Goal: Transaction & Acquisition: Purchase product/service

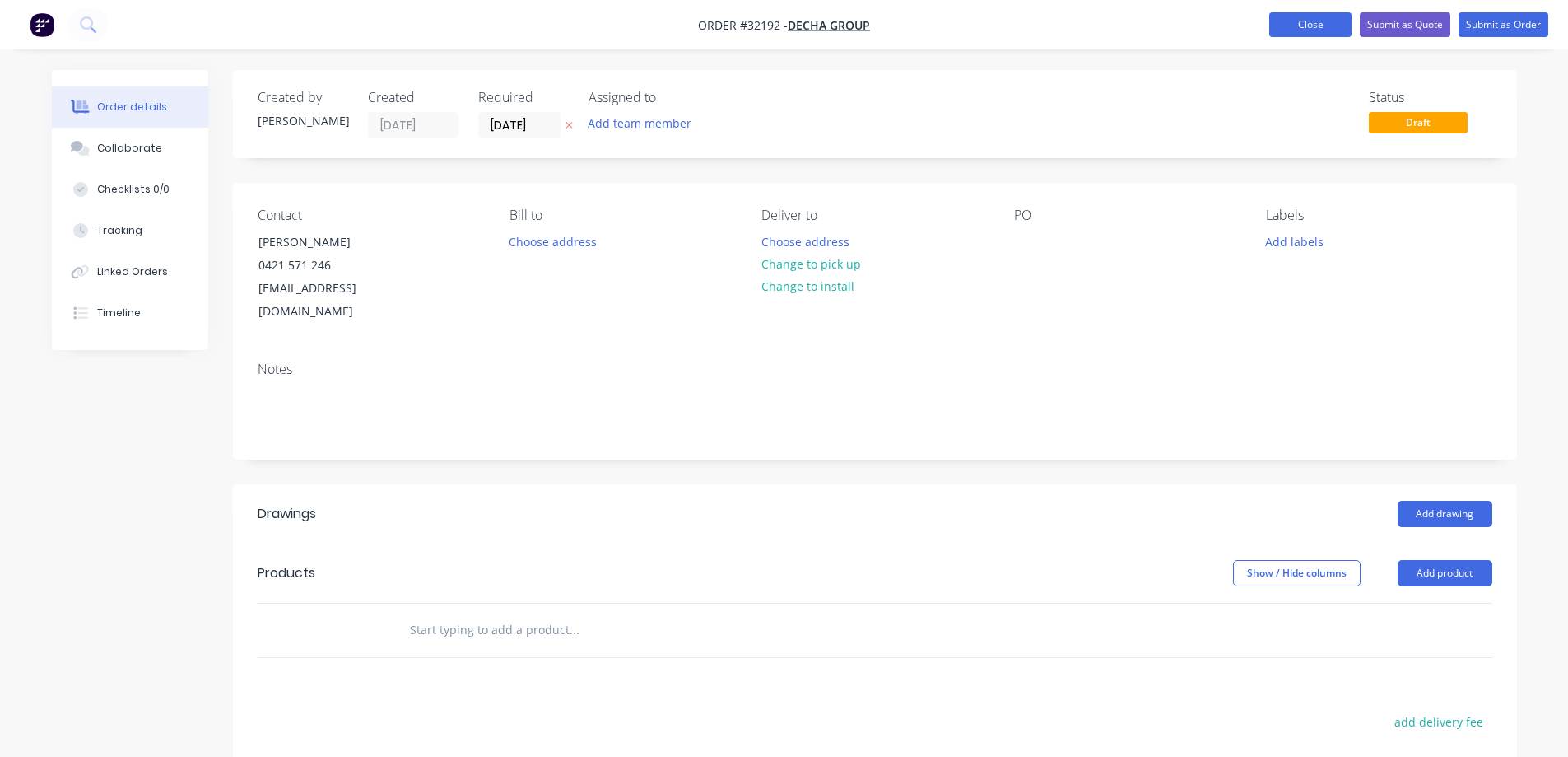
click at [1297, 29] on button "Close" at bounding box center [1311, 25] width 82 height 25
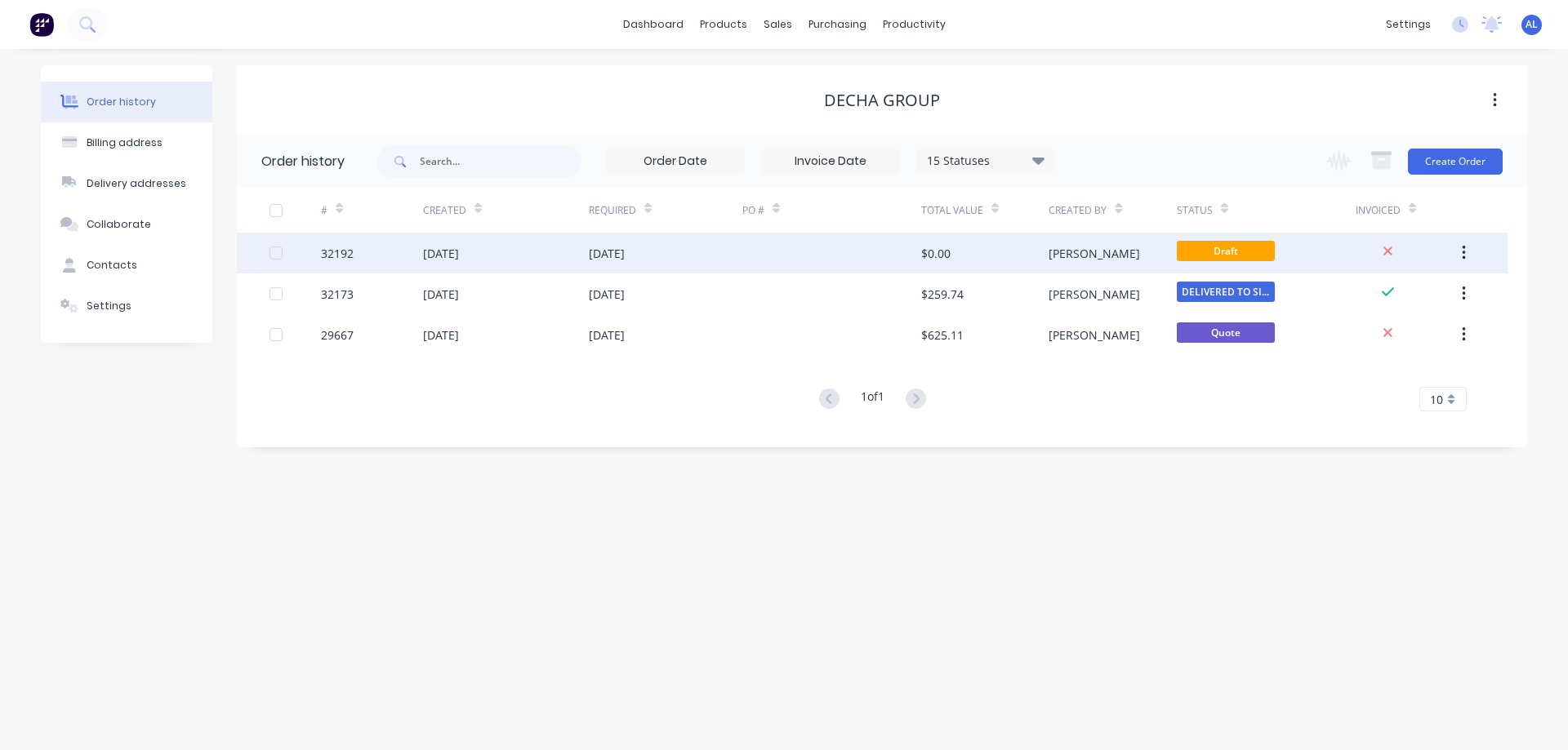
click at [775, 251] on div at bounding box center [832, 253] width 179 height 41
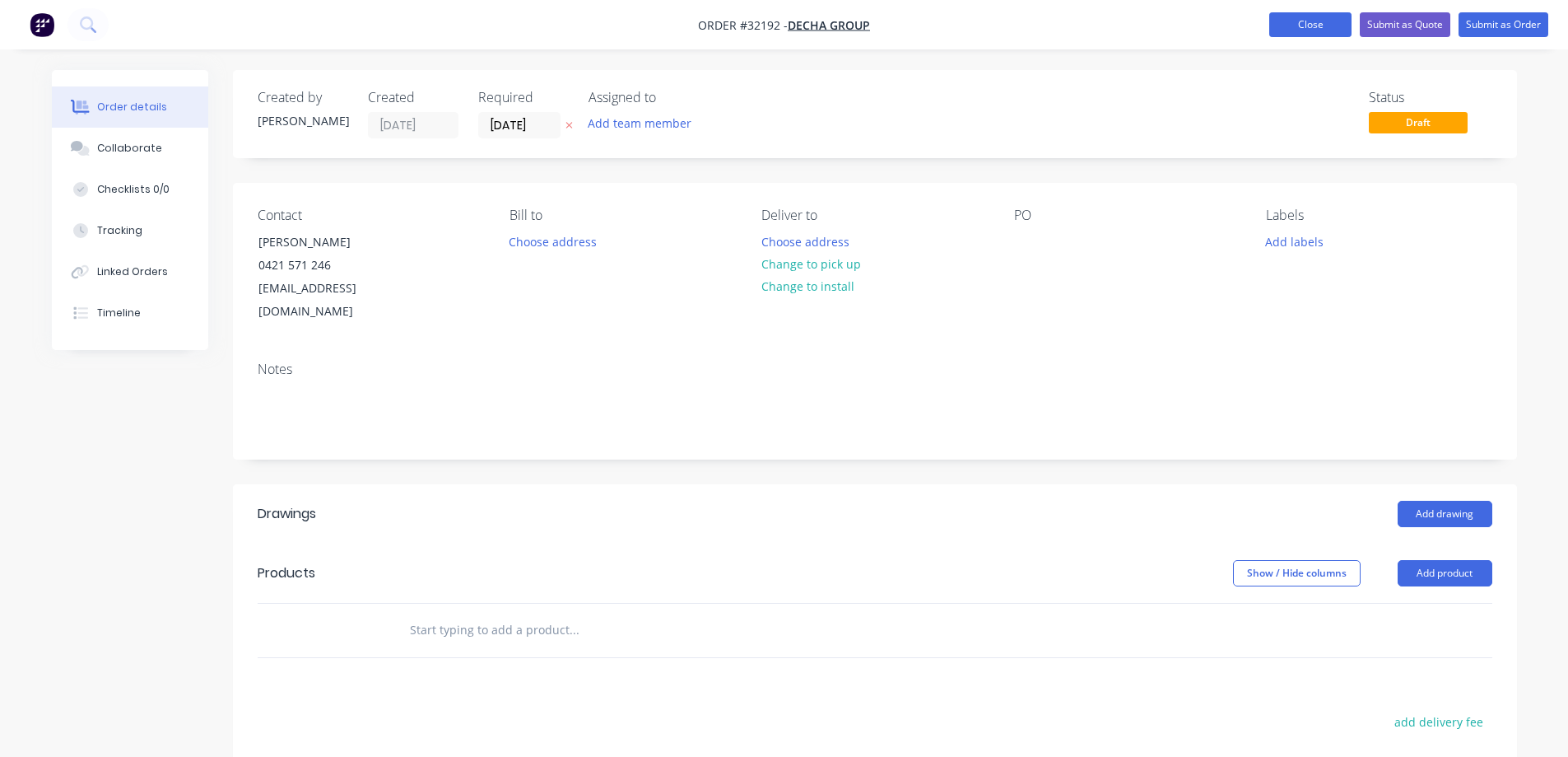
drag, startPoint x: 1328, startPoint y: 28, endPoint x: 1317, endPoint y: 35, distance: 13.0
click at [1326, 29] on button "Close" at bounding box center [1311, 25] width 82 height 25
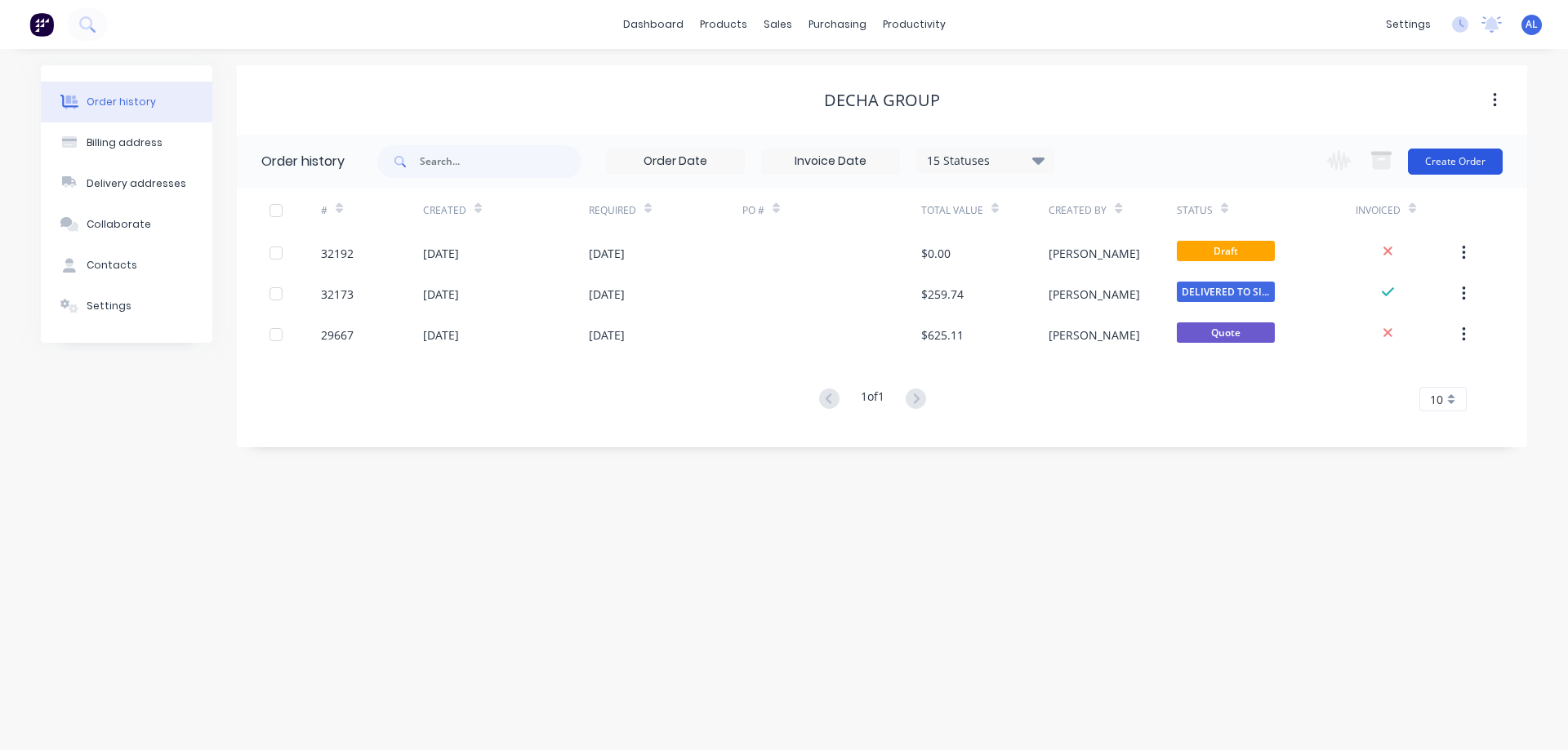
click at [1465, 161] on button "Create Order" at bounding box center [1455, 161] width 94 height 26
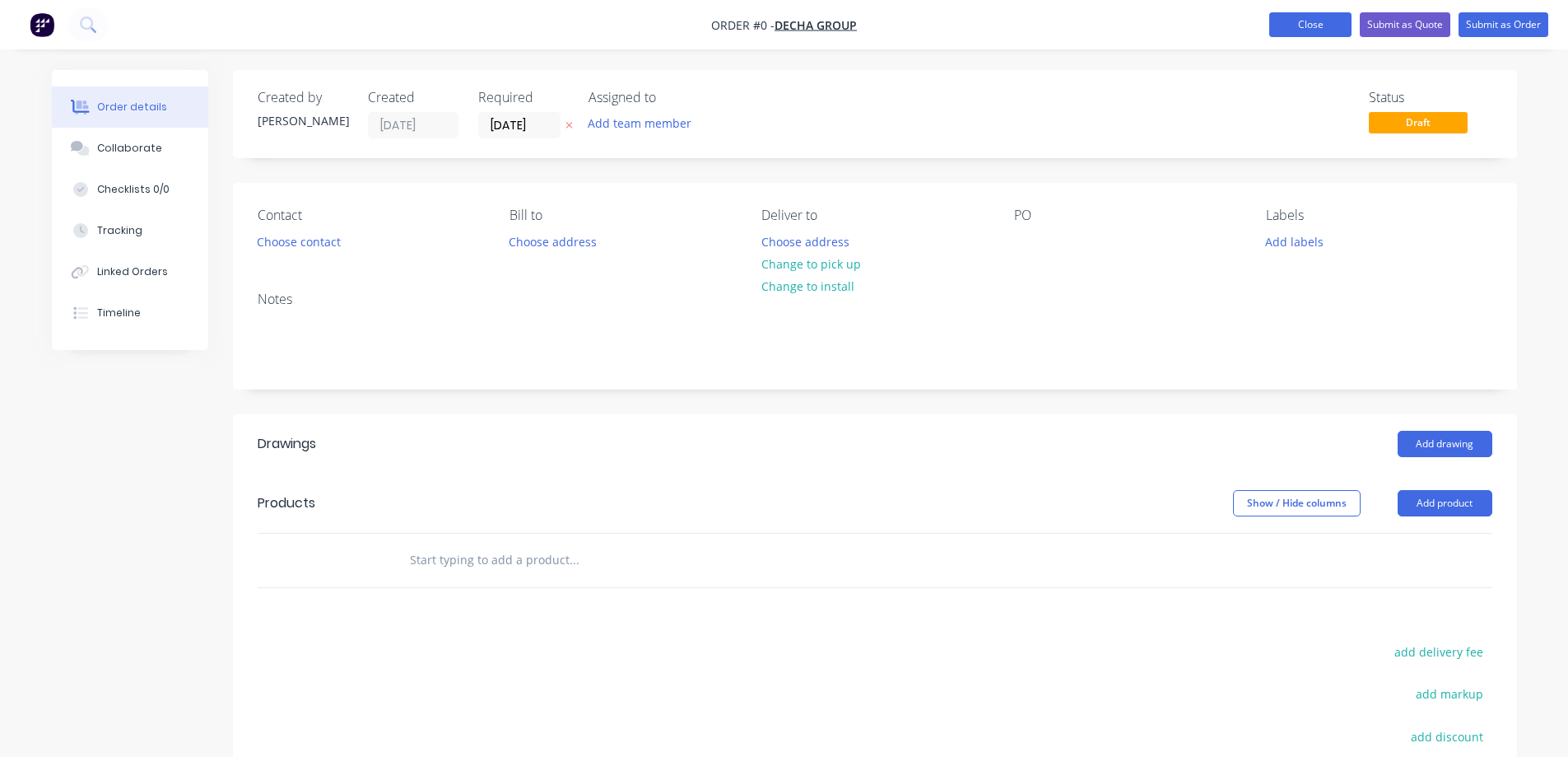
click at [1342, 25] on button "Close" at bounding box center [1311, 25] width 82 height 25
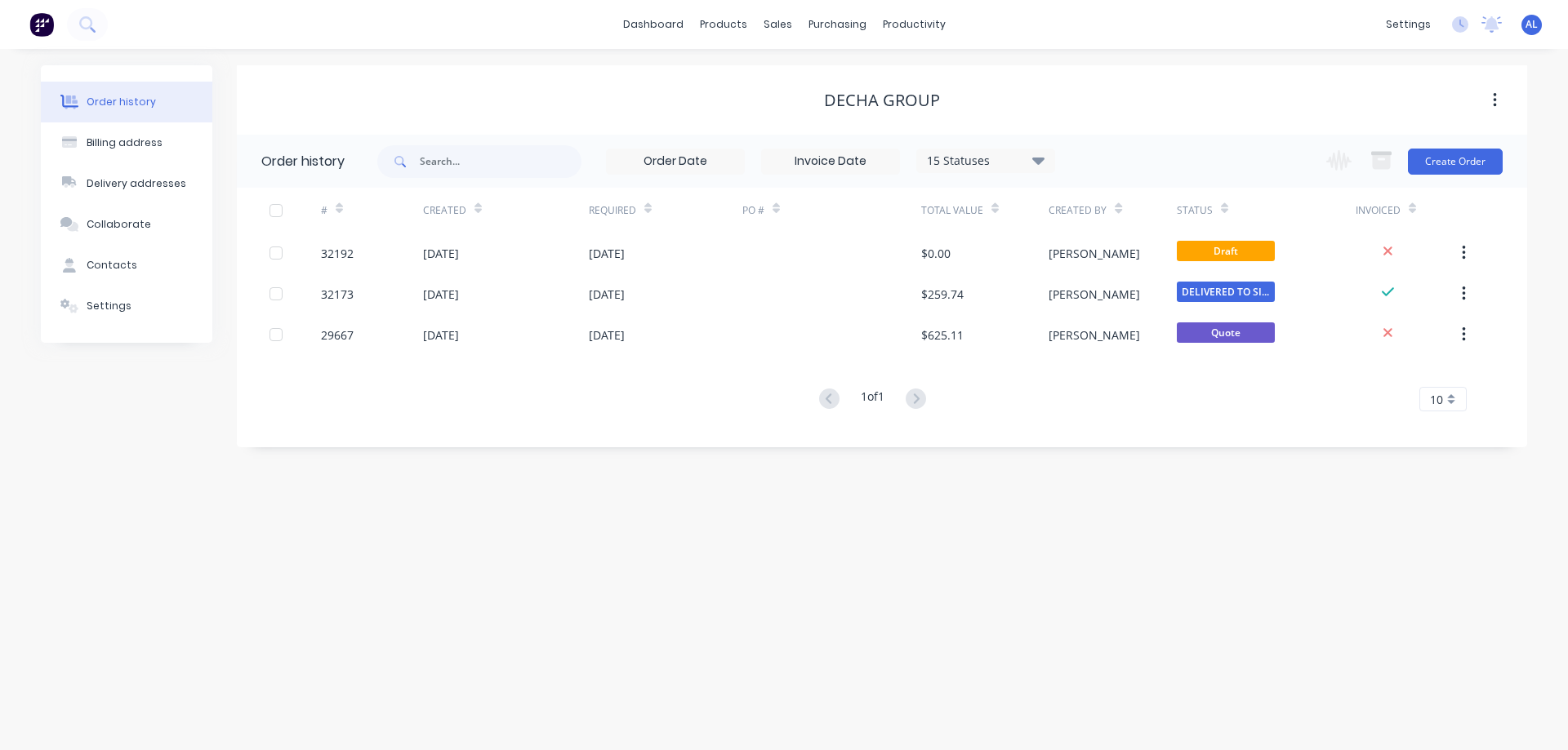
click at [41, 26] on img at bounding box center [41, 24] width 24 height 24
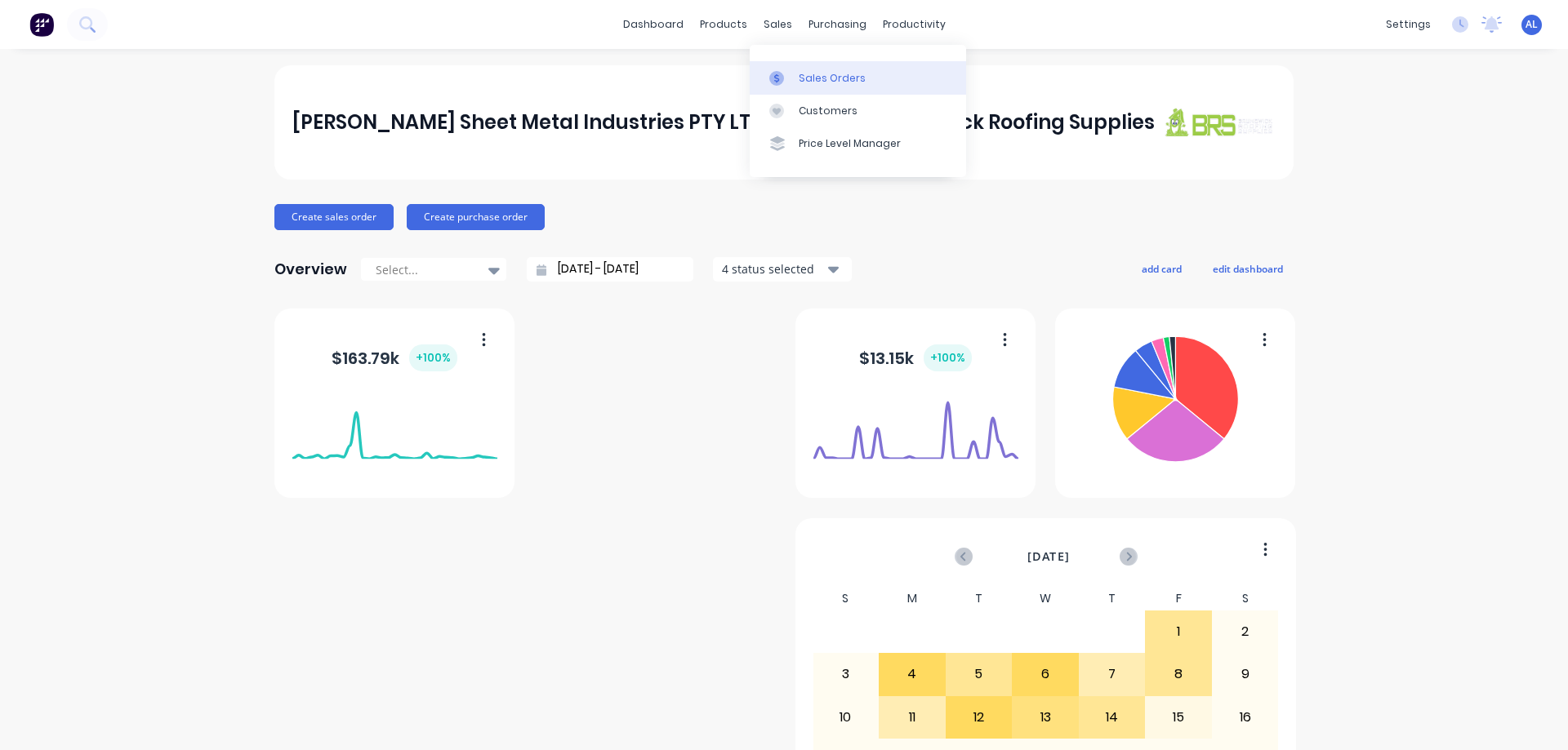
click at [813, 79] on div "Sales Orders" at bounding box center [832, 78] width 67 height 15
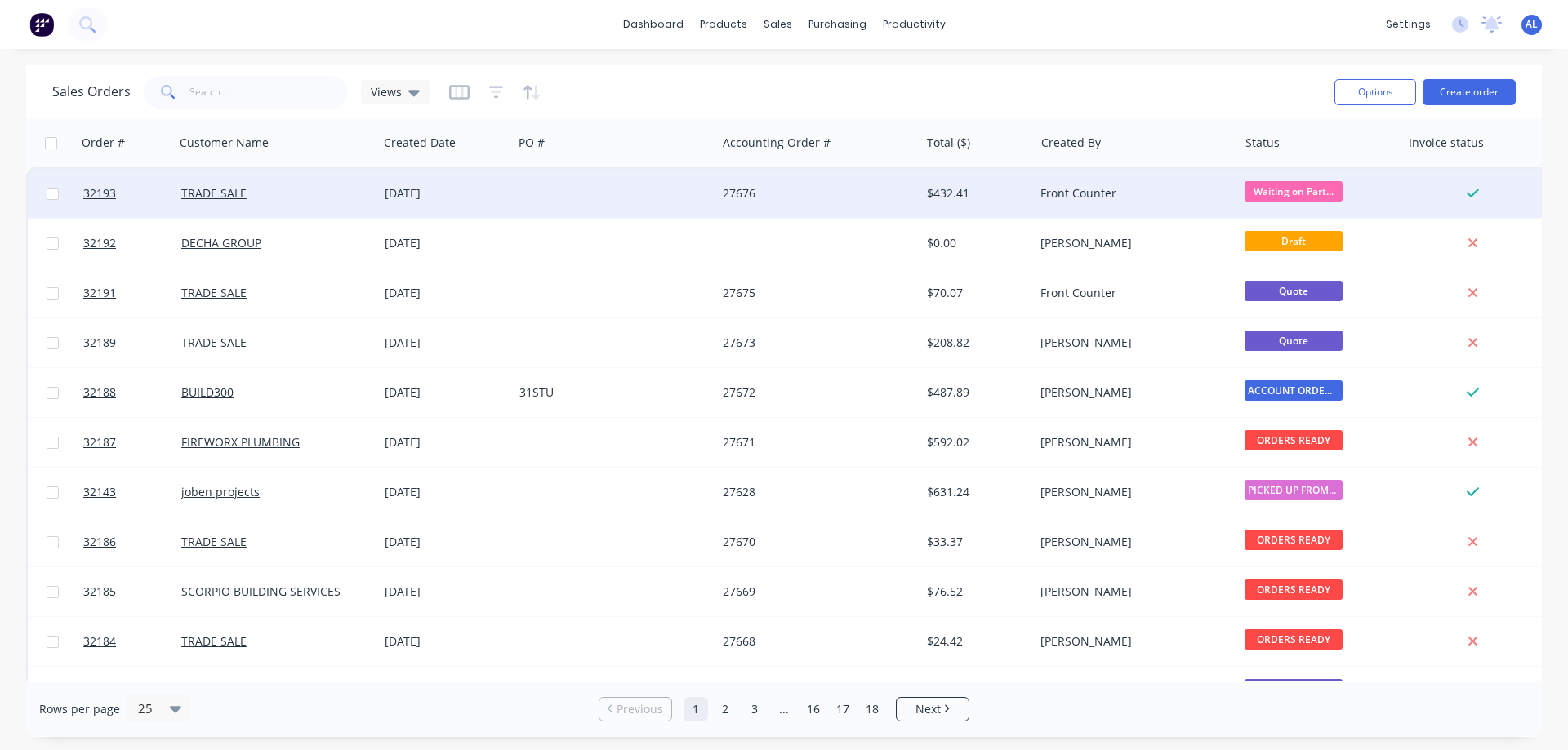
click at [782, 195] on div "27676" at bounding box center [814, 193] width 181 height 17
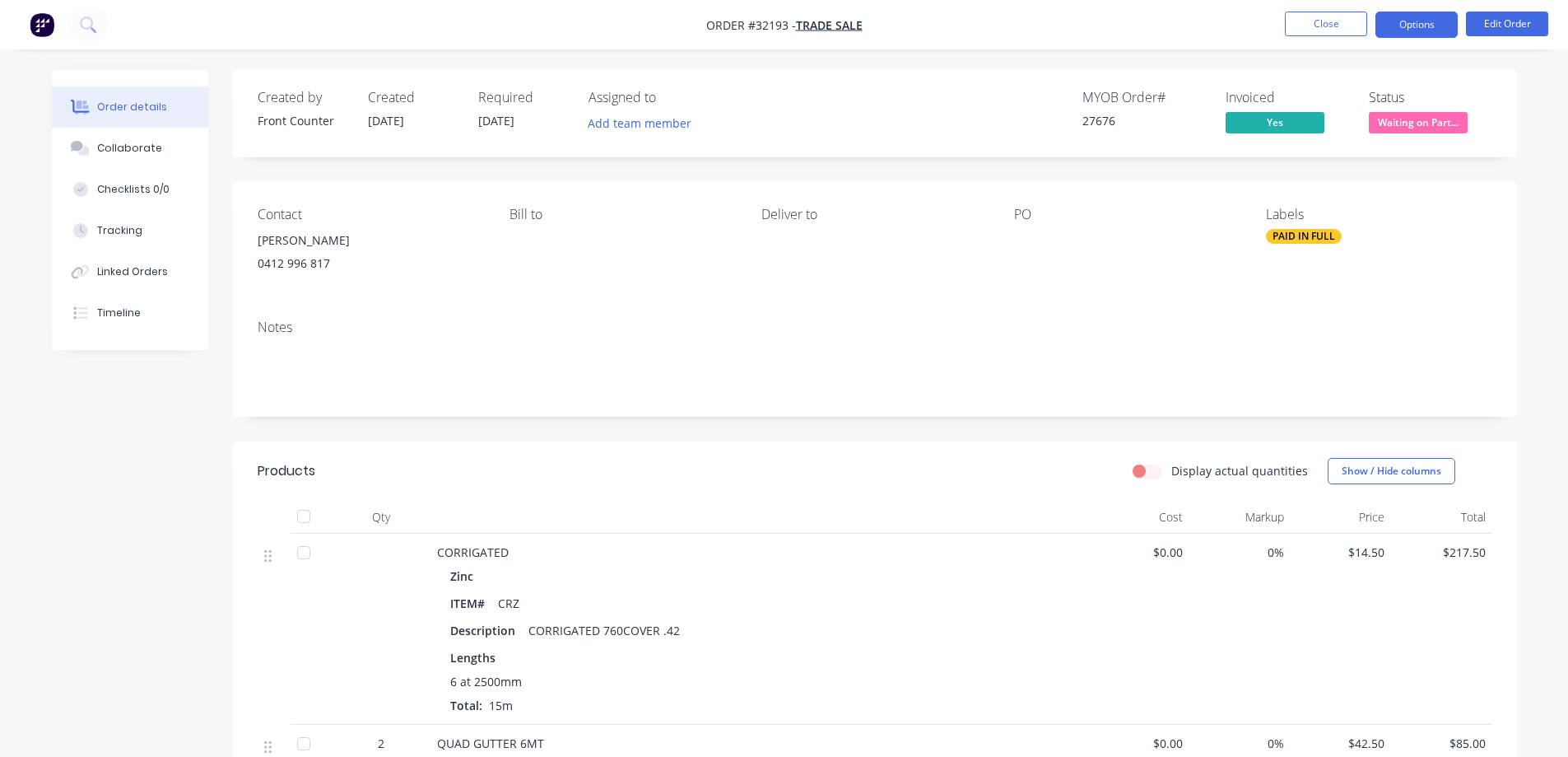
click at [1428, 26] on button "Options" at bounding box center [1417, 25] width 82 height 27
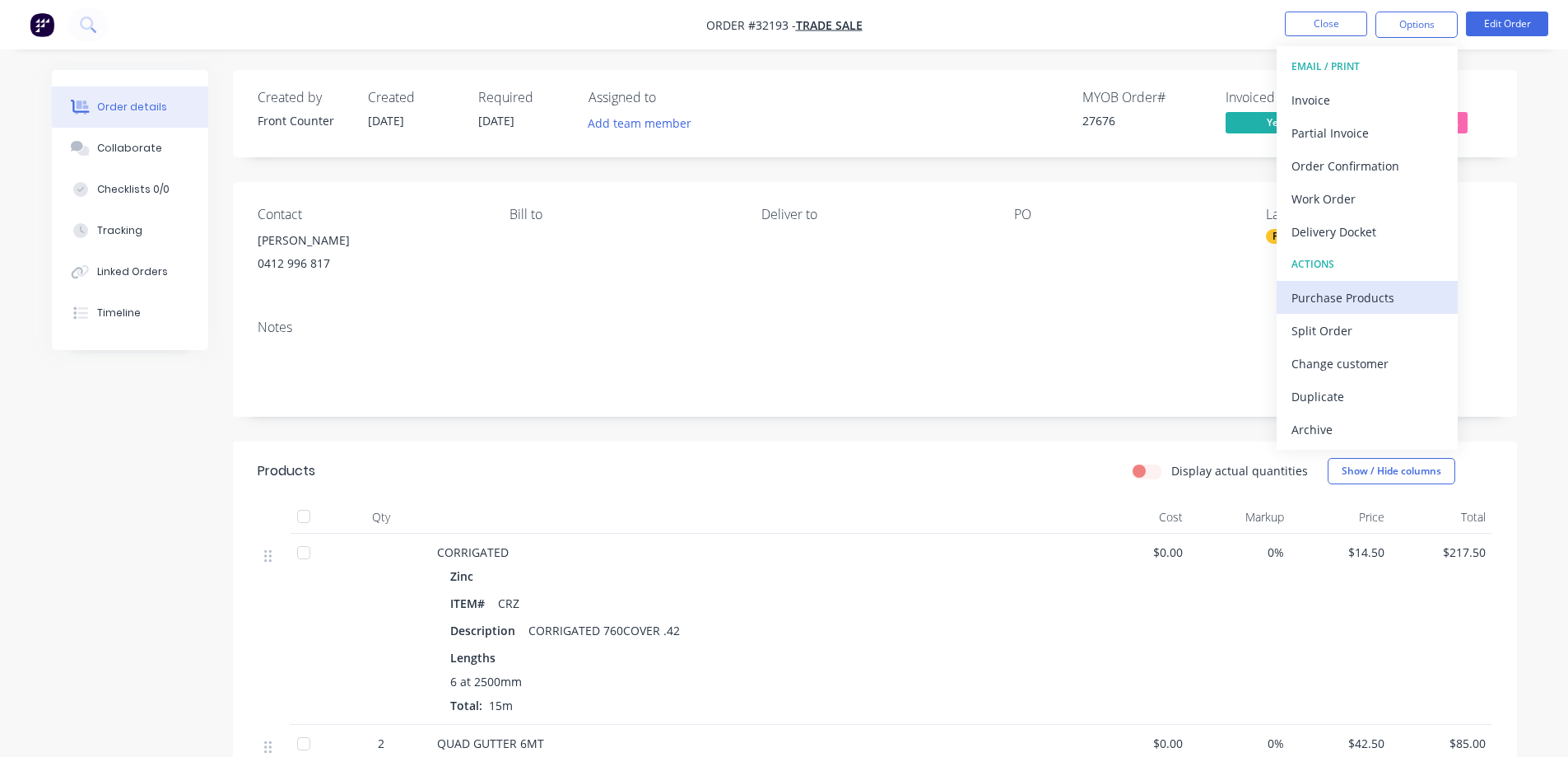
click at [1364, 301] on div "Purchase Products" at bounding box center [1368, 297] width 151 height 24
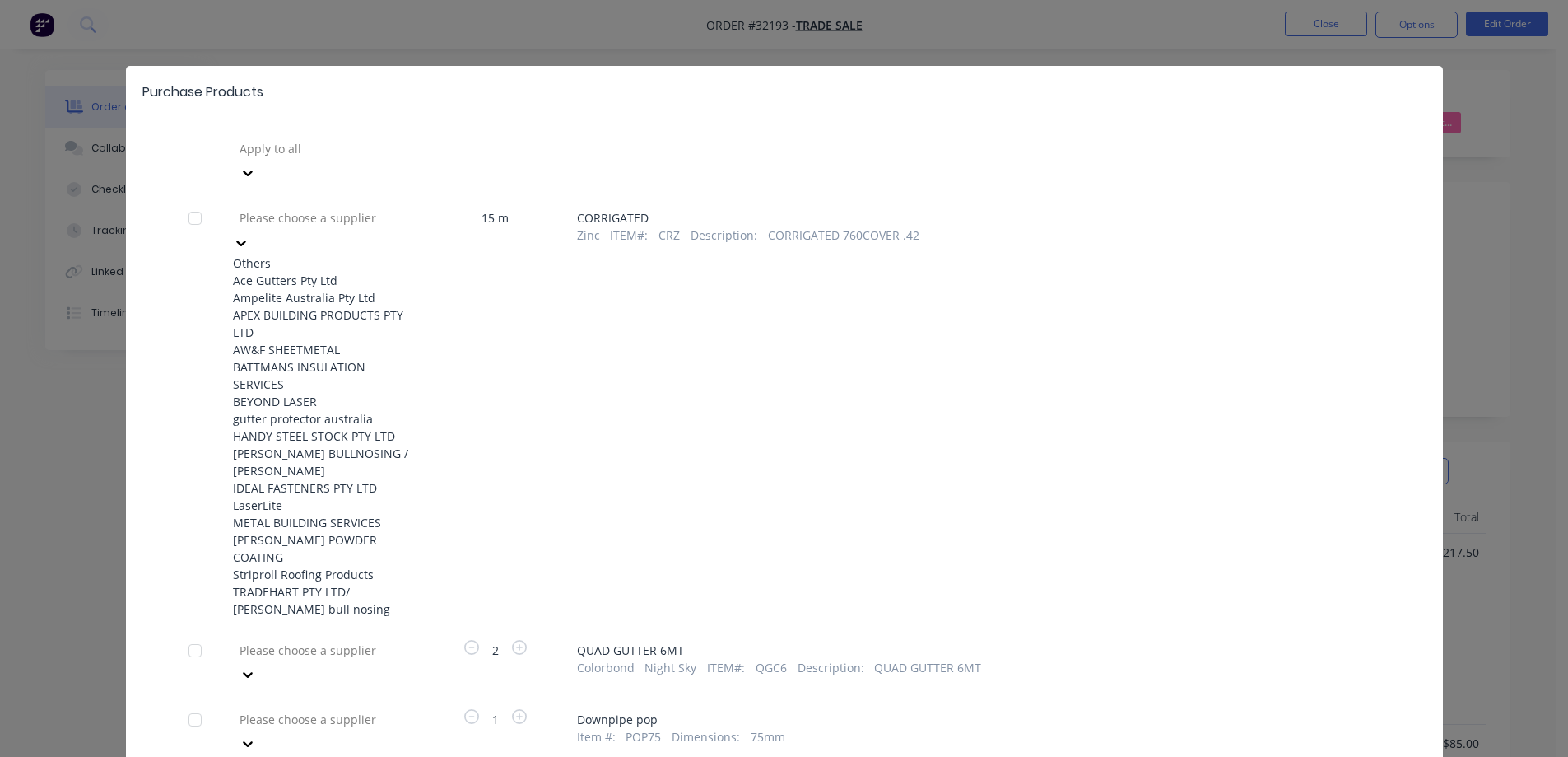
click at [249, 235] on icon at bounding box center [240, 243] width 17 height 17
click at [310, 329] on div "APEX BUILDING PRODUCTS PTY LTD" at bounding box center [323, 323] width 182 height 34
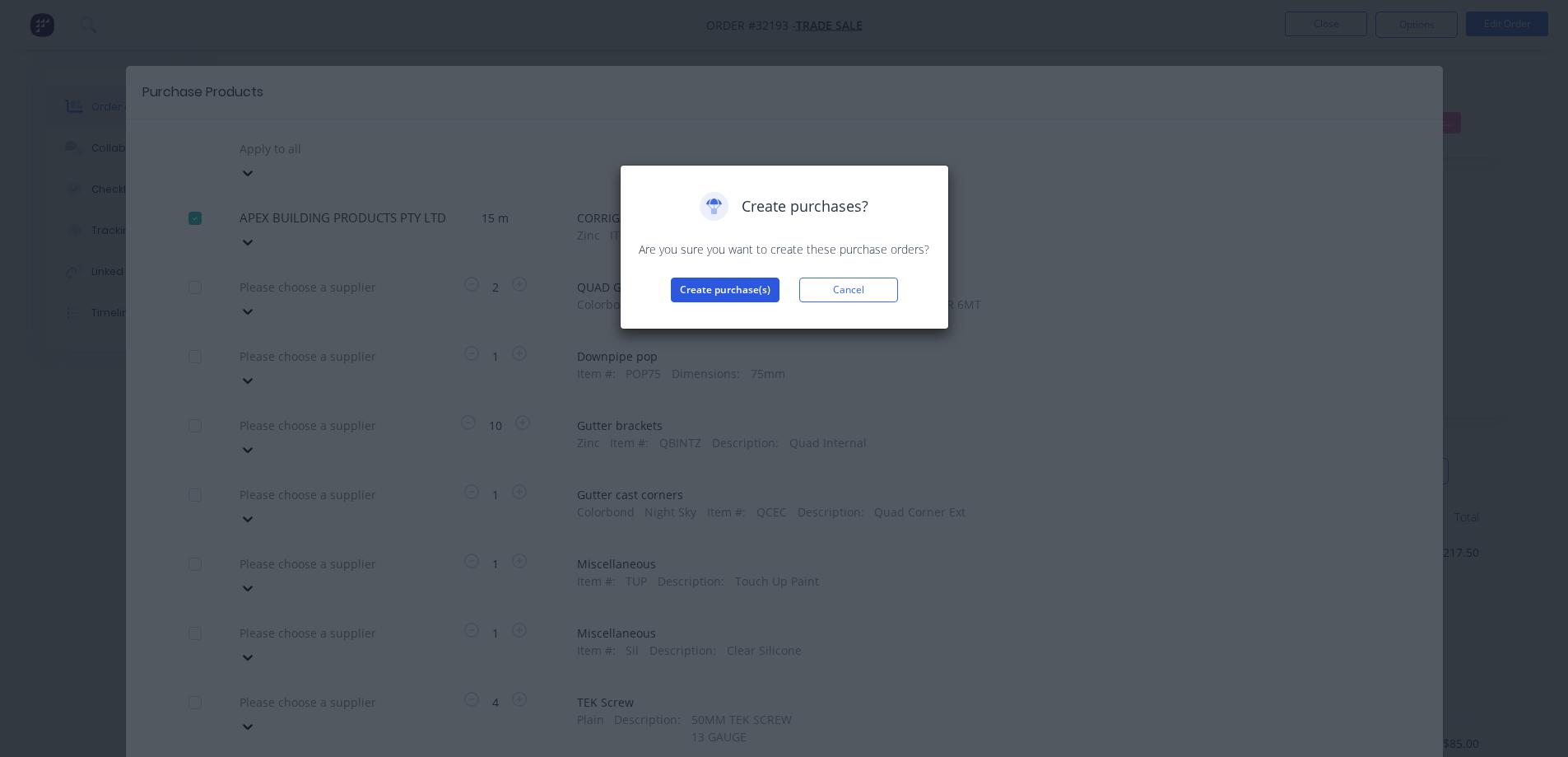
click at [754, 297] on button "Create purchase(s)" at bounding box center [725, 290] width 109 height 25
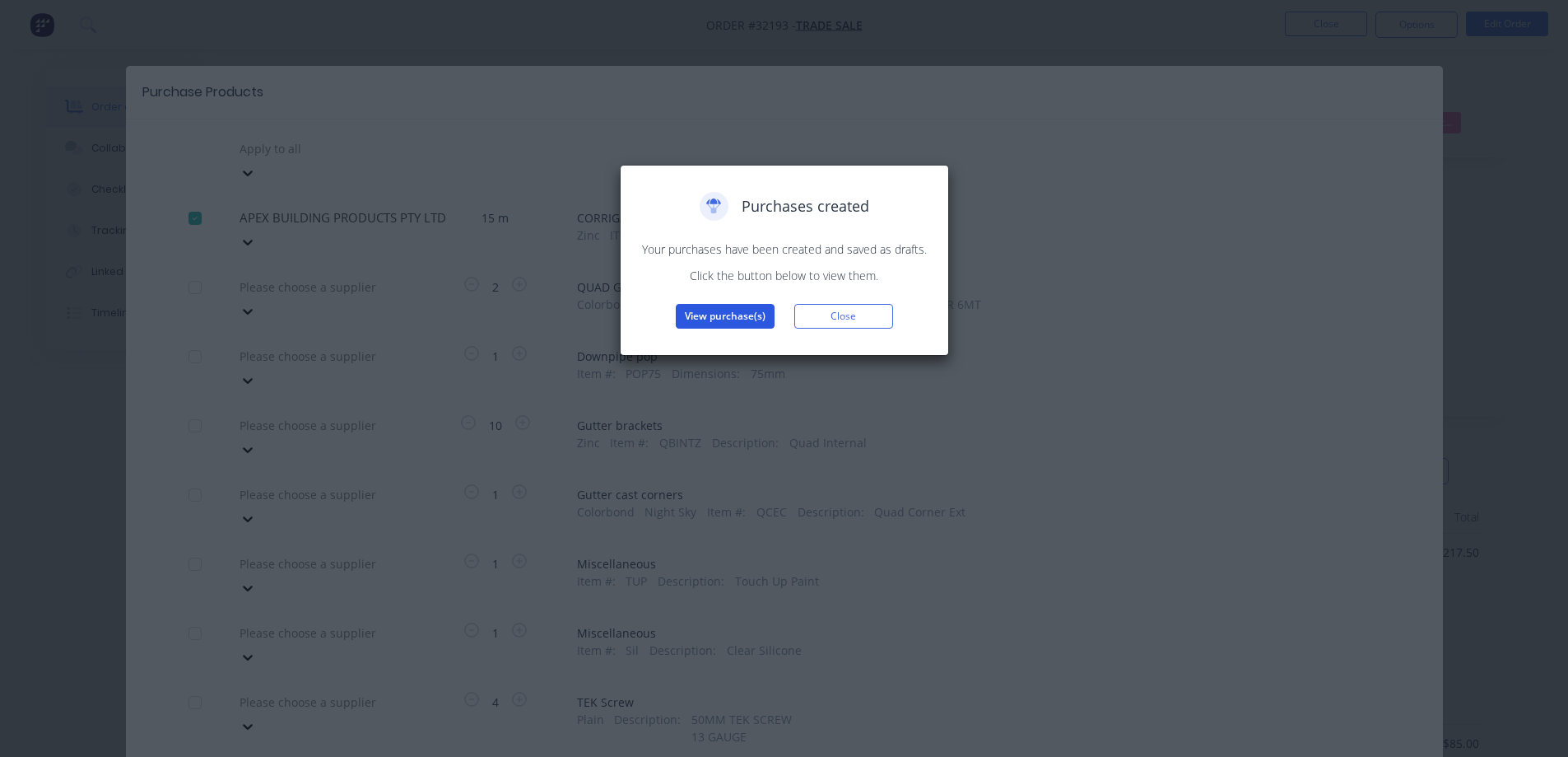
click at [745, 318] on button "View purchase(s)" at bounding box center [725, 316] width 99 height 25
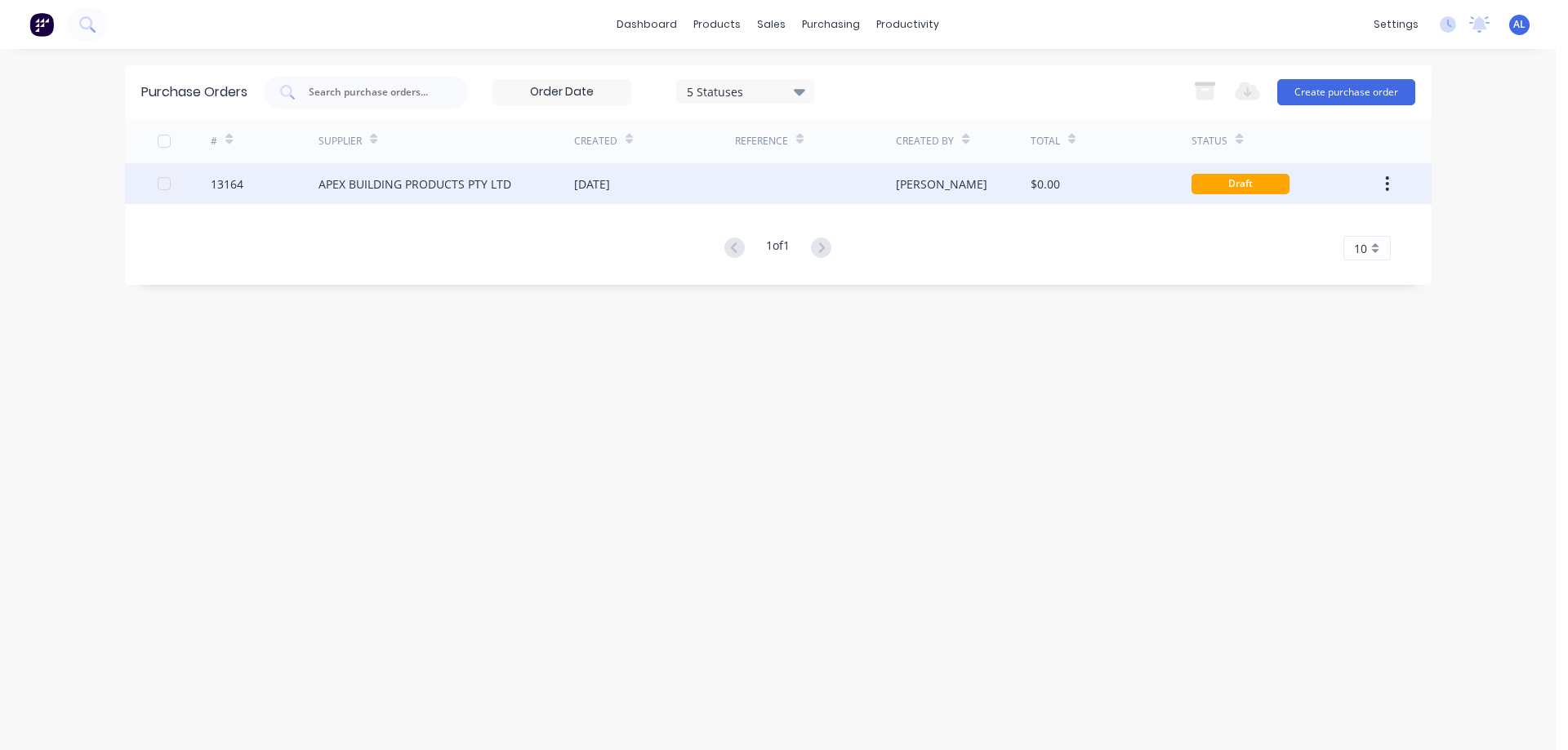
click at [1031, 196] on div "$0.00" at bounding box center [1111, 184] width 161 height 41
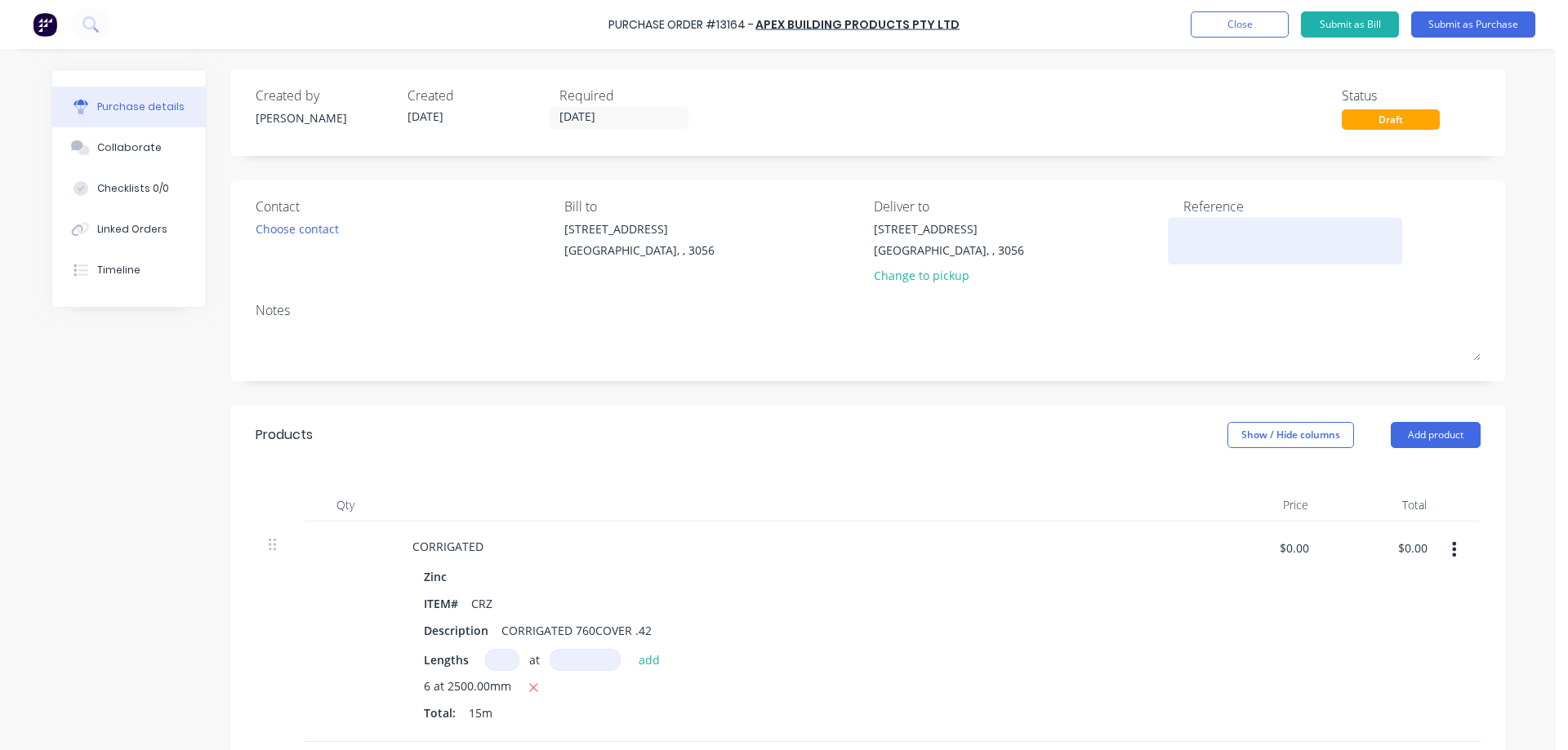
click at [1191, 232] on textarea at bounding box center [1286, 239] width 204 height 37
type textarea "27676"
click at [315, 237] on div "Choose contact" at bounding box center [298, 230] width 84 height 18
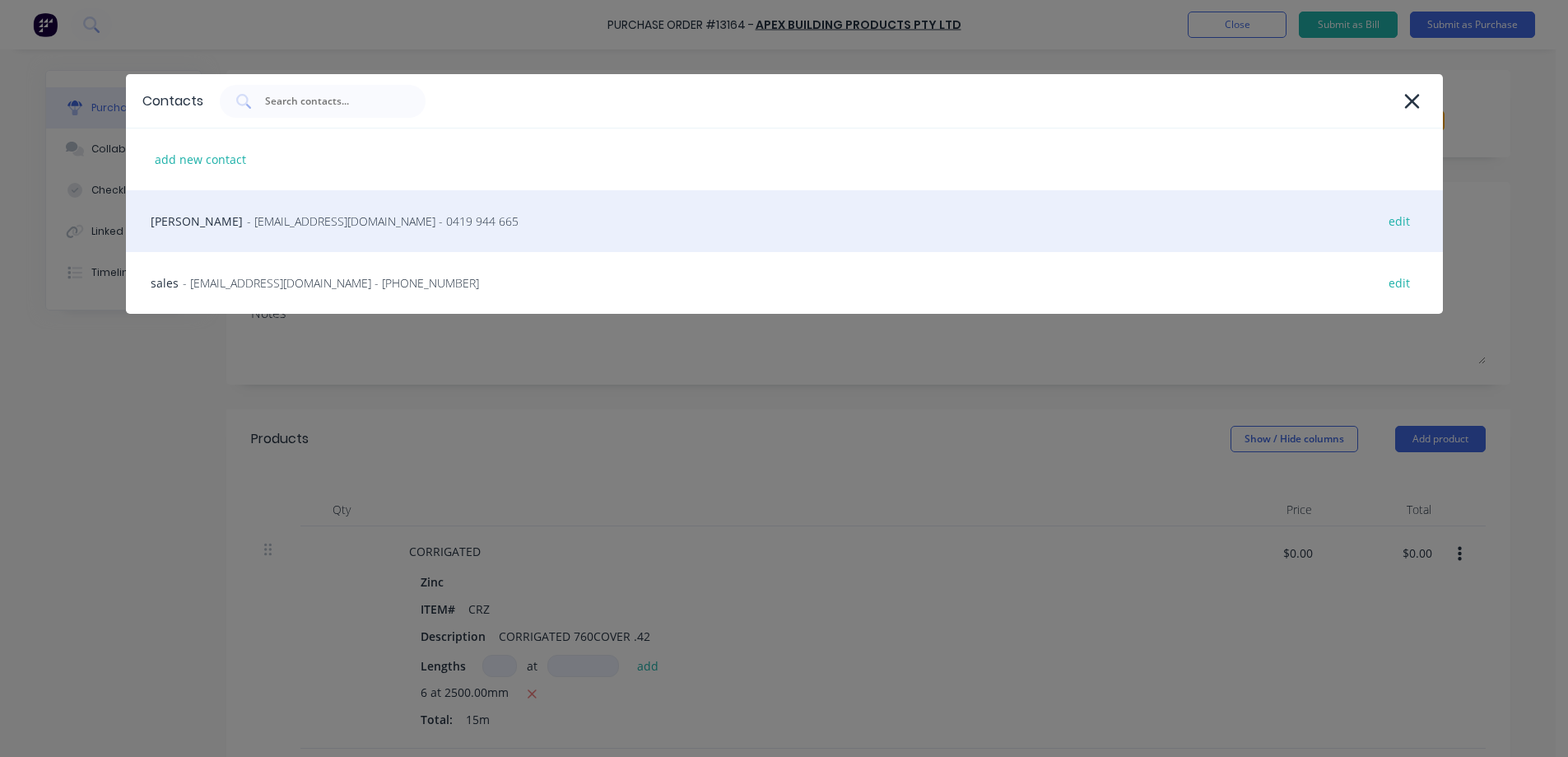
click at [308, 219] on span "- [EMAIL_ADDRESS][DOMAIN_NAME] - 0419 944 665" at bounding box center [383, 221] width 272 height 18
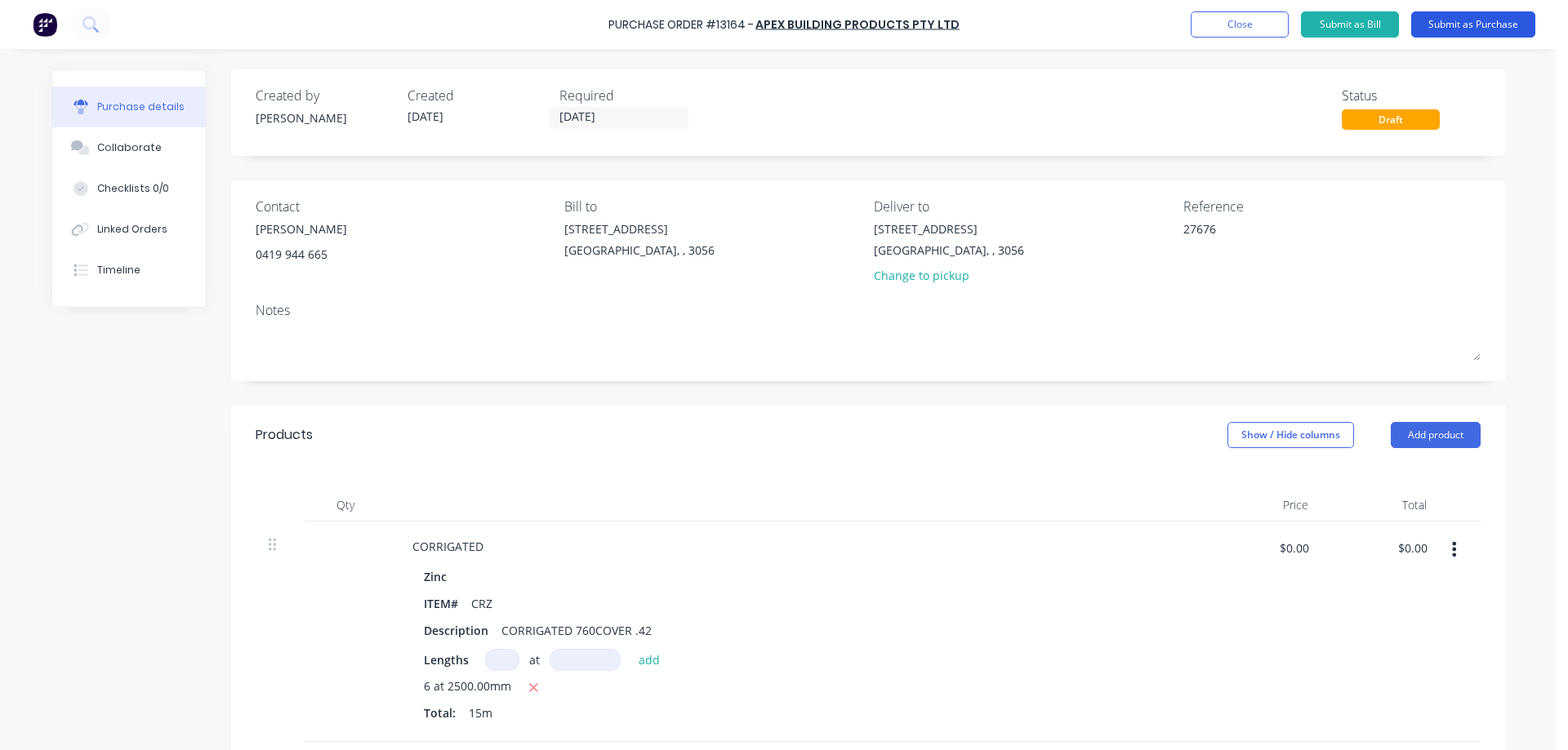
click at [1472, 23] on button "Submit as Purchase" at bounding box center [1474, 24] width 125 height 26
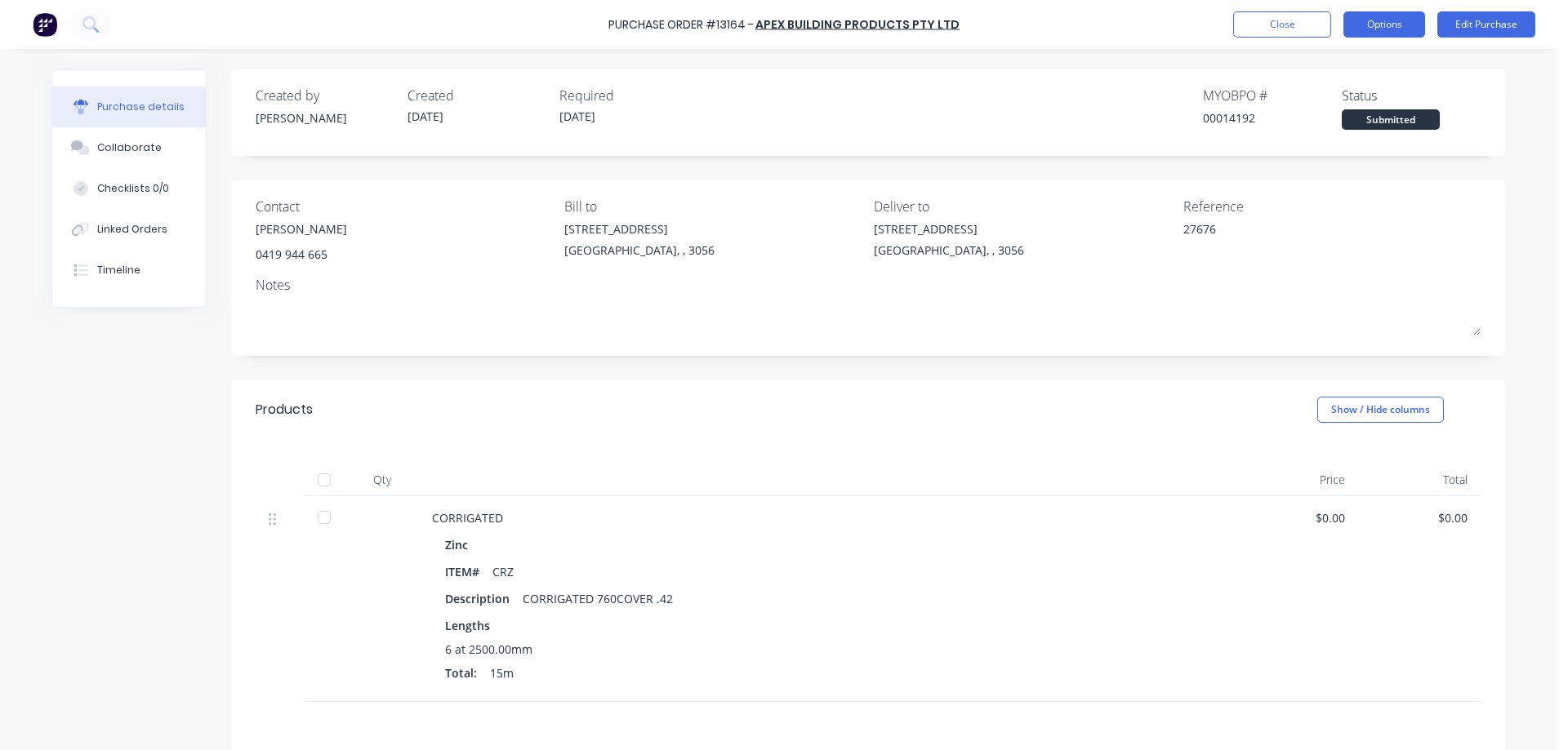
click at [1365, 24] on button "Options" at bounding box center [1384, 24] width 82 height 26
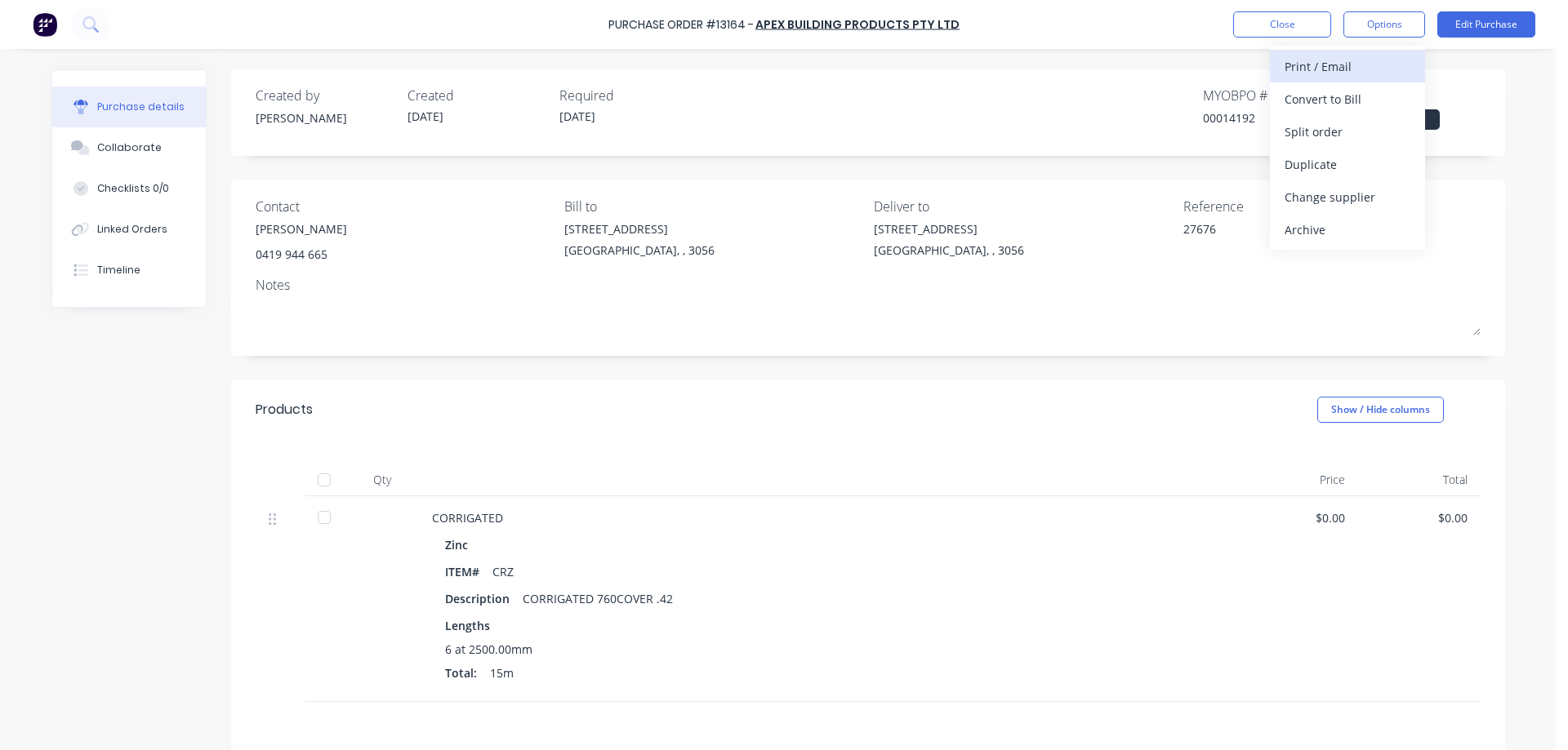
click at [1337, 62] on div "Print / Email" at bounding box center [1347, 66] width 126 height 23
click at [1353, 126] on div "Without pricing" at bounding box center [1347, 131] width 126 height 23
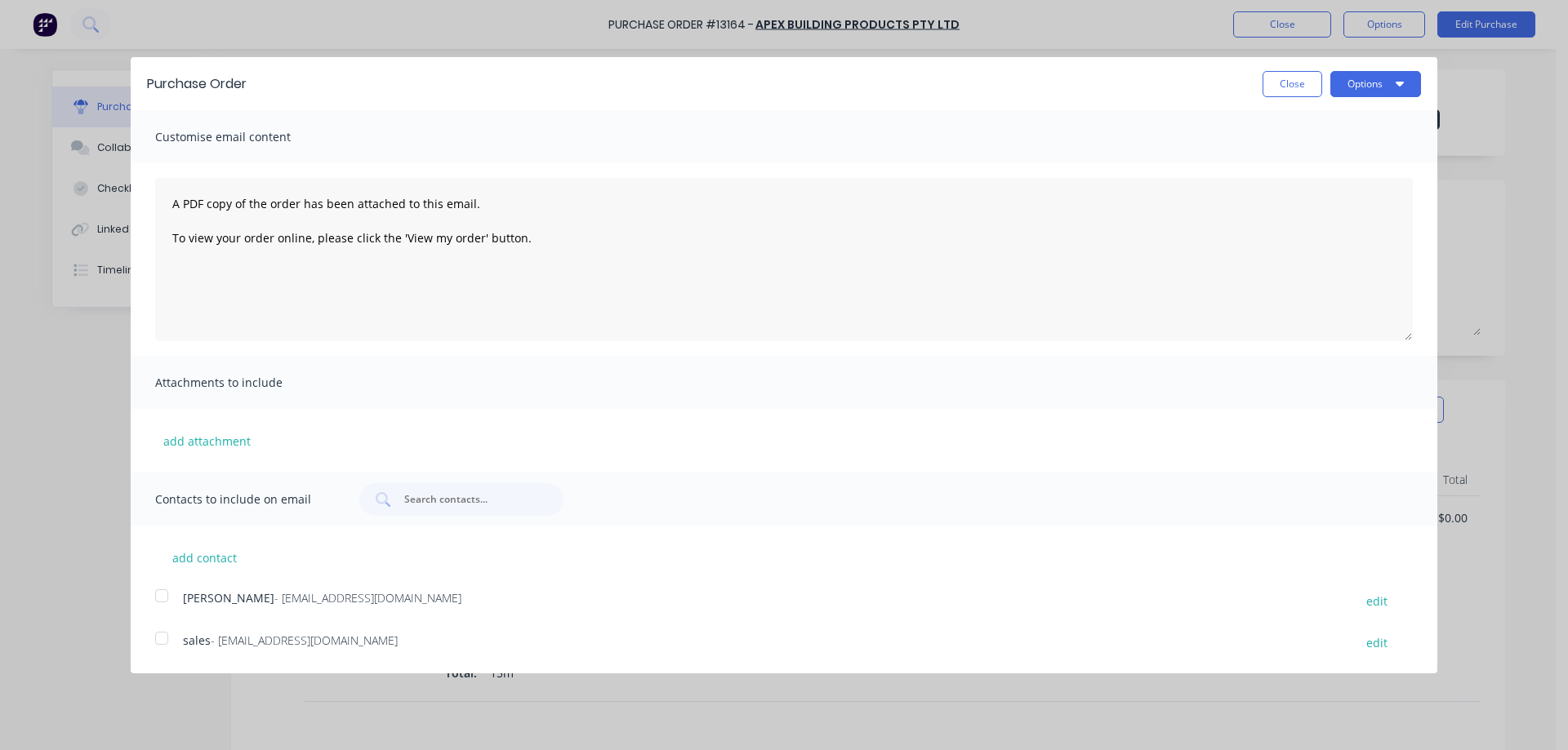
click at [160, 591] on div at bounding box center [162, 596] width 33 height 33
click at [160, 636] on div at bounding box center [162, 638] width 33 height 33
click at [1401, 83] on icon "button" at bounding box center [1400, 84] width 8 height 5
click at [1332, 155] on div "Email" at bounding box center [1343, 158] width 126 height 23
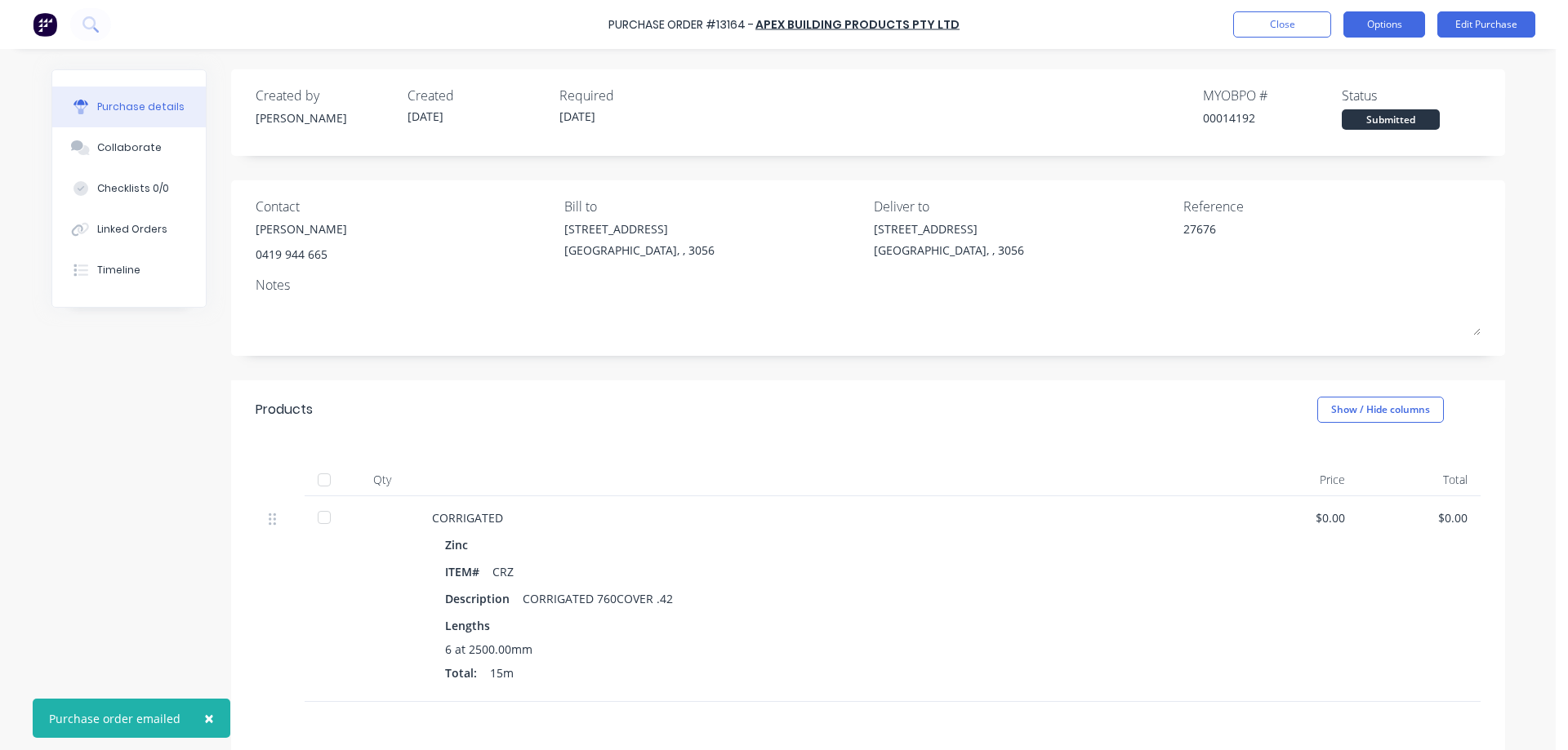
click at [1392, 22] on button "Options" at bounding box center [1384, 24] width 82 height 26
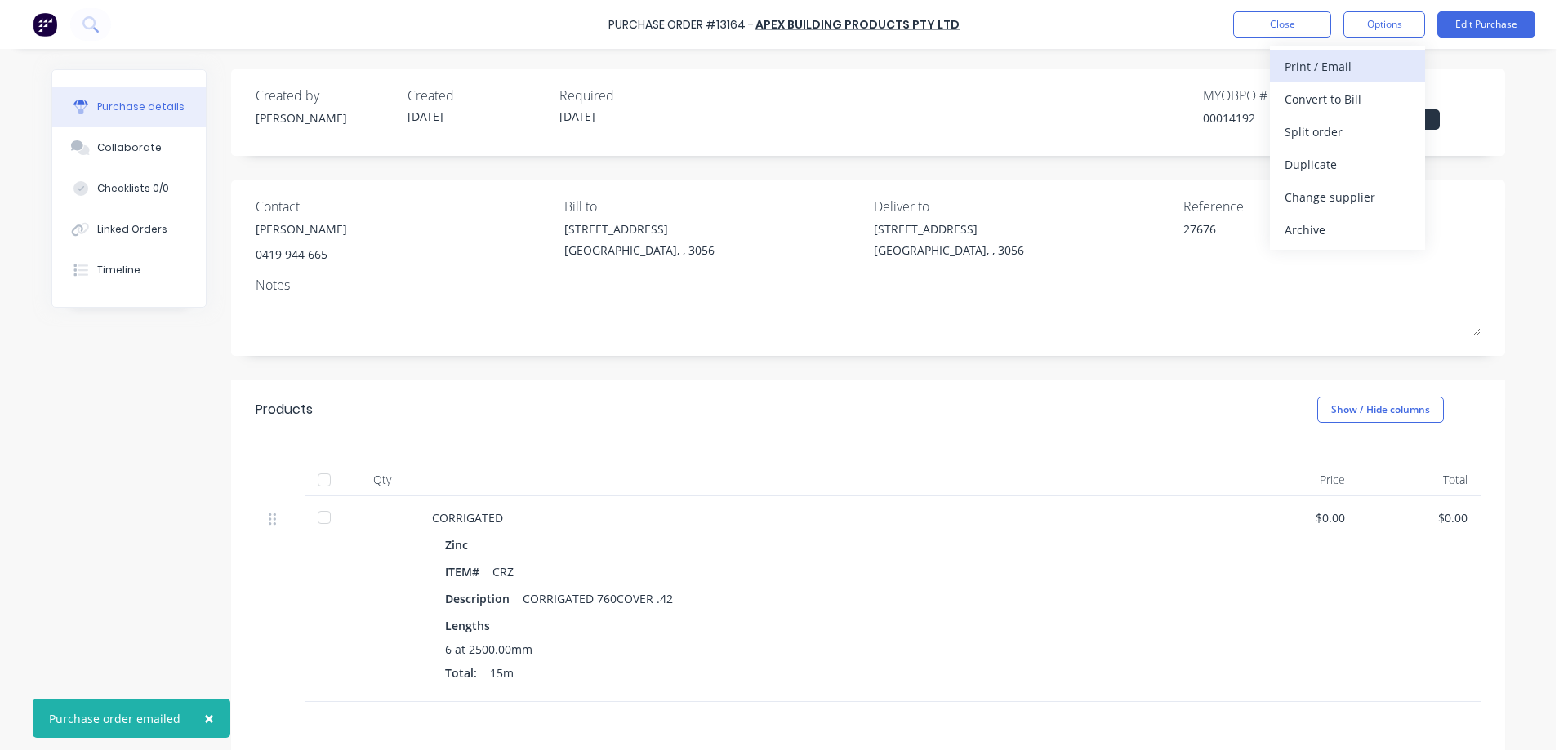
click at [1365, 67] on div "Print / Email" at bounding box center [1347, 66] width 126 height 23
click at [1358, 128] on div "Without pricing" at bounding box center [1347, 131] width 126 height 23
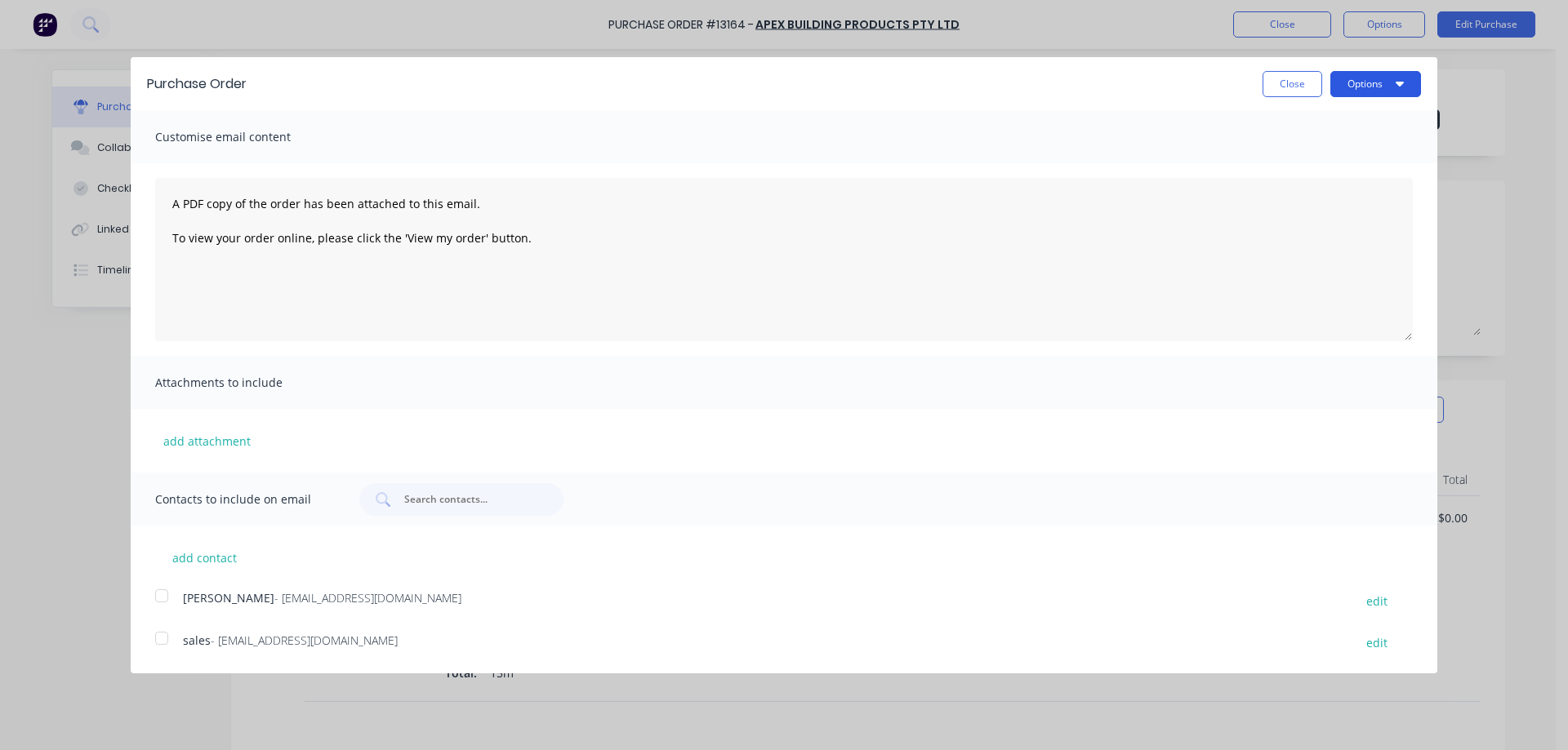
click at [1389, 83] on button "Options" at bounding box center [1375, 84] width 91 height 26
click at [1348, 125] on div "Print" at bounding box center [1343, 125] width 126 height 23
click at [1282, 89] on button "Close" at bounding box center [1292, 84] width 59 height 26
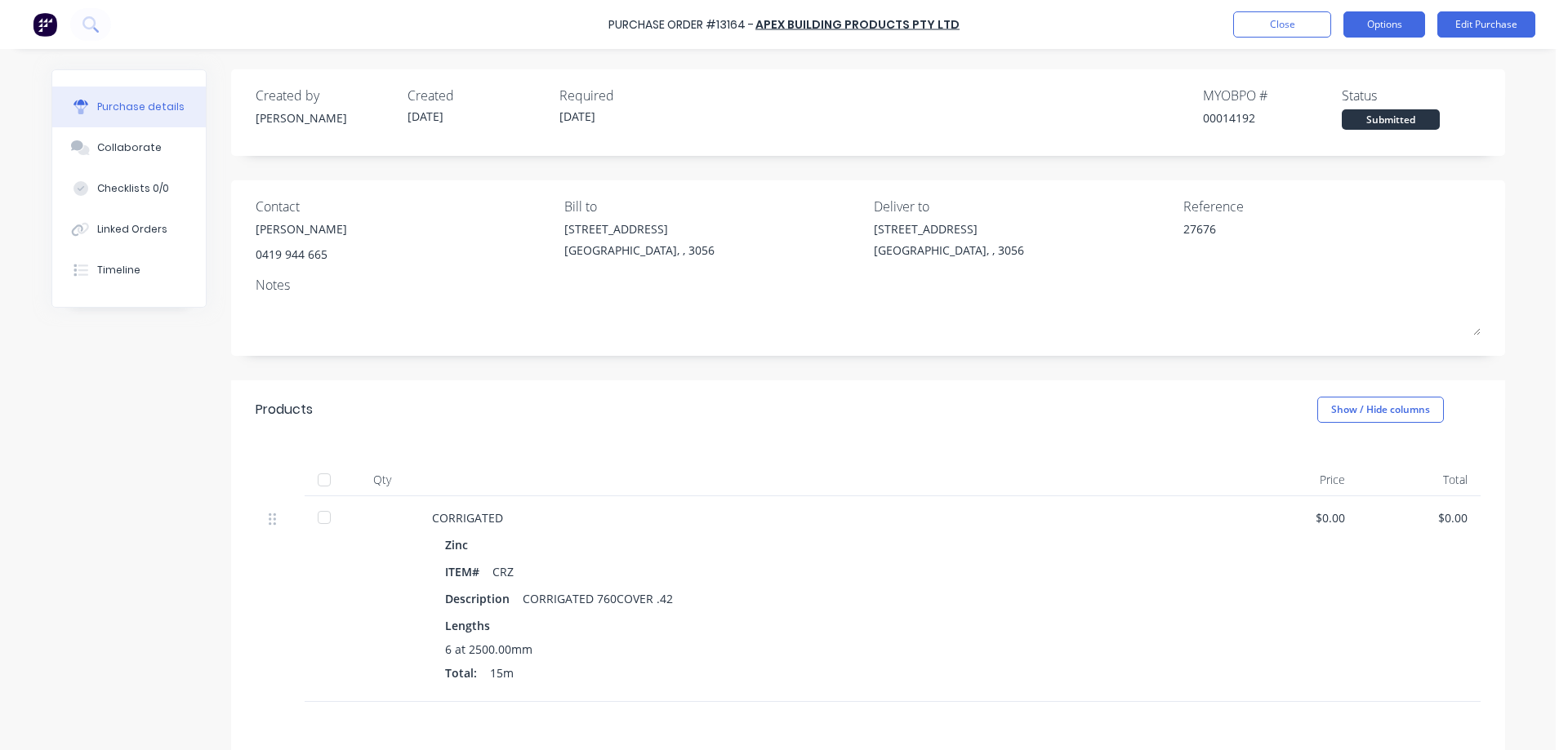
click at [1387, 27] on button "Options" at bounding box center [1384, 24] width 82 height 26
click at [1482, 93] on div "Created by [PERSON_NAME] Created [DATE] Required [DATE] MYOB PO # 00014192 Stat…" at bounding box center [867, 112] width 1274 height 87
click at [1301, 28] on button "Close" at bounding box center [1282, 24] width 98 height 26
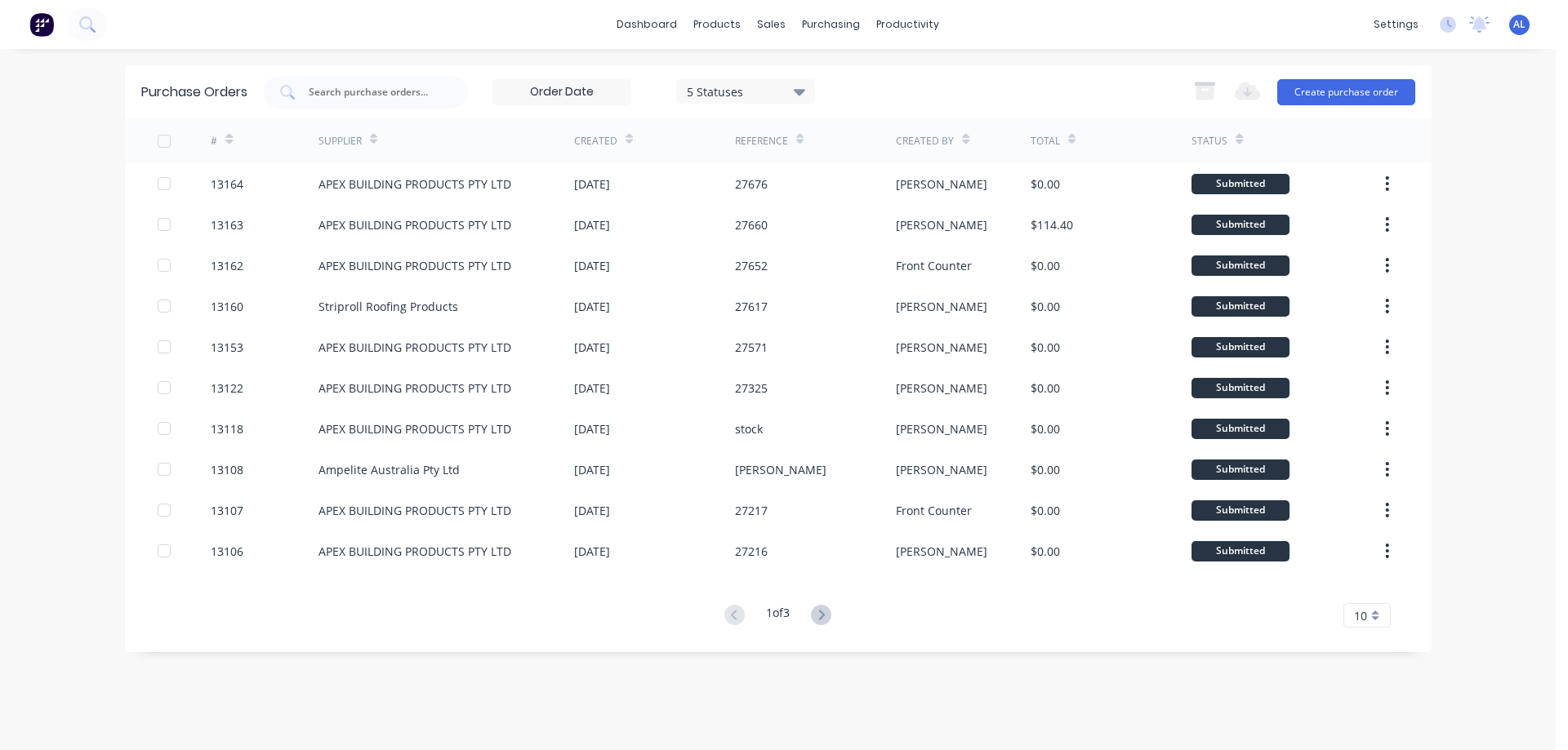
click at [43, 27] on img at bounding box center [41, 24] width 24 height 24
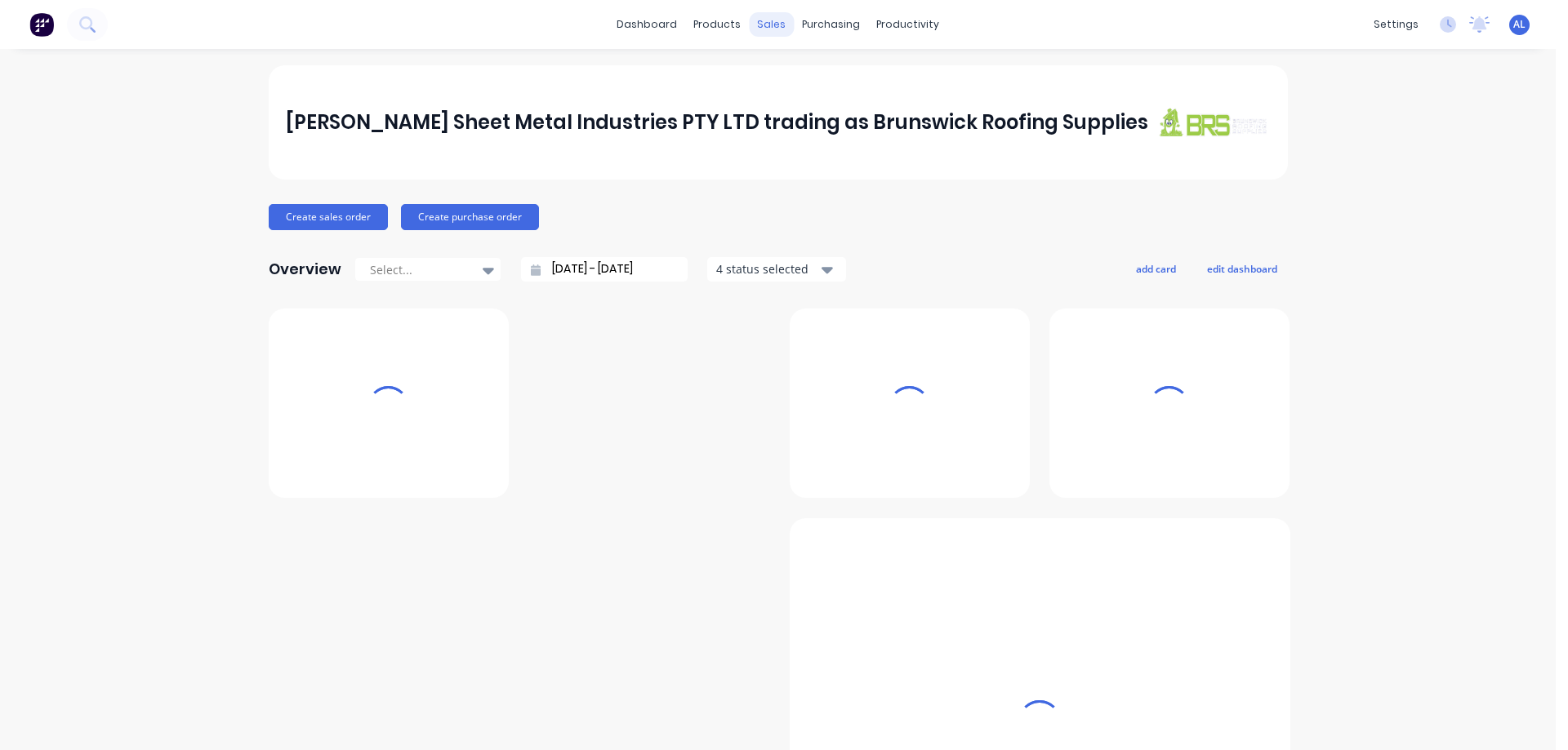
click at [753, 24] on div "sales" at bounding box center [771, 24] width 45 height 24
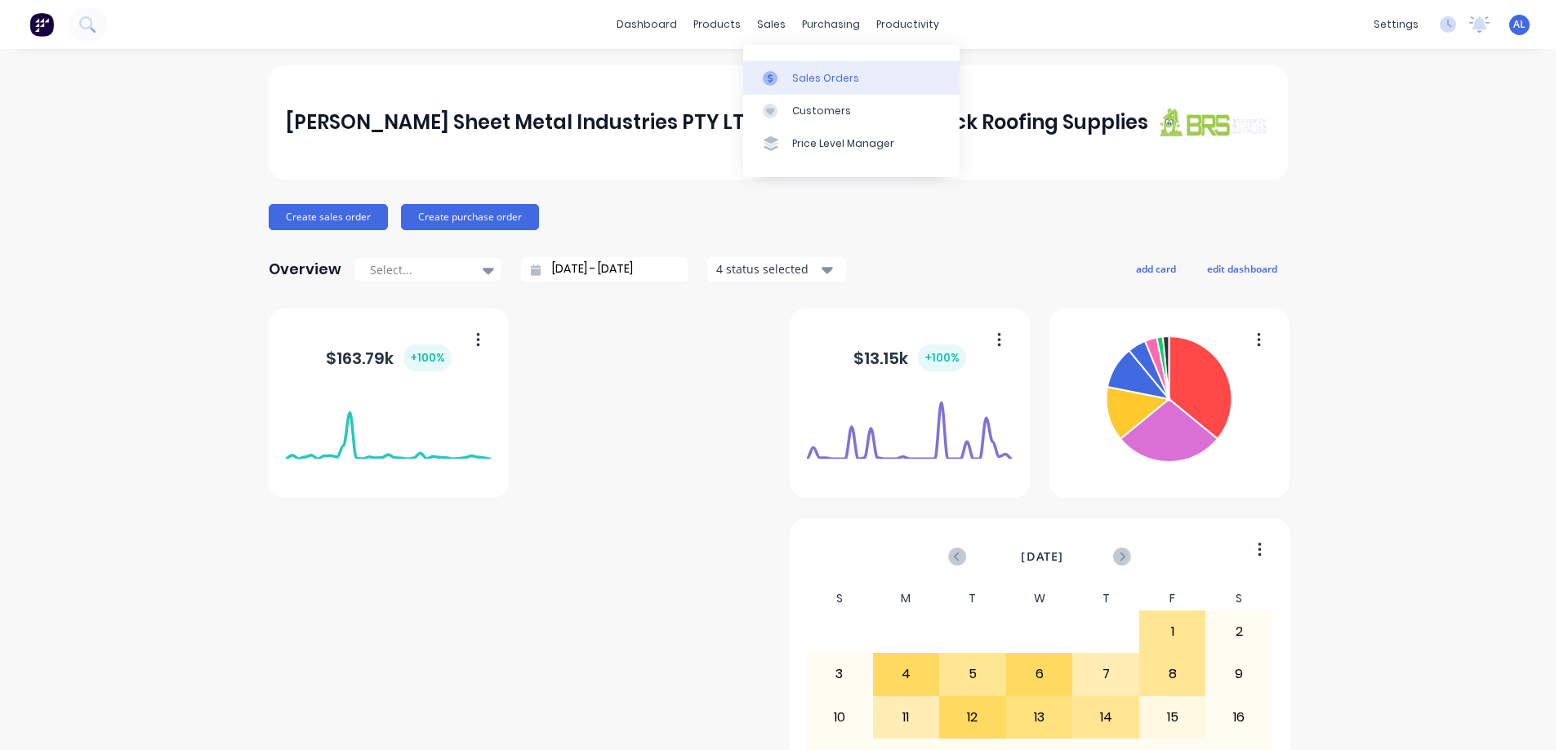
click at [862, 82] on link "Sales Orders" at bounding box center [852, 78] width 216 height 33
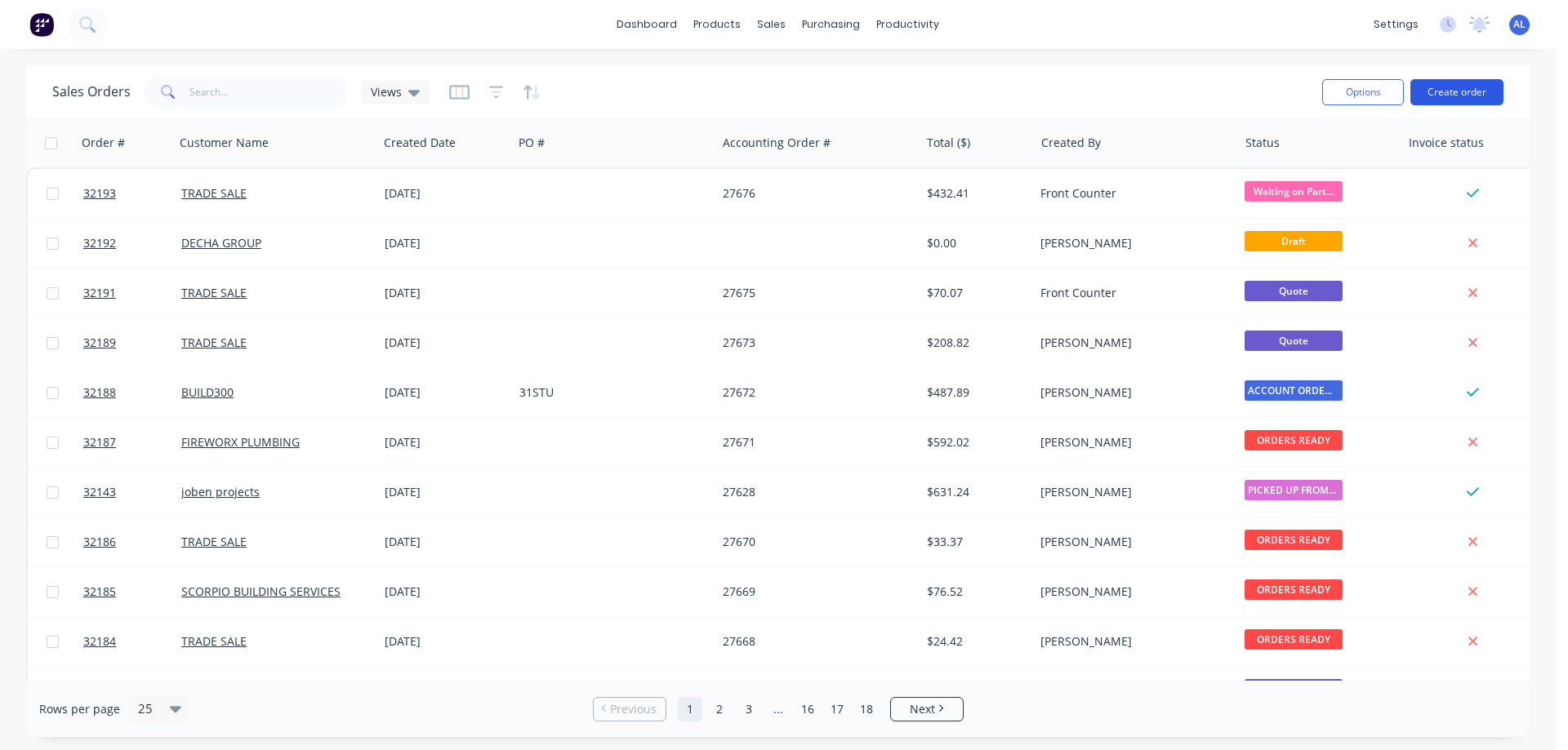
click at [1460, 92] on button "Create order" at bounding box center [1457, 91] width 93 height 26
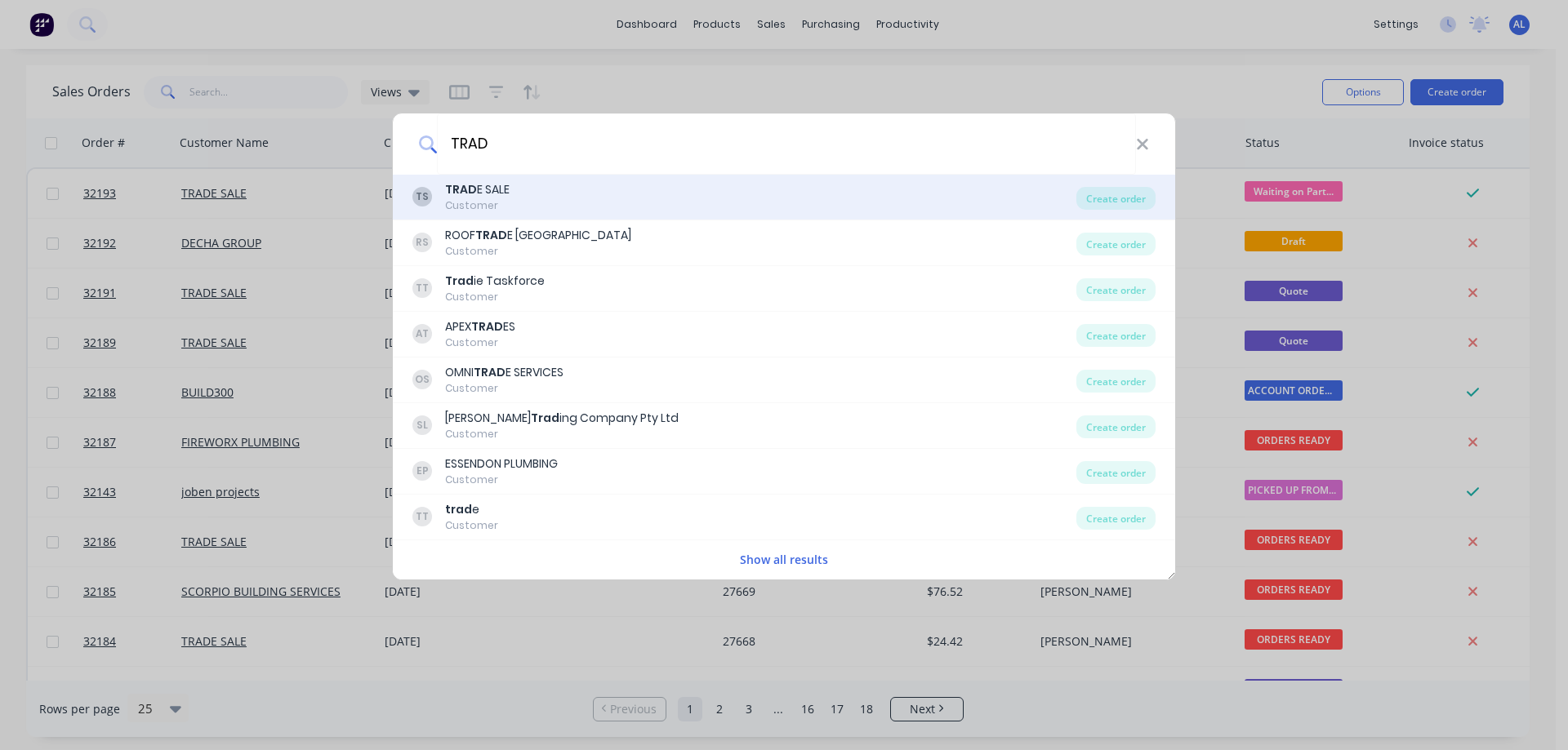
type input "TRAD"
click at [515, 202] on div "TS TRAD E SALE Customer" at bounding box center [745, 196] width 664 height 32
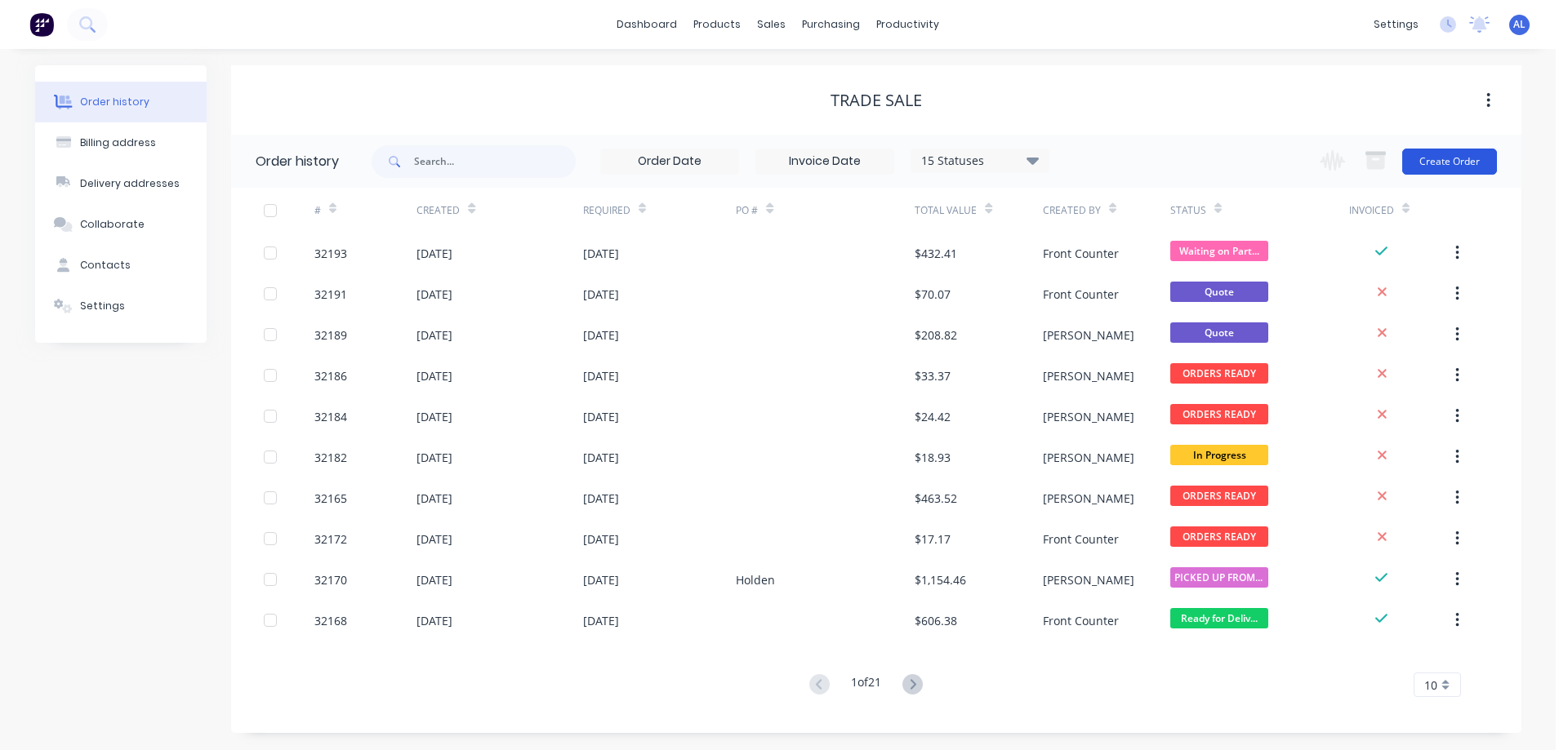
click at [1455, 167] on button "Create Order" at bounding box center [1449, 161] width 94 height 26
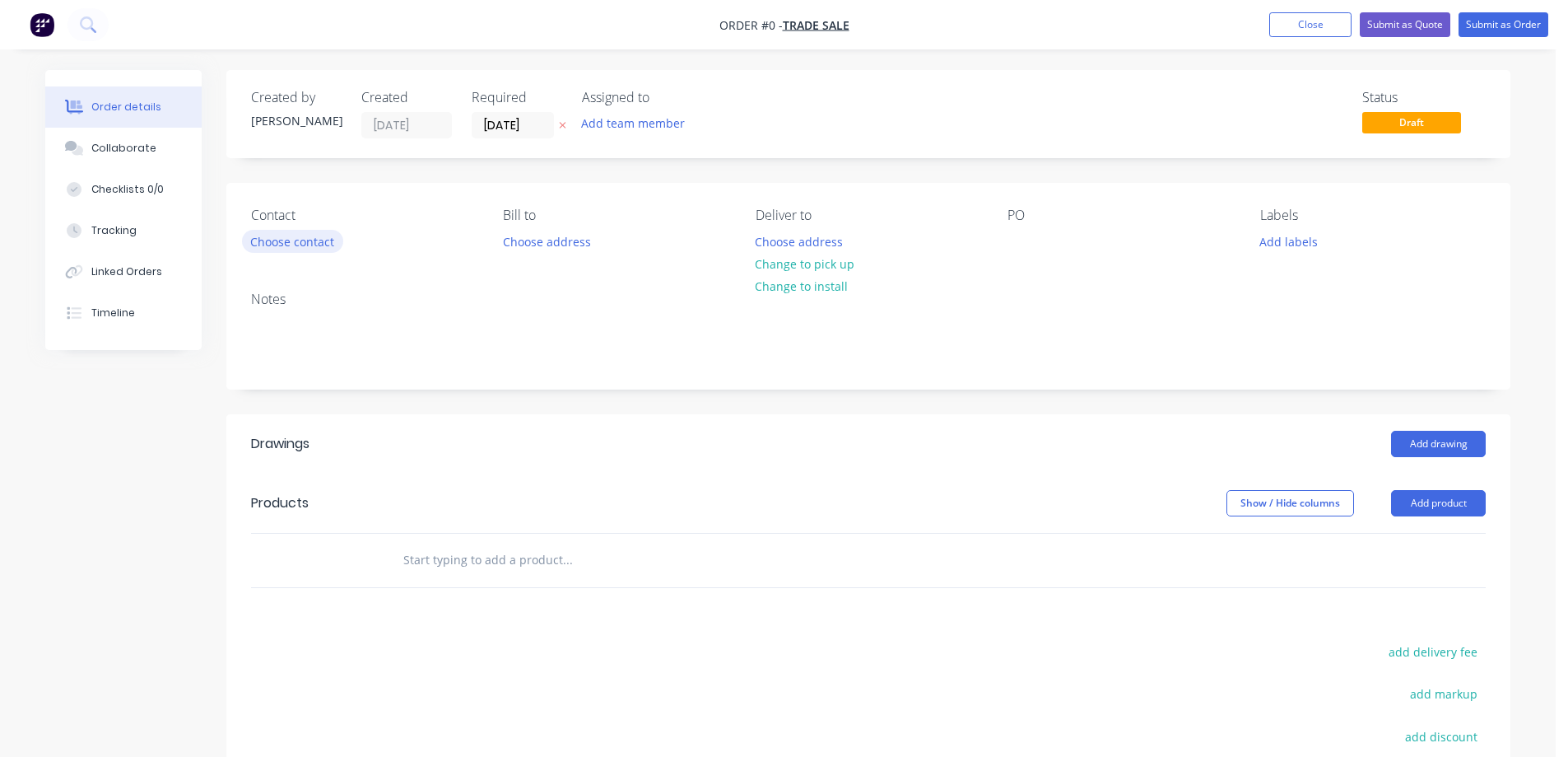
click at [305, 235] on button "Choose contact" at bounding box center [292, 241] width 101 height 23
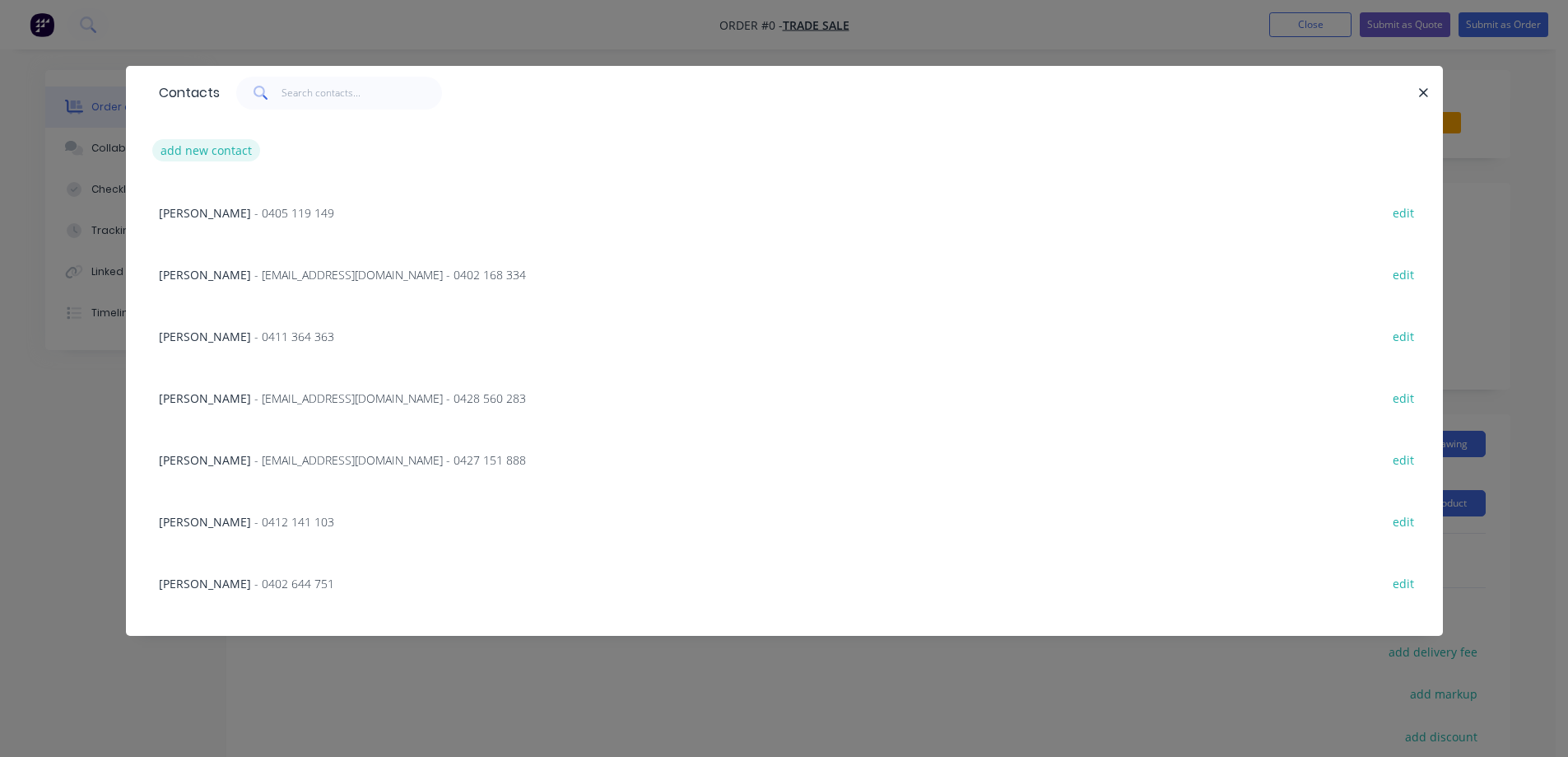
click at [246, 149] on button "add new contact" at bounding box center [206, 150] width 109 height 23
select select "AU"
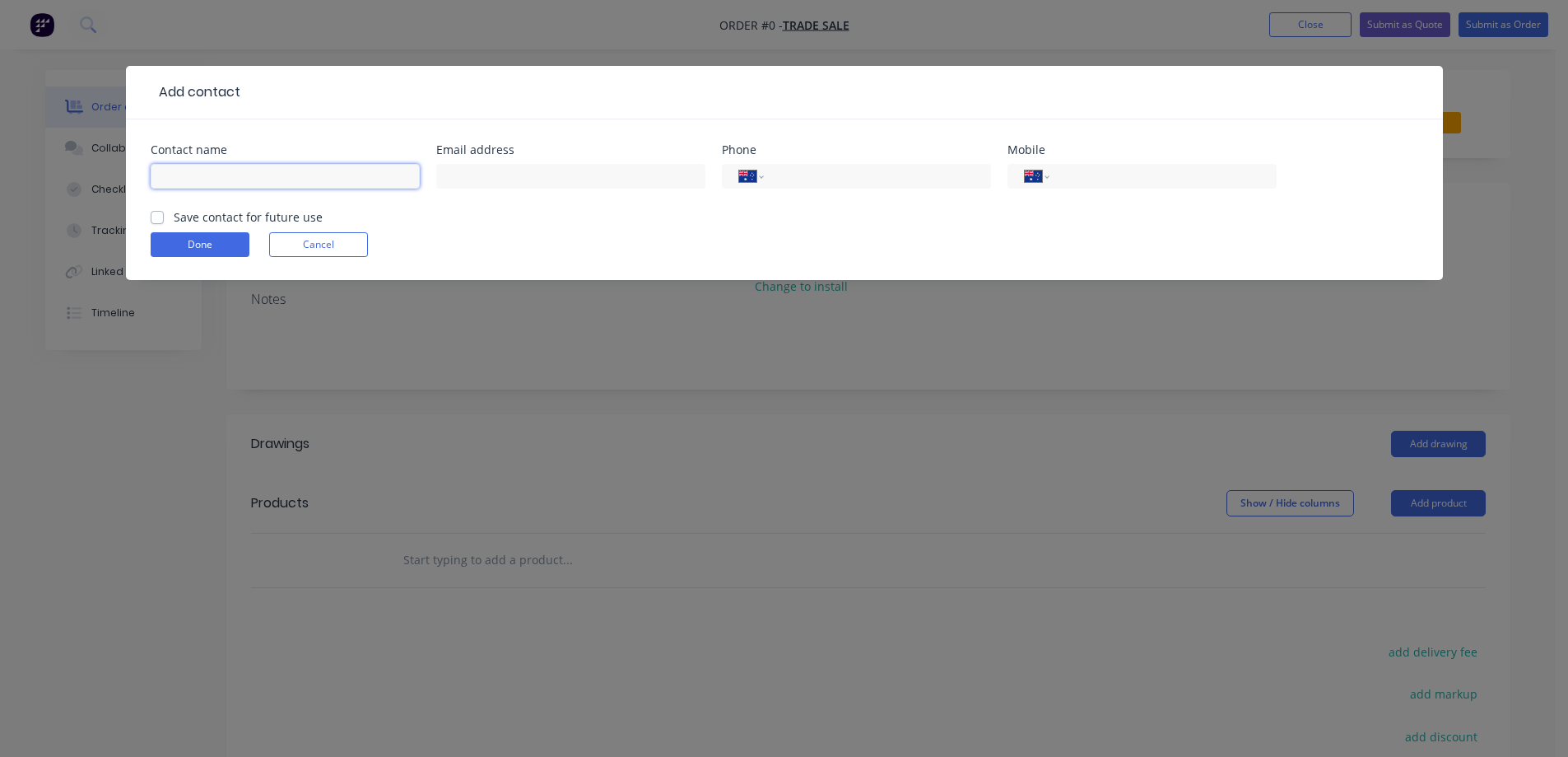
click at [247, 166] on input "text" at bounding box center [286, 176] width 269 height 25
type input "[PERSON_NAME]"
click at [1119, 176] on input "tel" at bounding box center [1160, 176] width 197 height 19
type input "0450 150 555"
click at [174, 215] on label "Save contact for future use" at bounding box center [248, 217] width 149 height 18
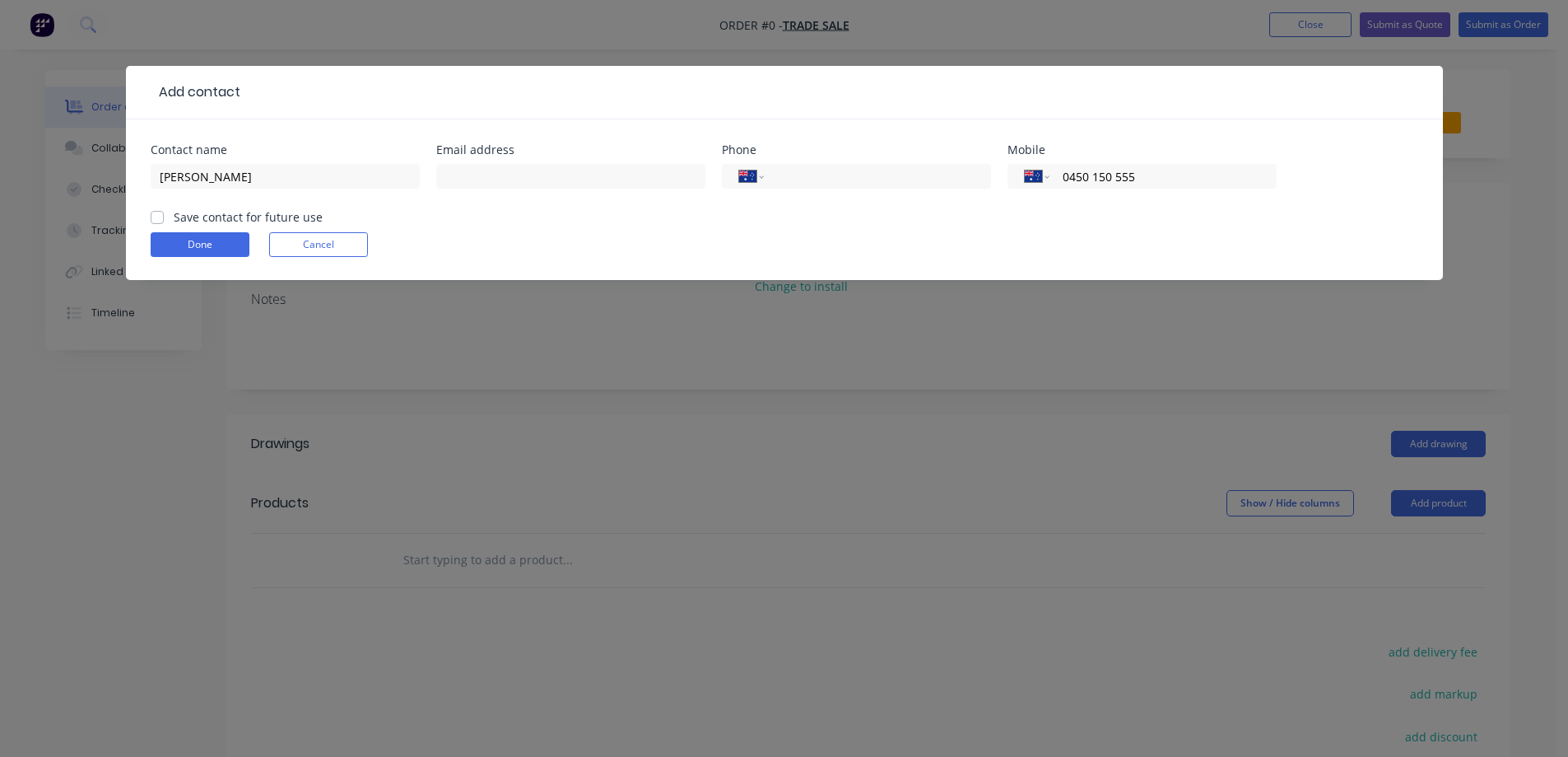
click at [154, 215] on input "Save contact for future use" at bounding box center [157, 216] width 13 height 16
checkbox input "true"
click at [225, 244] on button "Done" at bounding box center [200, 244] width 99 height 25
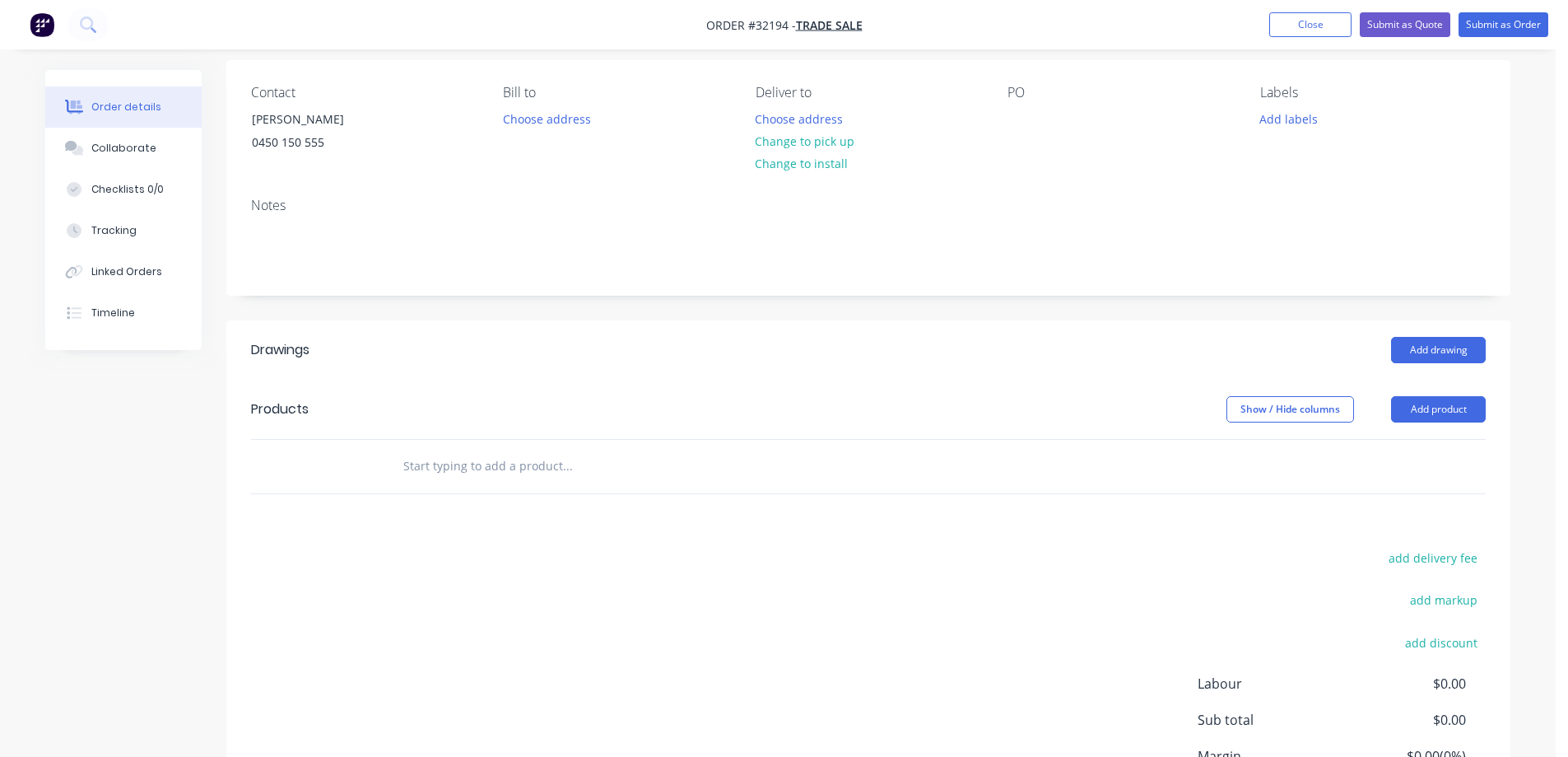
scroll to position [280, 0]
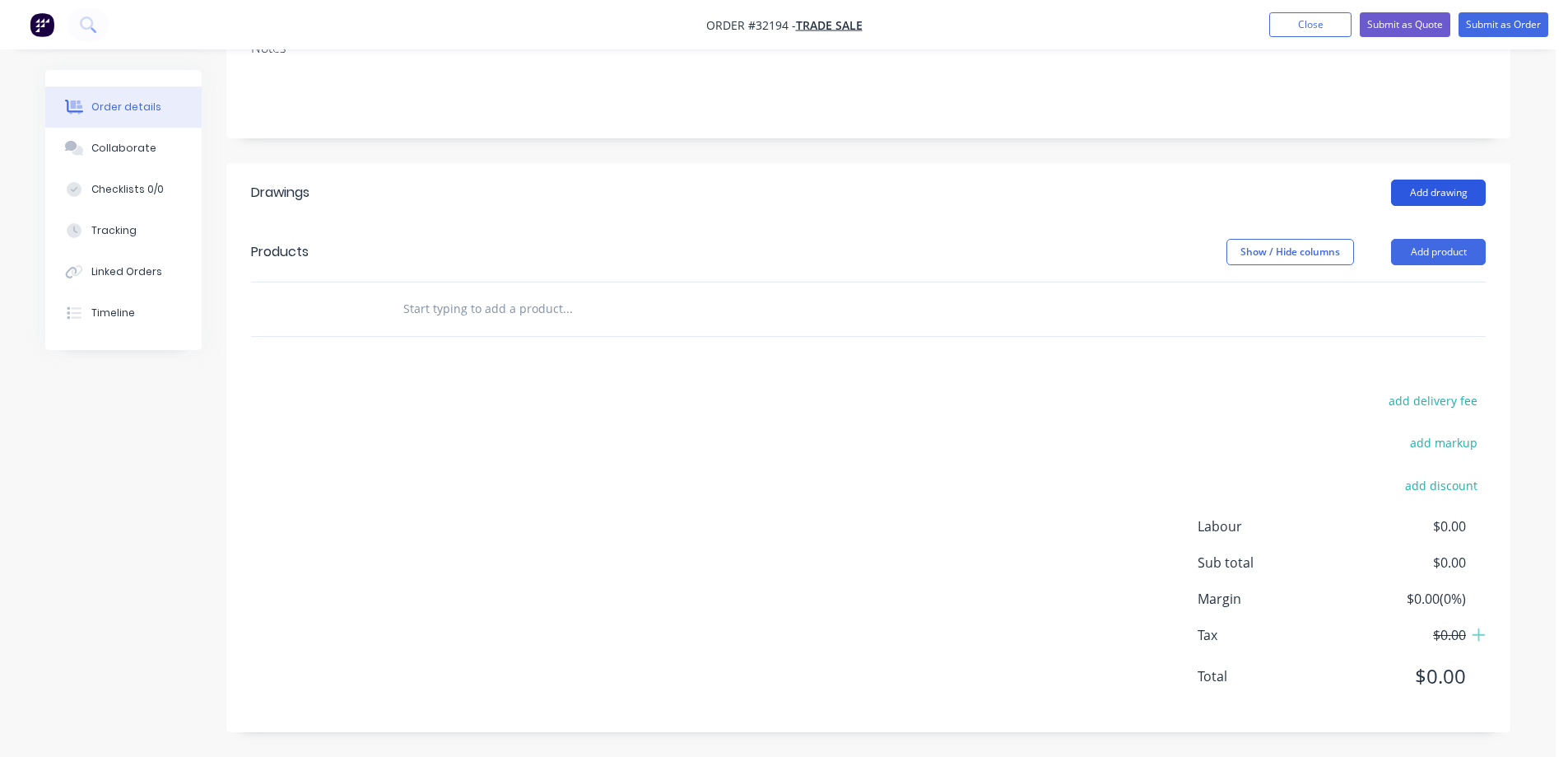
click at [1441, 190] on button "Add drawing" at bounding box center [1438, 192] width 94 height 27
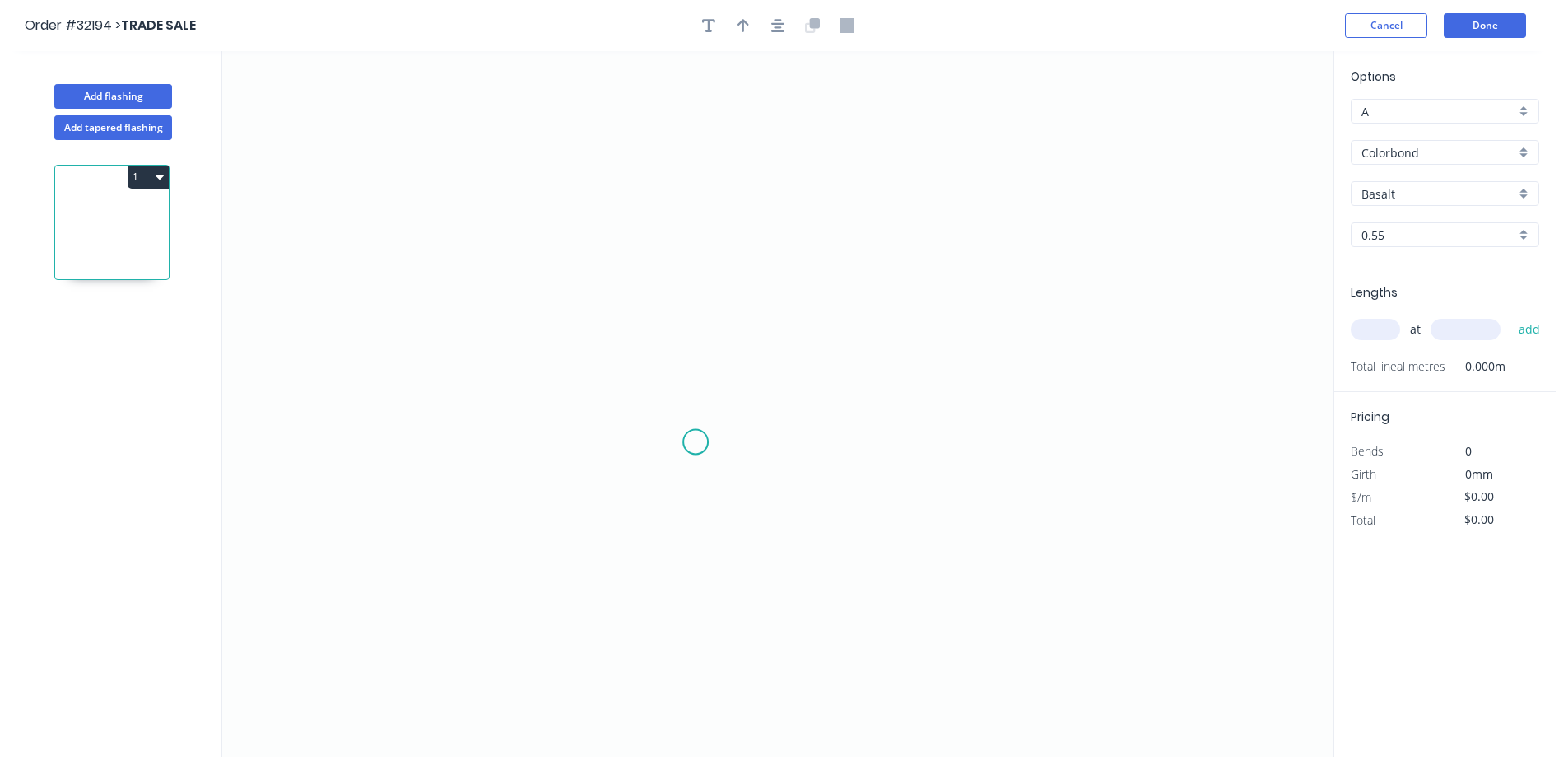
click at [696, 443] on icon "0" at bounding box center [778, 404] width 1112 height 706
click at [691, 183] on icon "0" at bounding box center [778, 404] width 1112 height 706
click at [1011, 189] on icon "0 ?" at bounding box center [778, 404] width 1112 height 706
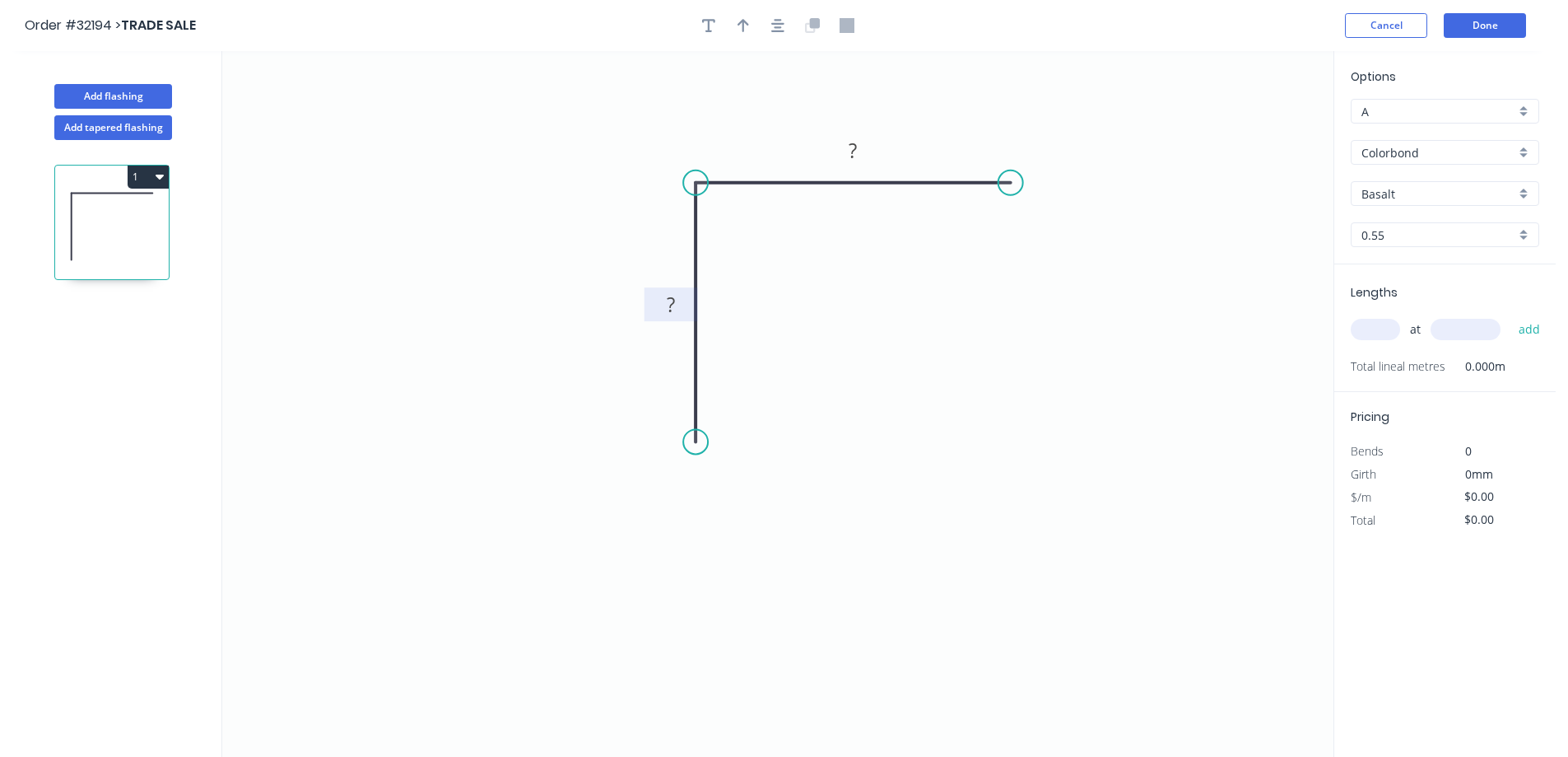
click at [678, 301] on rect at bounding box center [671, 305] width 33 height 23
type input "$14.02"
click at [782, 23] on icon "button" at bounding box center [777, 25] width 13 height 15
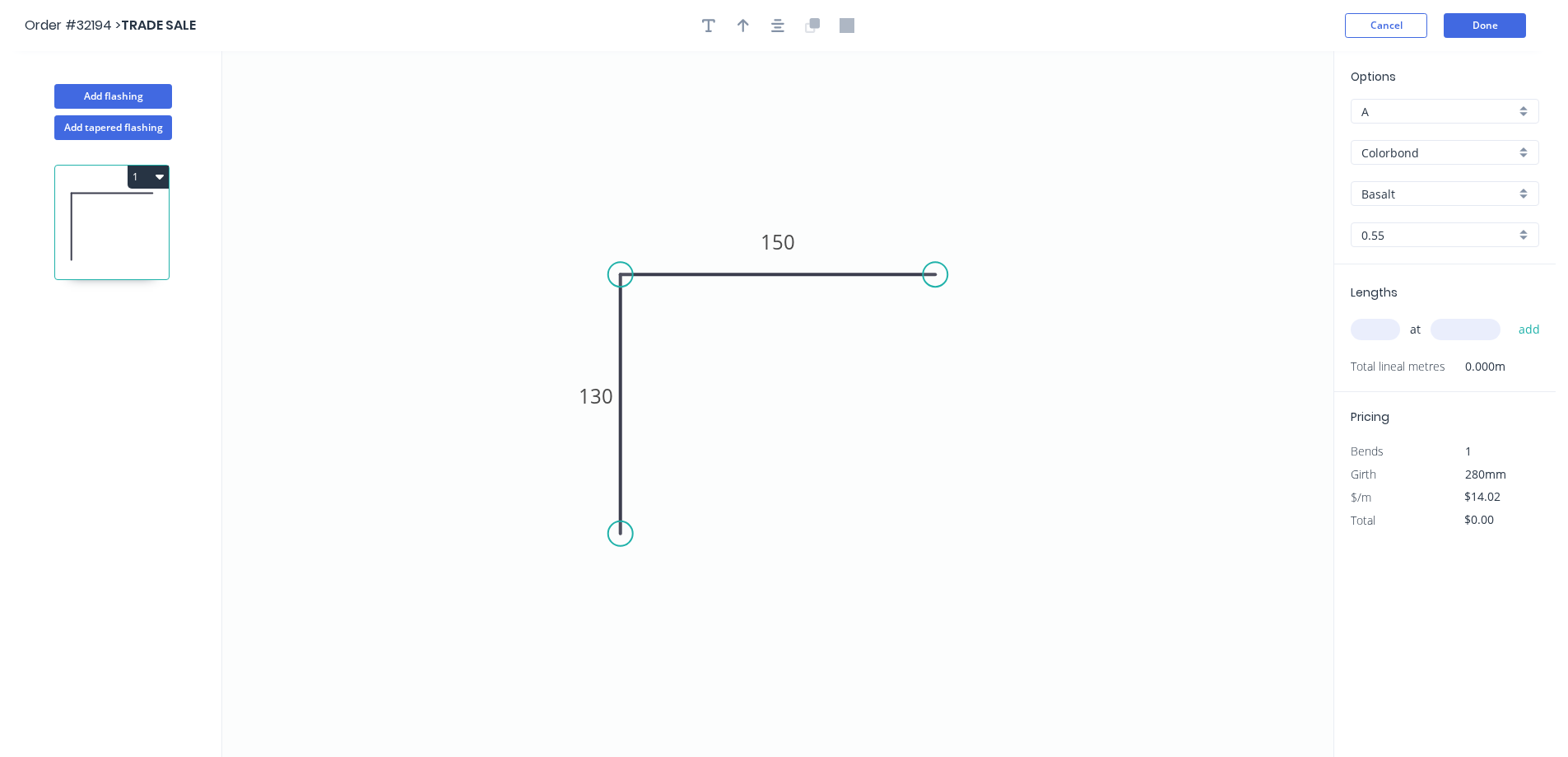
click at [1520, 156] on div "Colorbond" at bounding box center [1445, 152] width 188 height 25
click at [1456, 269] on div "Zinc" at bounding box center [1445, 270] width 186 height 28
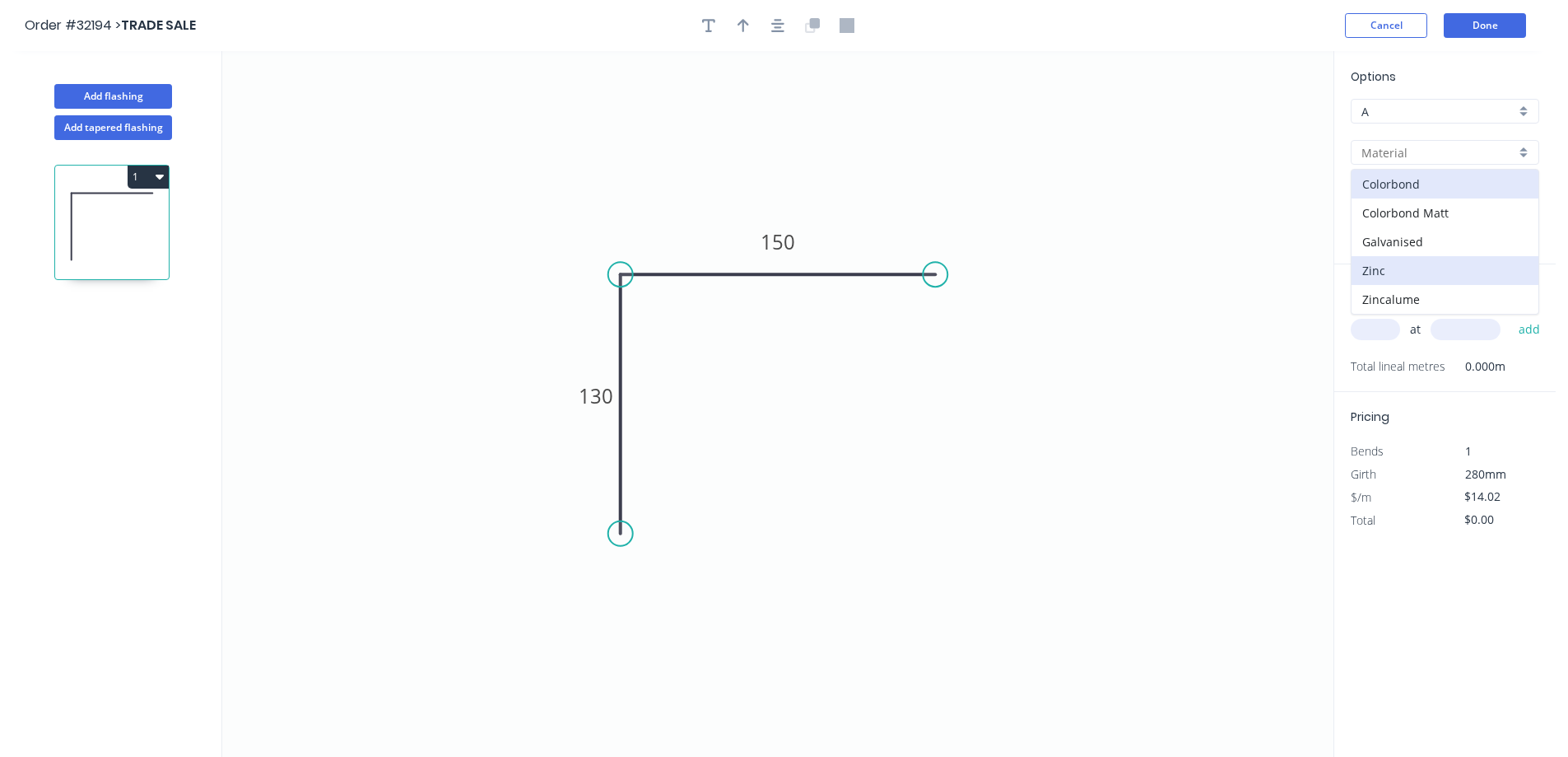
type input "Zinc"
type input "$12.50"
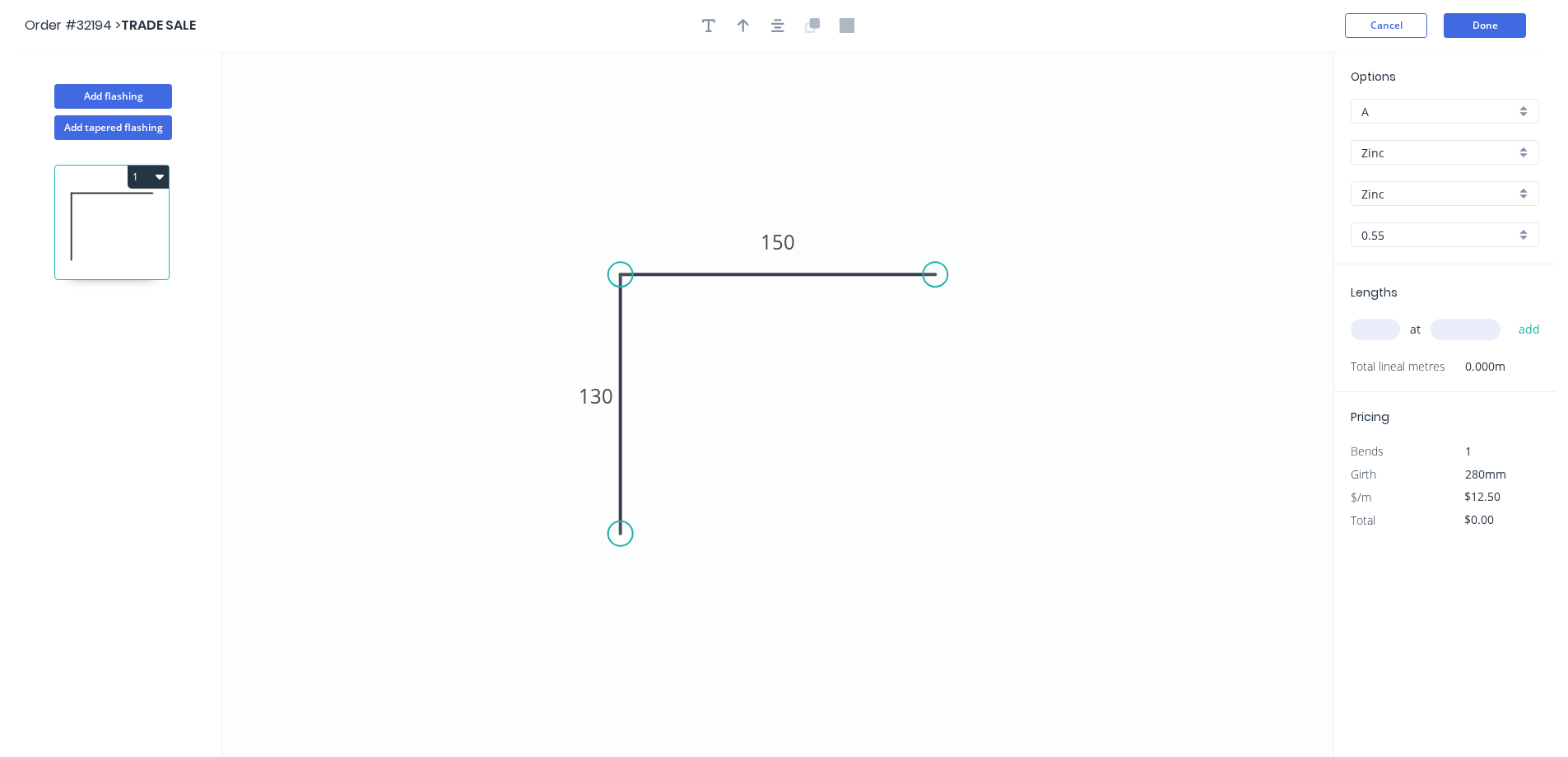
drag, startPoint x: 1372, startPoint y: 329, endPoint x: 1100, endPoint y: 293, distance: 274.4
click at [1360, 328] on input "text" at bounding box center [1376, 330] width 49 height 22
type input "1"
type input "3800"
click at [1511, 315] on button "add" at bounding box center [1530, 329] width 38 height 28
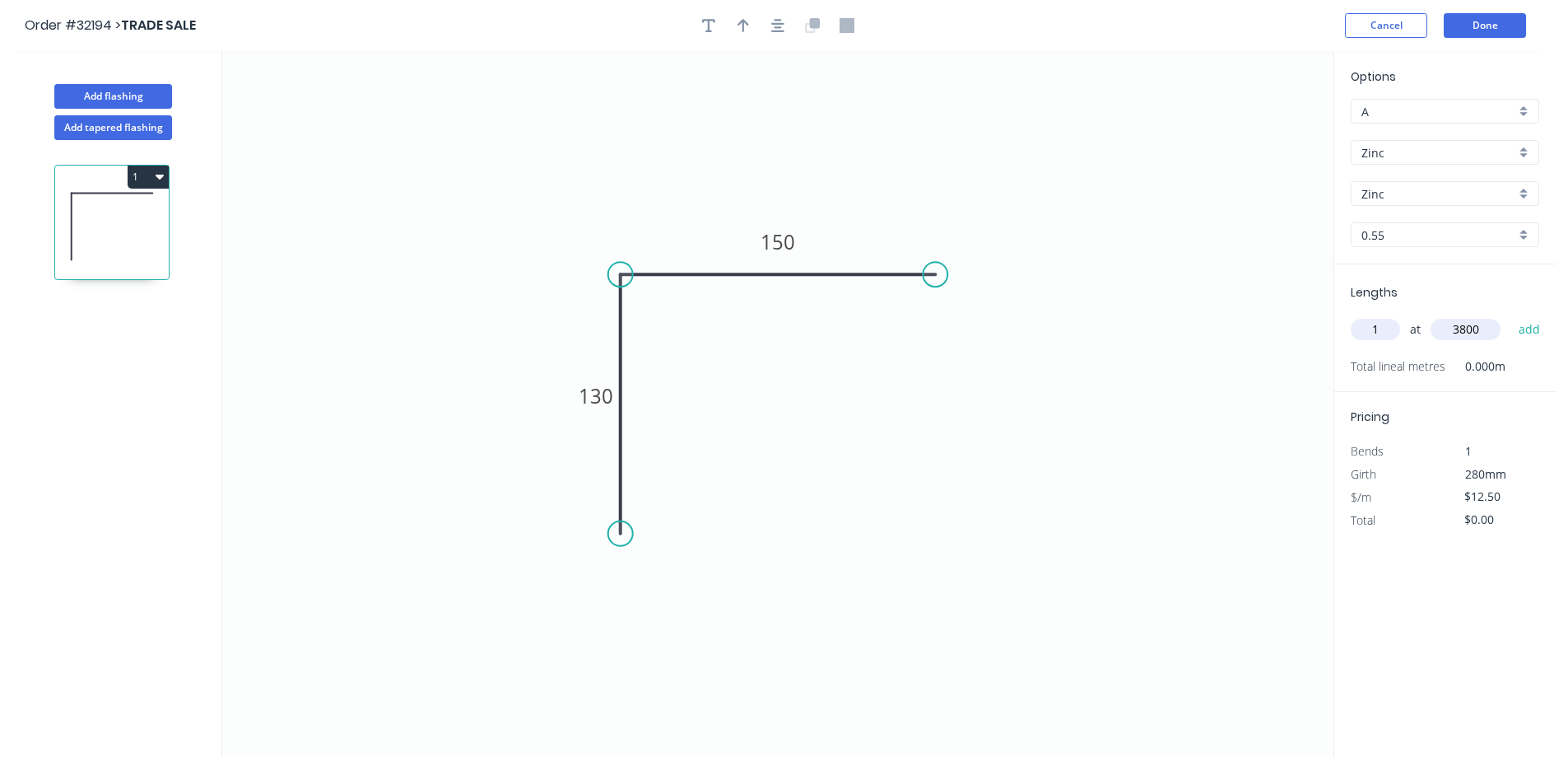
type input "$47.50"
click at [1494, 34] on button "Done" at bounding box center [1486, 25] width 82 height 25
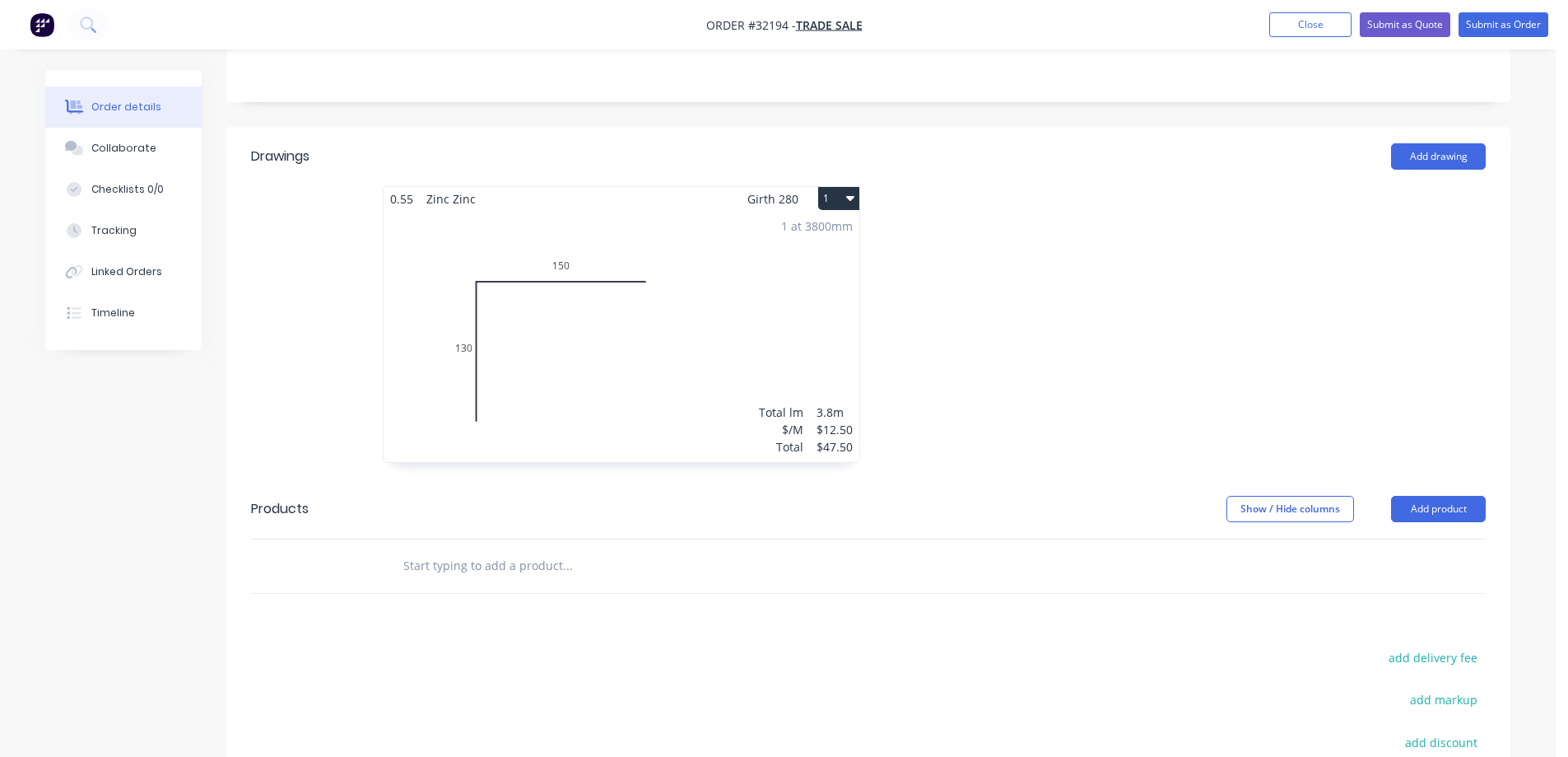
scroll to position [80, 0]
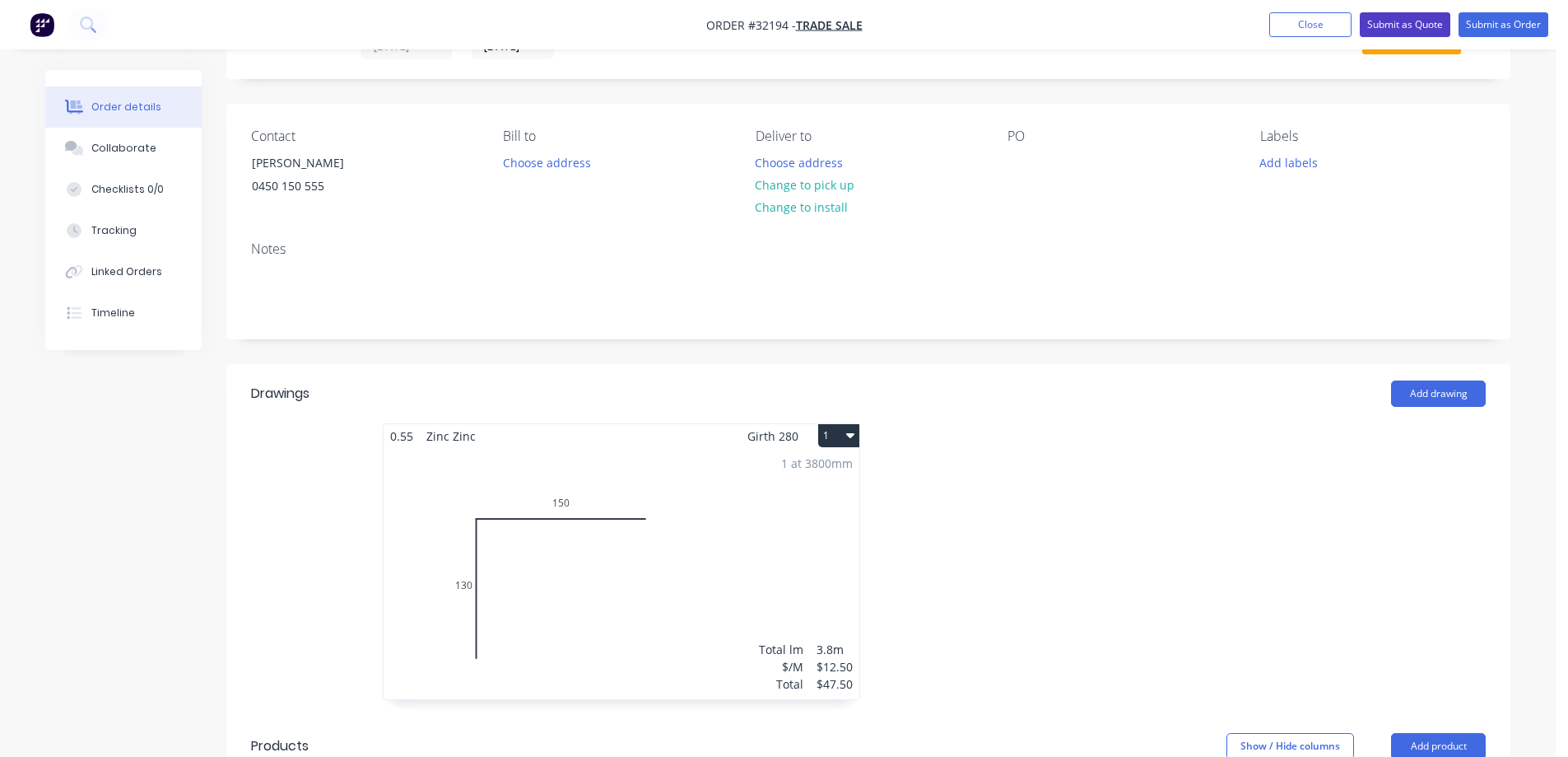
click at [1393, 23] on button "Submit as Quote" at bounding box center [1405, 25] width 90 height 25
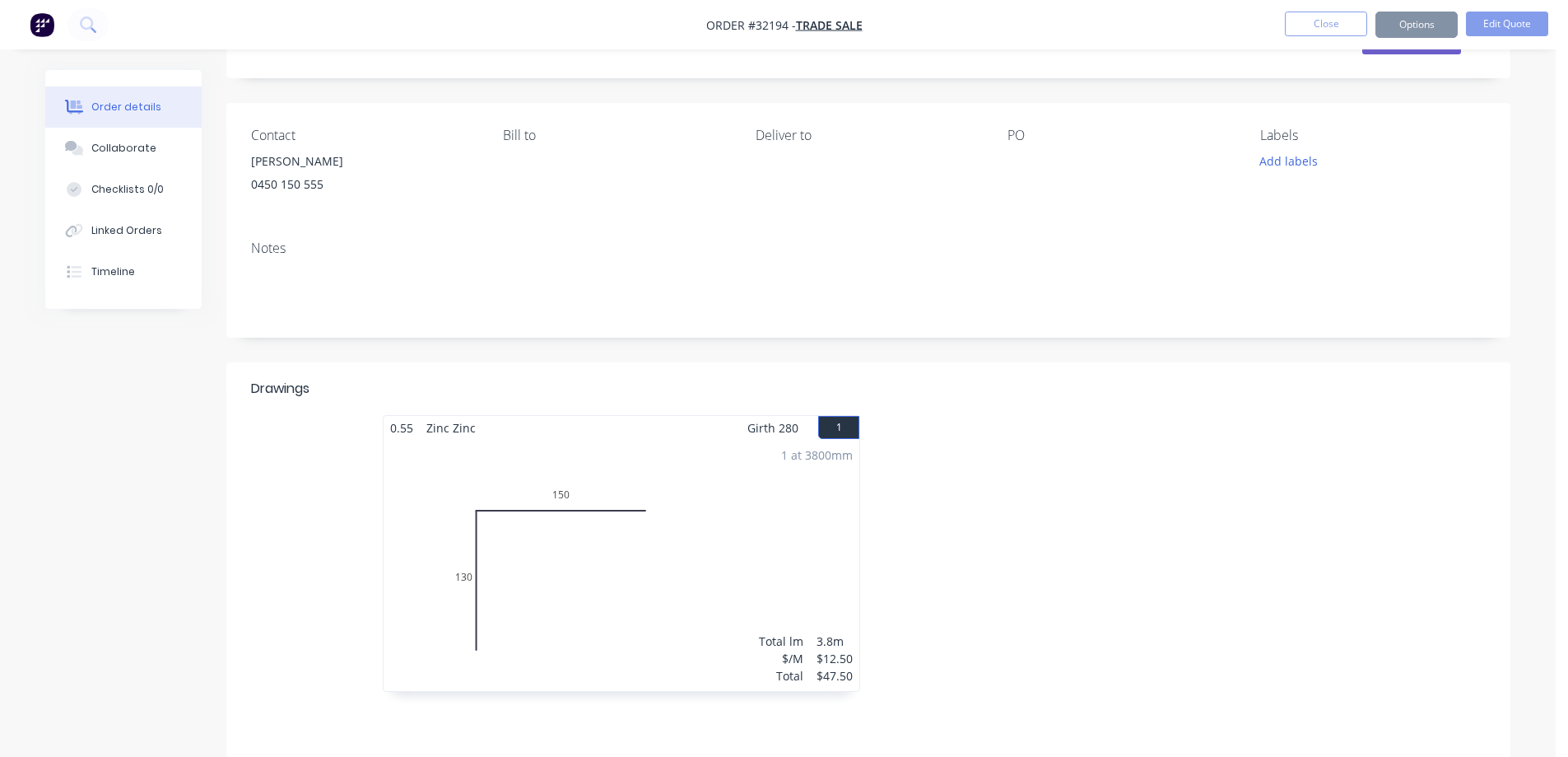
scroll to position [0, 0]
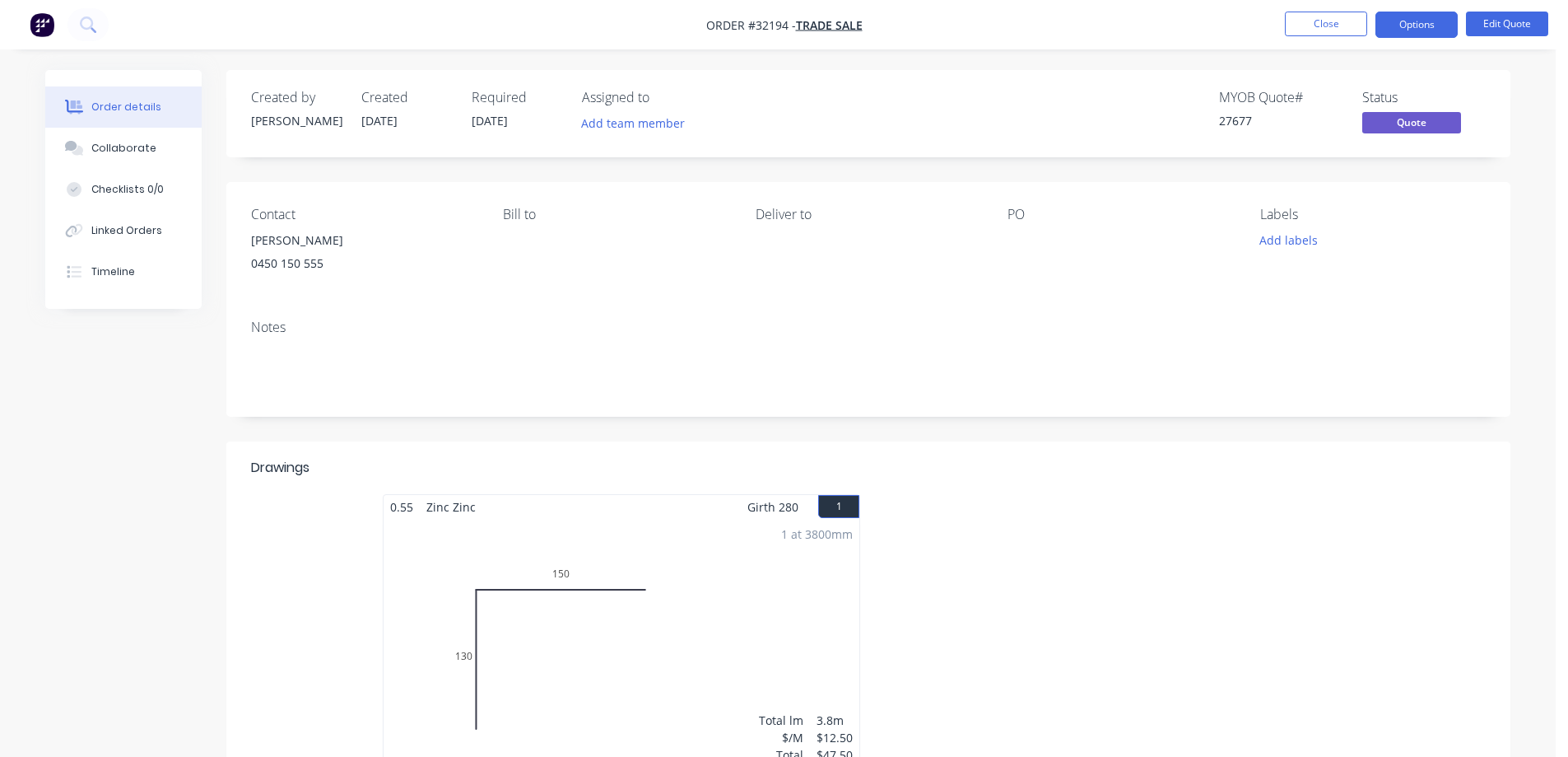
click at [1334, 24] on button "Close" at bounding box center [1327, 24] width 82 height 25
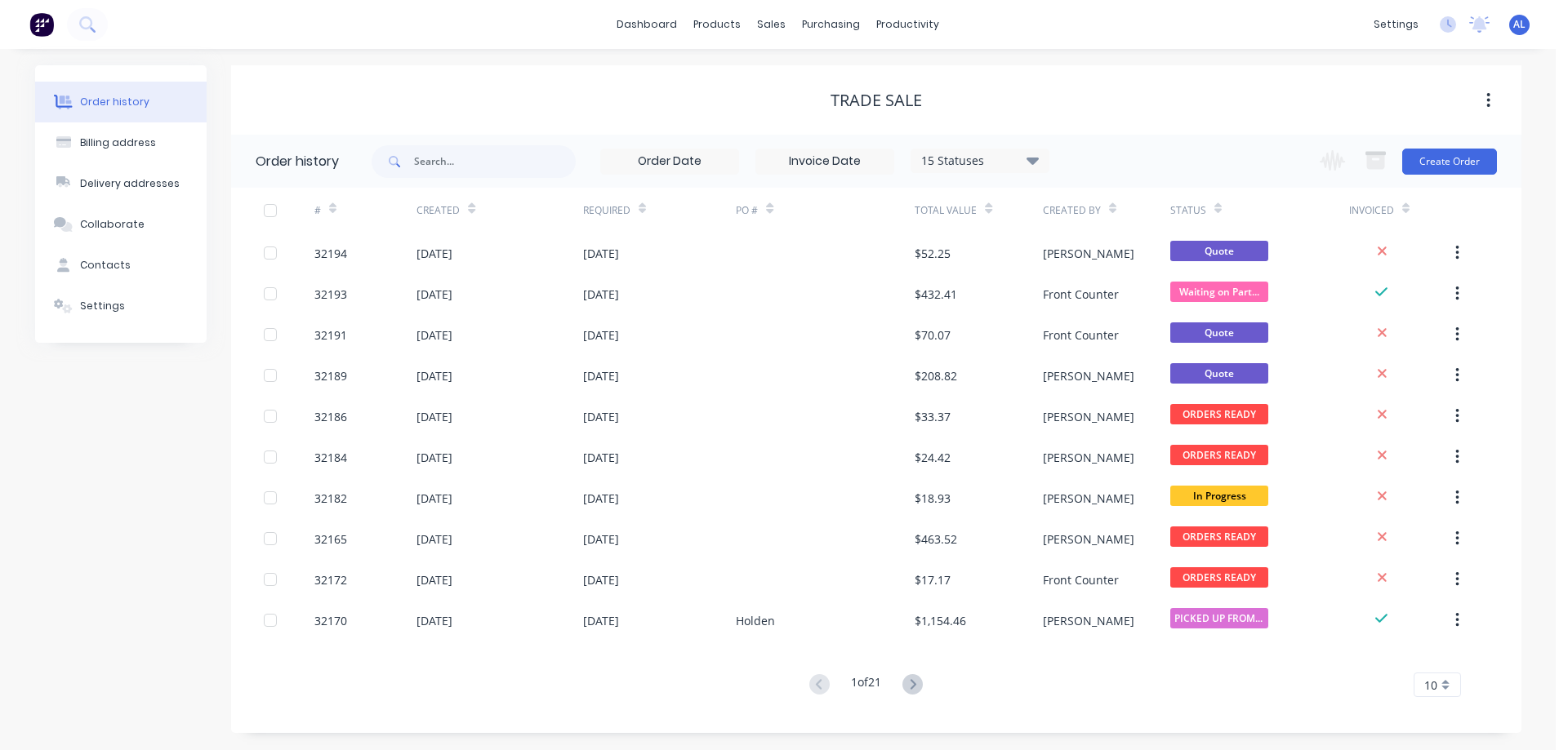
click at [43, 22] on img at bounding box center [41, 24] width 24 height 24
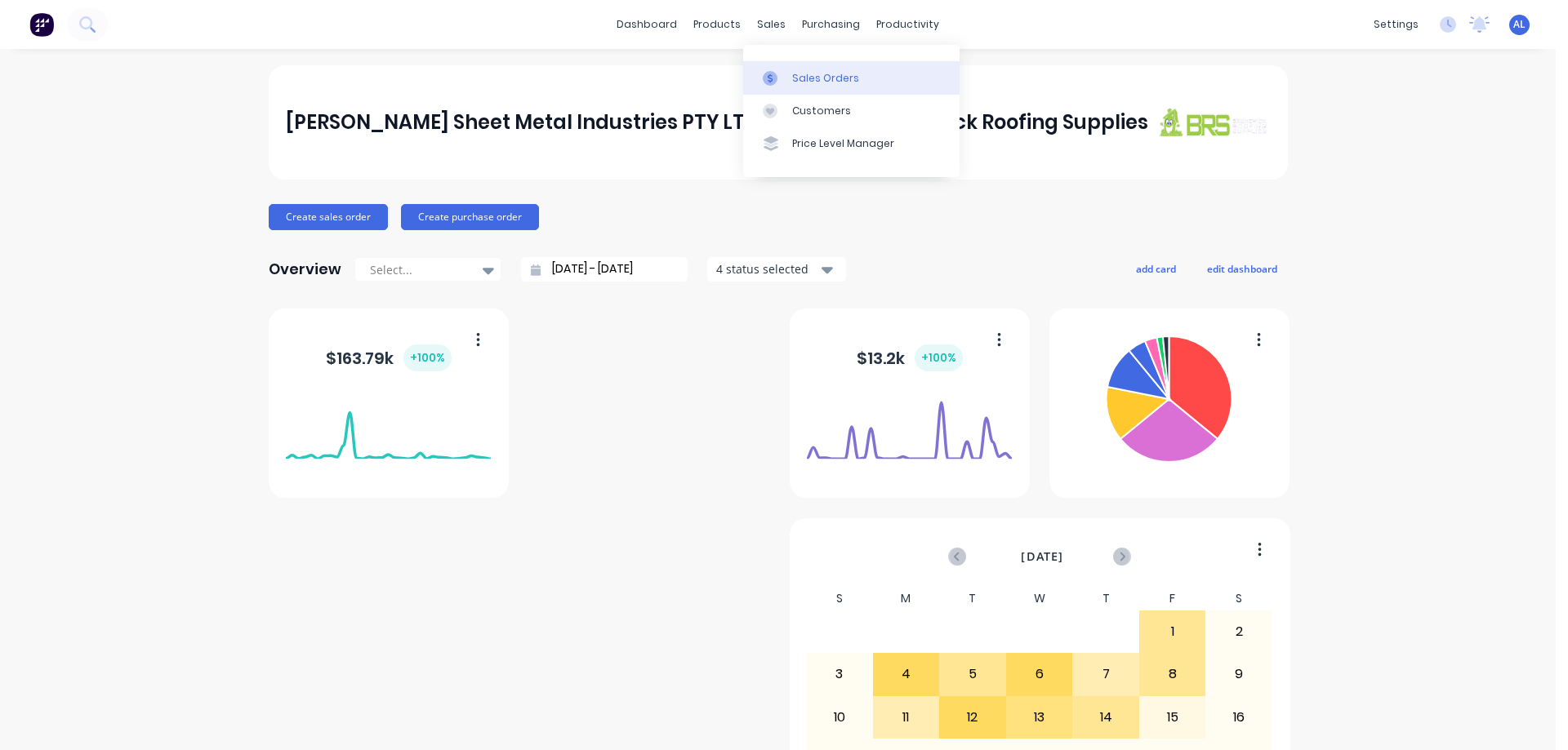
click at [819, 74] on div "Sales Orders" at bounding box center [825, 78] width 67 height 15
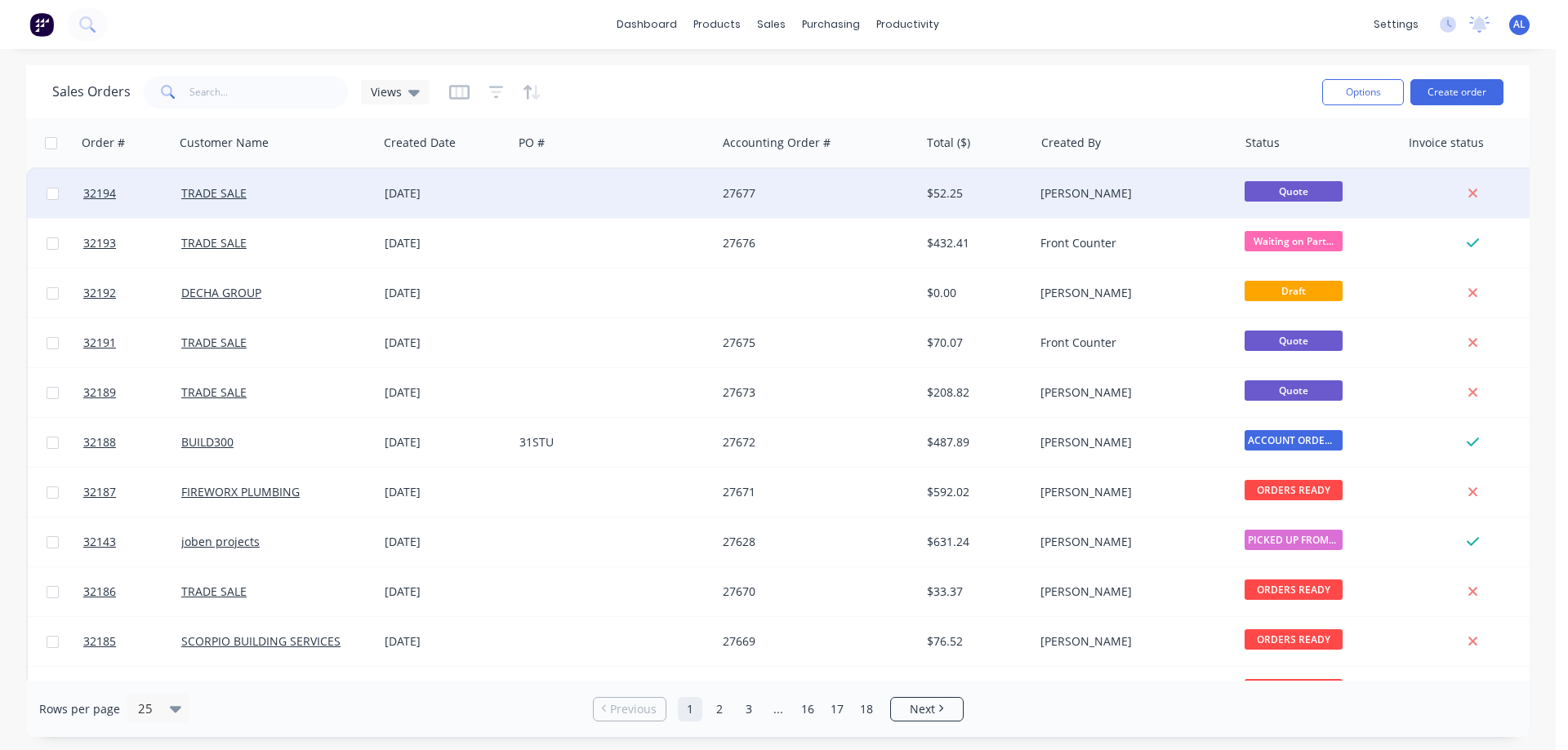
click at [989, 200] on div "$52.25" at bounding box center [974, 193] width 95 height 17
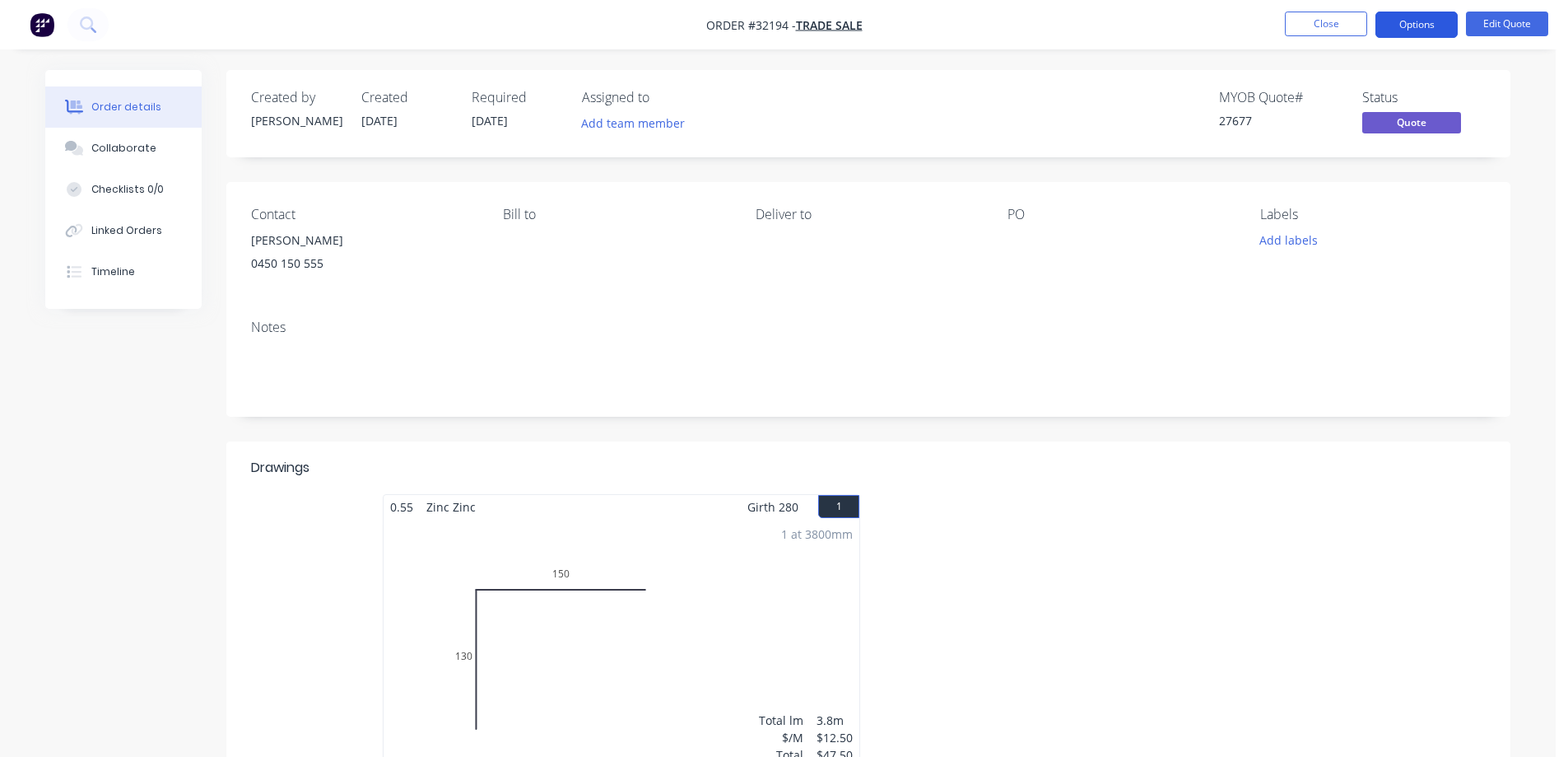
click at [1436, 26] on button "Options" at bounding box center [1417, 25] width 82 height 27
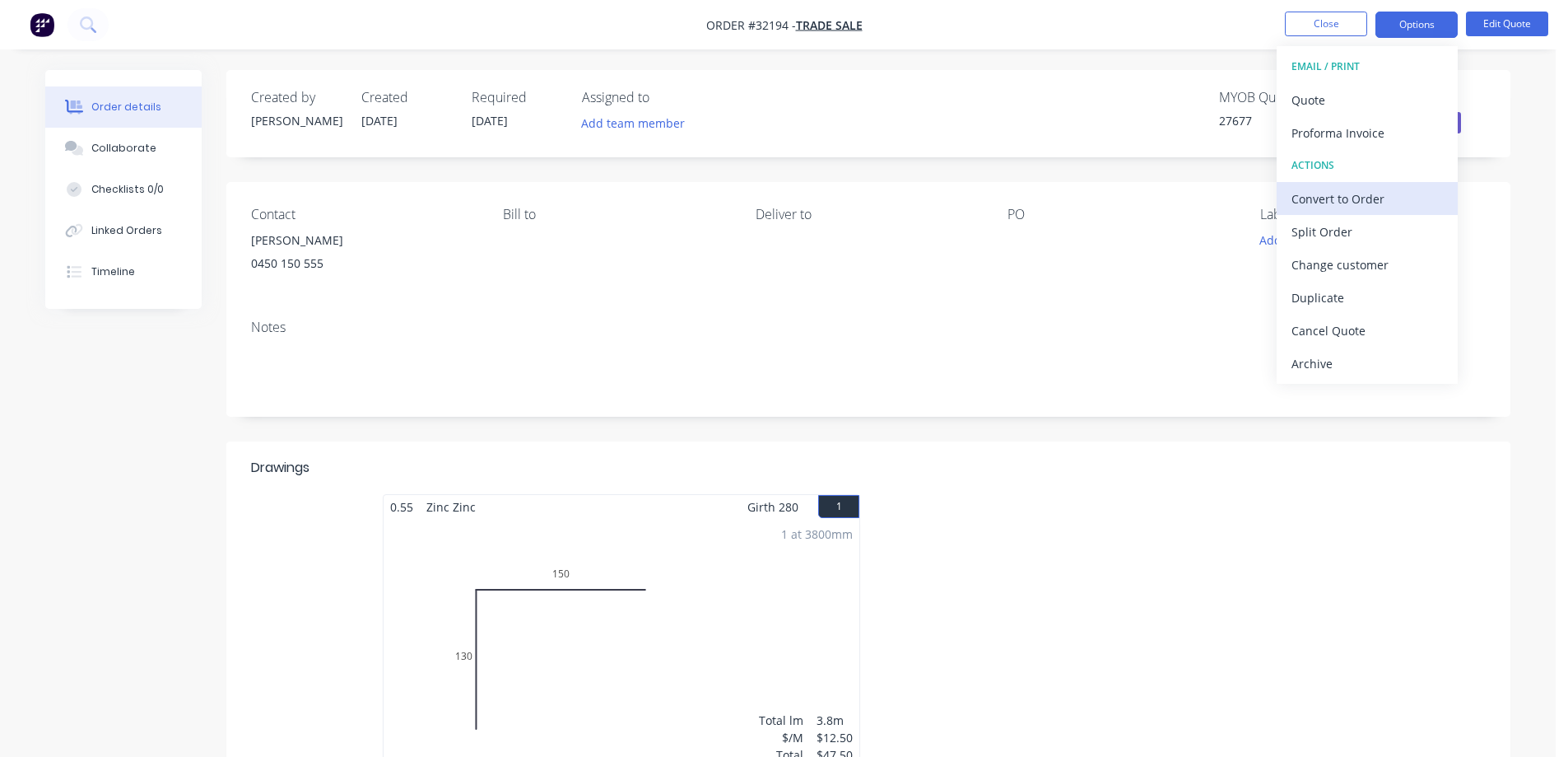
click at [1358, 196] on div "Convert to Order" at bounding box center [1368, 198] width 151 height 24
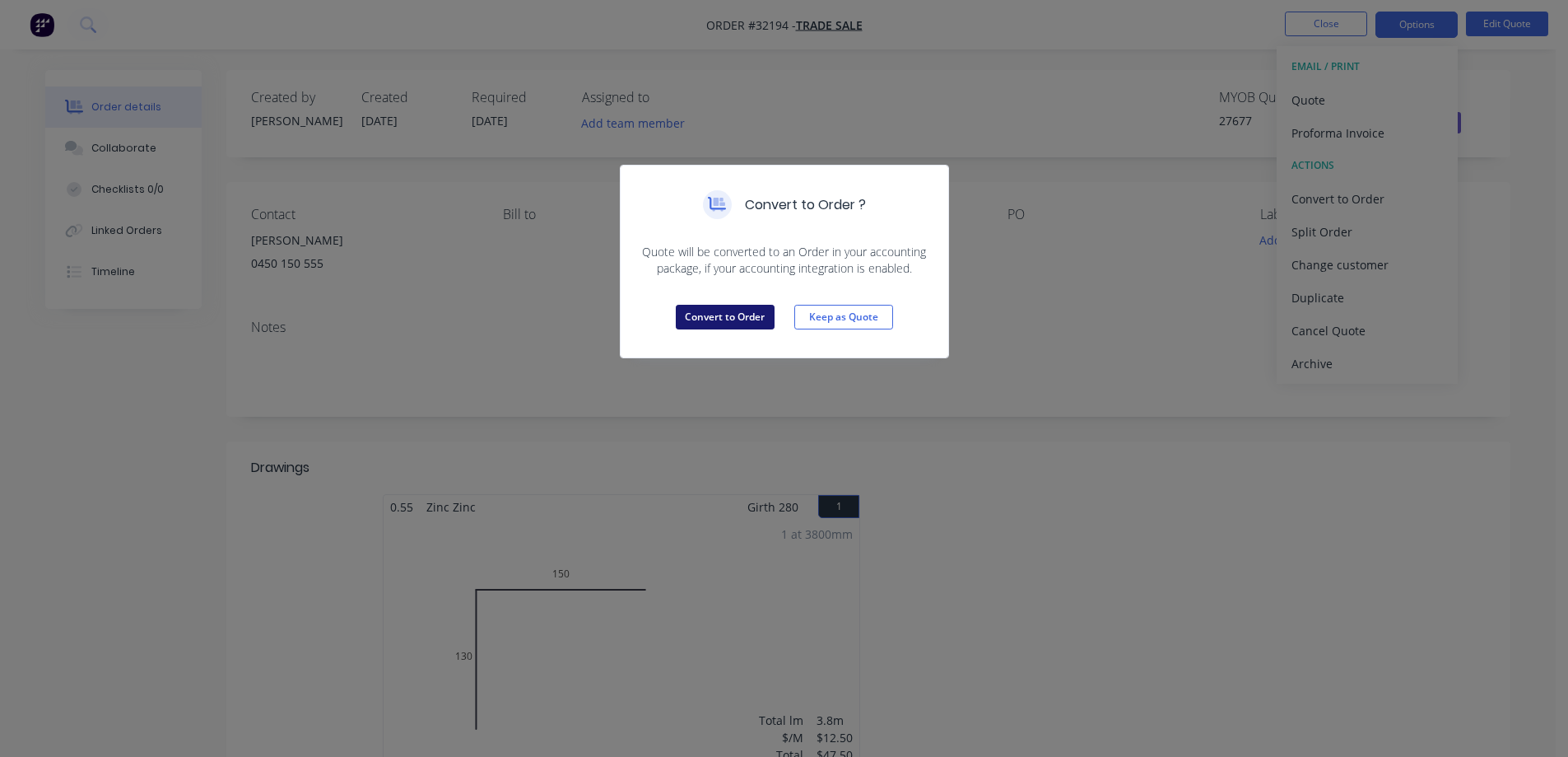
click at [754, 313] on button "Convert to Order" at bounding box center [725, 316] width 99 height 25
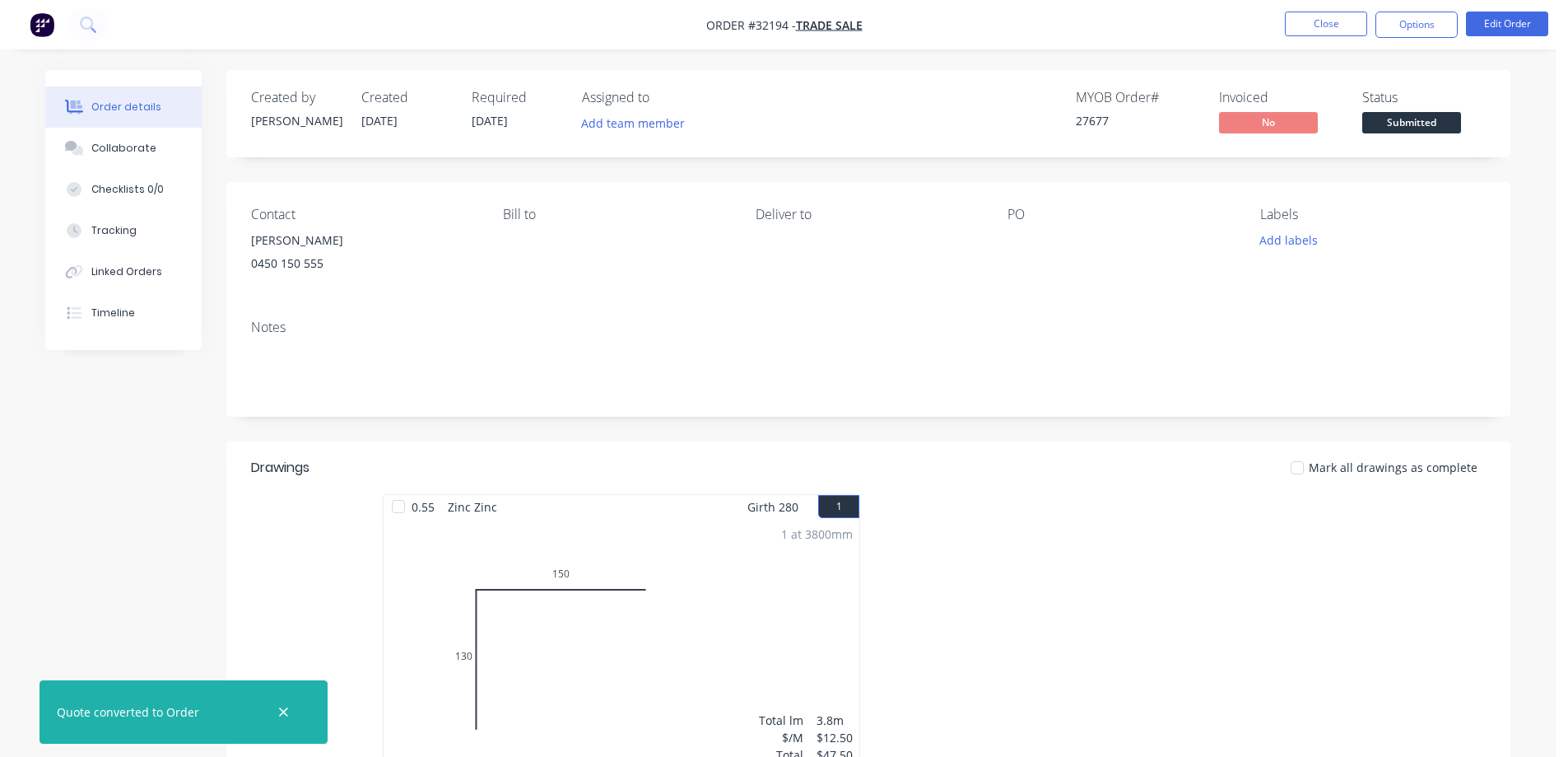
click at [1414, 124] on span "Submitted" at bounding box center [1412, 122] width 99 height 21
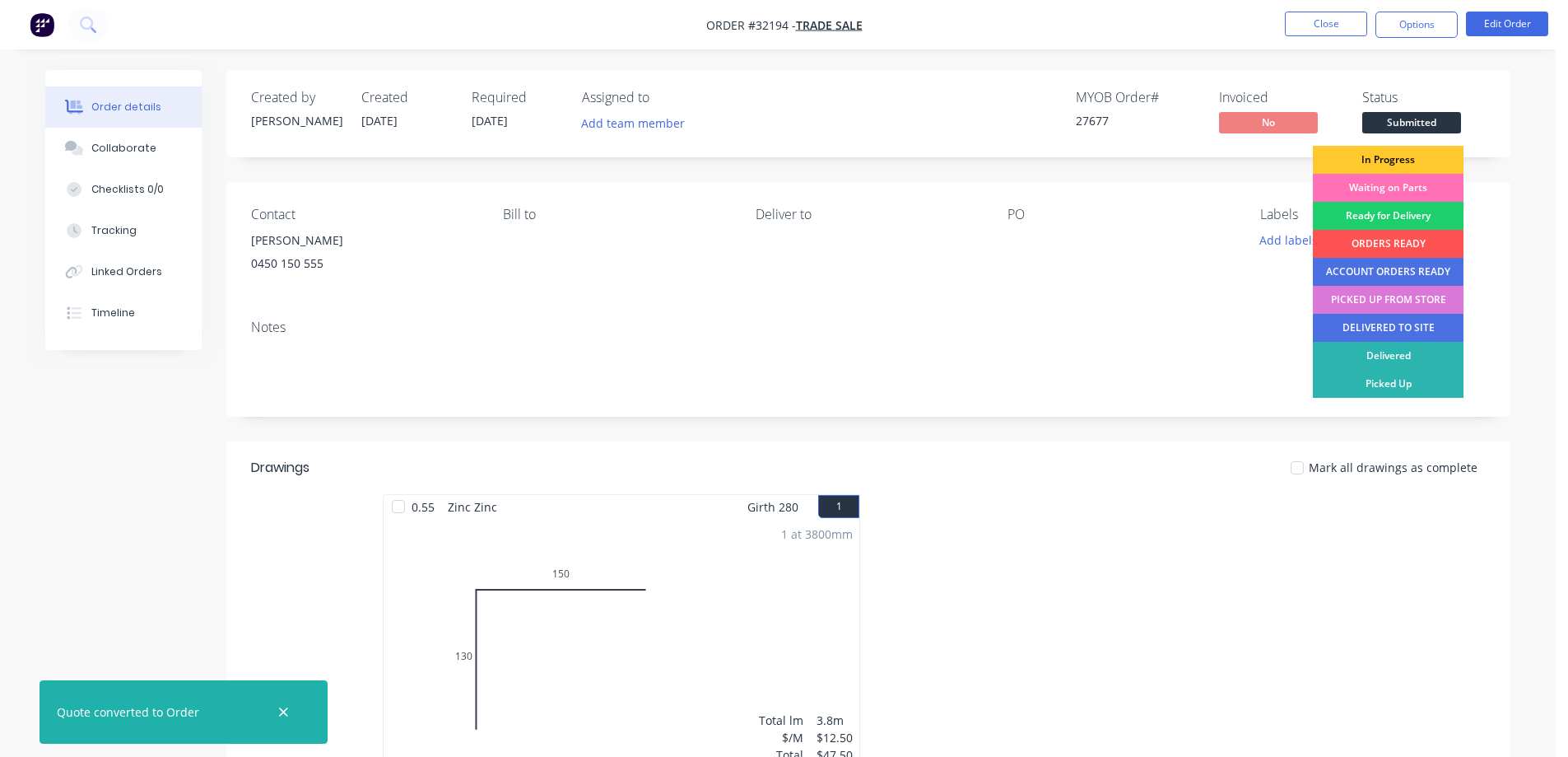
click at [1401, 157] on div "In Progress" at bounding box center [1388, 160] width 151 height 28
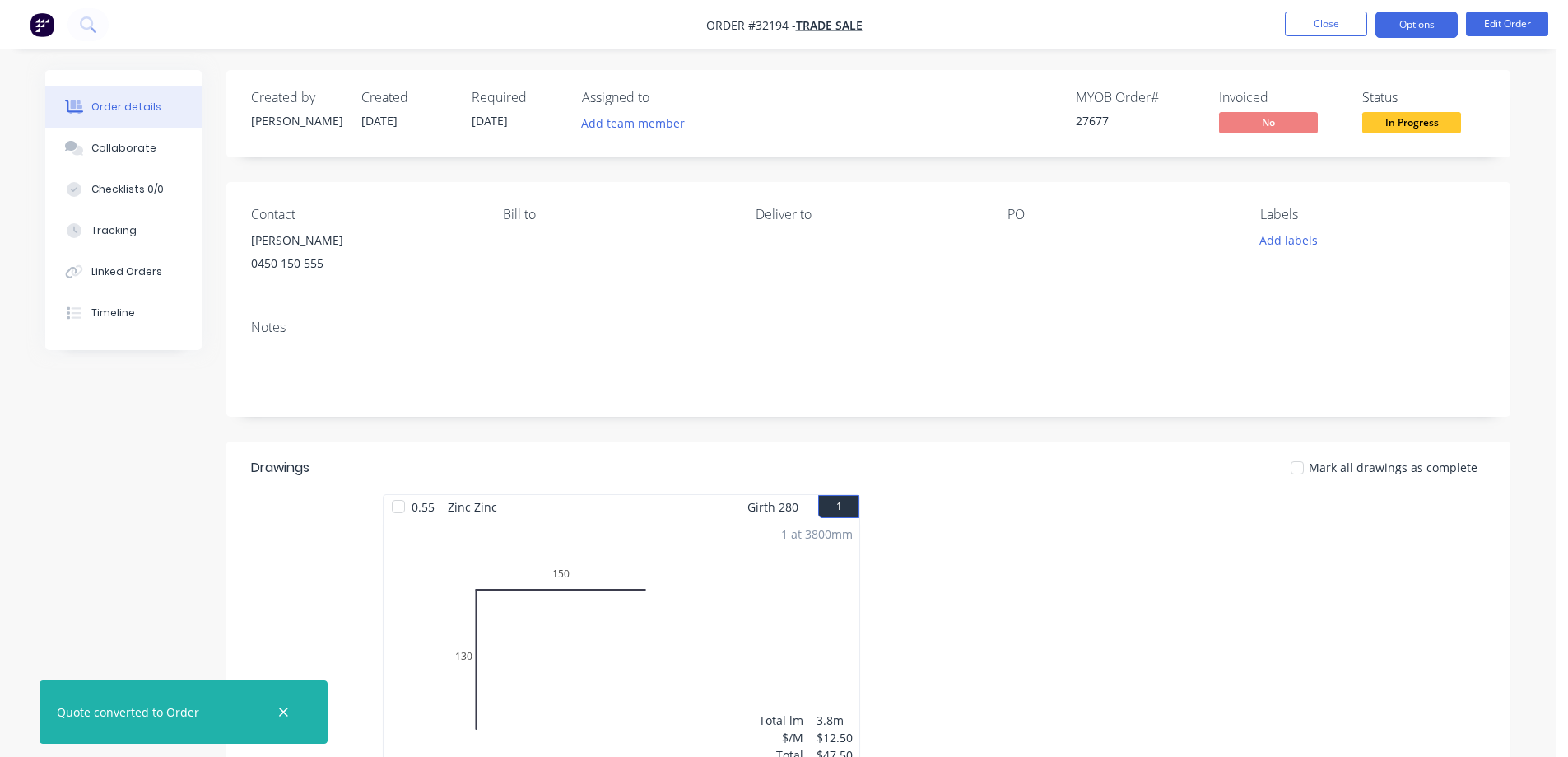
click at [1411, 29] on button "Options" at bounding box center [1417, 25] width 82 height 27
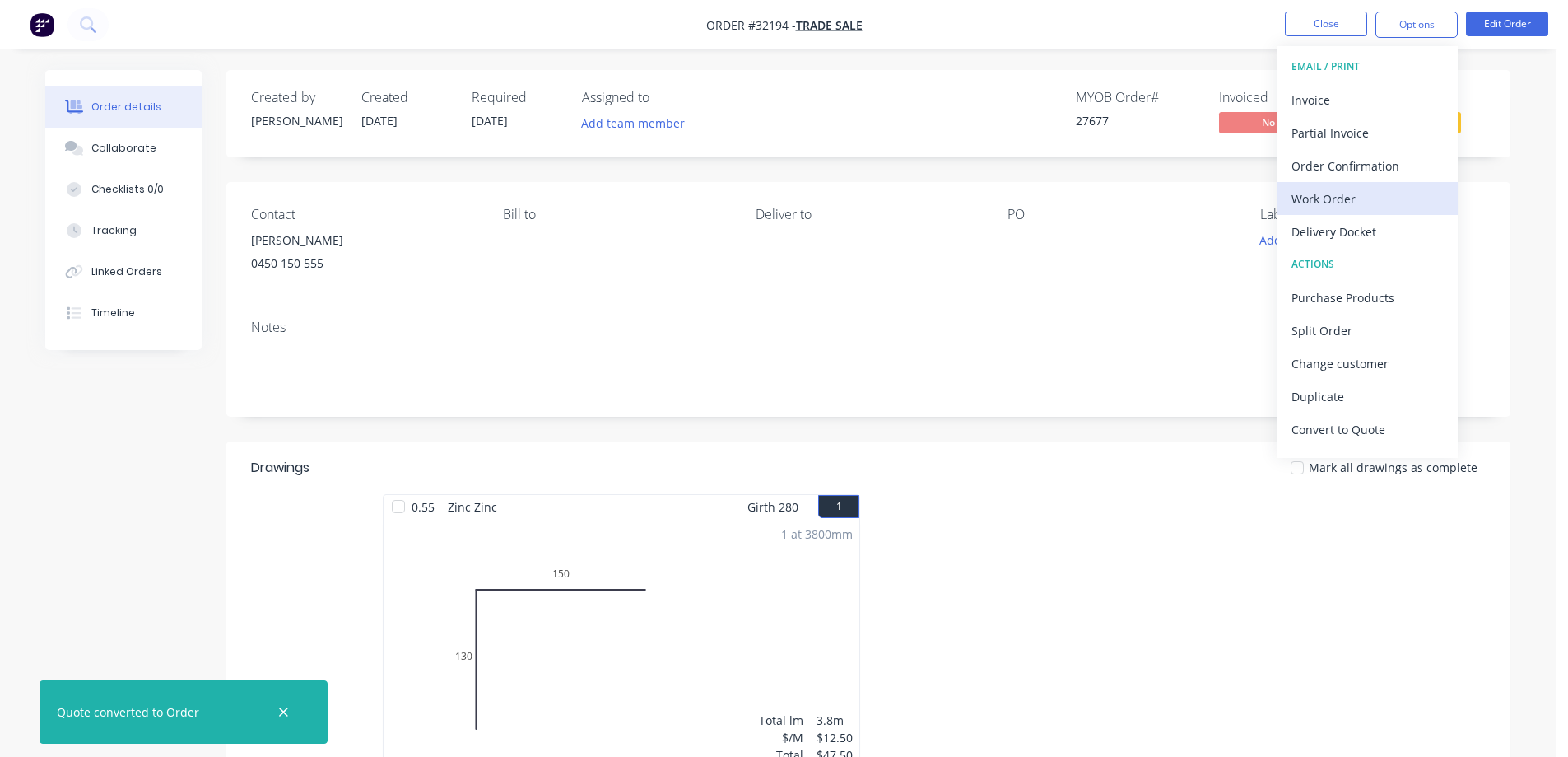
click at [1363, 201] on div "Work Order" at bounding box center [1368, 198] width 151 height 24
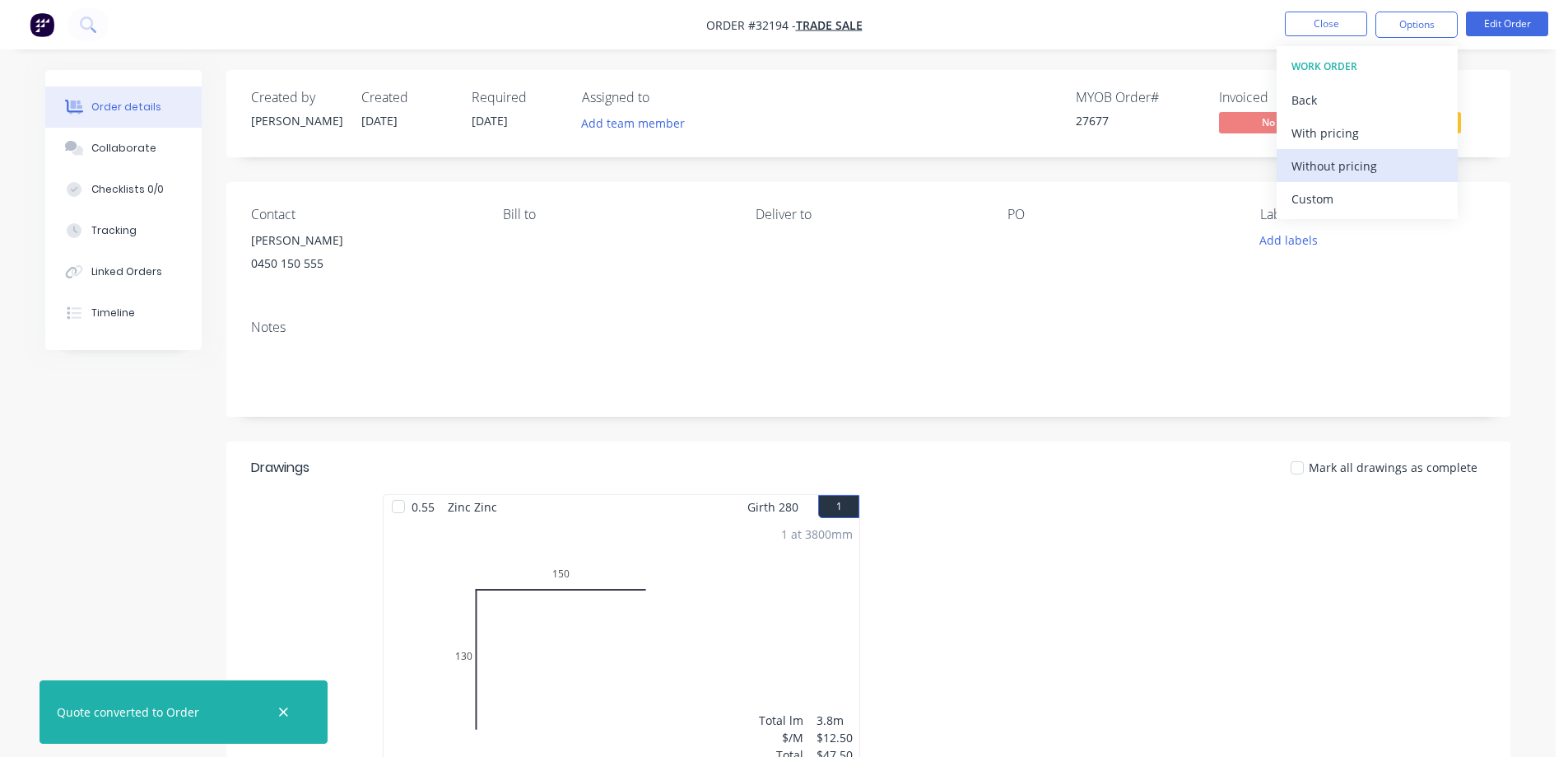
click at [1377, 161] on div "Without pricing" at bounding box center [1368, 166] width 151 height 24
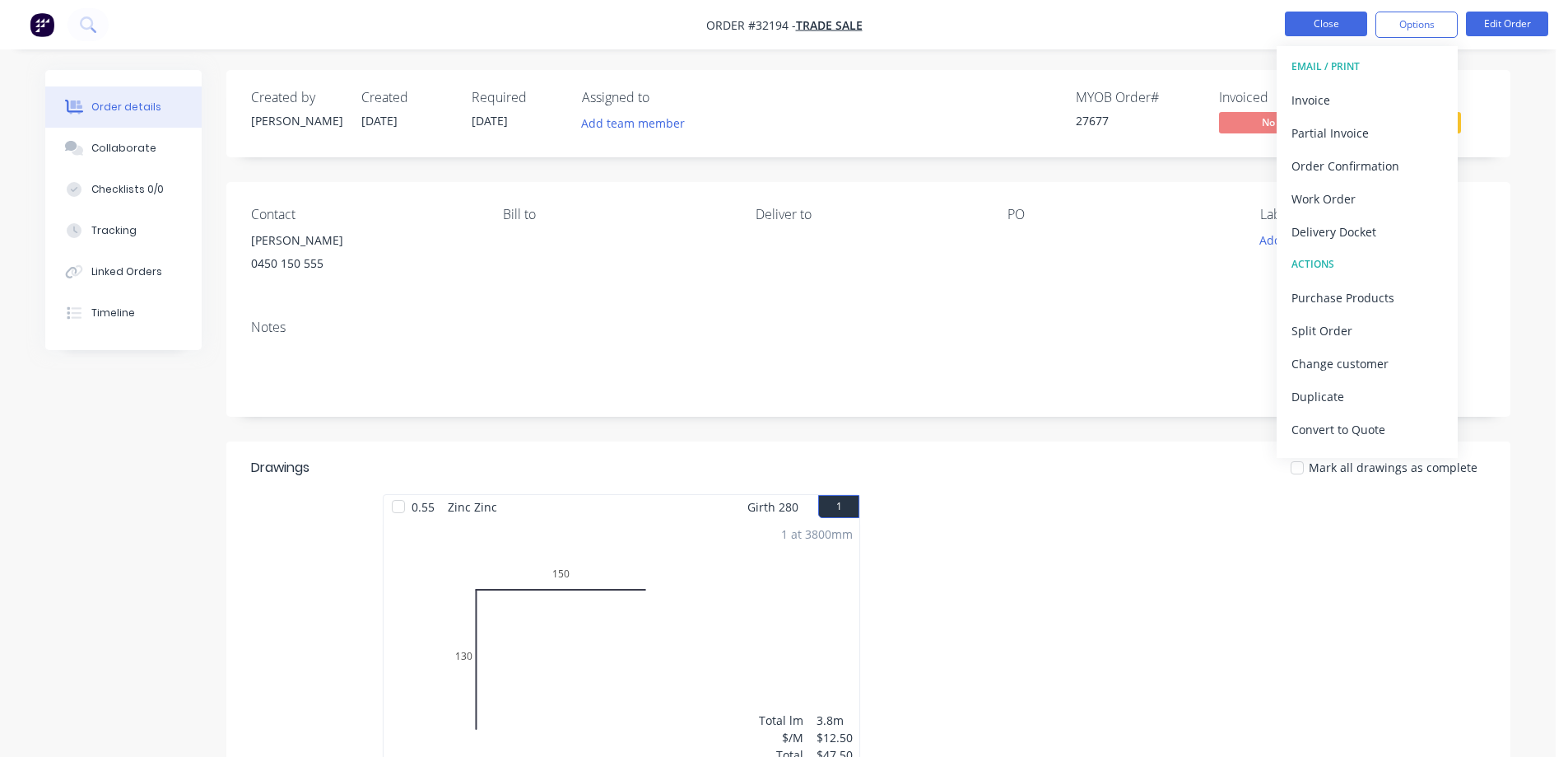
click at [1338, 19] on button "Close" at bounding box center [1327, 24] width 82 height 25
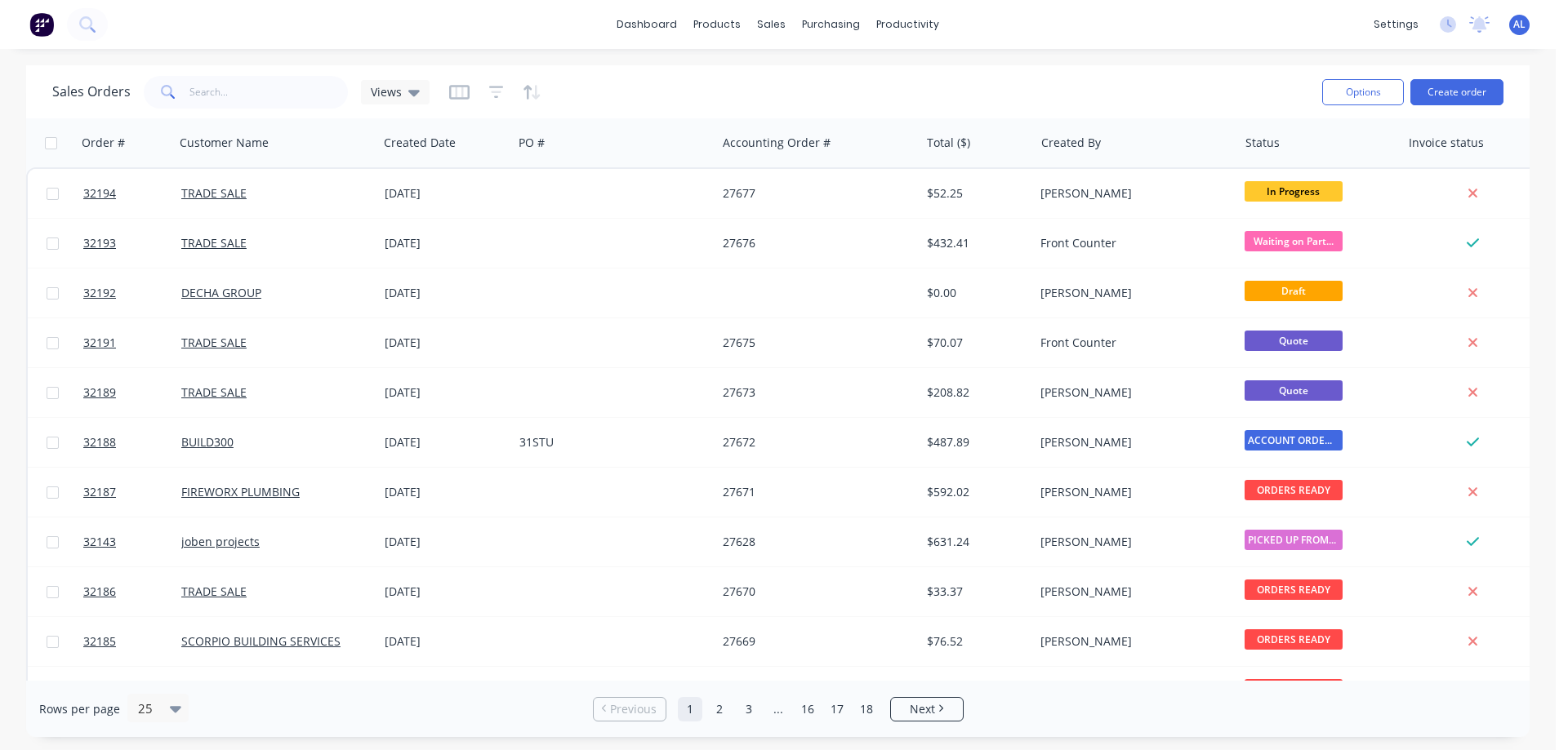
click at [39, 31] on img at bounding box center [41, 24] width 24 height 24
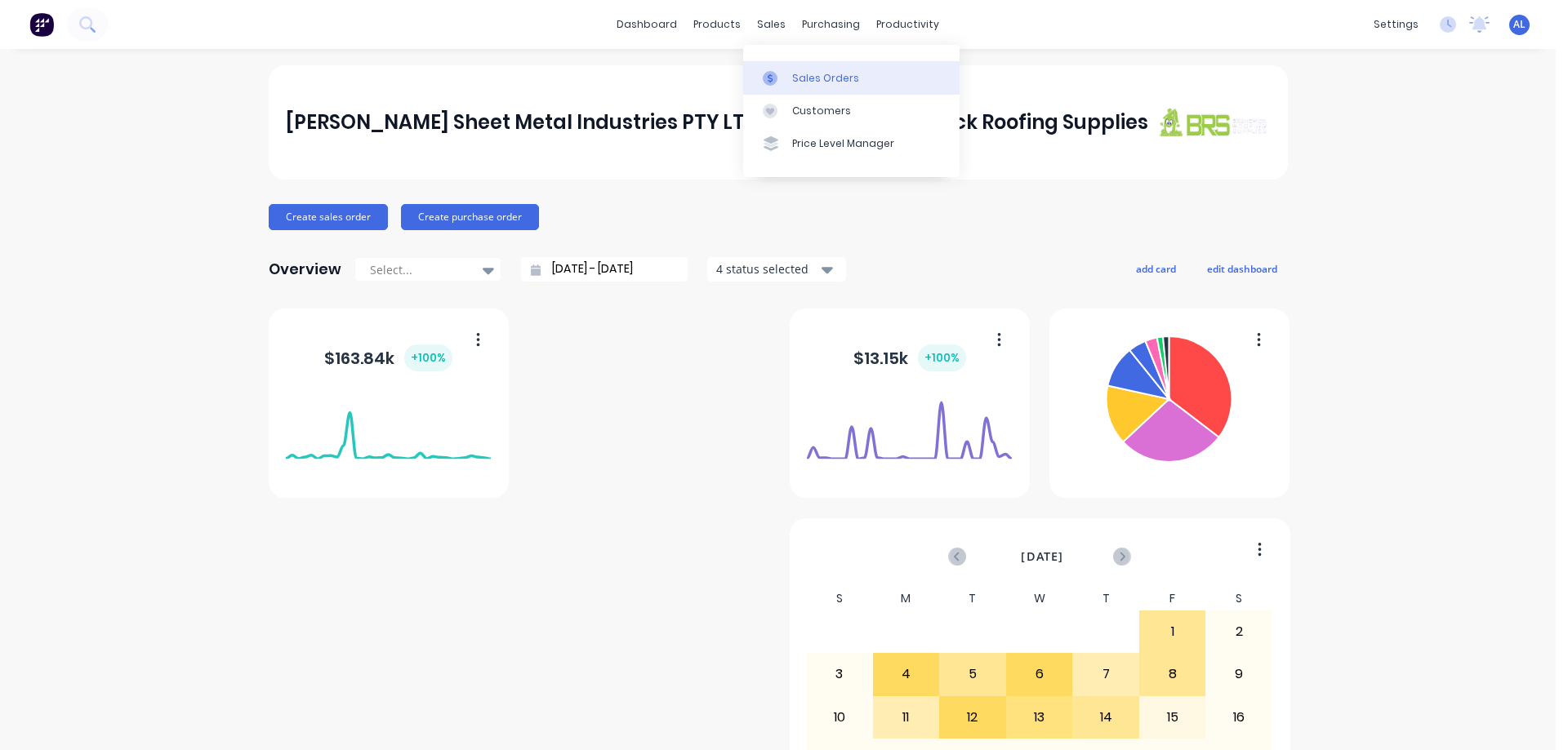
click at [832, 86] on link "Sales Orders" at bounding box center [852, 78] width 216 height 33
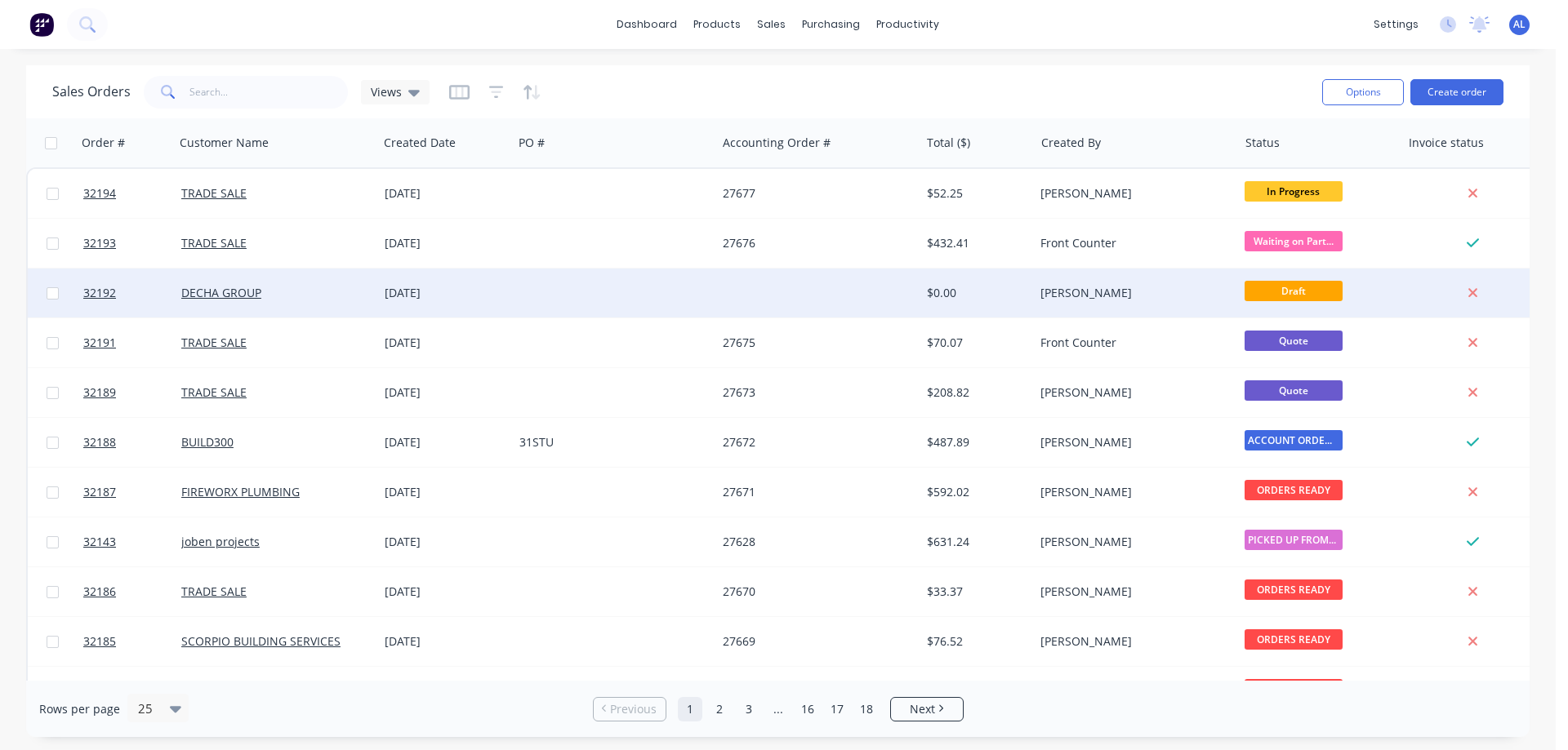
click at [938, 288] on div "$0.00" at bounding box center [974, 293] width 95 height 17
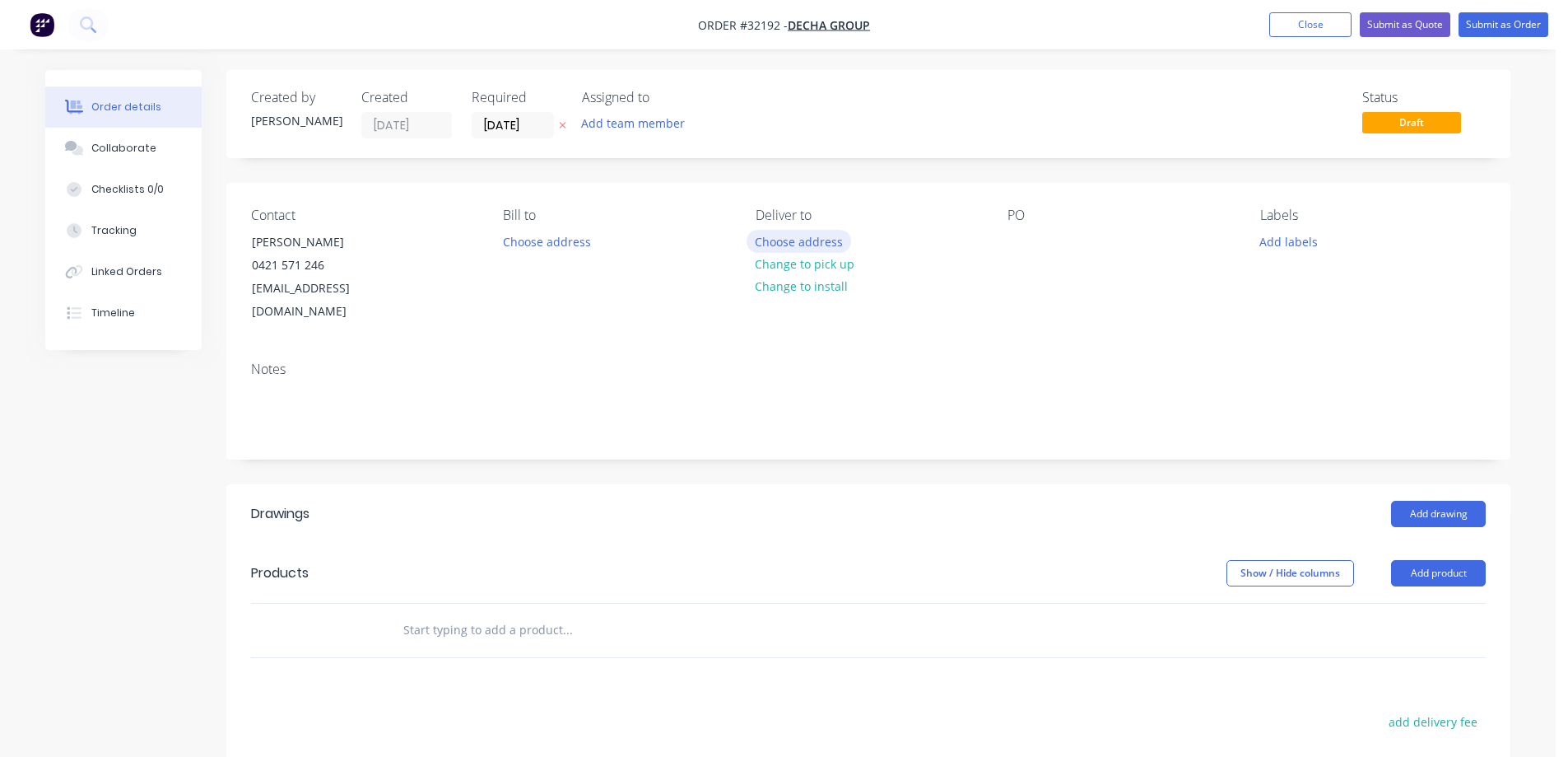
click at [810, 242] on button "Choose address" at bounding box center [799, 241] width 105 height 23
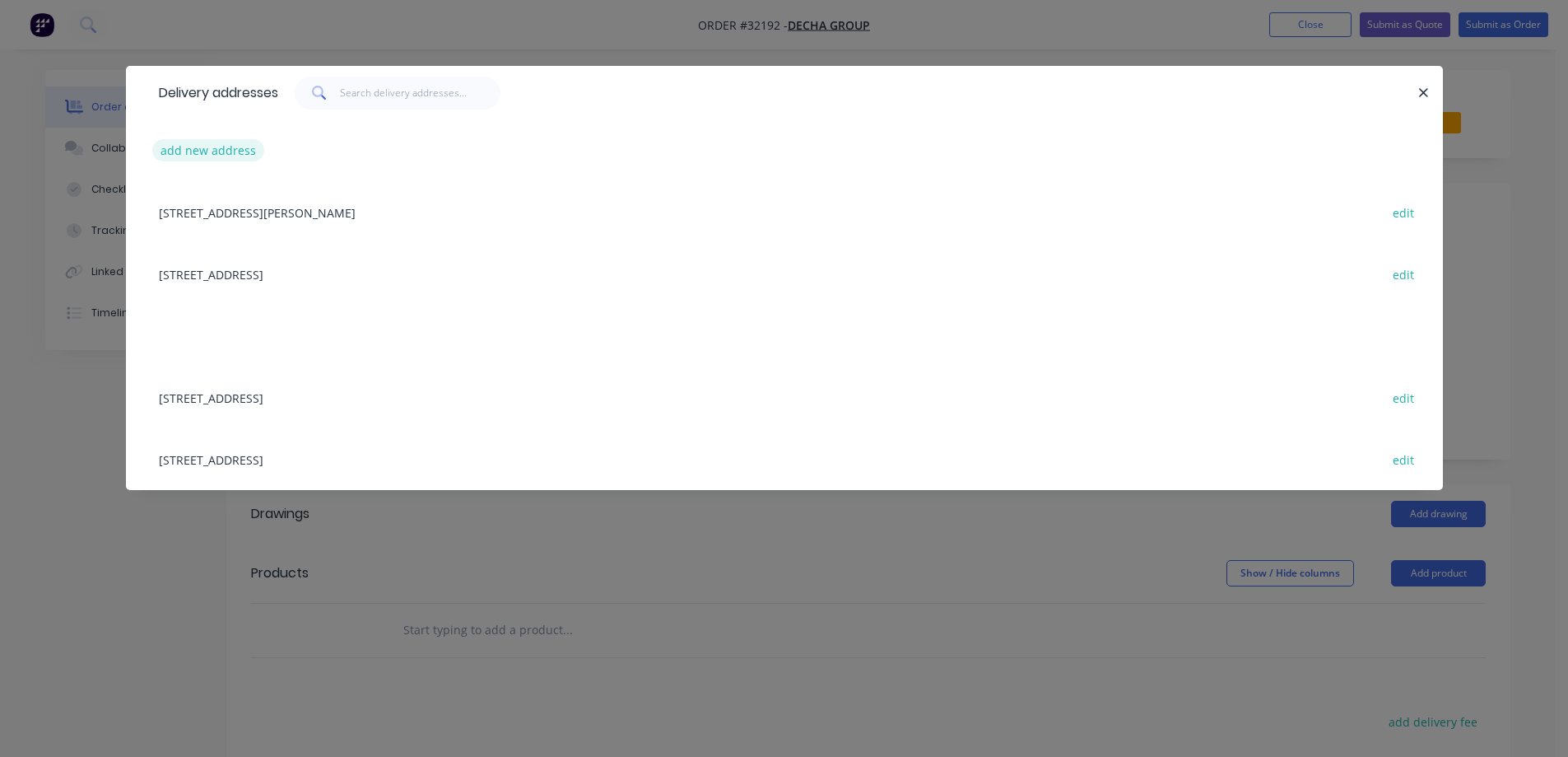
click at [211, 152] on button "add new address" at bounding box center [208, 150] width 113 height 23
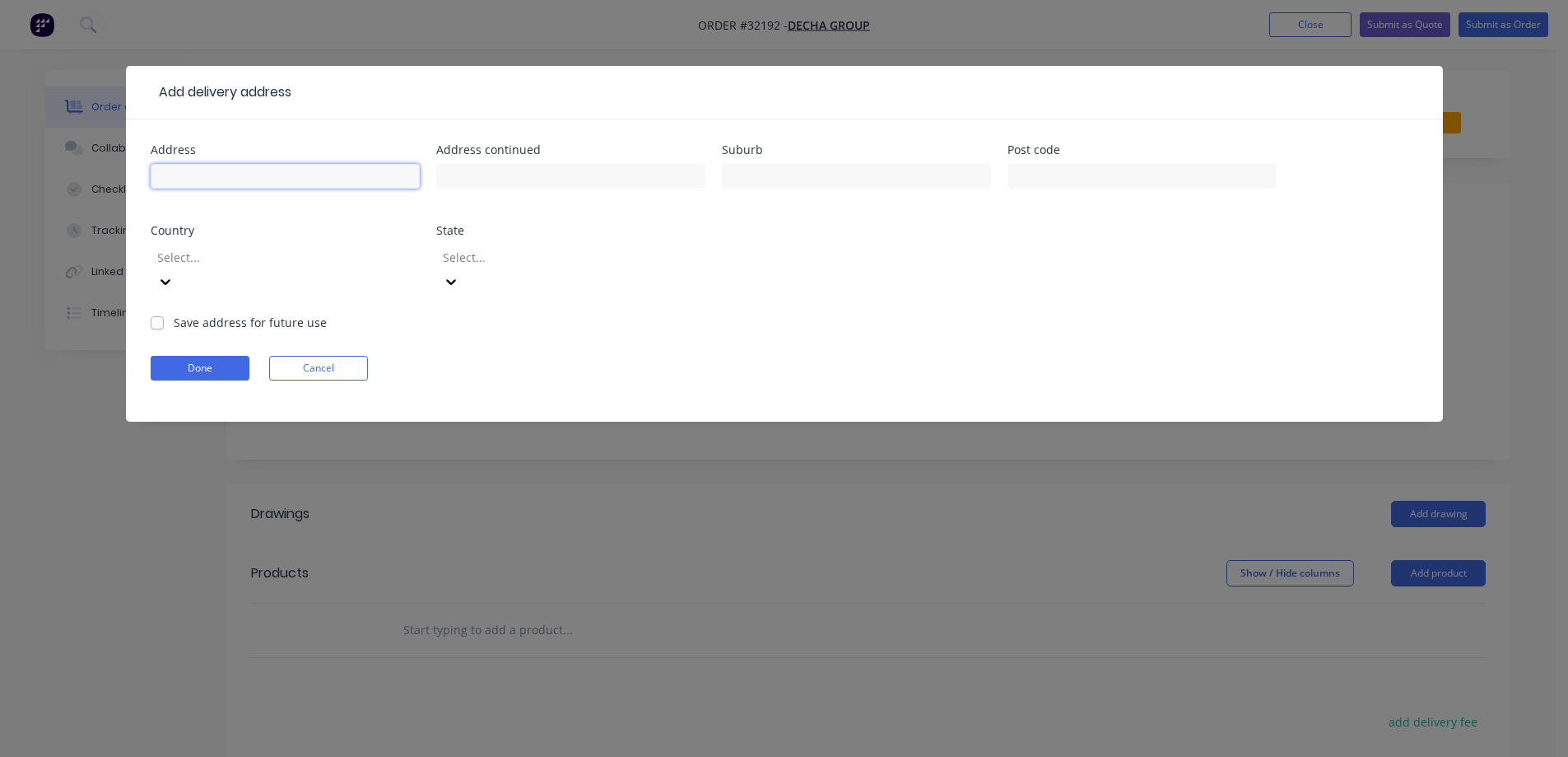
click at [208, 169] on input "text" at bounding box center [286, 176] width 269 height 25
click at [235, 186] on input "text" at bounding box center [286, 176] width 269 height 25
type input "35 PICCOLO CIRCUIT"
click at [855, 181] on input "text" at bounding box center [857, 176] width 269 height 25
type input "[GEOGRAPHIC_DATA]"
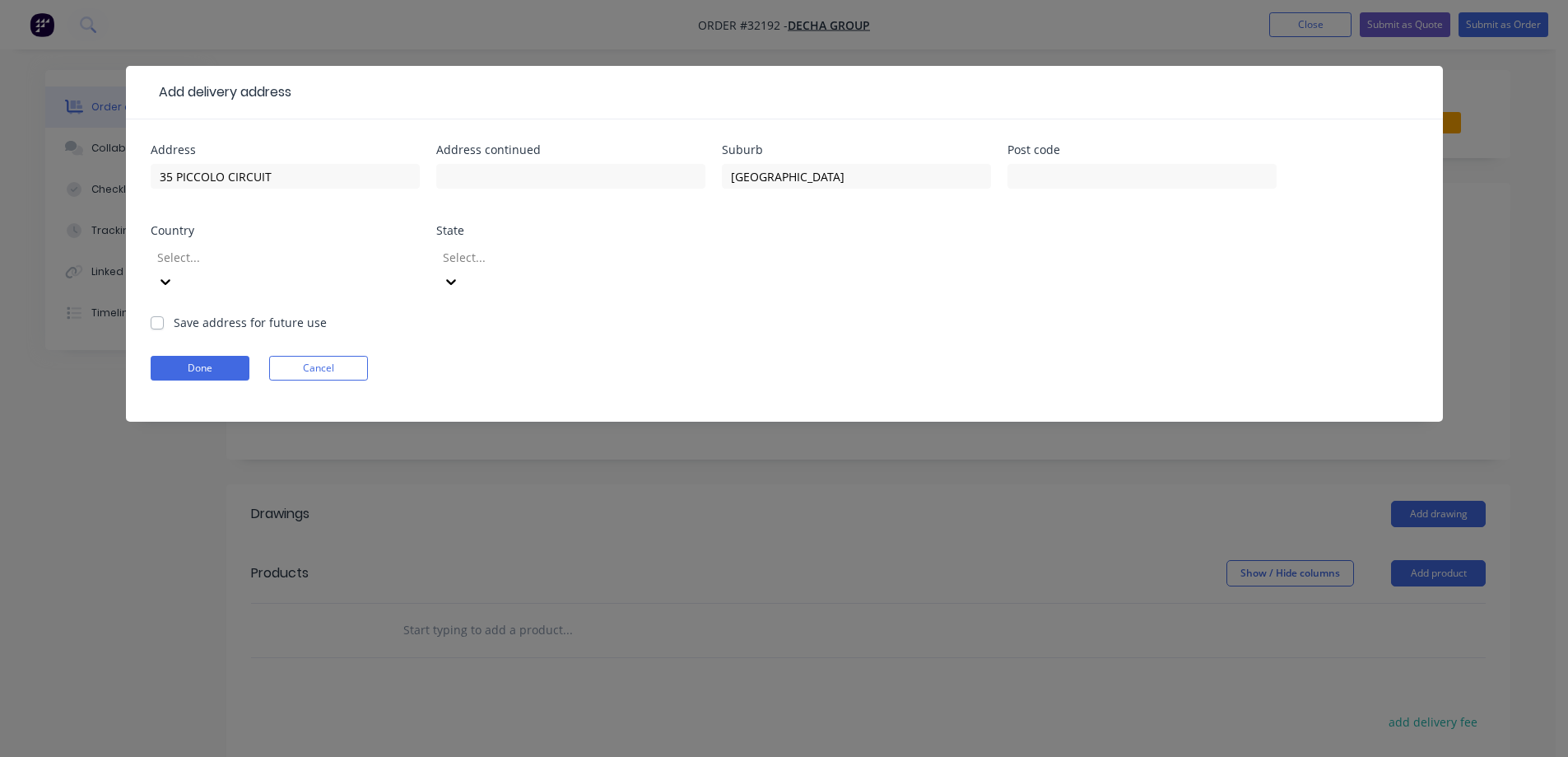
click at [174, 314] on label "Save address for future use" at bounding box center [250, 323] width 153 height 18
click at [156, 314] on input "Save address for future use" at bounding box center [157, 322] width 13 height 16
checkbox input "true"
click at [205, 355] on button "Done" at bounding box center [200, 367] width 99 height 25
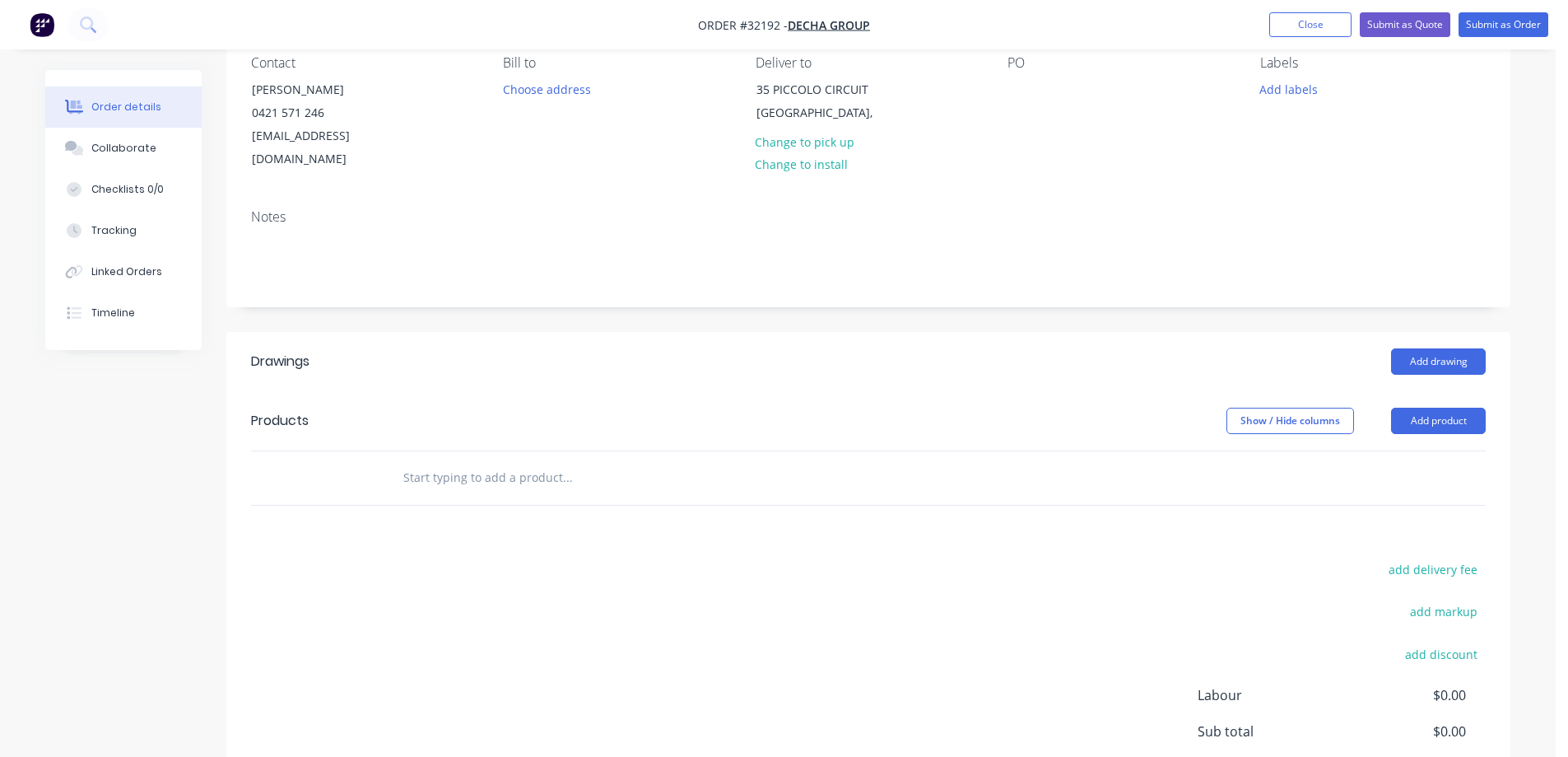
scroll to position [298, 0]
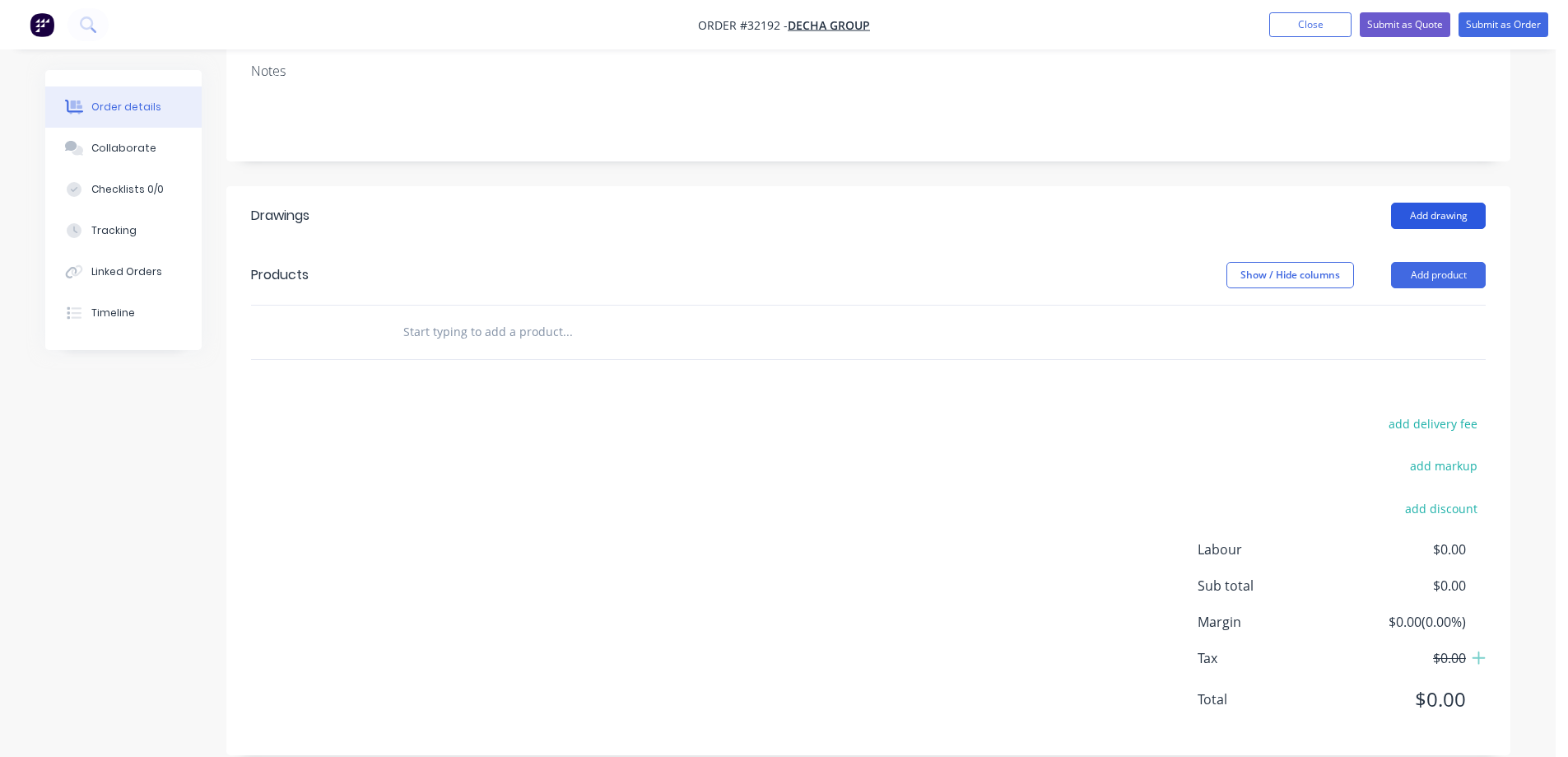
click at [1441, 202] on button "Add drawing" at bounding box center [1438, 215] width 94 height 27
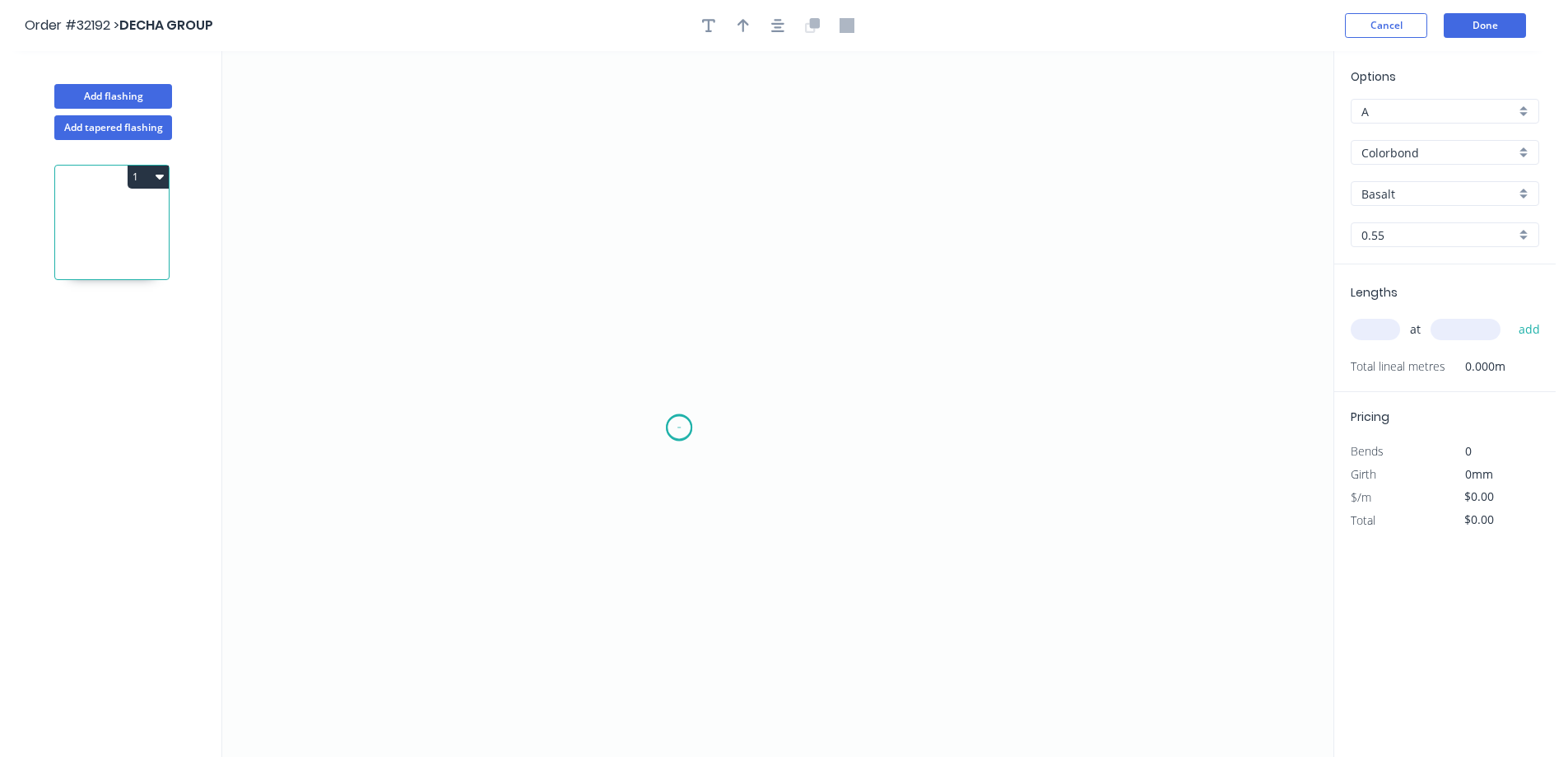
drag, startPoint x: 679, startPoint y: 428, endPoint x: 707, endPoint y: 336, distance: 96.2
click at [685, 415] on icon "0" at bounding box center [778, 404] width 1112 height 706
drag, startPoint x: 686, startPoint y: 410, endPoint x: 667, endPoint y: 174, distance: 236.8
click at [667, 174] on circle at bounding box center [679, 173] width 25 height 25
click at [684, 176] on circle at bounding box center [679, 173] width 25 height 25
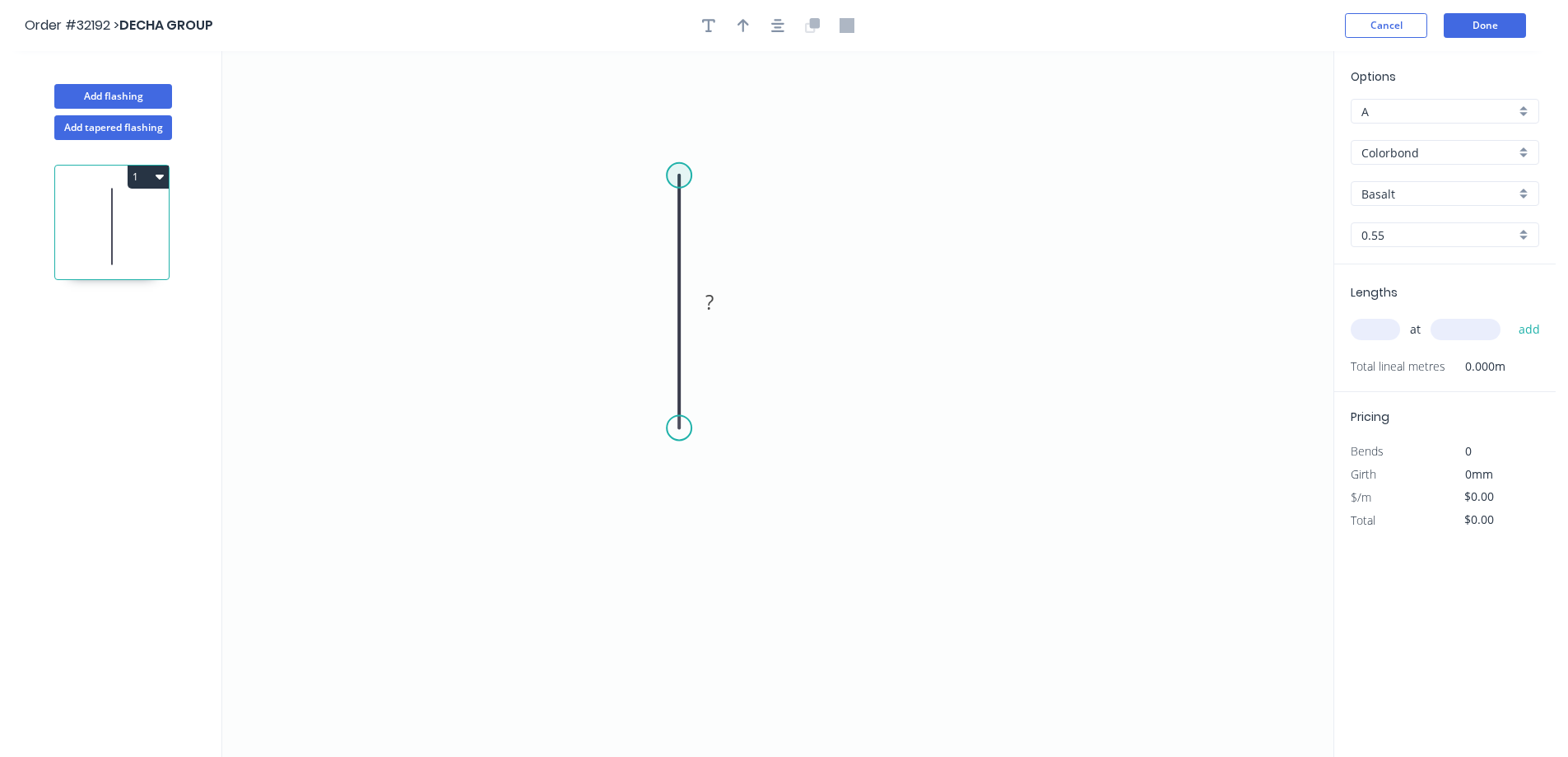
click at [686, 167] on circle at bounding box center [679, 175] width 25 height 25
click at [955, 182] on icon "0 ?" at bounding box center [778, 404] width 1112 height 706
click at [1036, 232] on div "Crush & Fold" at bounding box center [1035, 232] width 166 height 33
click at [826, 138] on rect at bounding box center [817, 143] width 33 height 23
type input "$10.62"
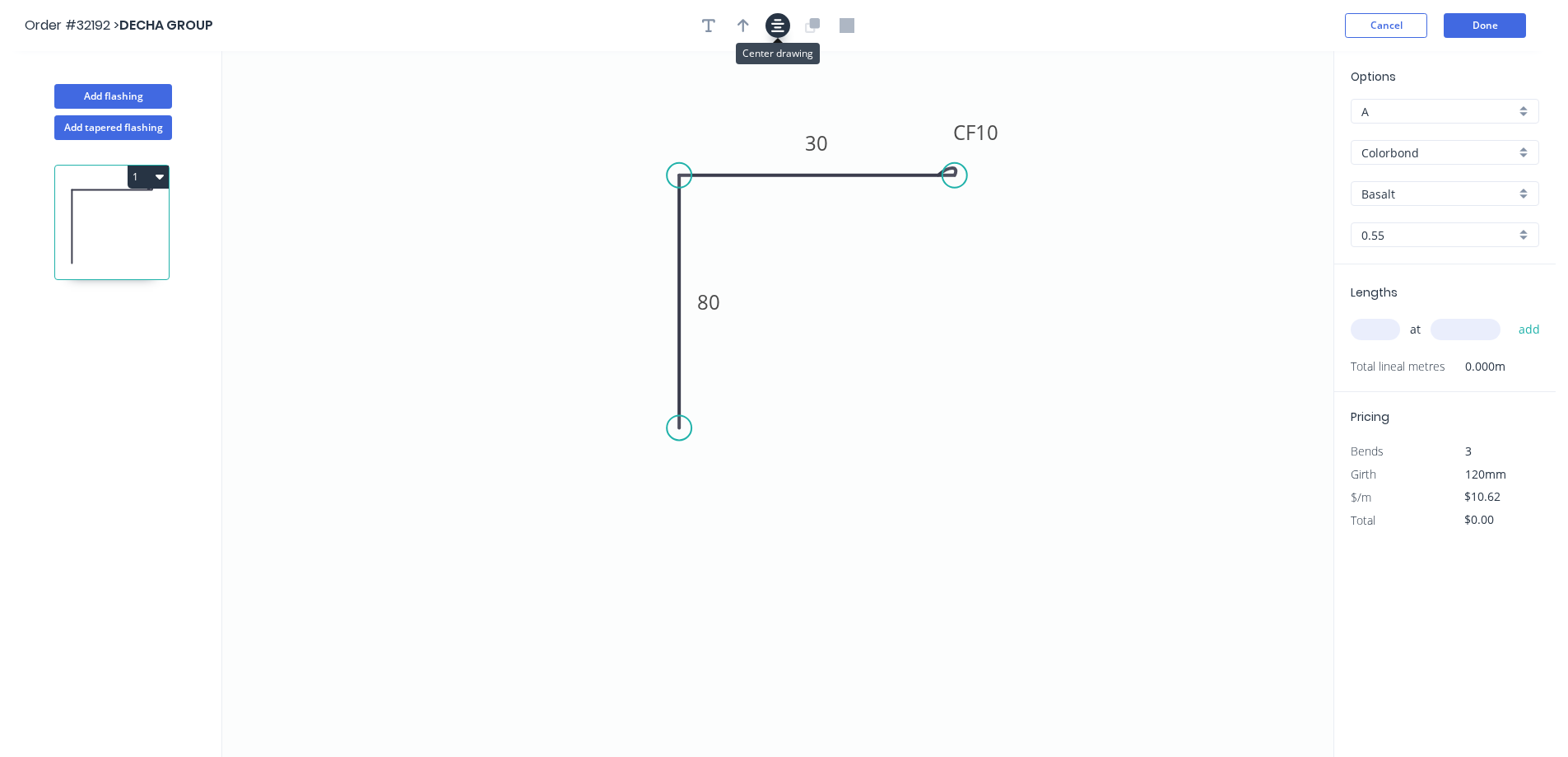
click at [779, 35] on button "button" at bounding box center [777, 25] width 25 height 25
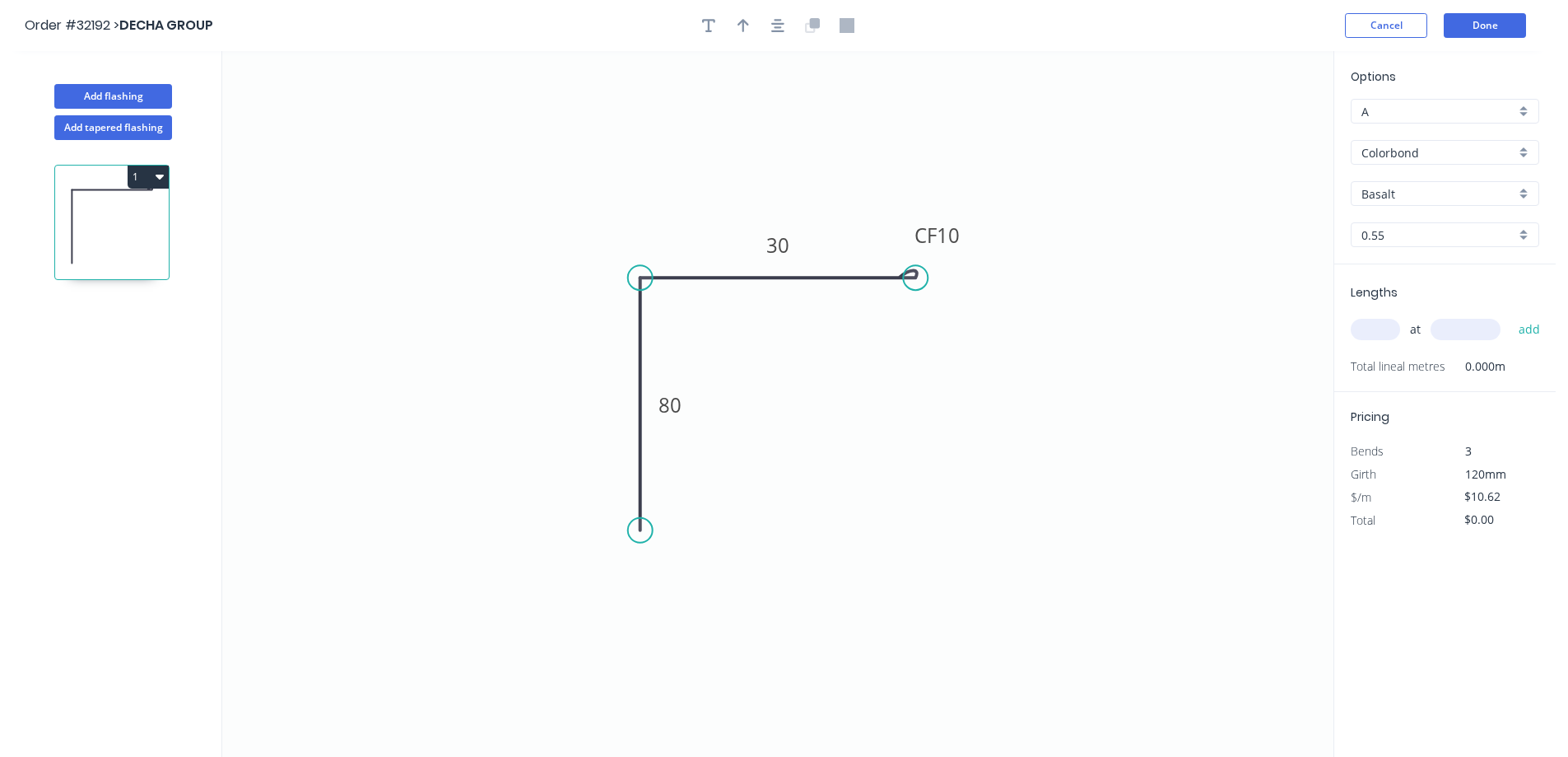
click at [1524, 192] on div "Basalt" at bounding box center [1445, 193] width 188 height 25
click at [1432, 334] on div "Surfmist" at bounding box center [1445, 336] width 186 height 28
type input "Surfmist"
click at [1383, 332] on input "text" at bounding box center [1376, 330] width 49 height 22
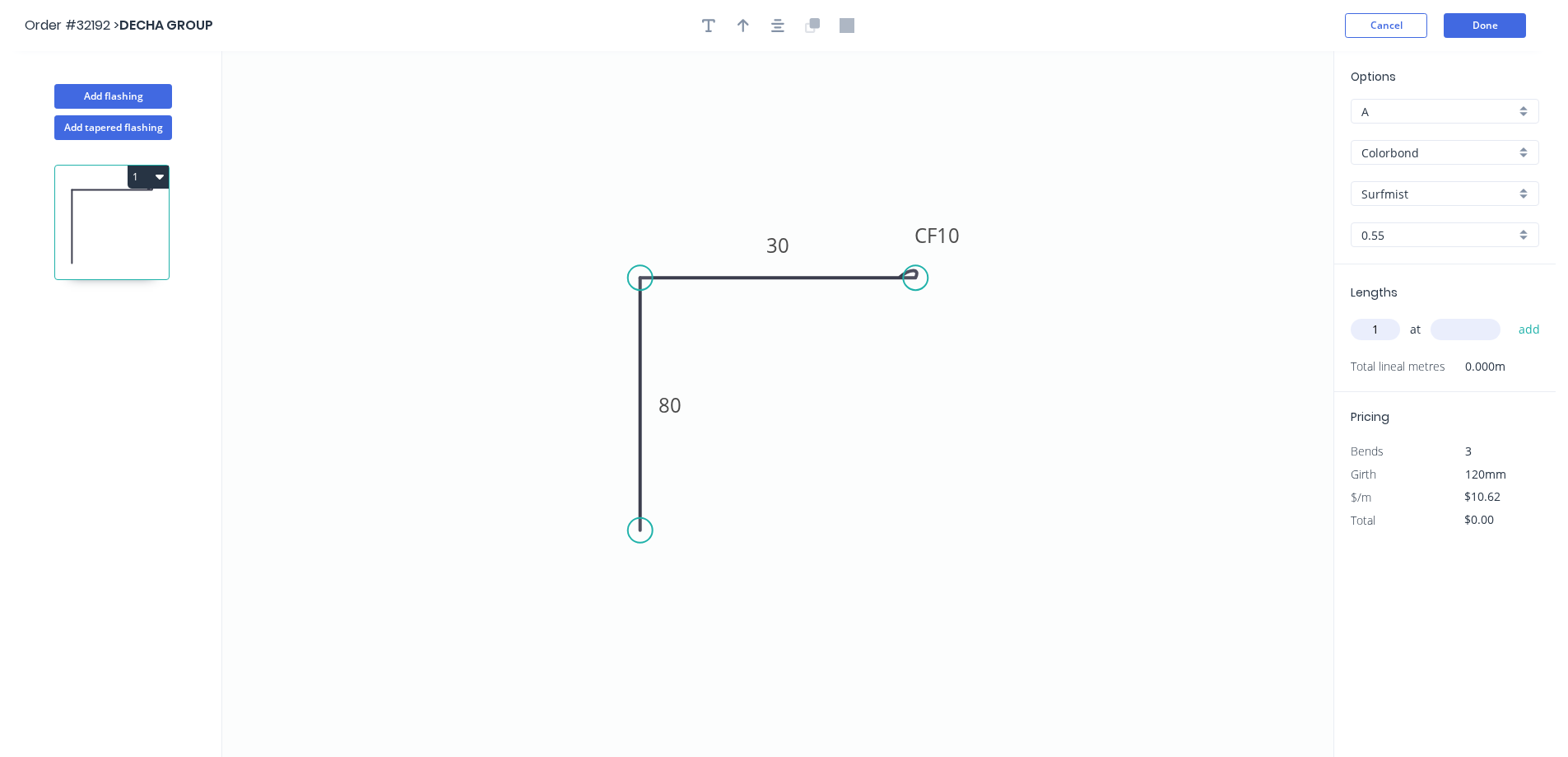
type input "1"
type input "1800"
click at [1511, 315] on button "add" at bounding box center [1530, 329] width 38 height 28
type input "$19.12"
click at [749, 23] on icon "button" at bounding box center [744, 25] width 12 height 15
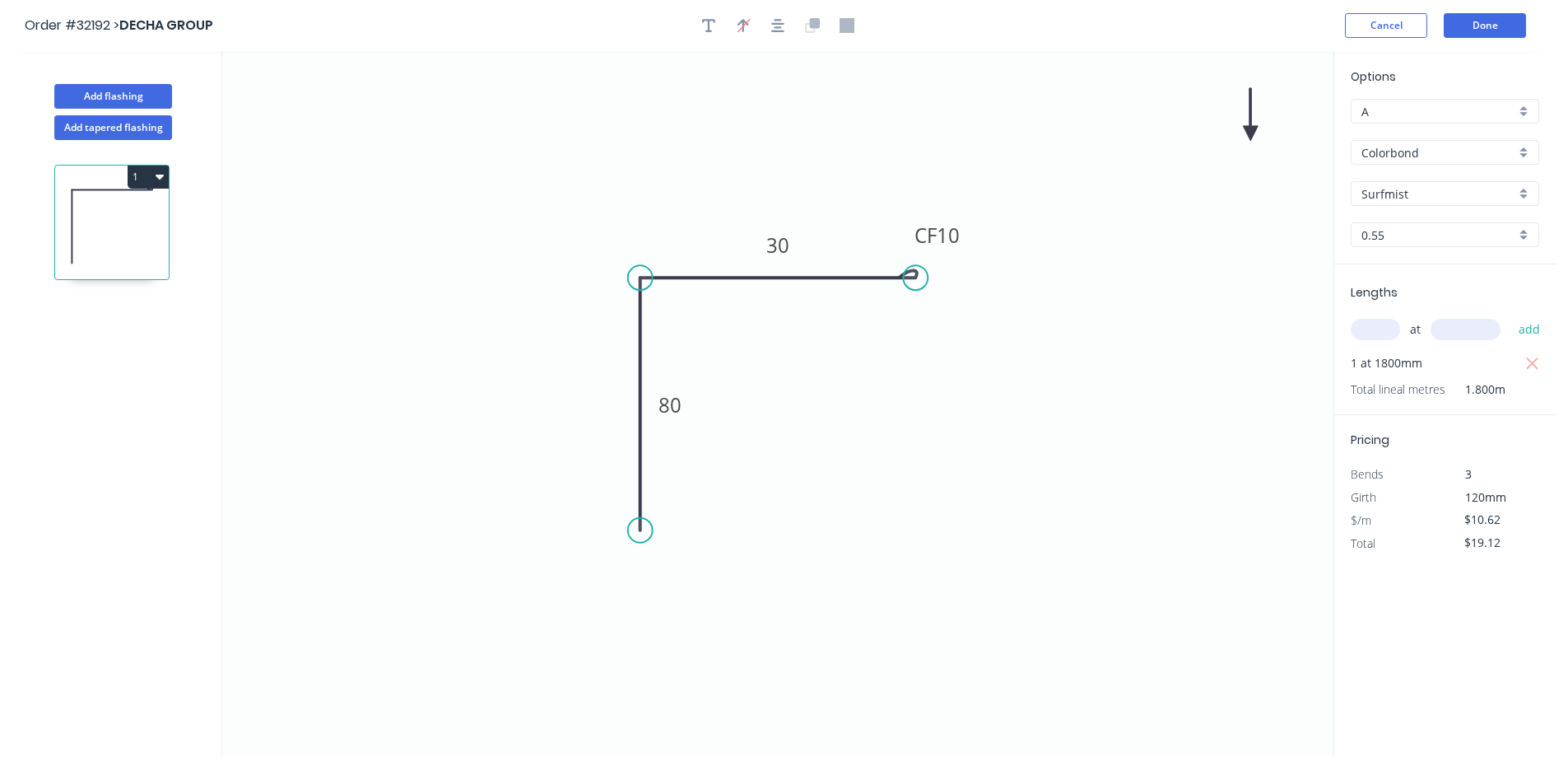
click at [1251, 131] on icon at bounding box center [1250, 115] width 15 height 53
click at [1251, 131] on icon at bounding box center [1265, 120] width 48 height 48
click at [1251, 131] on icon at bounding box center [1270, 133] width 53 height 15
click at [1251, 134] on icon at bounding box center [1265, 146] width 48 height 48
click at [1251, 135] on icon at bounding box center [1265, 148] width 48 height 48
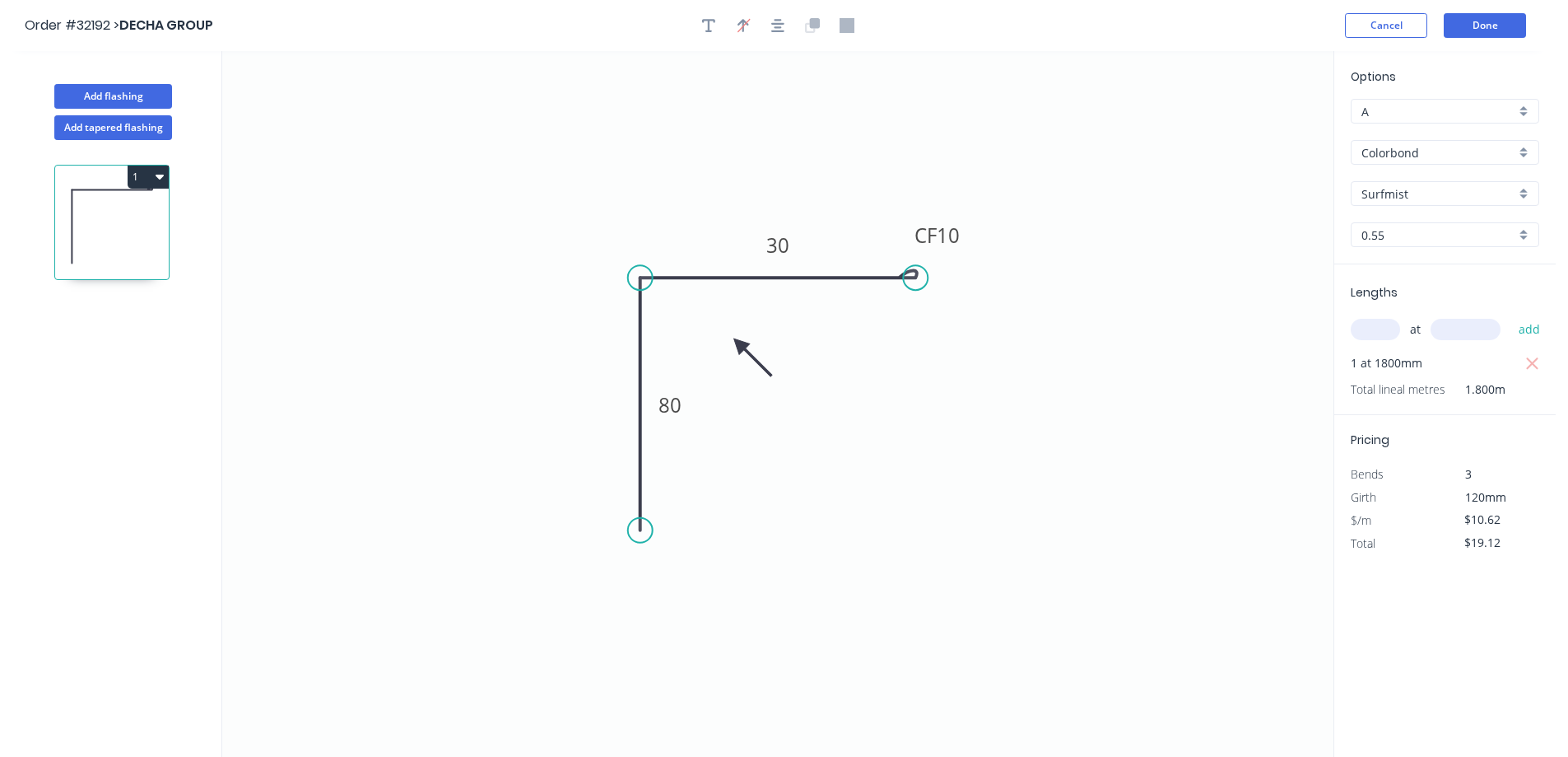
drag, startPoint x: 1251, startPoint y: 135, endPoint x: 740, endPoint y: 346, distance: 552.8
click at [740, 346] on icon at bounding box center [753, 357] width 48 height 48
click at [1487, 27] on button "Done" at bounding box center [1486, 25] width 82 height 25
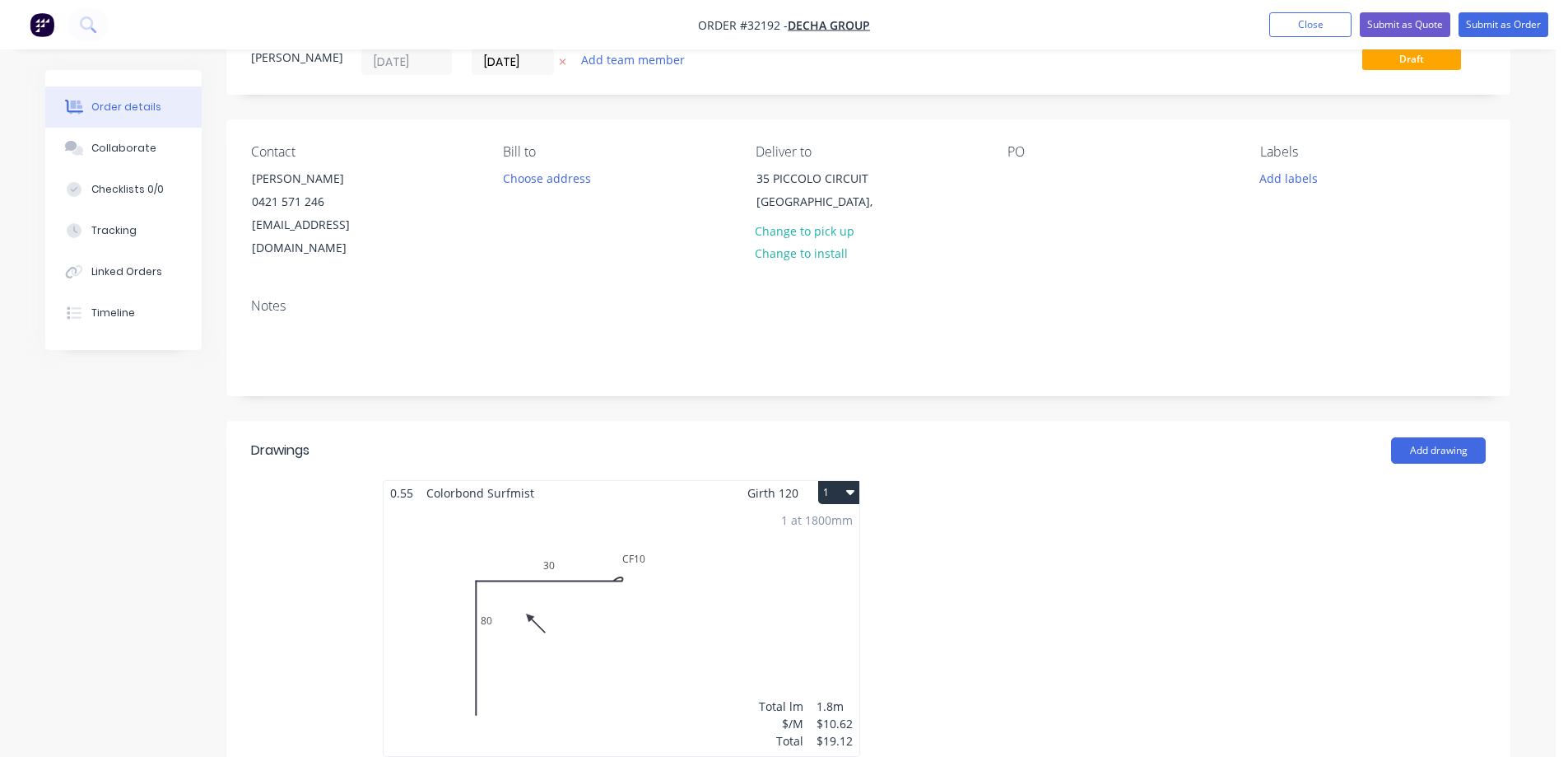
scroll to position [165, 0]
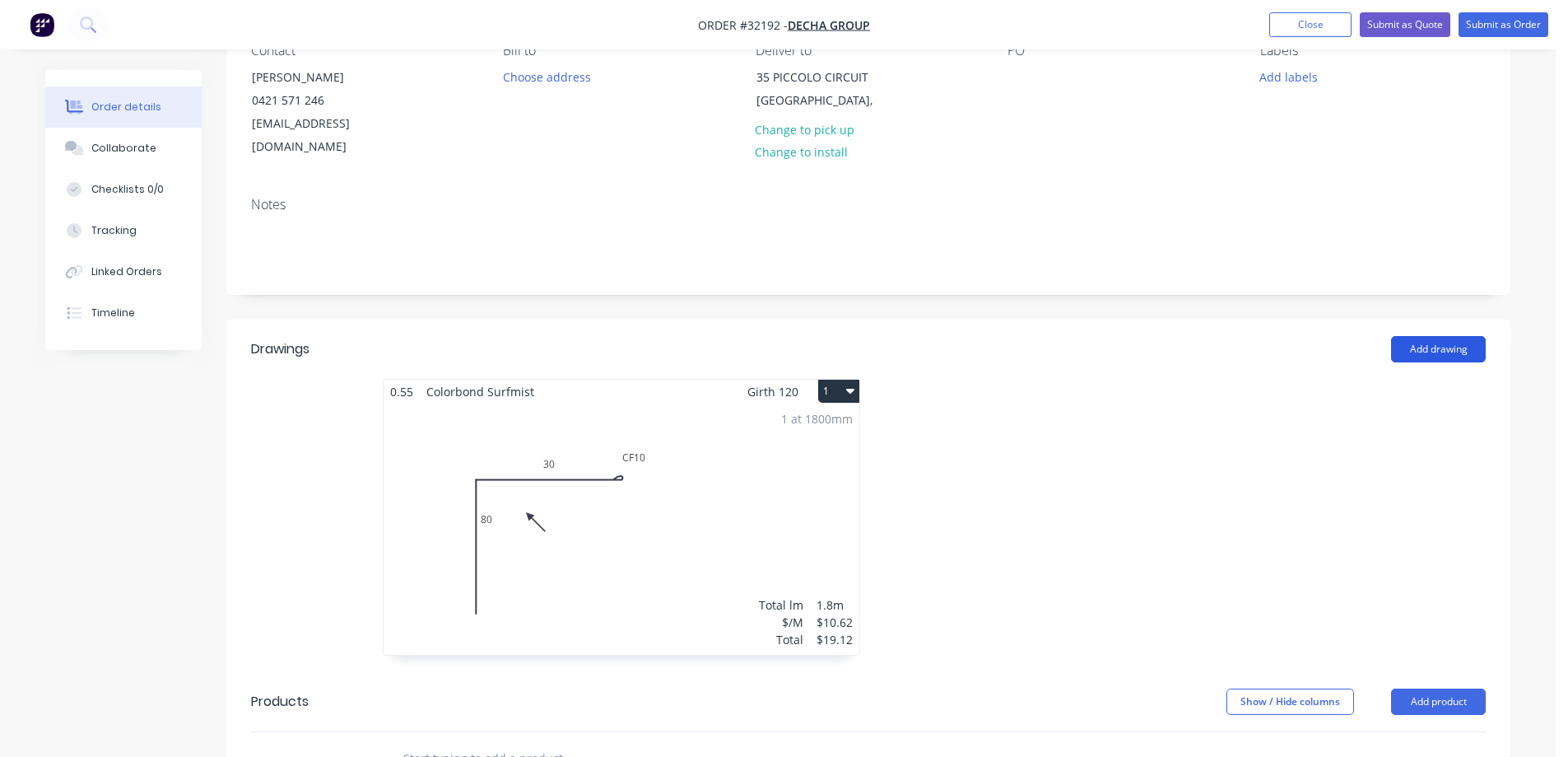
click at [1437, 336] on button "Add drawing" at bounding box center [1438, 349] width 94 height 27
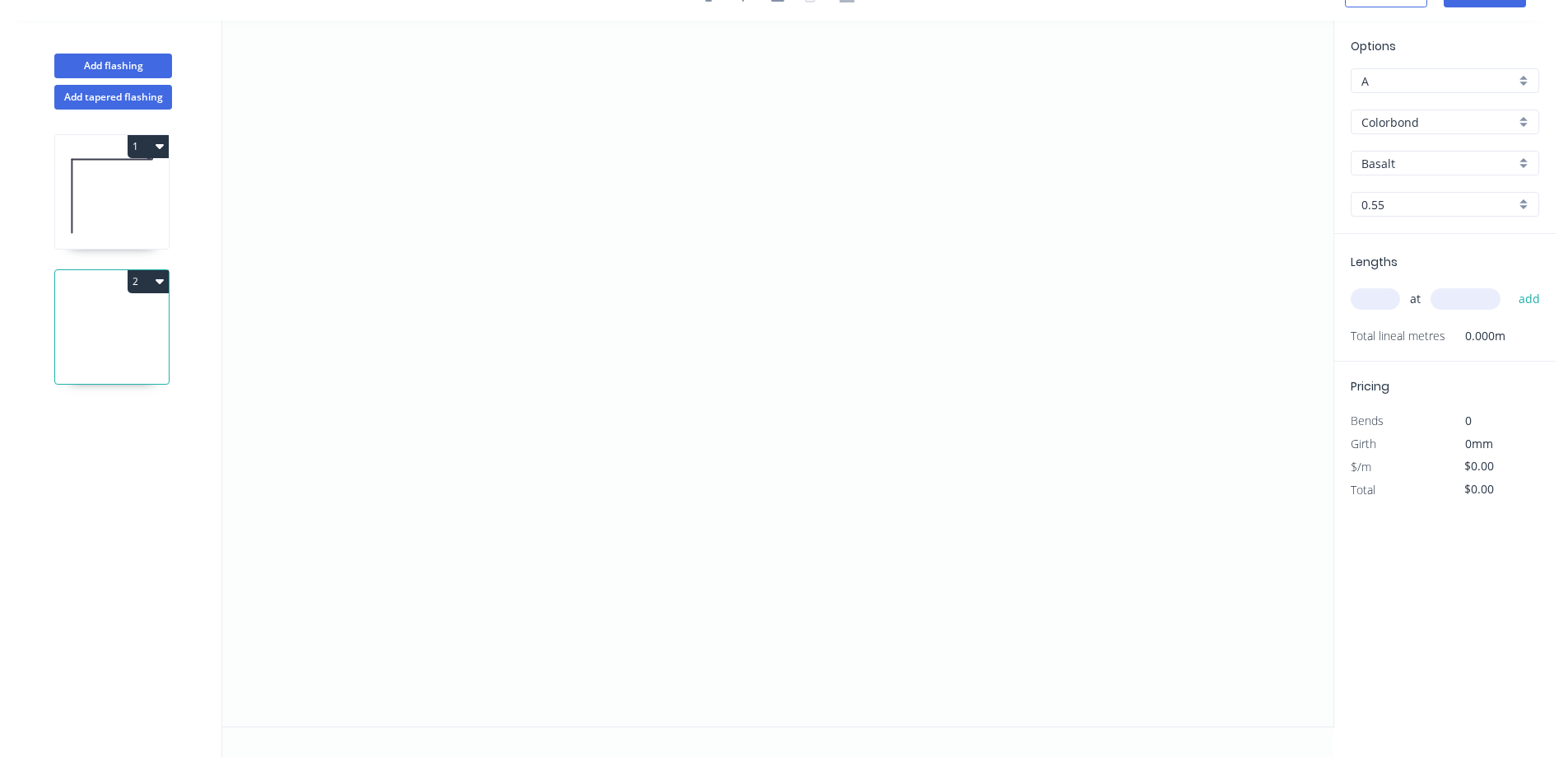
scroll to position [30, 0]
click at [616, 376] on icon "0" at bounding box center [778, 373] width 1112 height 706
drag, startPoint x: 613, startPoint y: 167, endPoint x: 801, endPoint y: 166, distance: 188.0
click at [613, 168] on icon "0" at bounding box center [778, 373] width 1112 height 706
drag, startPoint x: 993, startPoint y: 186, endPoint x: 1026, endPoint y: 262, distance: 82.9
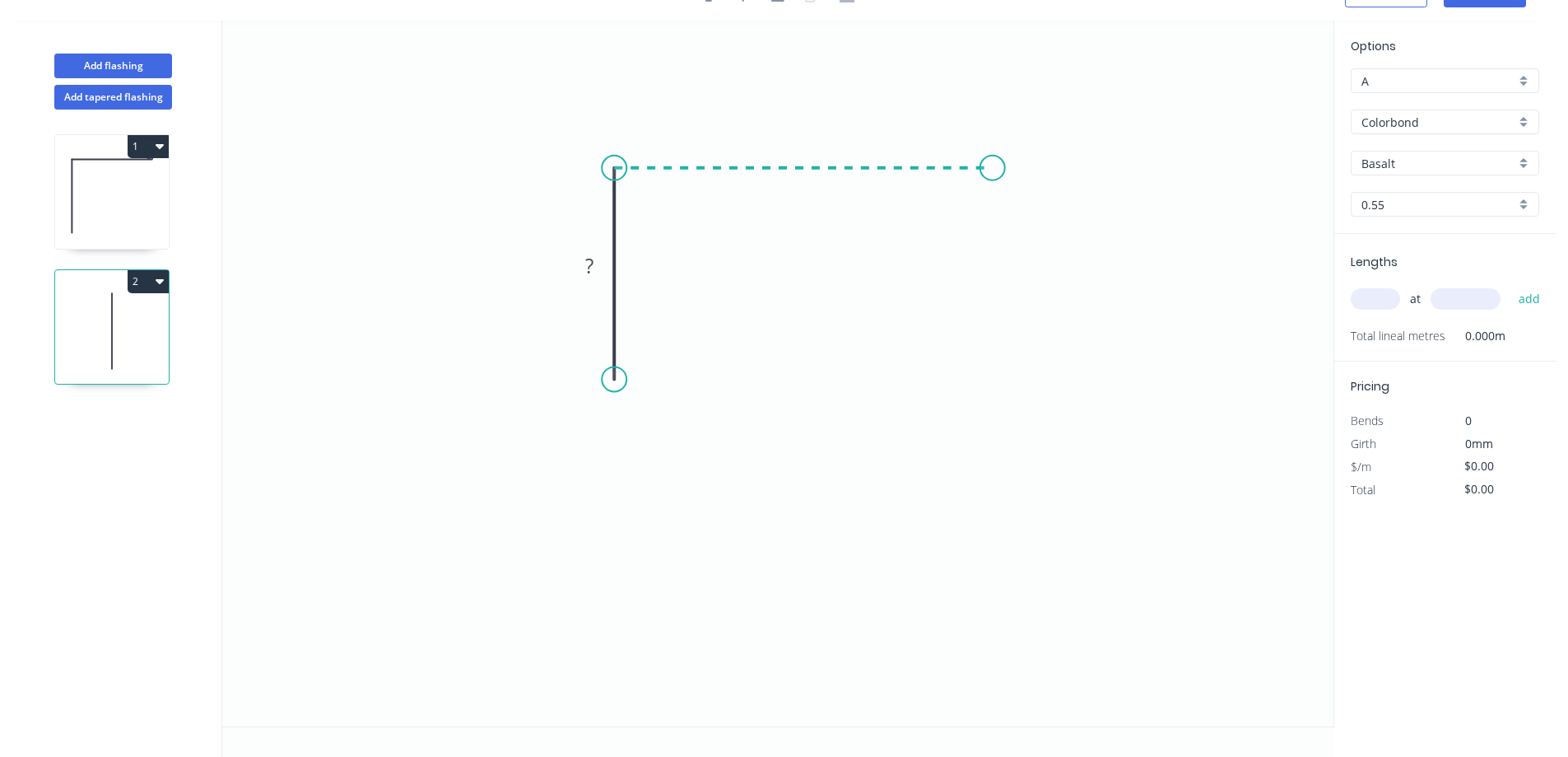
click at [994, 188] on icon "0 ?" at bounding box center [778, 373] width 1112 height 706
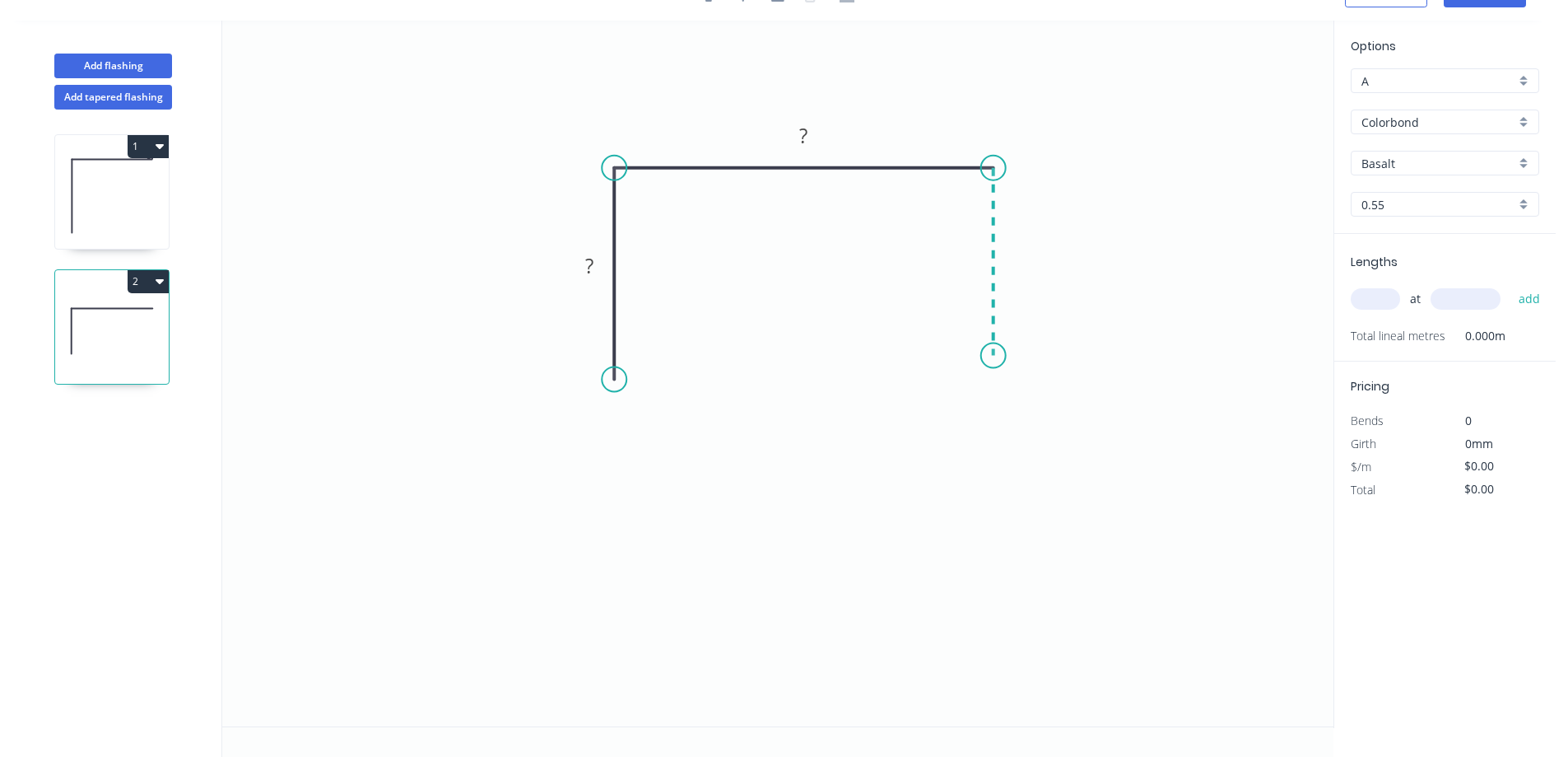
click at [1002, 355] on icon "0 ? ?" at bounding box center [778, 373] width 1112 height 706
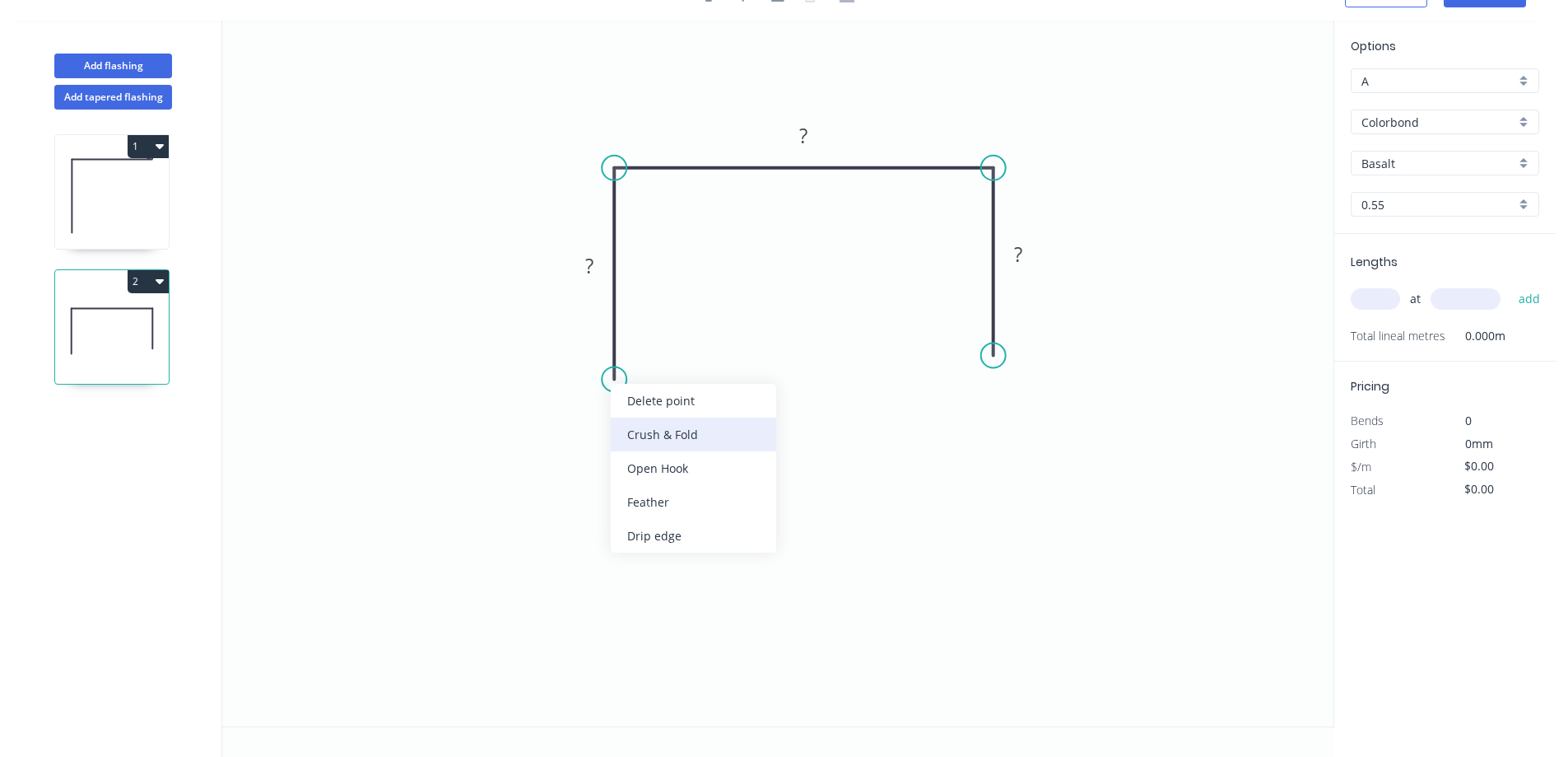
click at [708, 429] on div "Crush & Fold" at bounding box center [694, 434] width 166 height 33
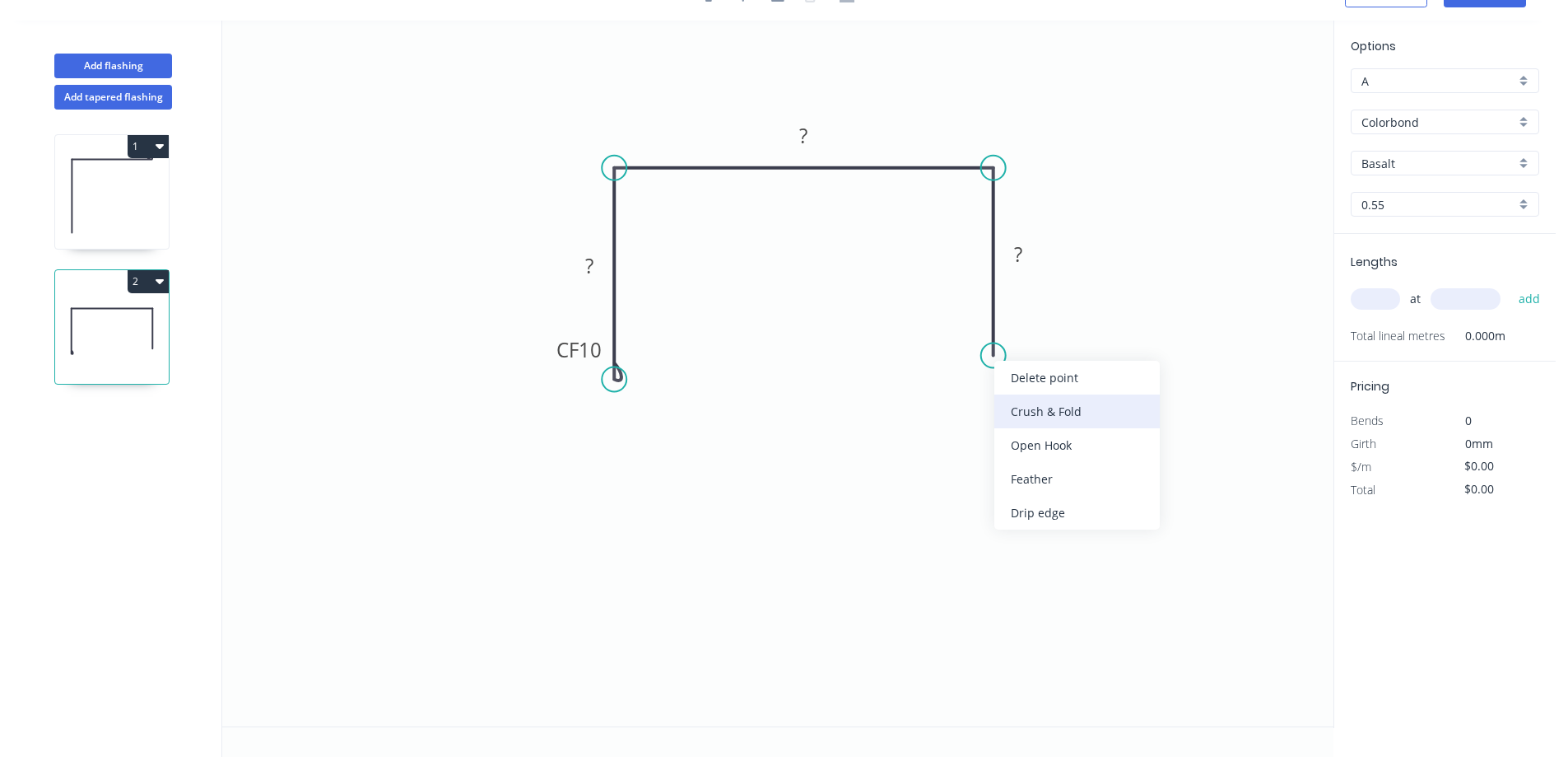
click at [1076, 412] on div "Crush & Fold" at bounding box center [1077, 411] width 166 height 33
click at [1054, 413] on div "Flip bend" at bounding box center [1079, 413] width 166 height 33
click at [599, 266] on rect at bounding box center [590, 266] width 33 height 23
type input "$22.14"
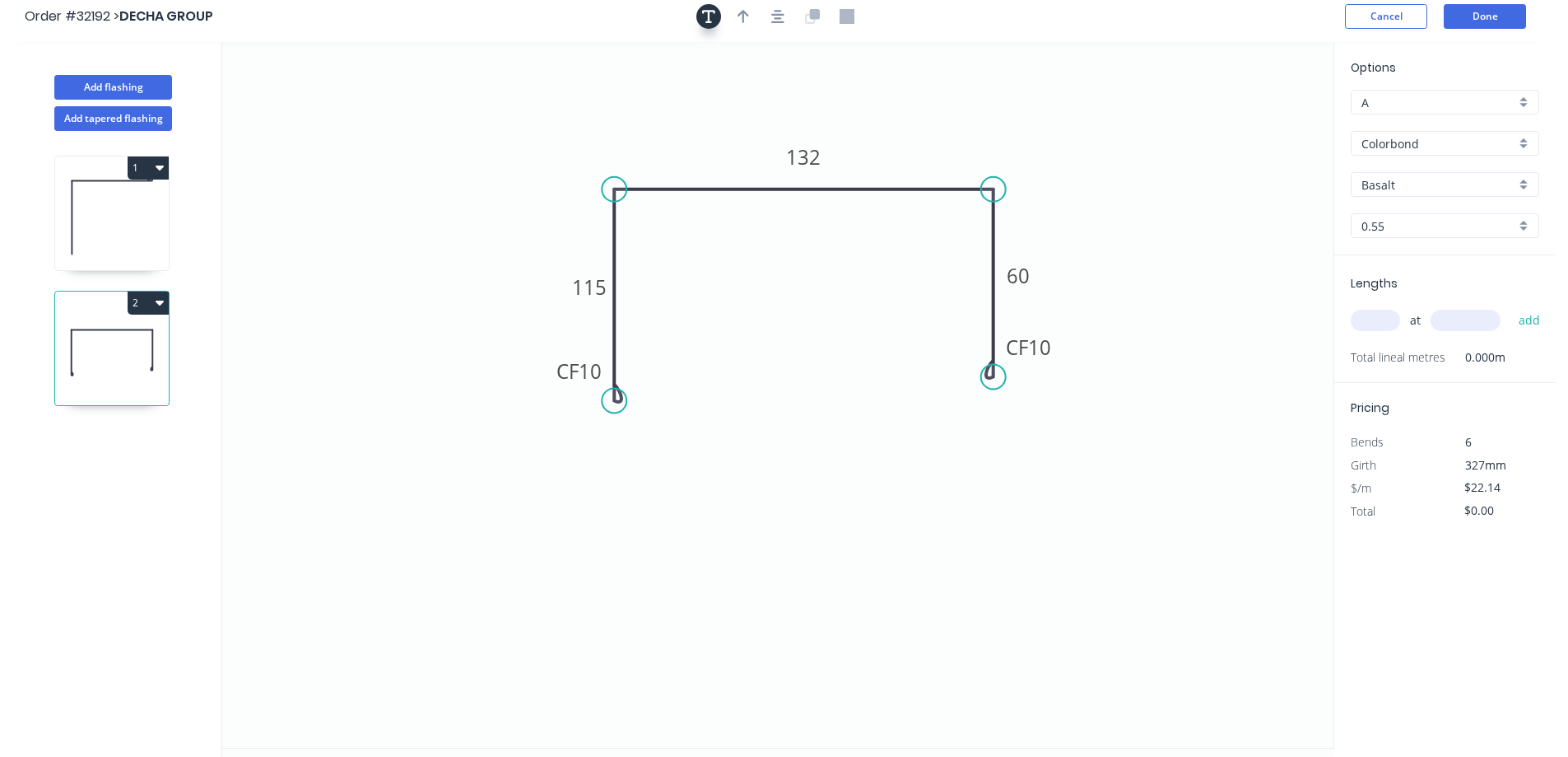
scroll to position [0, 0]
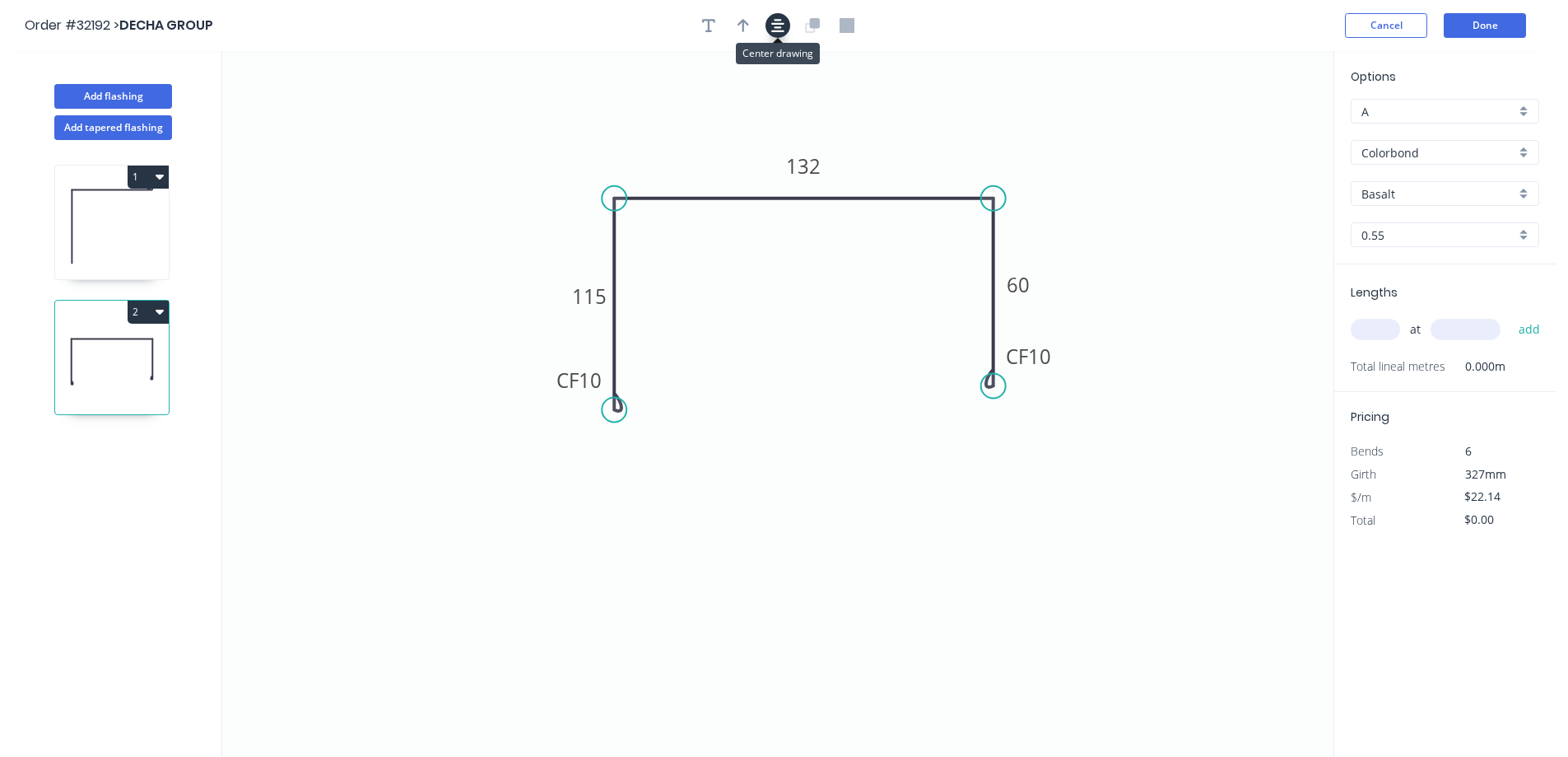
click at [774, 25] on icon "button" at bounding box center [777, 25] width 13 height 15
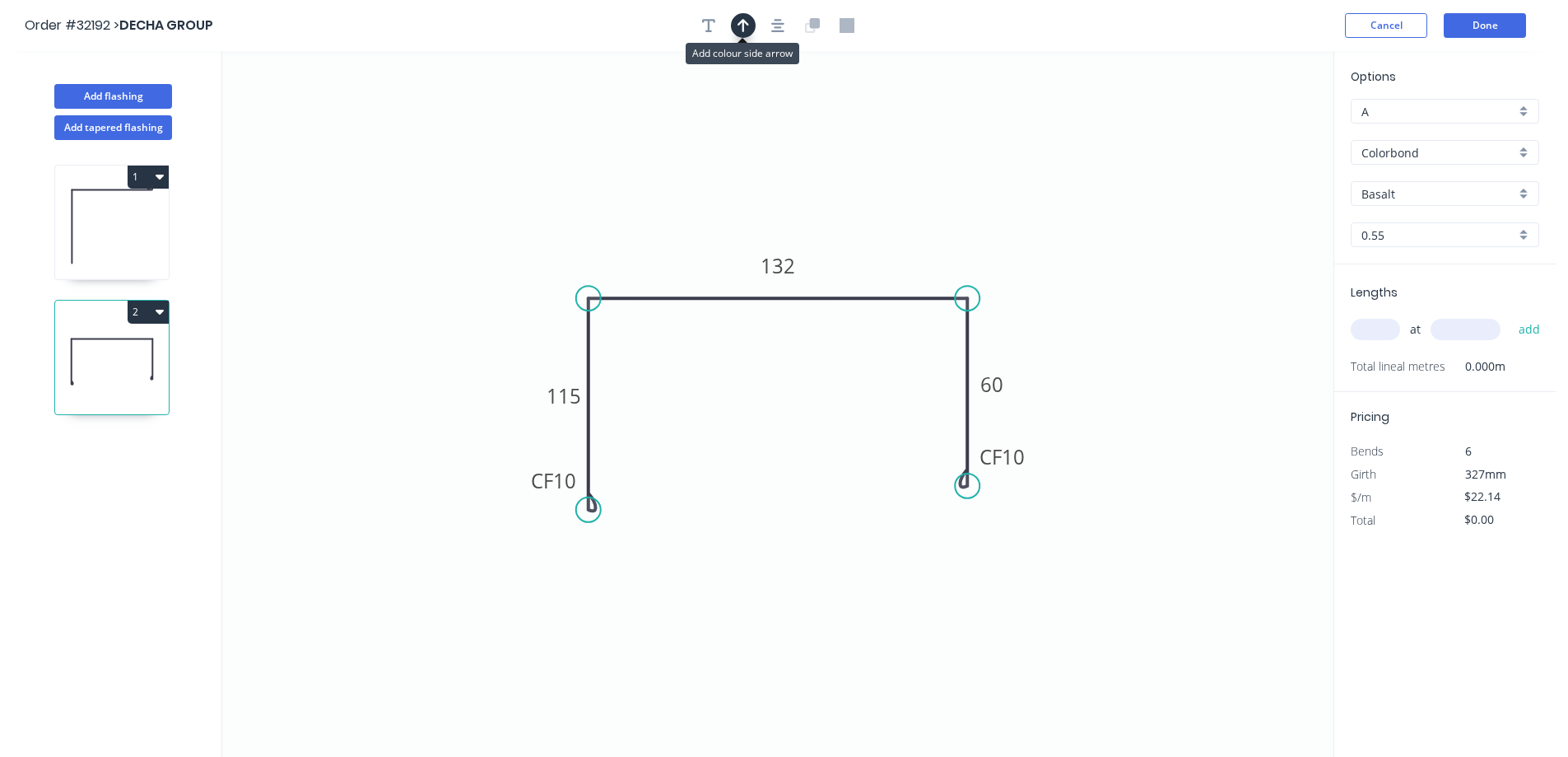
click at [745, 25] on icon "button" at bounding box center [744, 25] width 12 height 13
drag, startPoint x: 1251, startPoint y: 131, endPoint x: 867, endPoint y: 239, distance: 398.9
click at [881, 242] on icon at bounding box center [888, 219] width 15 height 53
click at [1374, 328] on input "text" at bounding box center [1376, 330] width 49 height 22
type input "1"
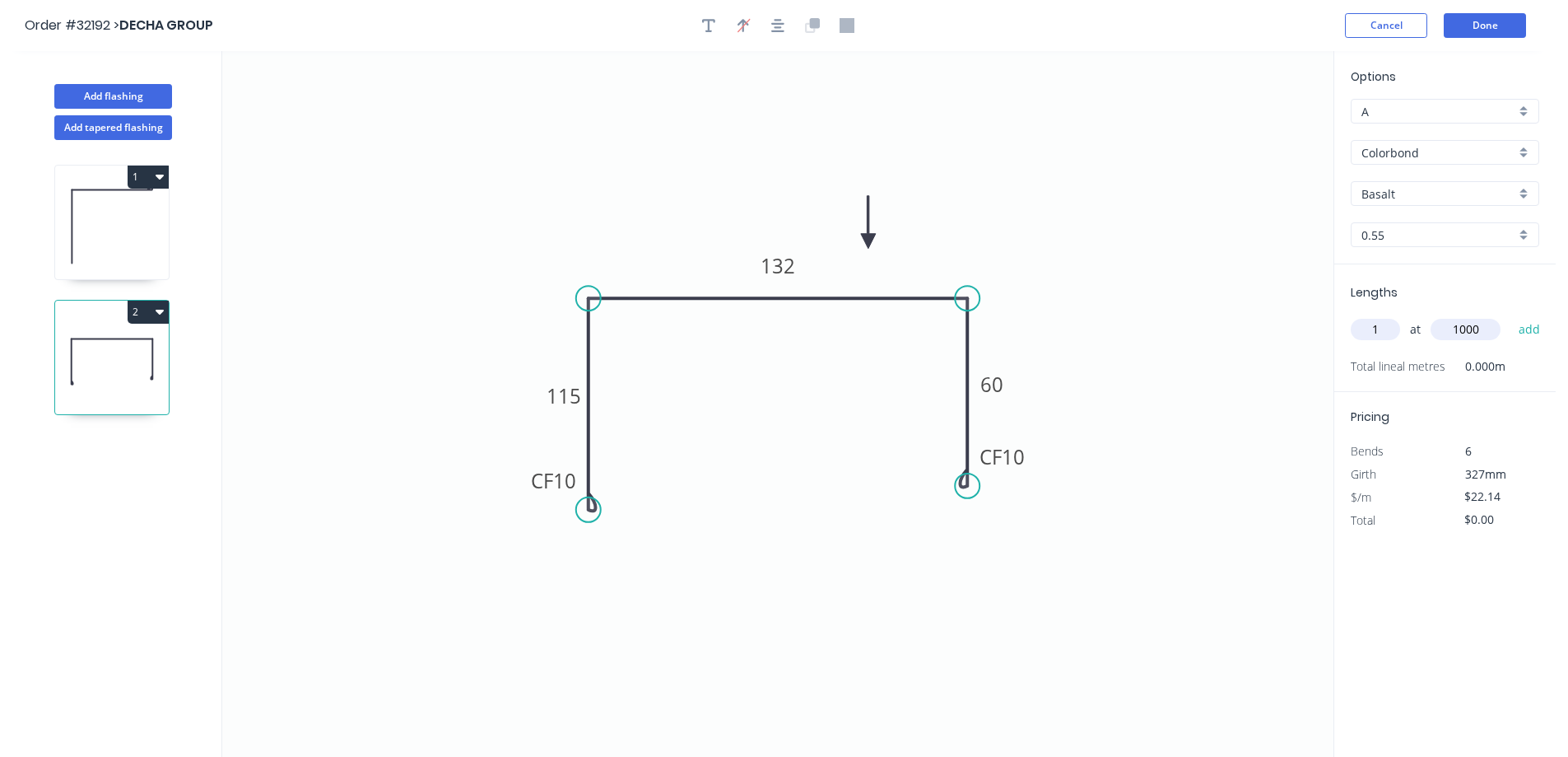
type input "1000"
click at [1511, 315] on button "add" at bounding box center [1530, 329] width 38 height 28
type input "$22.14"
click at [1527, 196] on div "Basalt" at bounding box center [1445, 193] width 188 height 25
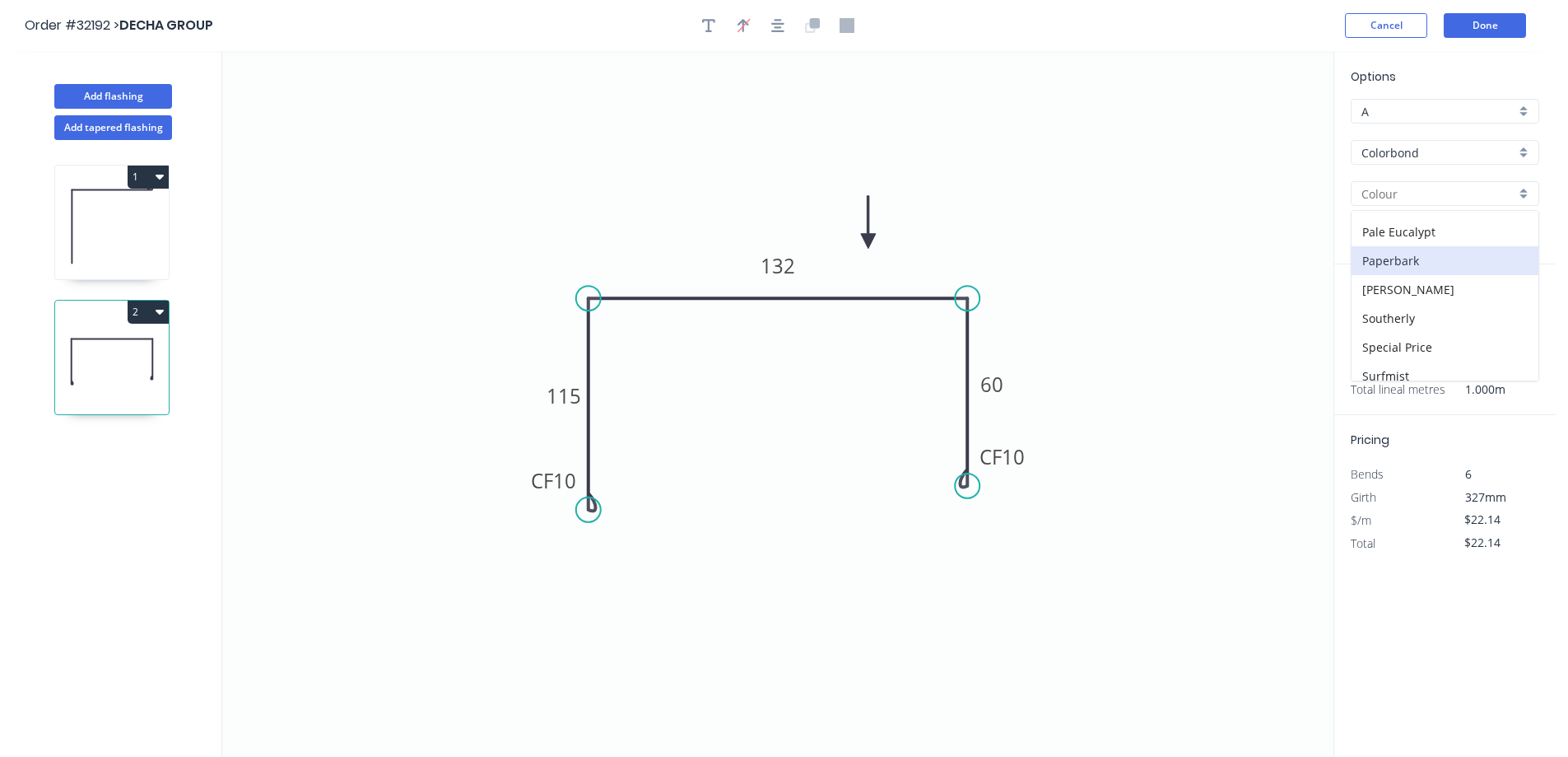
scroll to position [494, 0]
click at [1418, 328] on div "Surfmist" at bounding box center [1445, 336] width 186 height 28
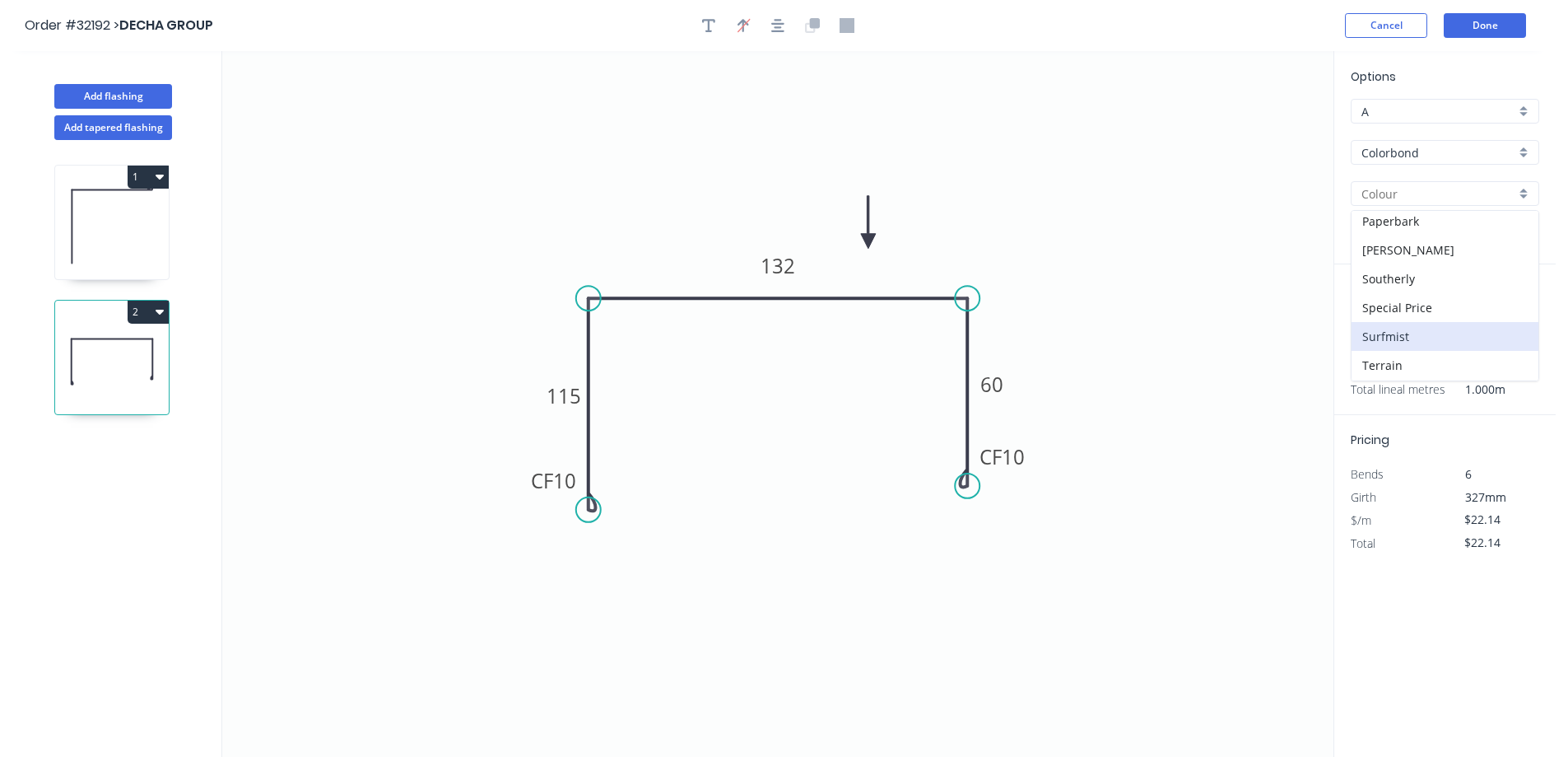
type input "Surfmist"
click at [1482, 28] on button "Done" at bounding box center [1486, 25] width 82 height 25
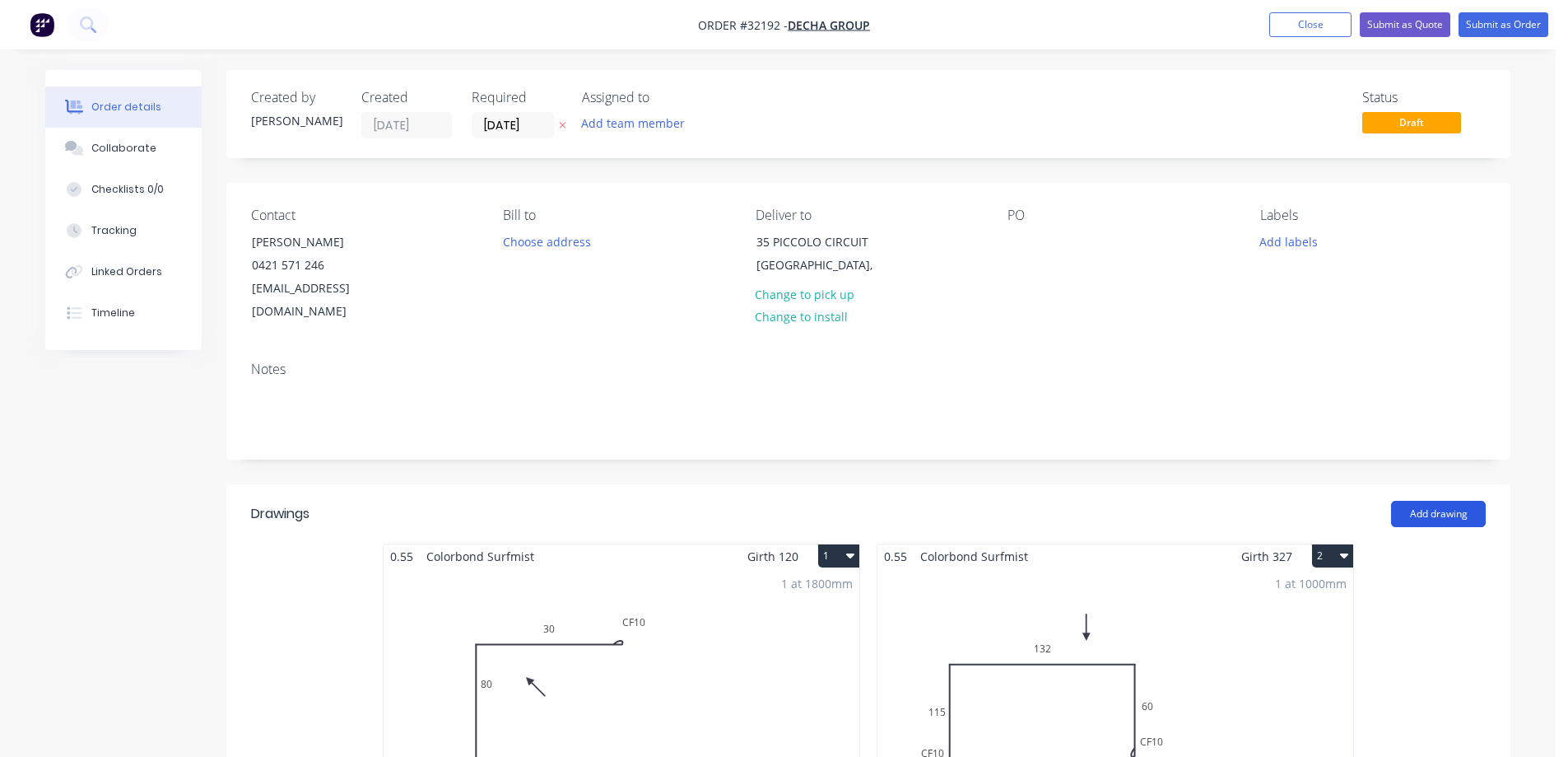
click at [1450, 501] on button "Add drawing" at bounding box center [1438, 514] width 94 height 27
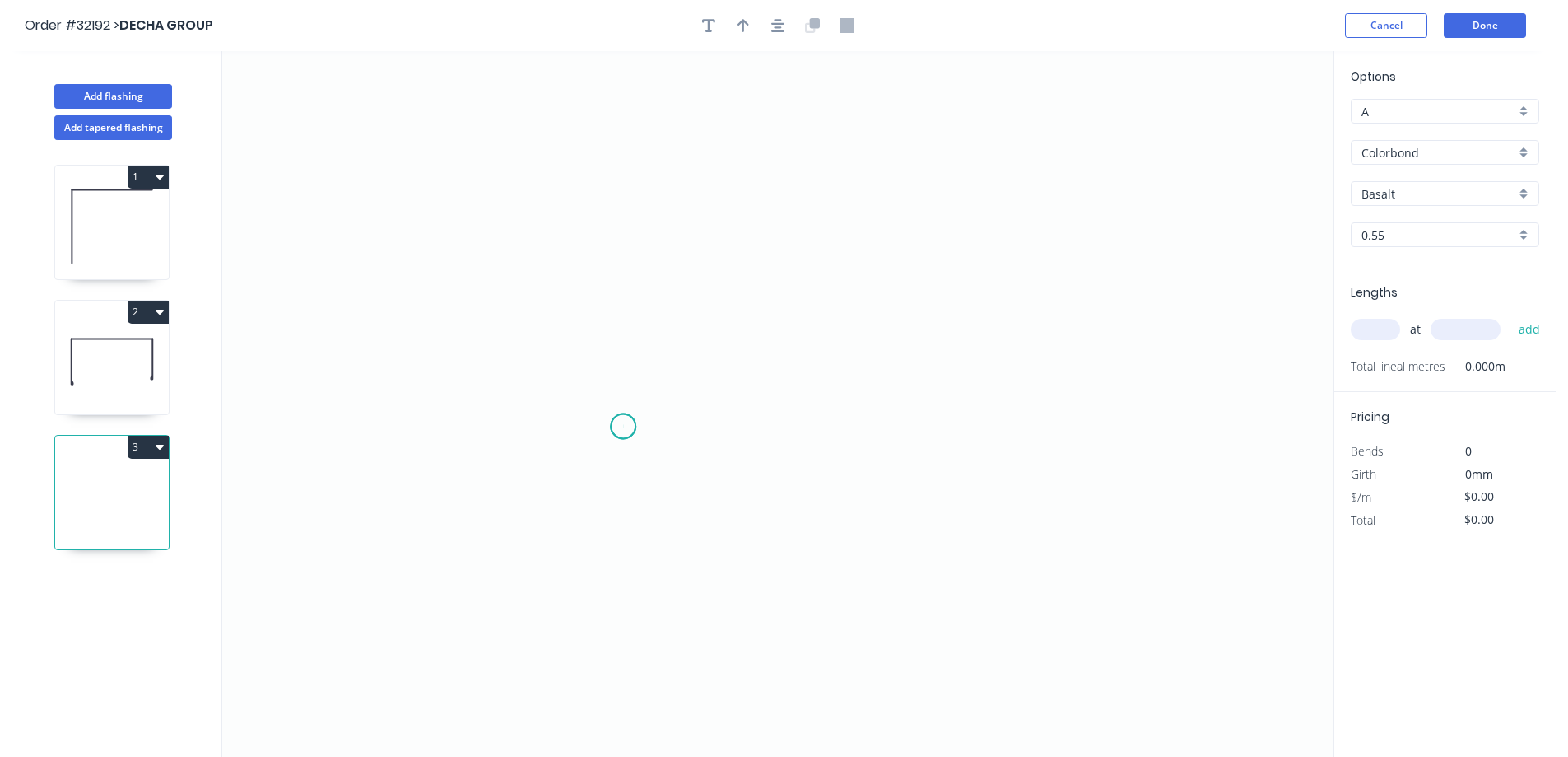
drag, startPoint x: 623, startPoint y: 427, endPoint x: 621, endPoint y: 279, distance: 148.0
click at [625, 420] on icon "0" at bounding box center [778, 404] width 1112 height 706
click at [623, 210] on icon at bounding box center [623, 318] width 0 height 217
drag, startPoint x: 1031, startPoint y: 216, endPoint x: 1042, endPoint y: 304, distance: 88.7
click at [1032, 218] on icon "0 ?" at bounding box center [778, 404] width 1112 height 706
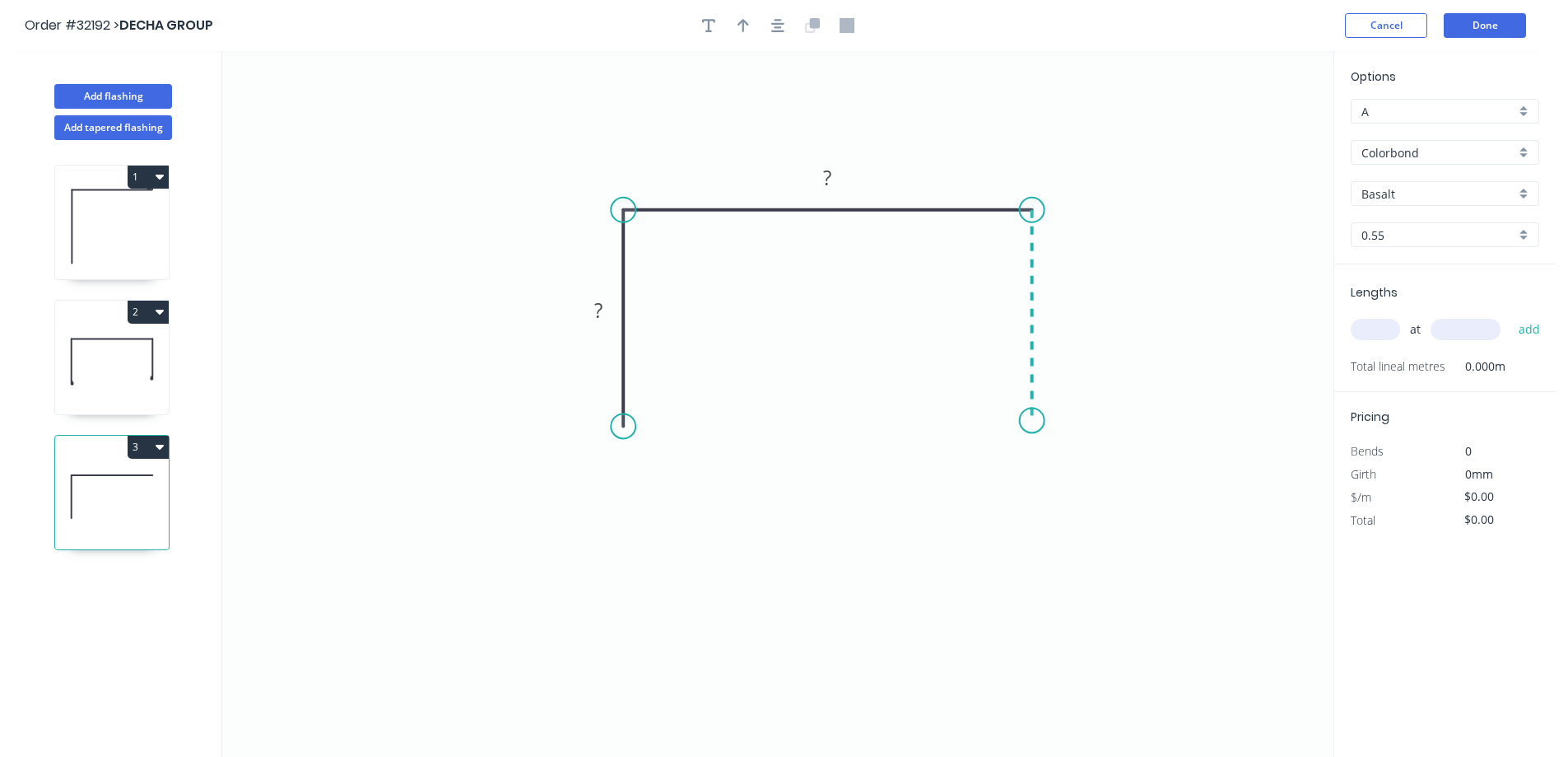
drag, startPoint x: 1038, startPoint y: 421, endPoint x: 780, endPoint y: 486, distance: 266.1
click at [1038, 420] on icon "0 ? ?" at bounding box center [778, 404] width 1112 height 706
drag, startPoint x: 692, startPoint y: 591, endPoint x: 673, endPoint y: 538, distance: 56.3
click at [692, 591] on div "Drip edge" at bounding box center [704, 587] width 166 height 33
click at [1101, 568] on div "Drip edge" at bounding box center [1124, 571] width 166 height 33
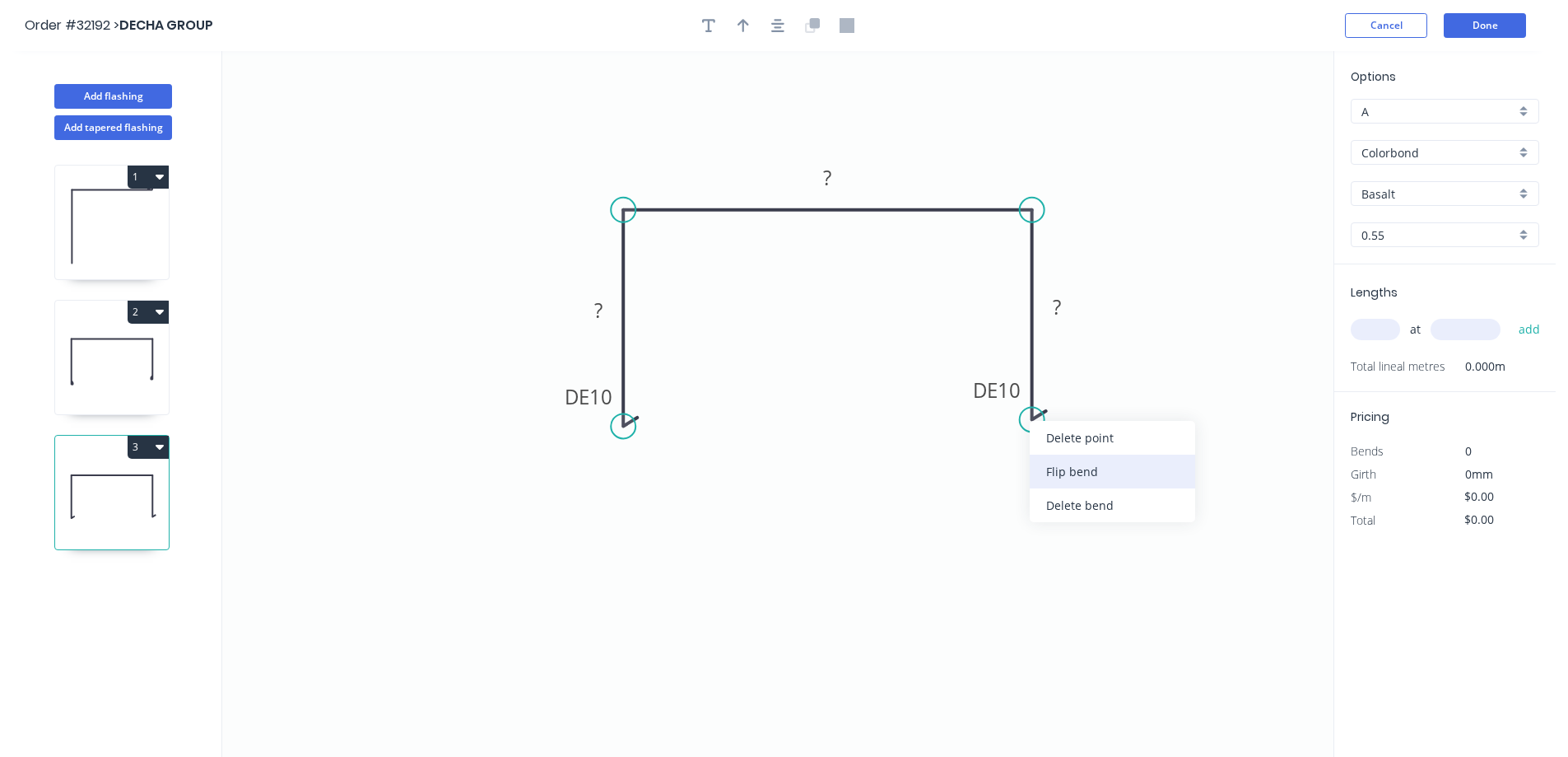
click at [1081, 464] on div "Flip bend" at bounding box center [1113, 471] width 166 height 33
drag, startPoint x: 607, startPoint y: 306, endPoint x: 631, endPoint y: 304, distance: 24.1
click at [607, 305] on rect at bounding box center [599, 310] width 33 height 23
type input "$17.73"
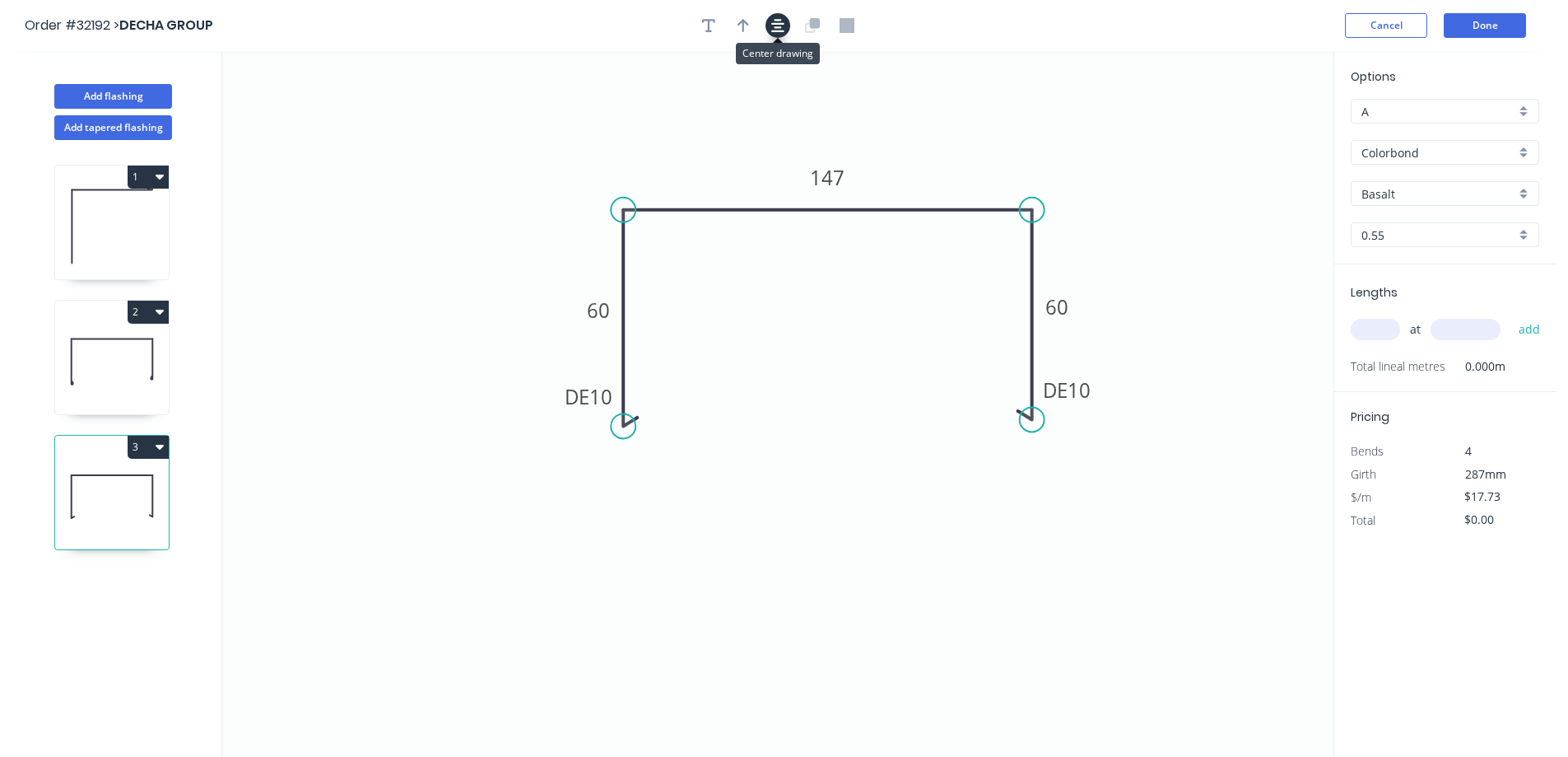
click at [776, 24] on icon "button" at bounding box center [777, 25] width 13 height 13
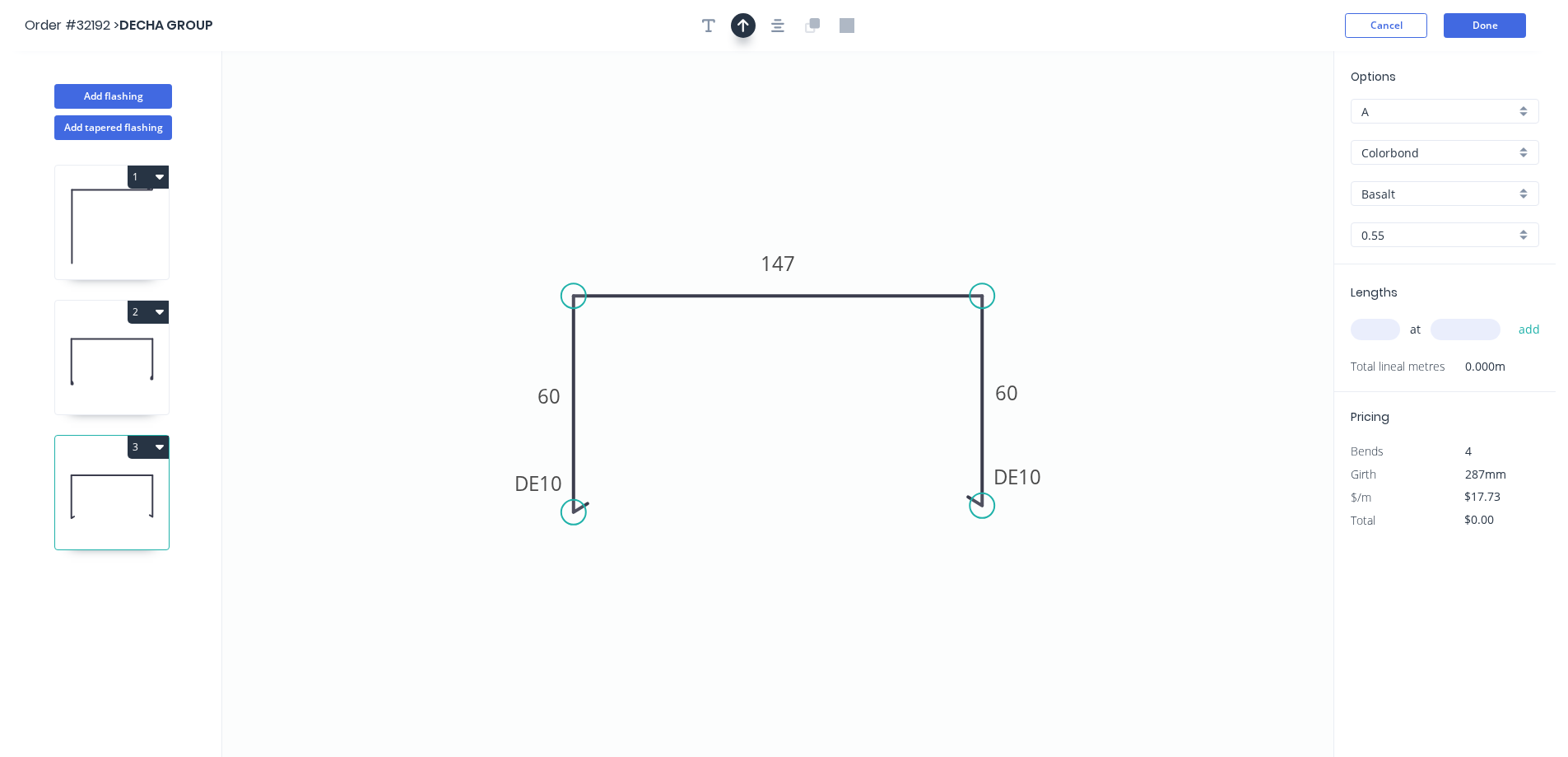
click at [740, 26] on icon "button" at bounding box center [744, 25] width 12 height 15
drag, startPoint x: 1251, startPoint y: 133, endPoint x: 898, endPoint y: 235, distance: 367.4
click at [898, 237] on icon at bounding box center [900, 218] width 15 height 53
click at [1525, 195] on div "Basalt" at bounding box center [1445, 193] width 188 height 25
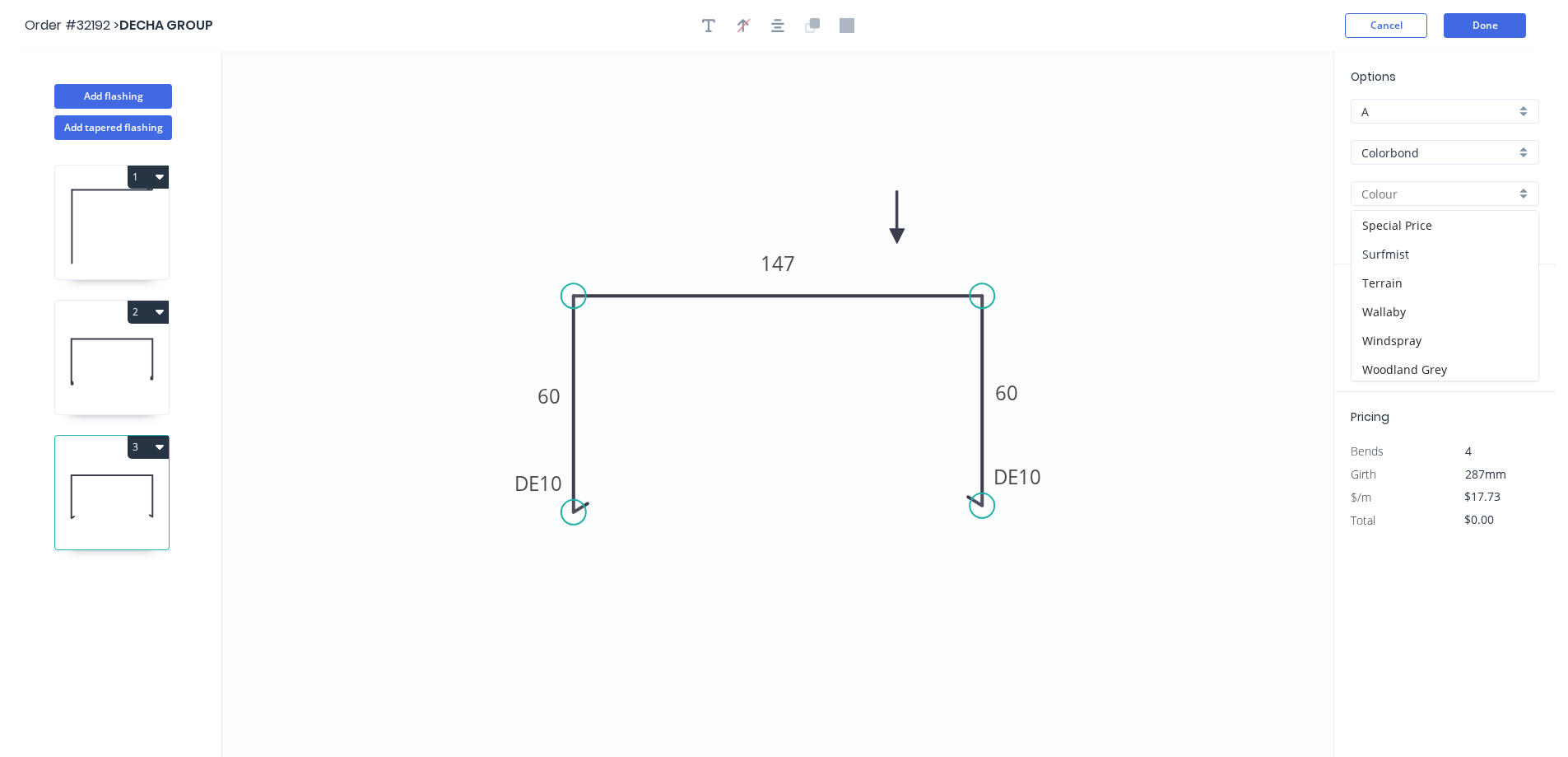
click at [1429, 253] on div "Surfmist" at bounding box center [1445, 253] width 186 height 28
type input "Surfmist"
drag, startPoint x: 1383, startPoint y: 332, endPoint x: 1133, endPoint y: 330, distance: 250.0
click at [1365, 332] on input "text" at bounding box center [1376, 330] width 49 height 22
type input "1"
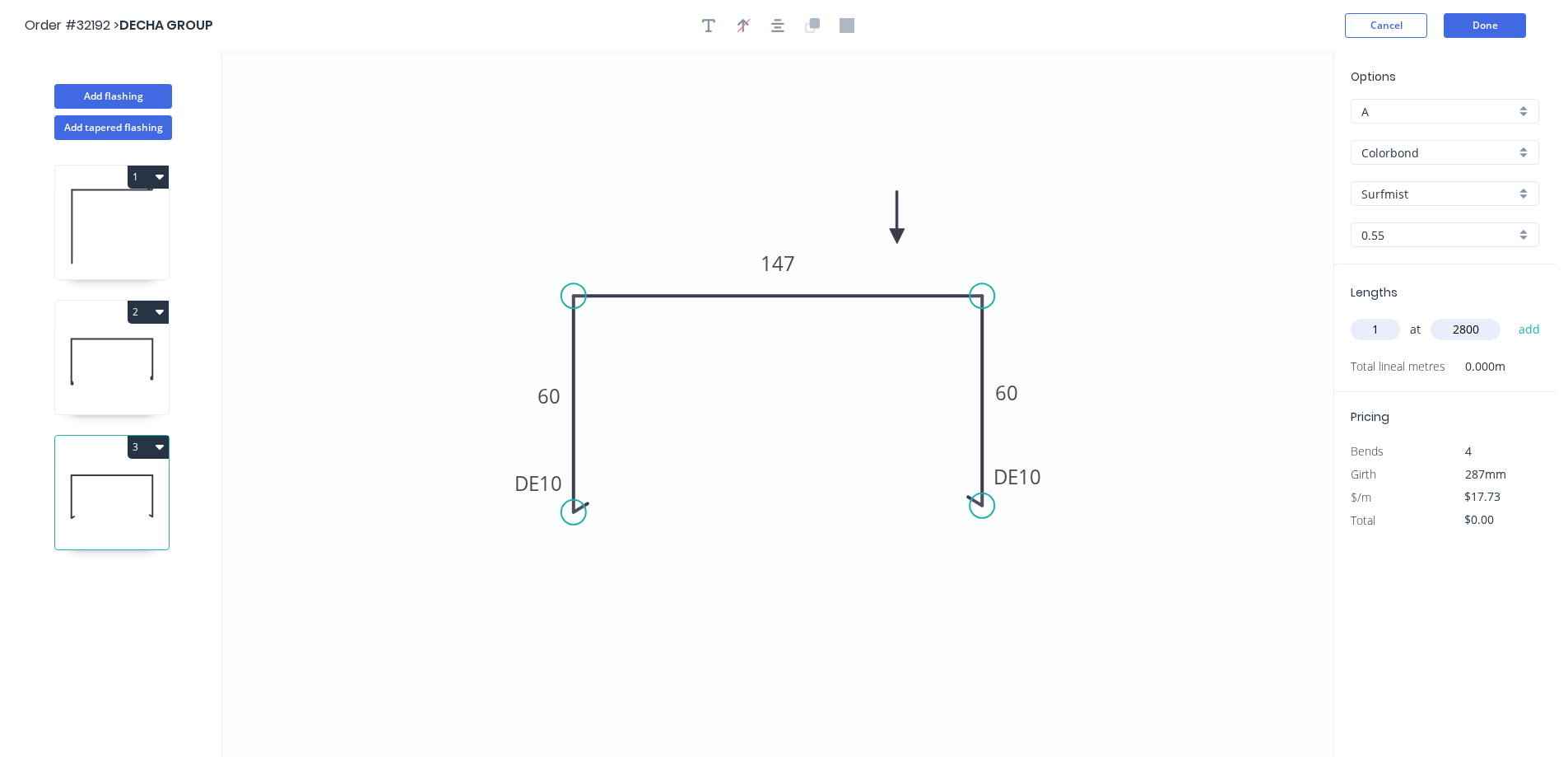
type input "2800"
click at [1511, 315] on button "add" at bounding box center [1530, 329] width 38 height 28
type input "$49.64"
click at [1484, 27] on button "Done" at bounding box center [1486, 25] width 82 height 25
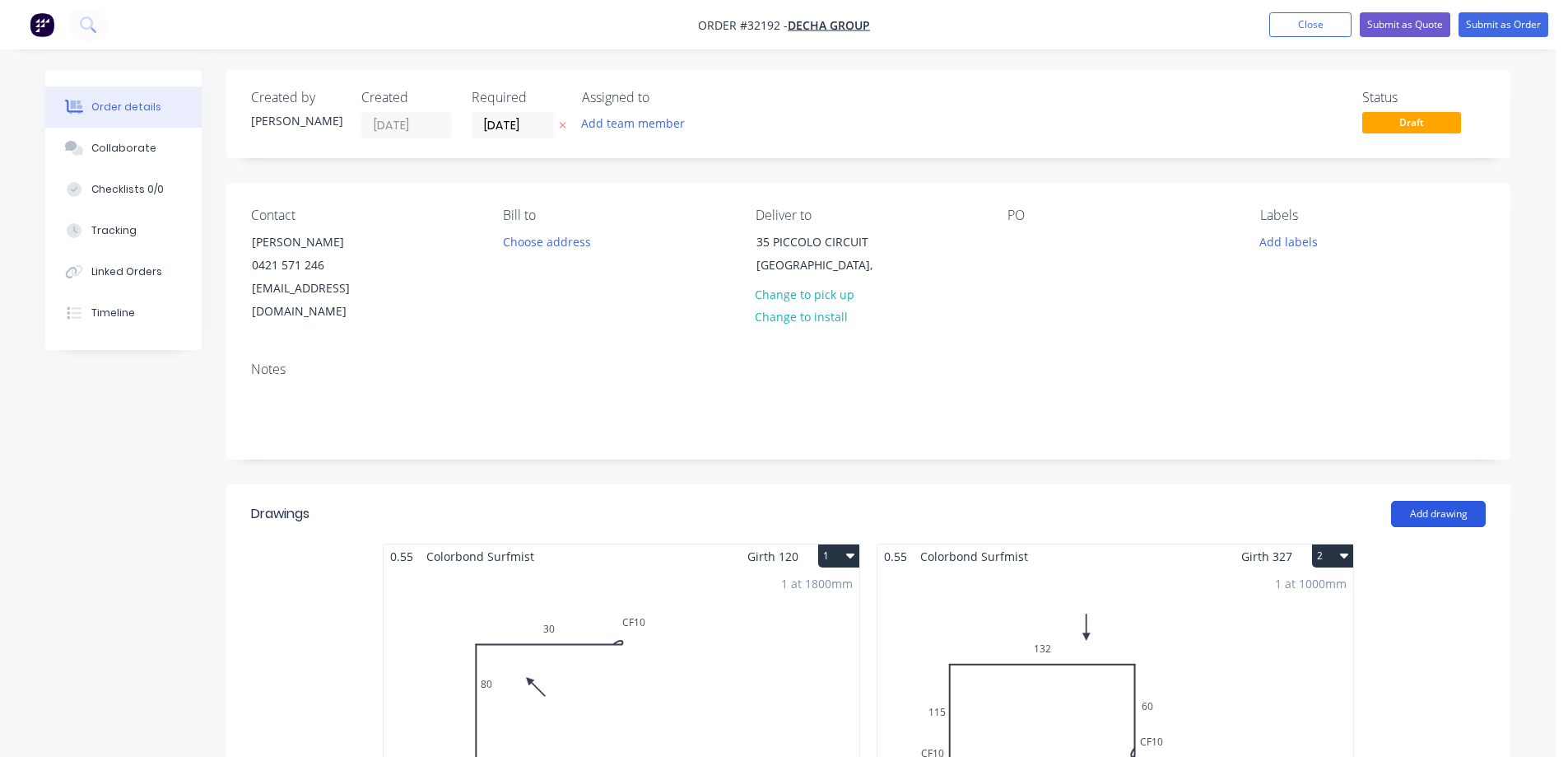
click at [1432, 501] on button "Add drawing" at bounding box center [1438, 514] width 94 height 27
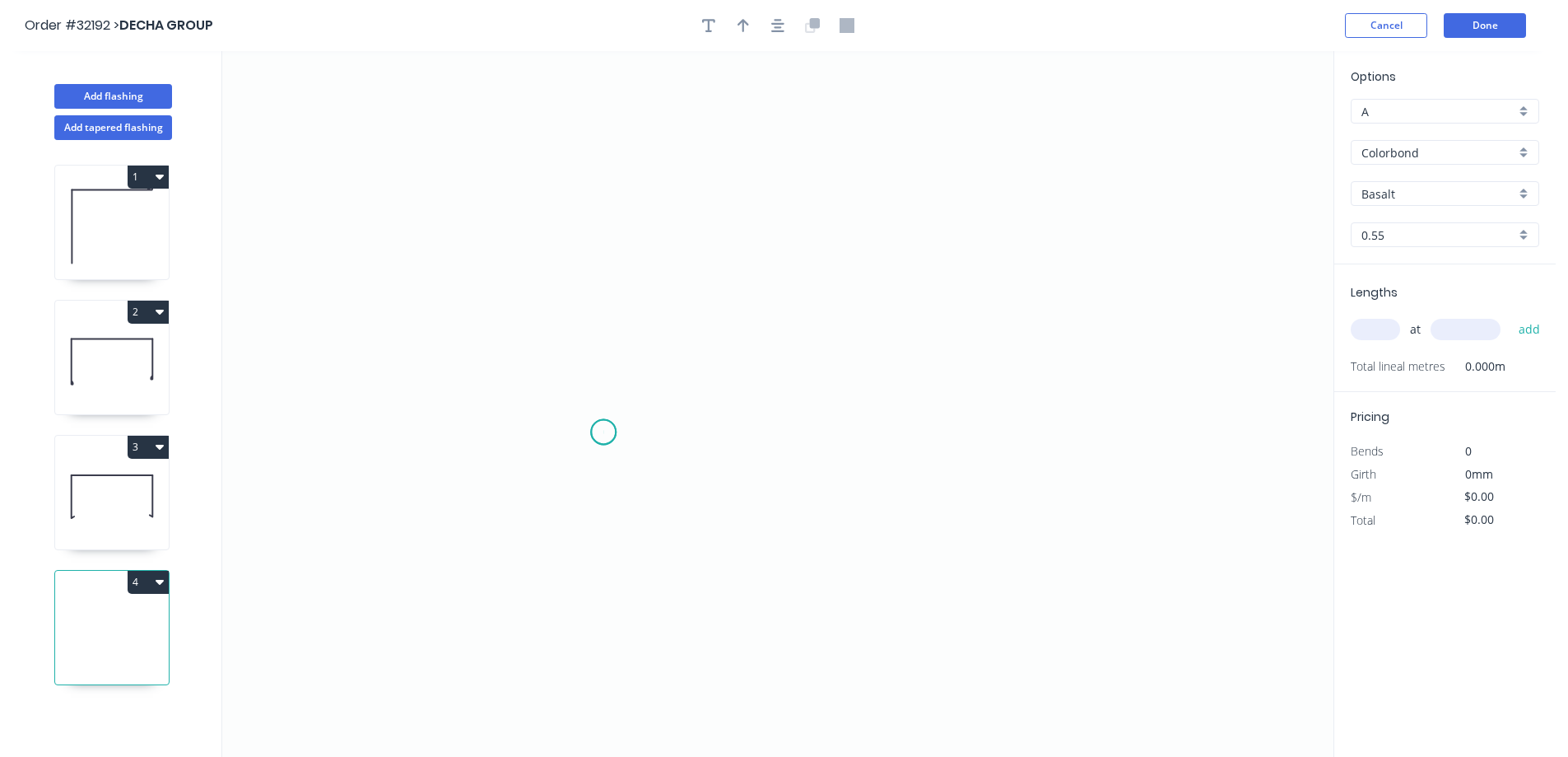
click at [603, 433] on icon "0" at bounding box center [778, 404] width 1112 height 706
click at [617, 192] on icon "0" at bounding box center [778, 404] width 1112 height 706
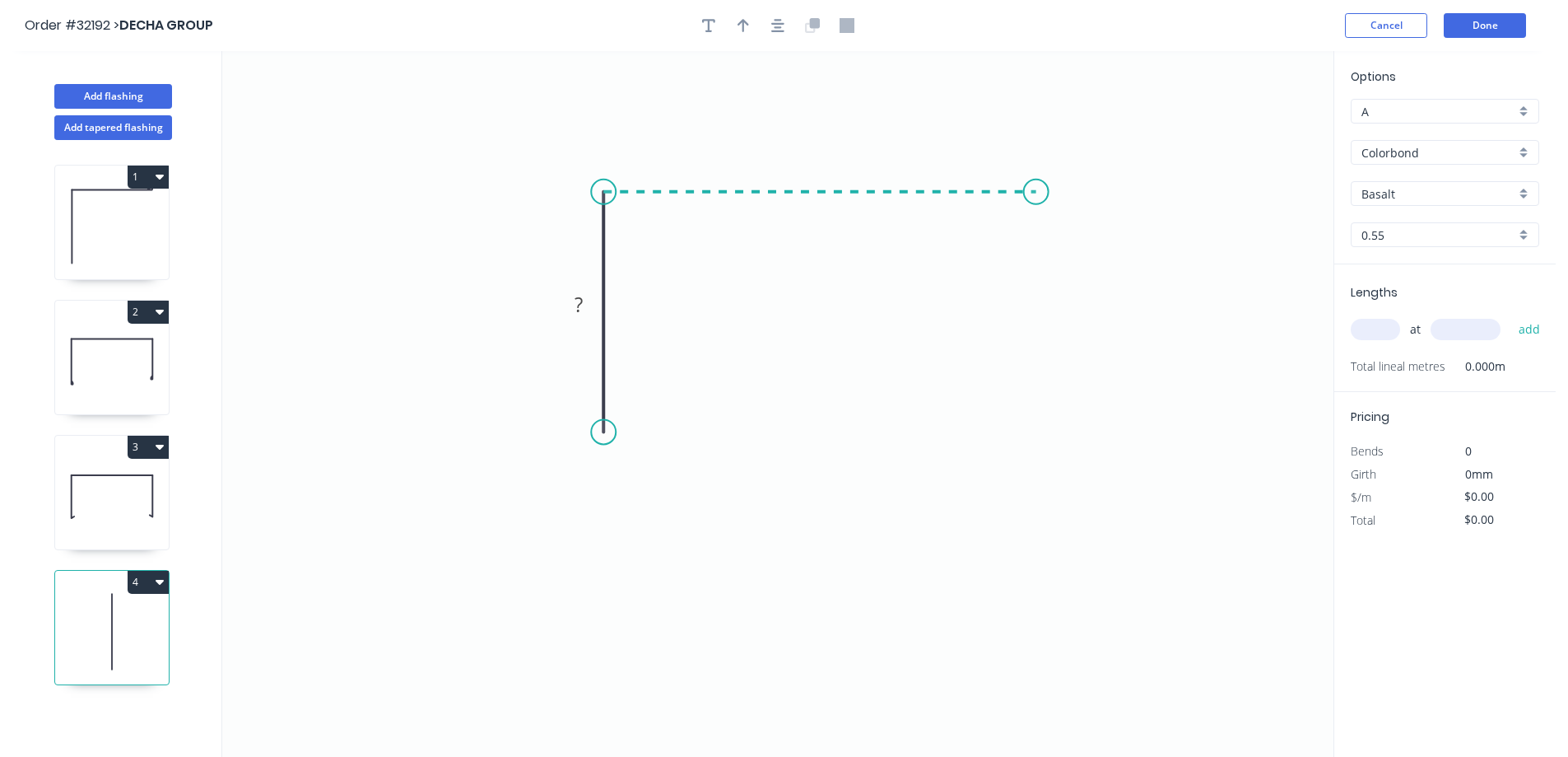
click at [1036, 196] on icon "0 ?" at bounding box center [778, 404] width 1112 height 706
click at [1031, 478] on icon "0 ? ?" at bounding box center [778, 404] width 1112 height 706
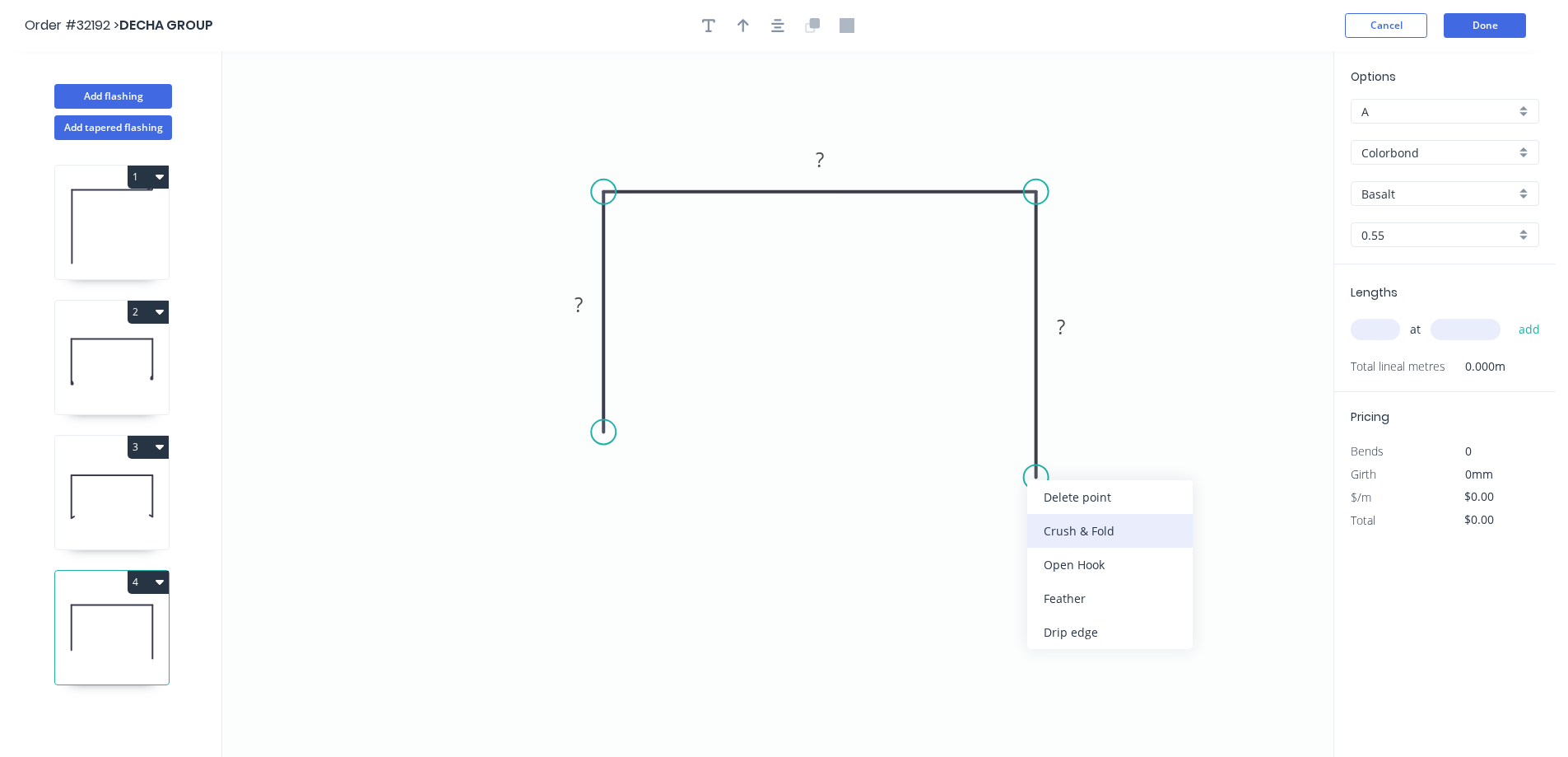
click at [1090, 529] on div "Crush & Fold" at bounding box center [1110, 531] width 166 height 33
drag, startPoint x: 1092, startPoint y: 531, endPoint x: 978, endPoint y: 523, distance: 114.3
click at [1087, 529] on div "Flip bend" at bounding box center [1118, 531] width 166 height 33
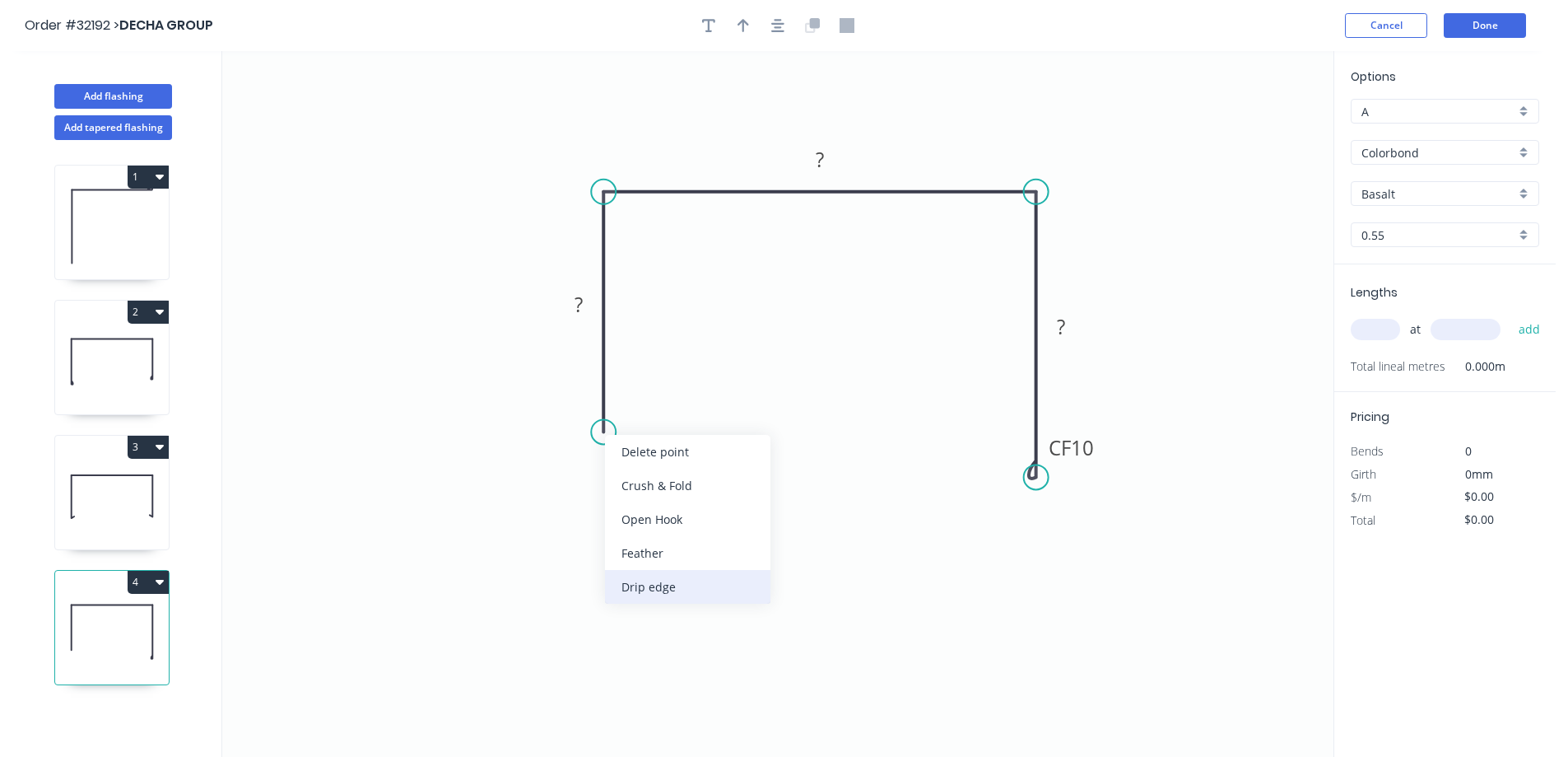
click at [708, 586] on div "Drip edge" at bounding box center [688, 587] width 166 height 33
drag, startPoint x: 590, startPoint y: 302, endPoint x: 657, endPoint y: 296, distance: 67.3
click at [590, 301] on rect at bounding box center [579, 305] width 33 height 23
type input "$22.14"
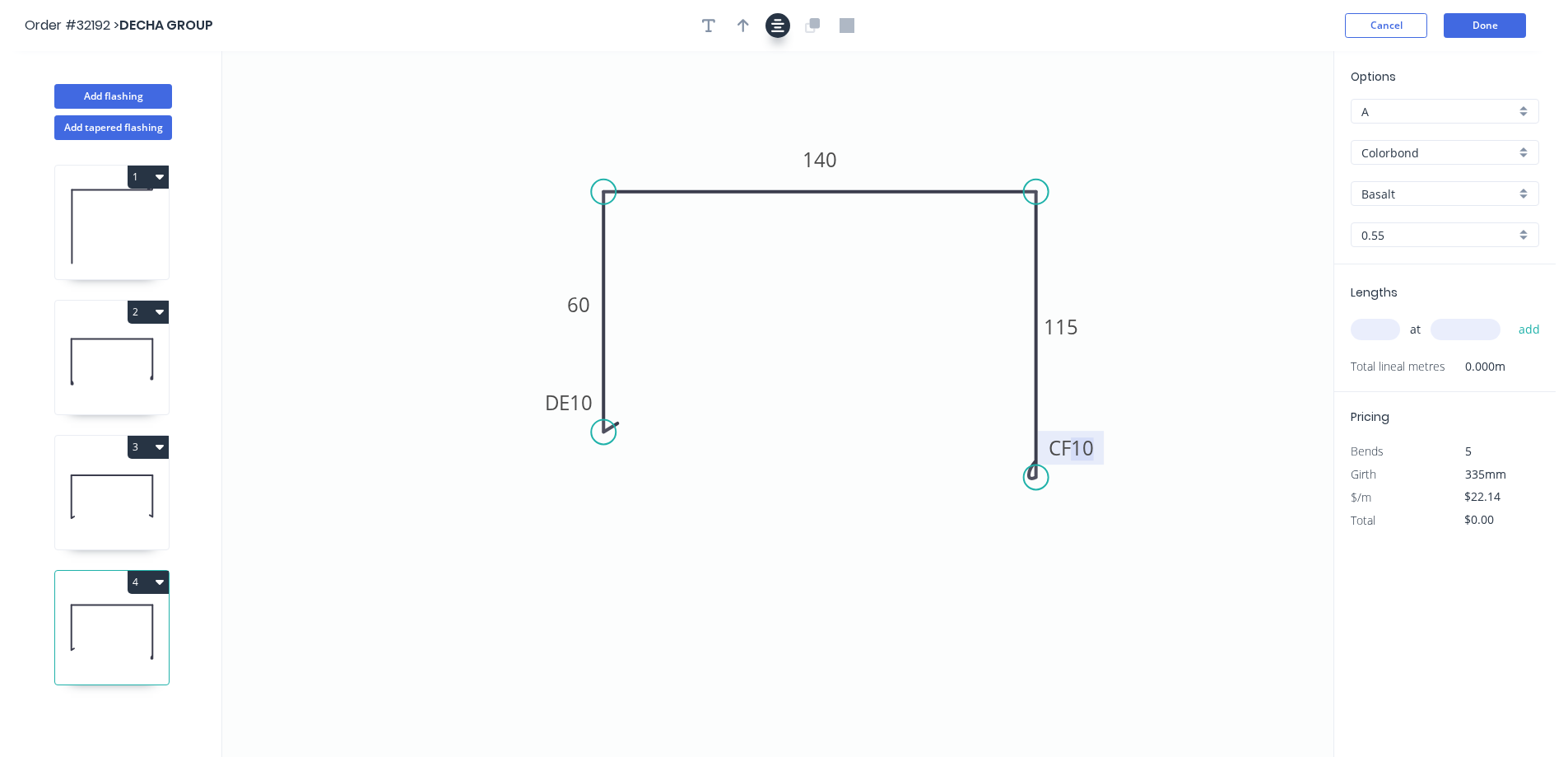
drag, startPoint x: 780, startPoint y: 27, endPoint x: 765, endPoint y: 28, distance: 15.0
click at [779, 27] on icon "button" at bounding box center [777, 25] width 13 height 13
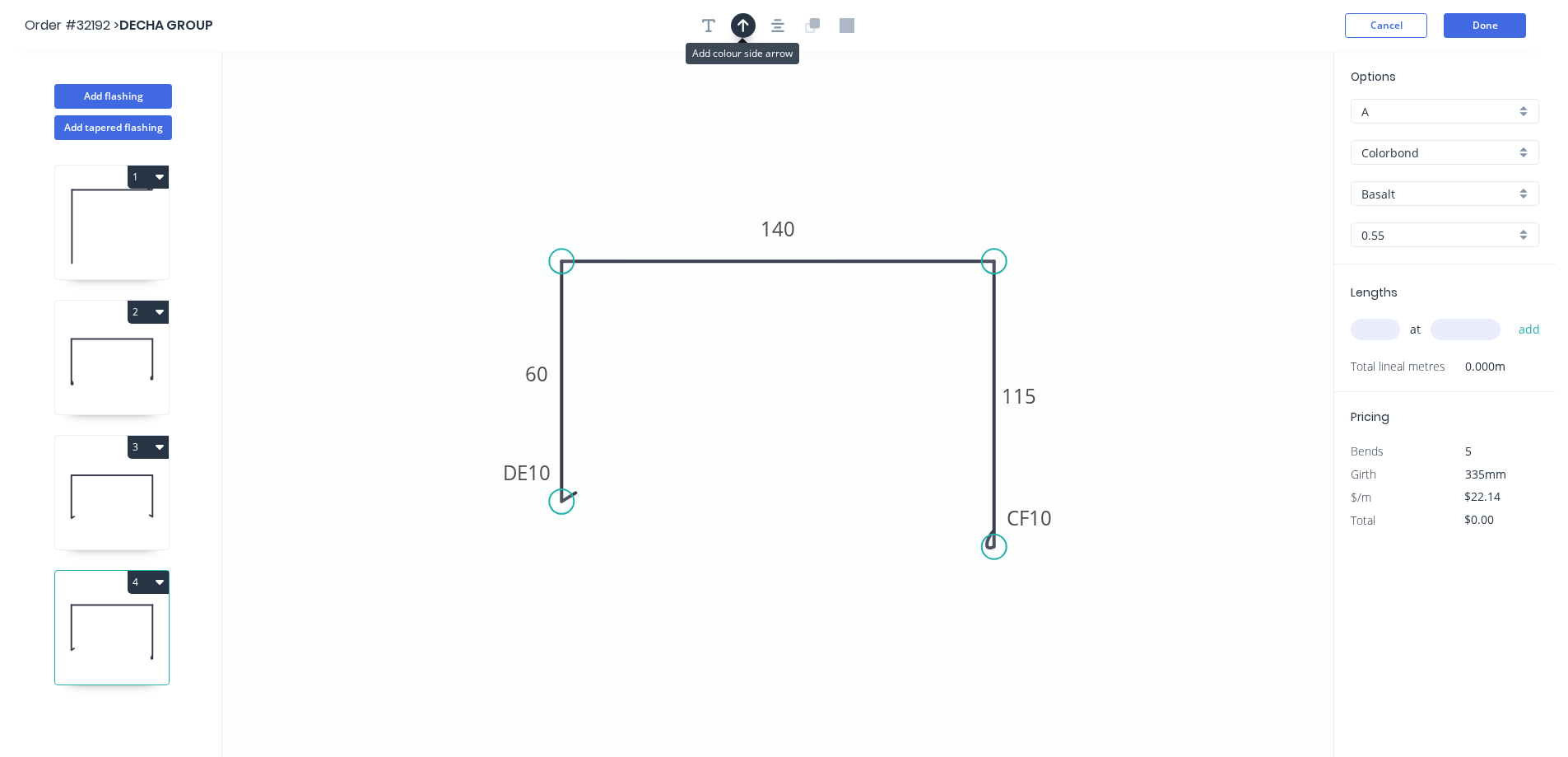
click at [750, 28] on button "button" at bounding box center [743, 25] width 25 height 25
drag, startPoint x: 1250, startPoint y: 128, endPoint x: 970, endPoint y: 201, distance: 289.4
click at [970, 201] on icon at bounding box center [974, 181] width 15 height 53
click at [1522, 195] on div "Basalt" at bounding box center [1445, 193] width 188 height 25
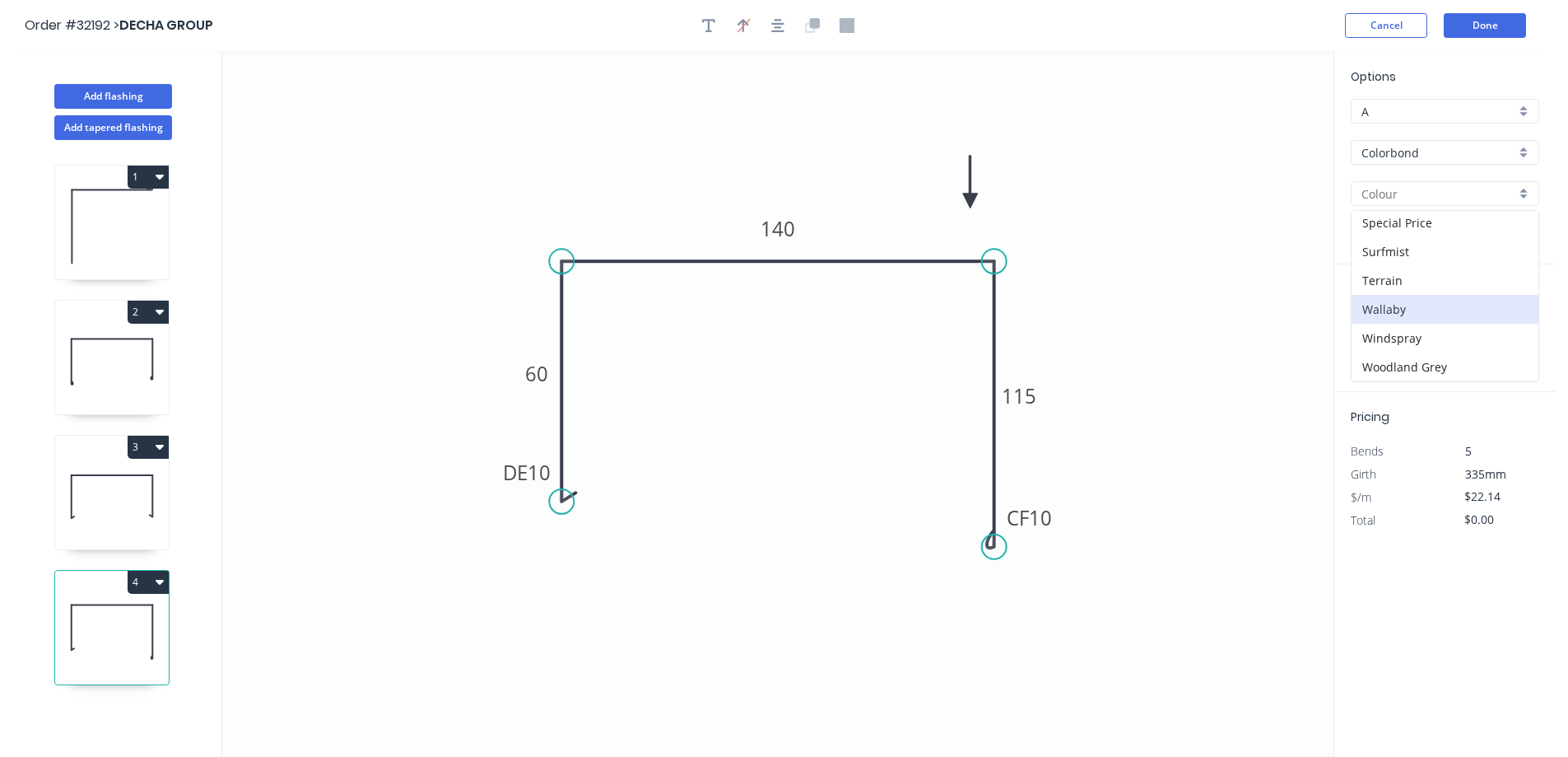
scroll to position [580, 0]
click at [1424, 245] on div "Surfmist" at bounding box center [1445, 250] width 186 height 28
type input "Surfmist"
click at [1384, 333] on input "text" at bounding box center [1376, 330] width 49 height 22
type input "1"
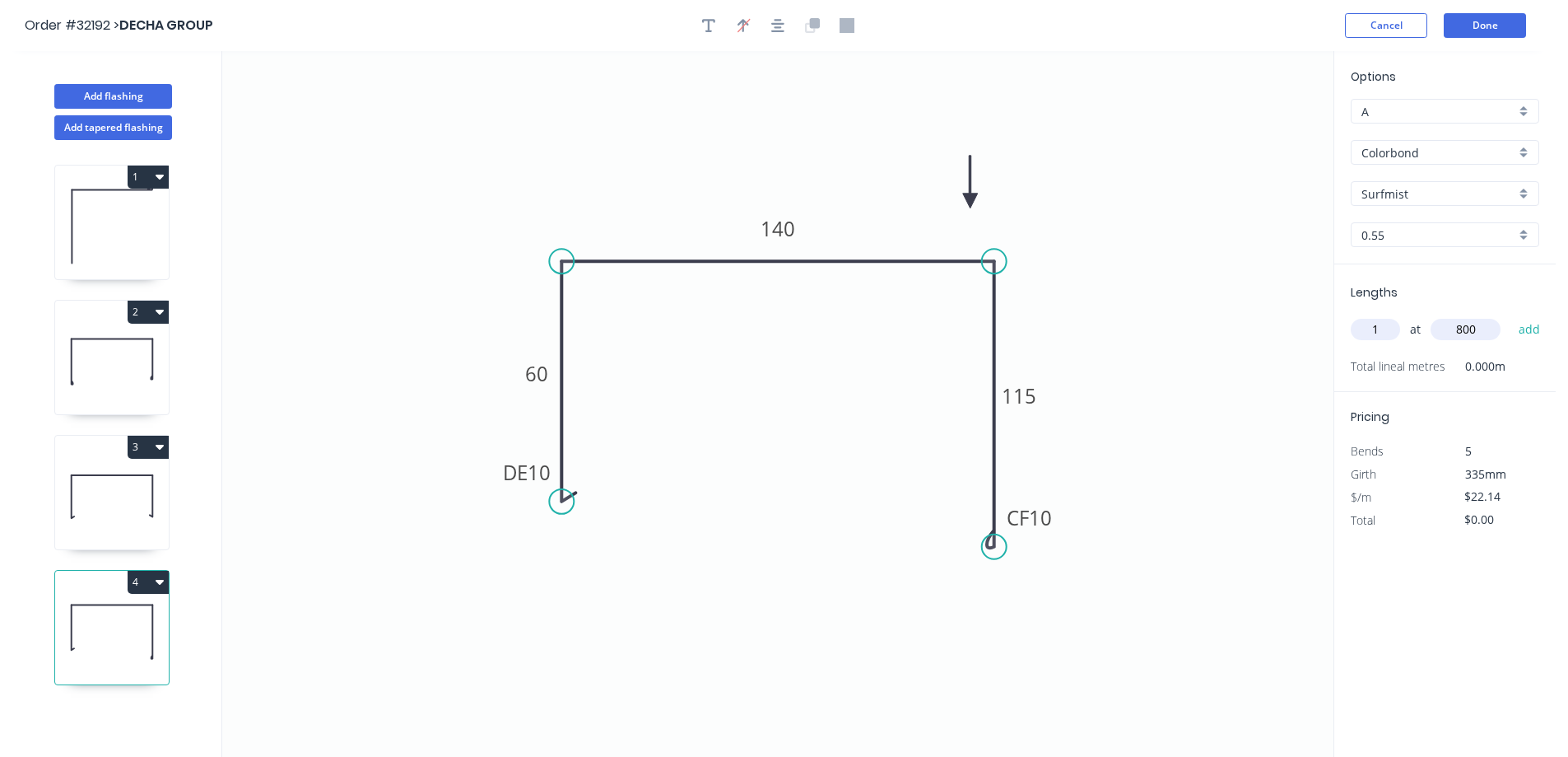
type input "800"
click at [1511, 315] on button "add" at bounding box center [1530, 329] width 38 height 28
type input "$22.14"
click at [1491, 23] on button "Done" at bounding box center [1486, 25] width 82 height 25
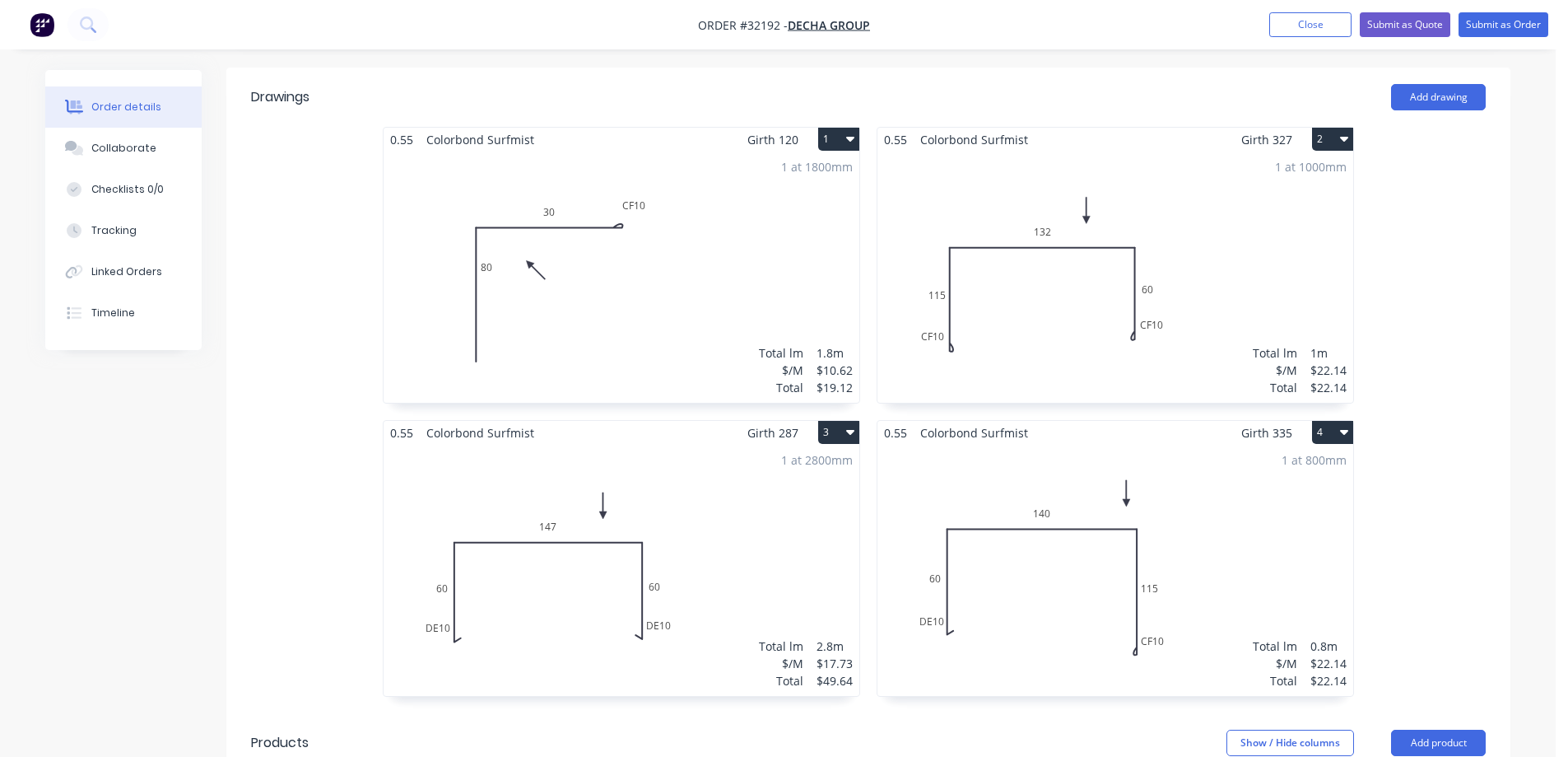
scroll to position [226, 0]
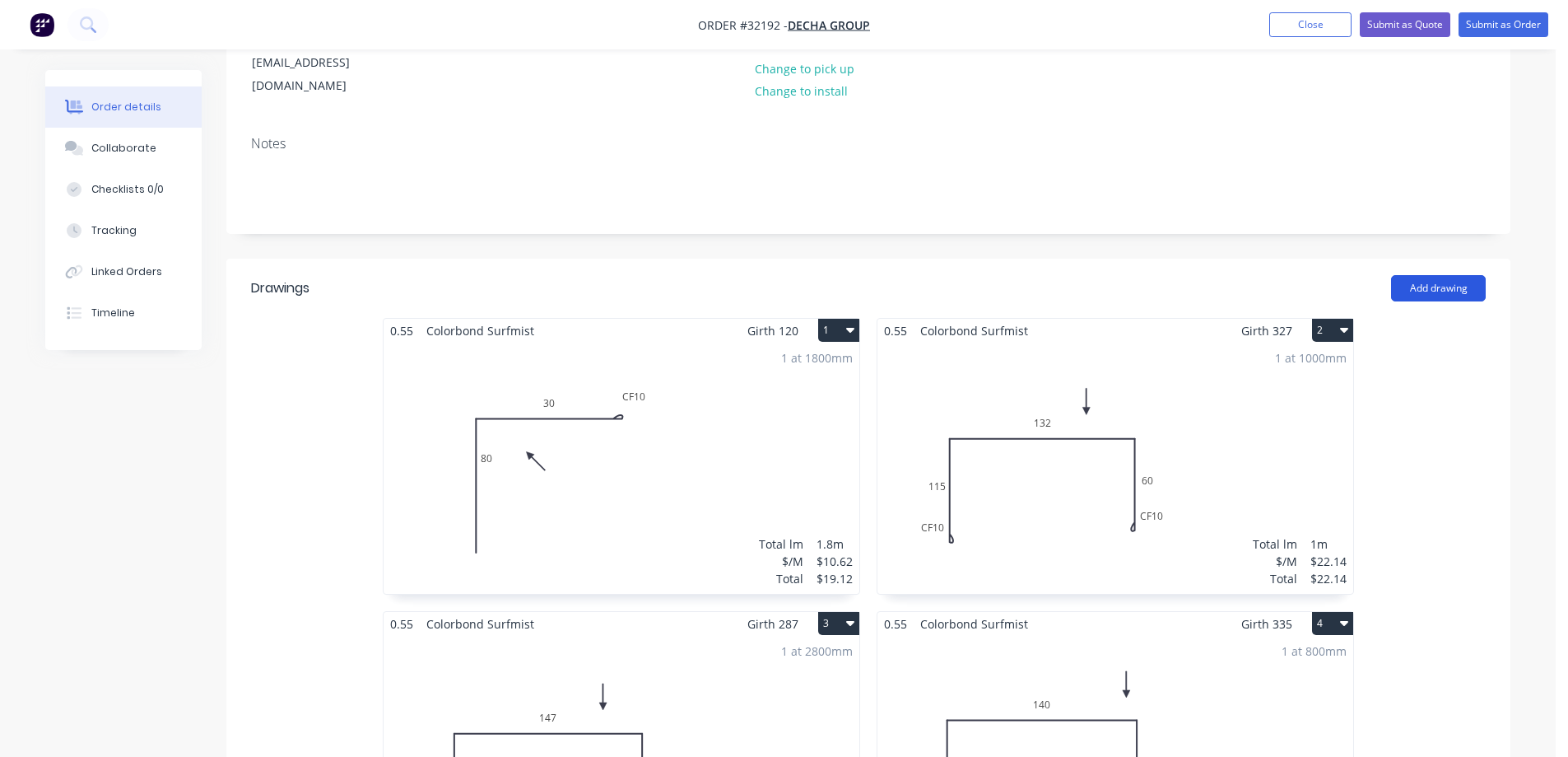
click at [1439, 275] on button "Add drawing" at bounding box center [1438, 288] width 94 height 27
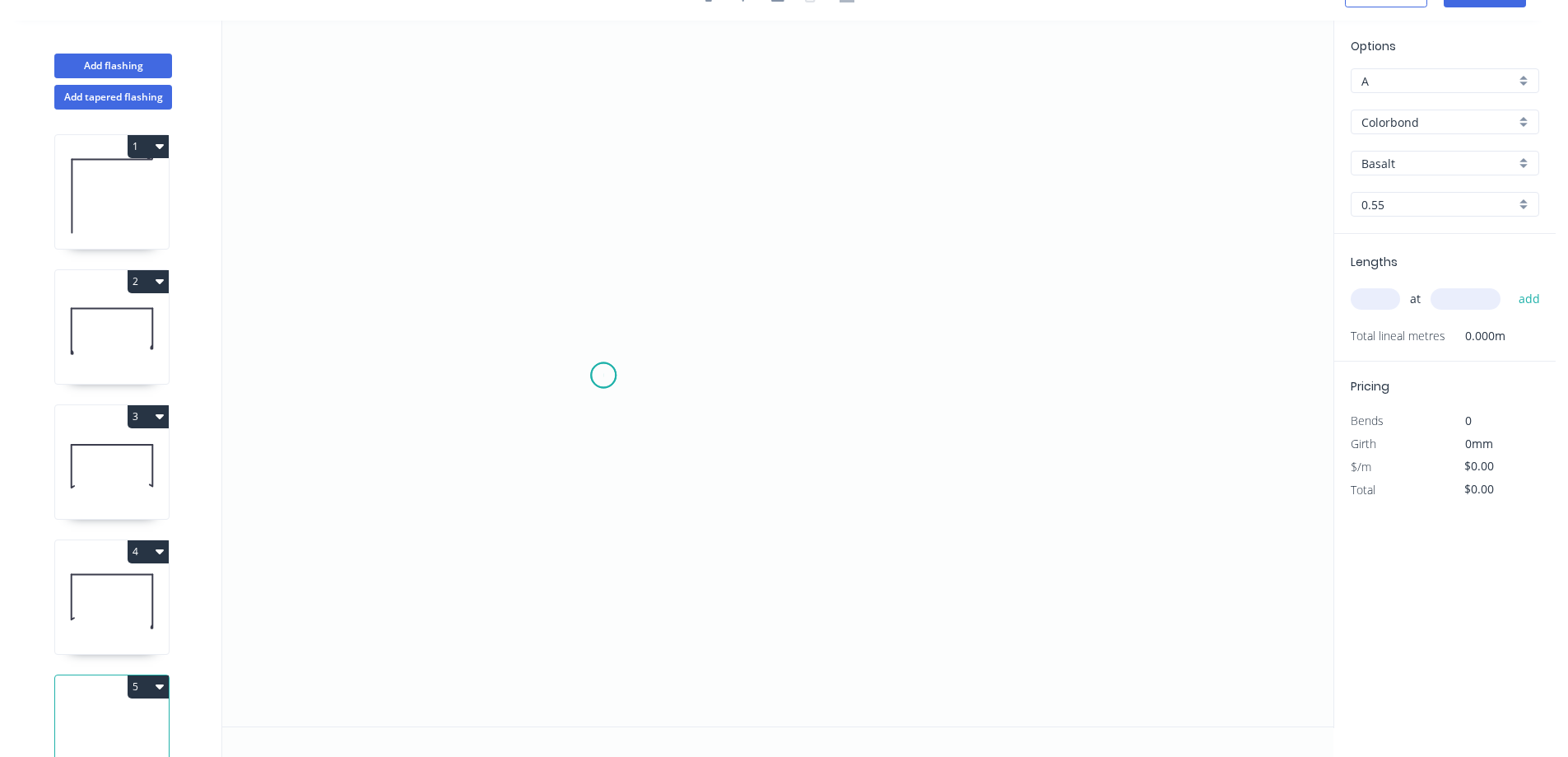
drag, startPoint x: 603, startPoint y: 376, endPoint x: 575, endPoint y: 263, distance: 116.4
click at [603, 372] on icon "0" at bounding box center [778, 373] width 1112 height 706
drag, startPoint x: 613, startPoint y: 167, endPoint x: 847, endPoint y: 185, distance: 234.7
click at [614, 166] on icon "0" at bounding box center [778, 373] width 1112 height 706
click at [1017, 195] on icon "0 ?" at bounding box center [778, 373] width 1112 height 706
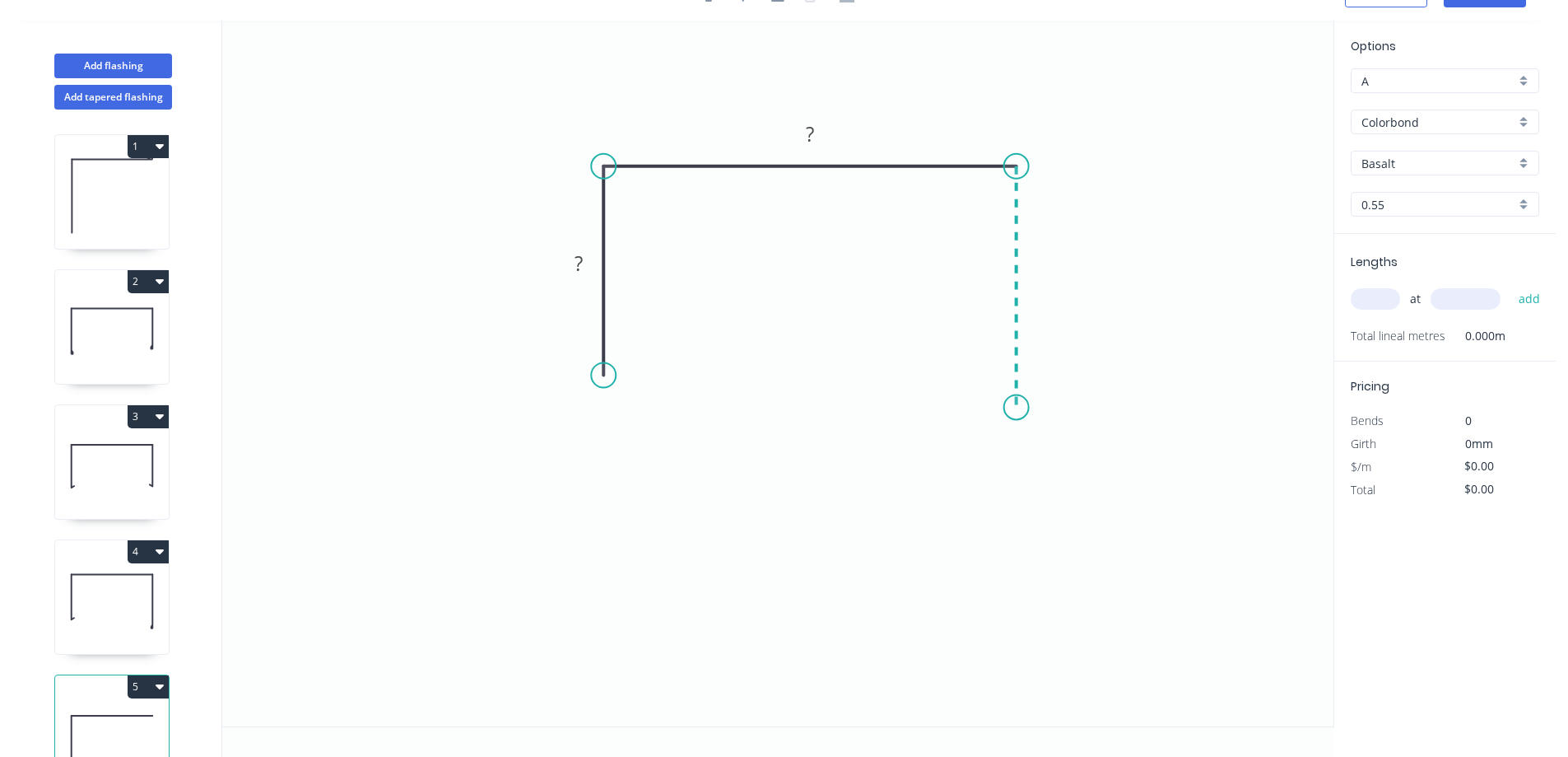
click at [1011, 407] on icon "0 ? ?" at bounding box center [778, 373] width 1112 height 706
click at [682, 535] on div "Drip edge" at bounding box center [688, 531] width 166 height 33
click at [582, 253] on tspan "?" at bounding box center [579, 263] width 8 height 27
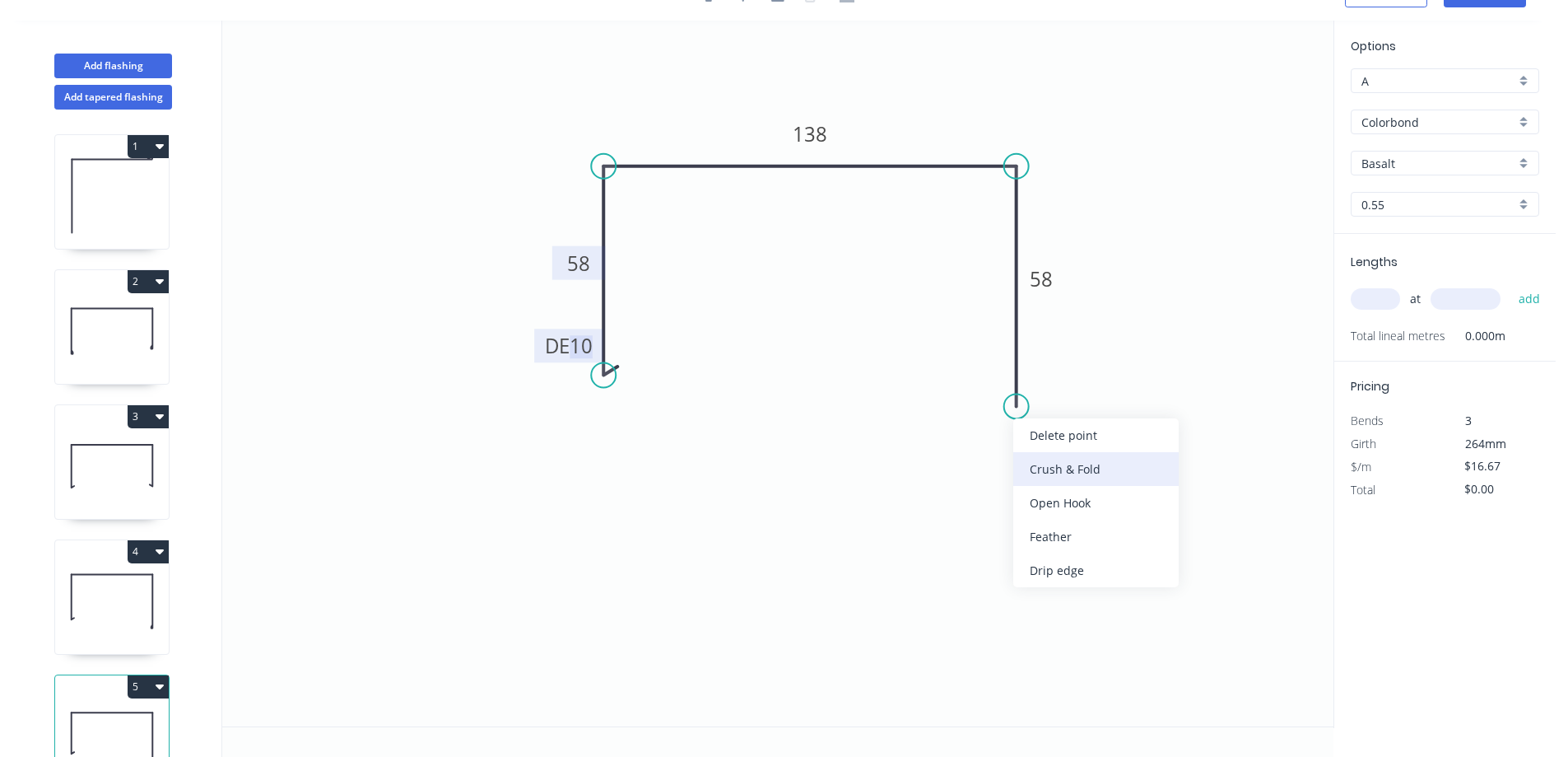
click at [1067, 469] on div "Crush & Fold" at bounding box center [1096, 469] width 166 height 33
type input "$18.79"
click at [1066, 456] on div "Flip bend" at bounding box center [1098, 460] width 166 height 33
drag, startPoint x: 1384, startPoint y: 304, endPoint x: 1353, endPoint y: 304, distance: 31.0
click at [1372, 304] on input "text" at bounding box center [1376, 299] width 49 height 22
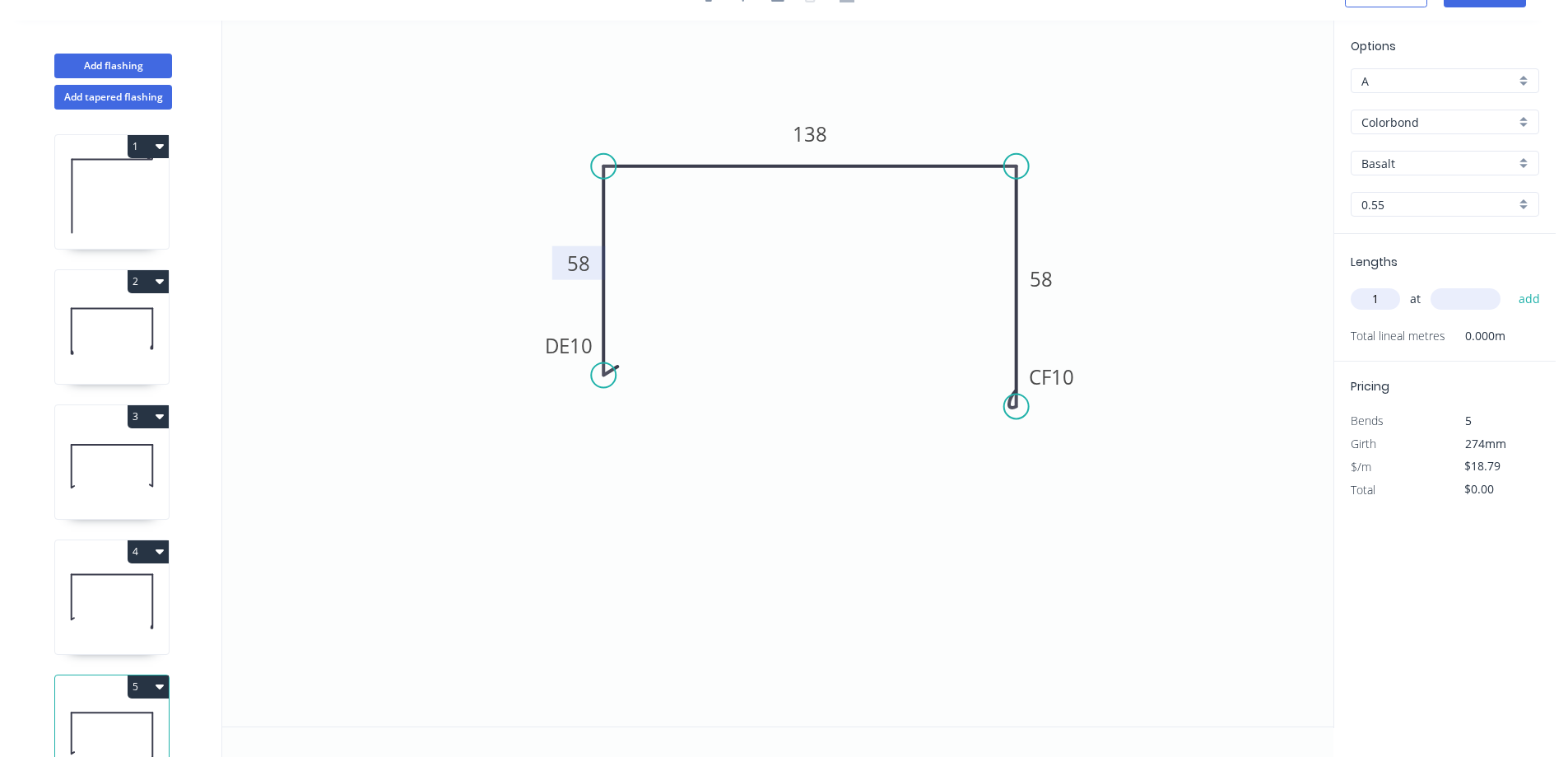
type input "1"
type input "700"
click at [1511, 285] on button "add" at bounding box center [1530, 298] width 38 height 28
type input "$18.79"
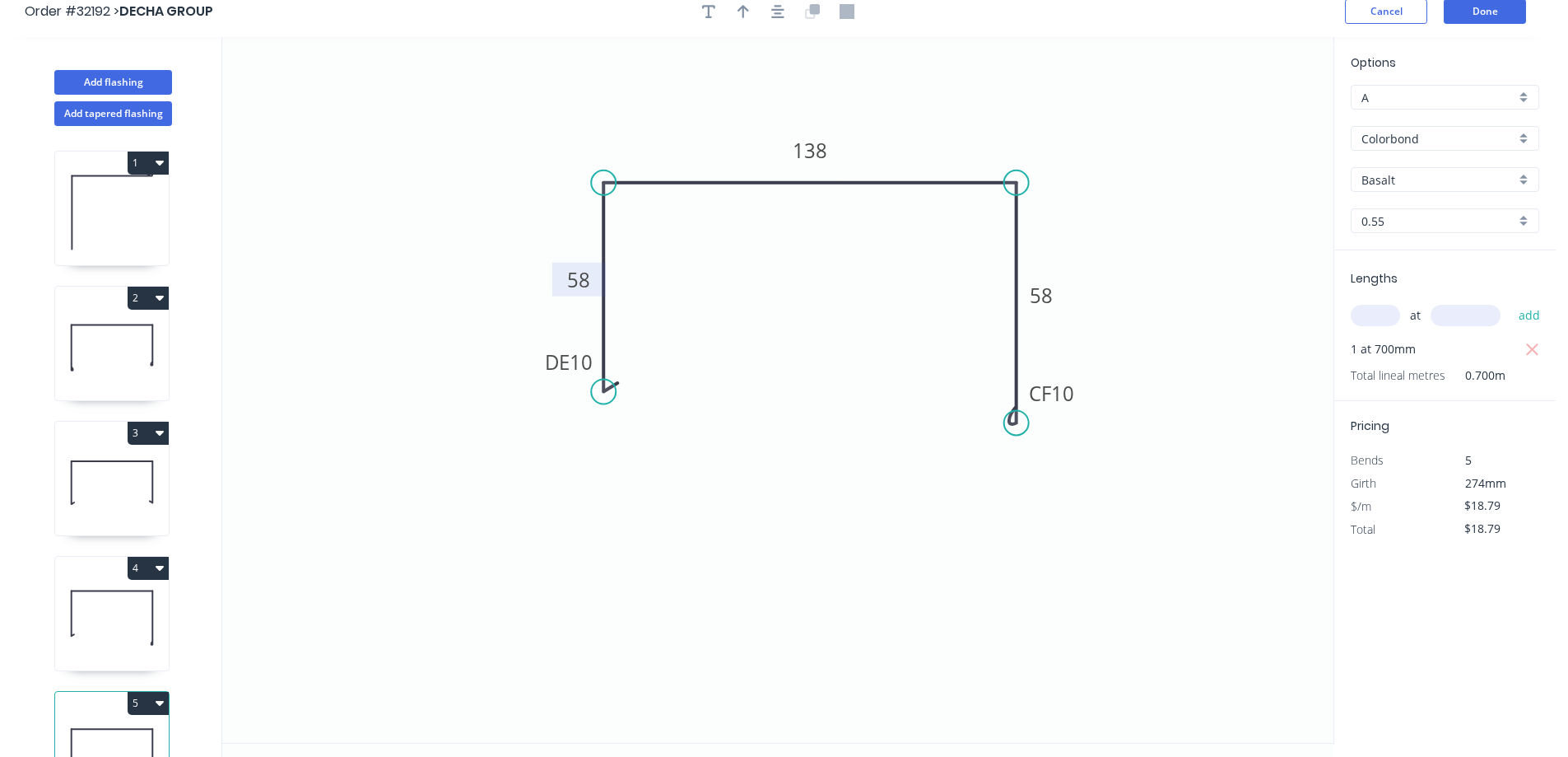
scroll to position [0, 0]
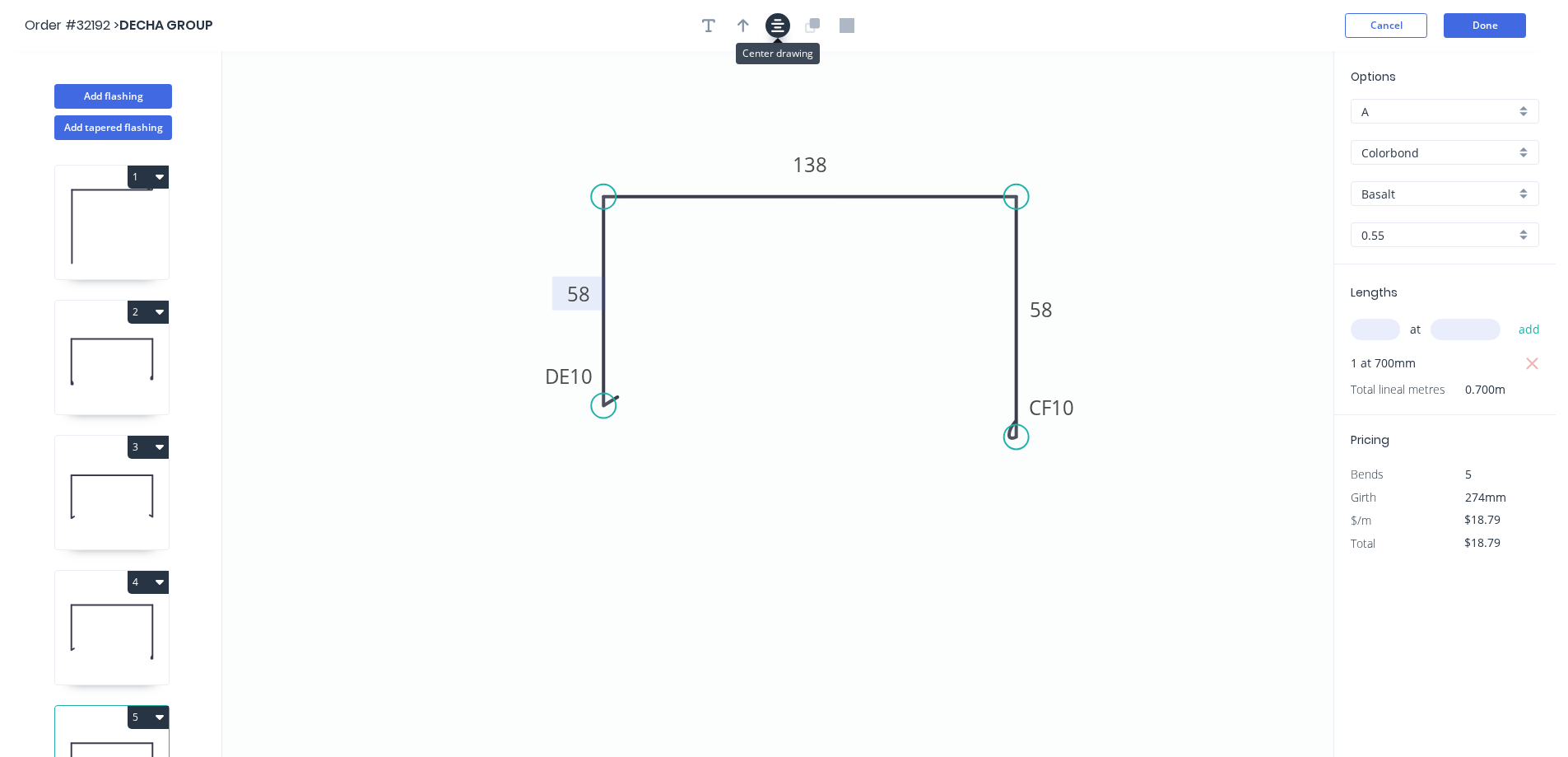
click at [781, 25] on icon "button" at bounding box center [777, 25] width 13 height 15
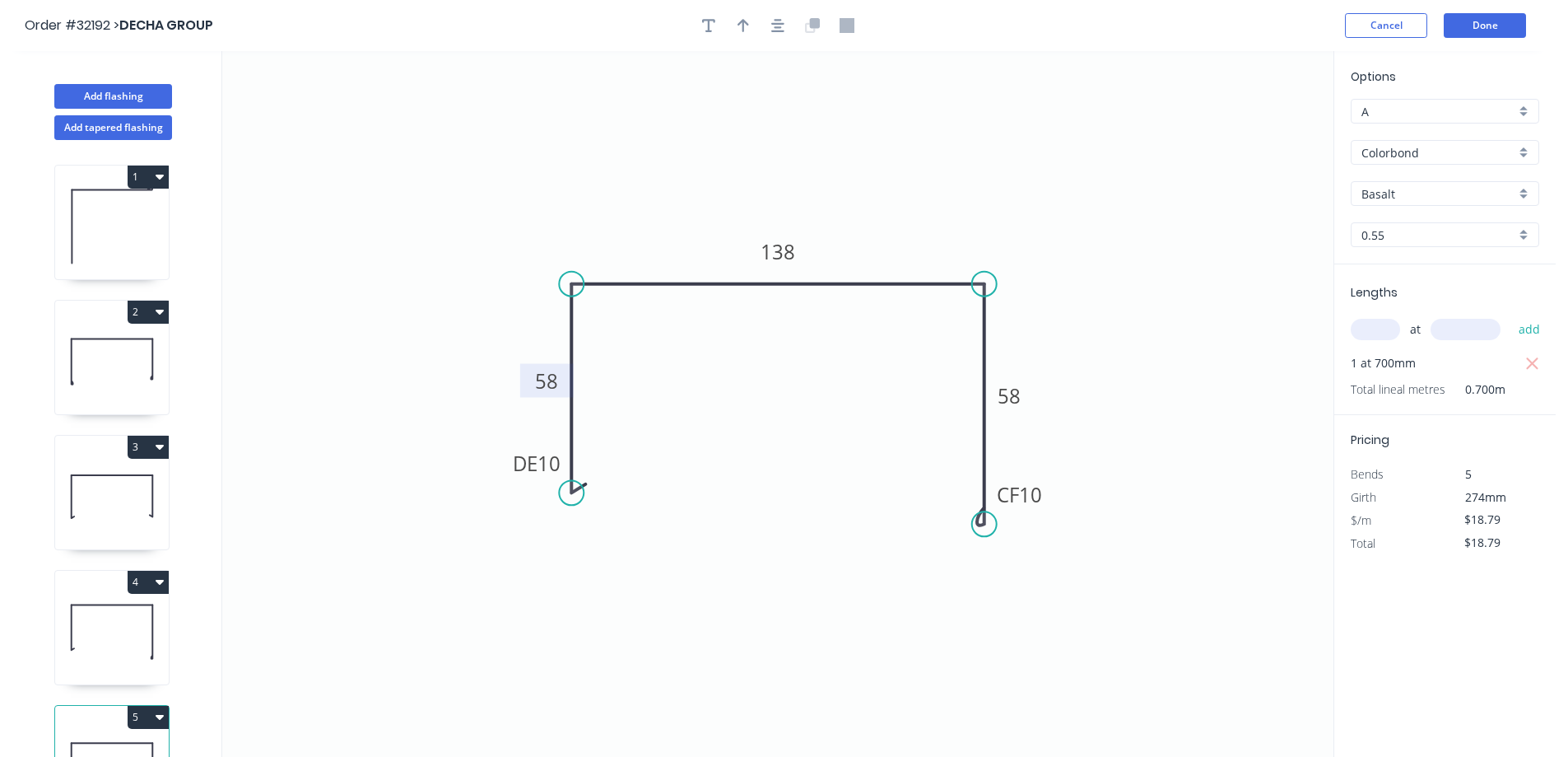
click at [1523, 194] on div "Basalt" at bounding box center [1445, 193] width 188 height 25
click at [1417, 249] on div "Surfmist" at bounding box center [1445, 250] width 186 height 28
type input "Surfmist"
click at [751, 25] on button "button" at bounding box center [743, 25] width 25 height 25
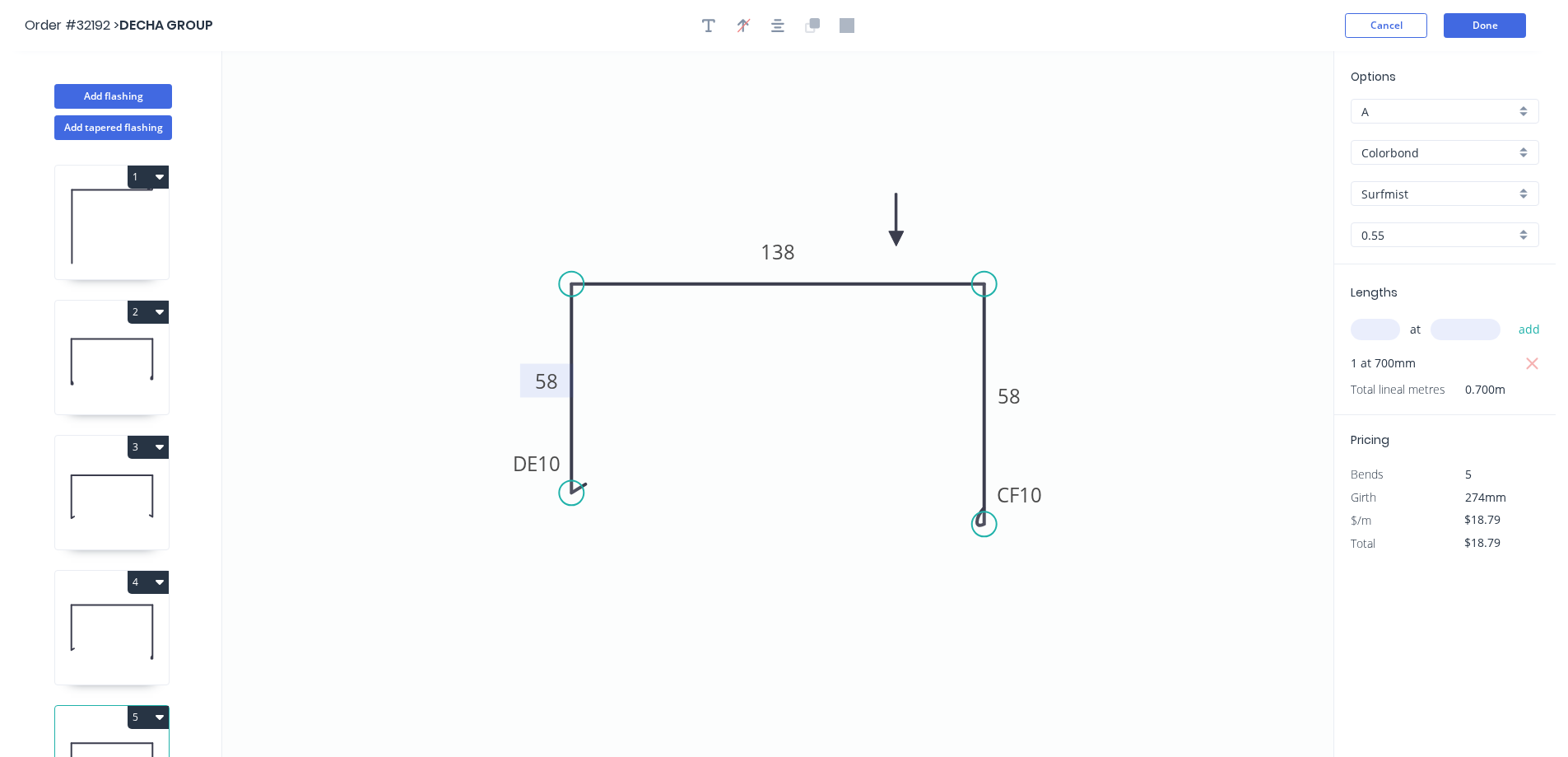
drag, startPoint x: 1249, startPoint y: 131, endPoint x: 897, endPoint y: 239, distance: 368.2
click at [897, 239] on icon at bounding box center [896, 220] width 15 height 53
click at [1476, 28] on button "Done" at bounding box center [1486, 25] width 82 height 25
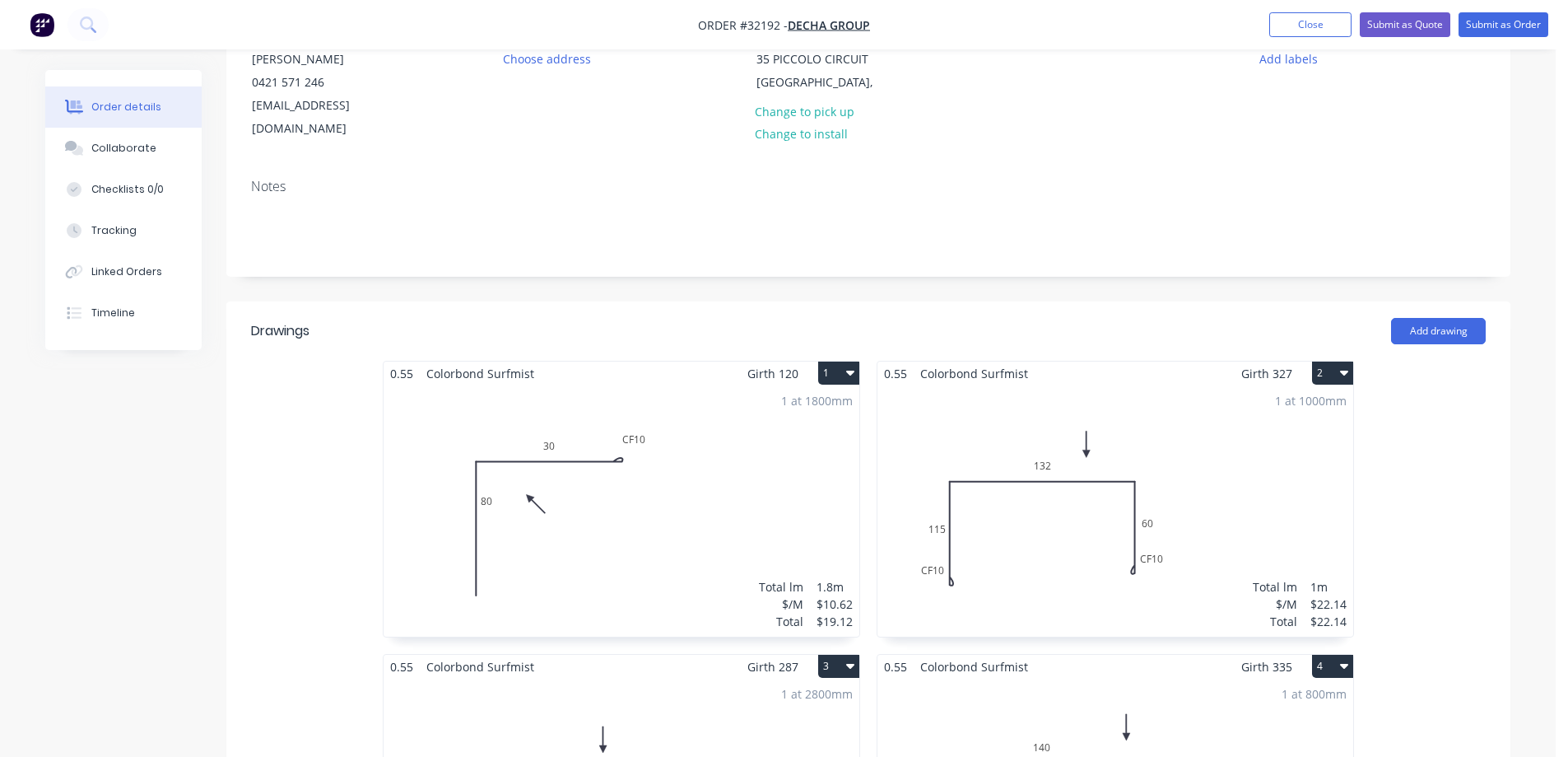
scroll to position [247, 0]
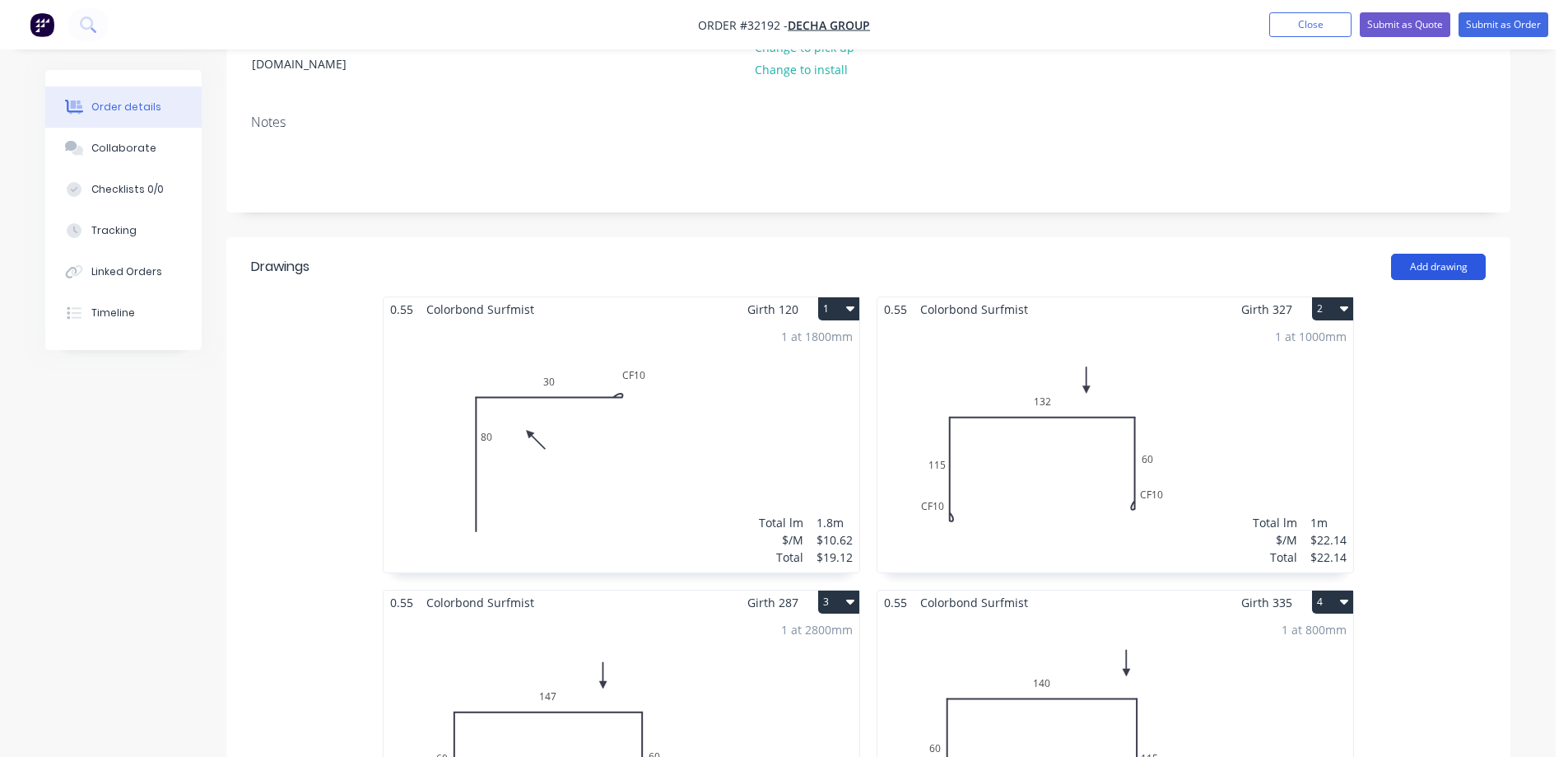
click at [1441, 253] on button "Add drawing" at bounding box center [1438, 266] width 94 height 27
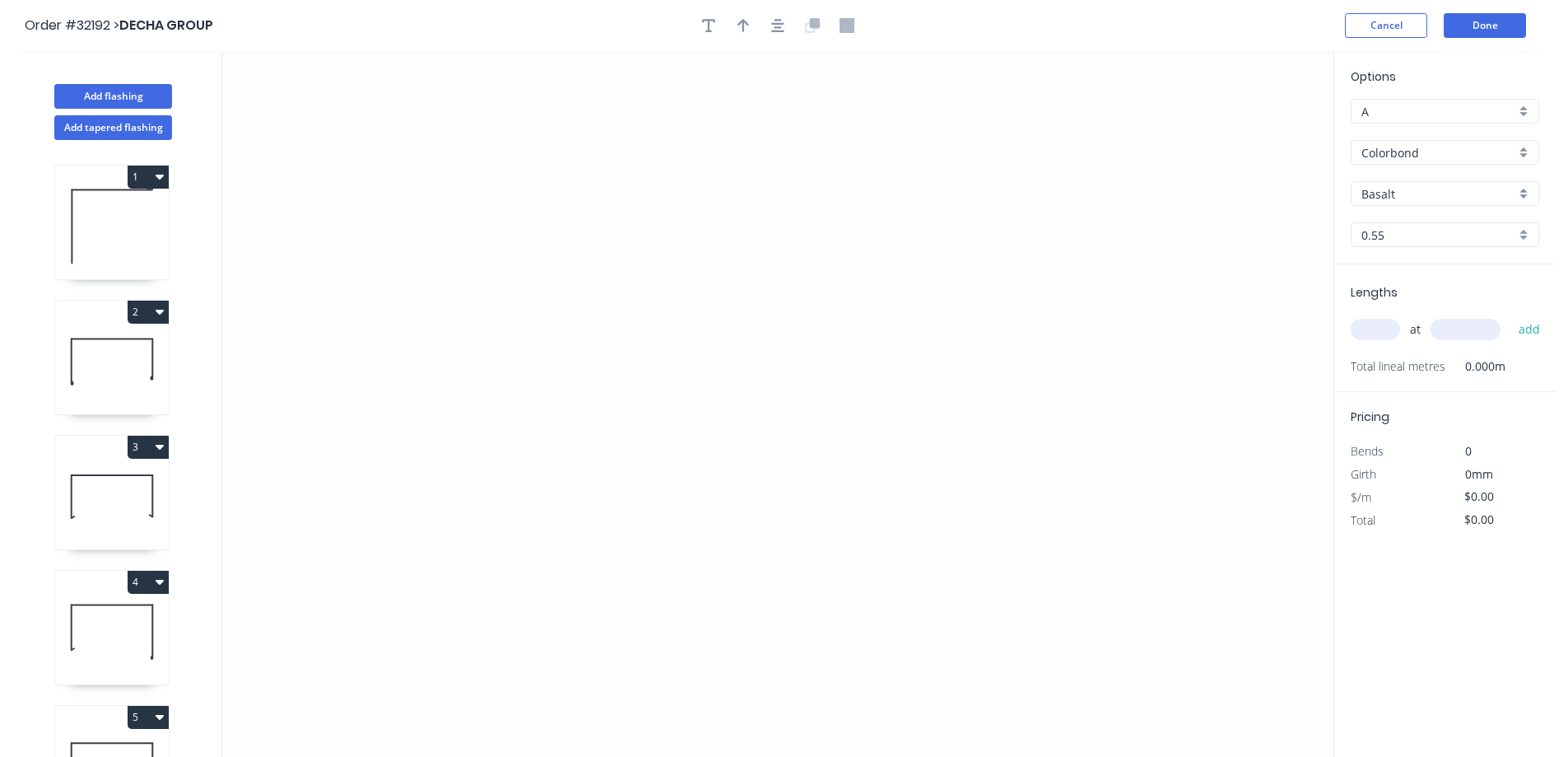
click at [1528, 189] on div "Basalt" at bounding box center [1445, 193] width 188 height 25
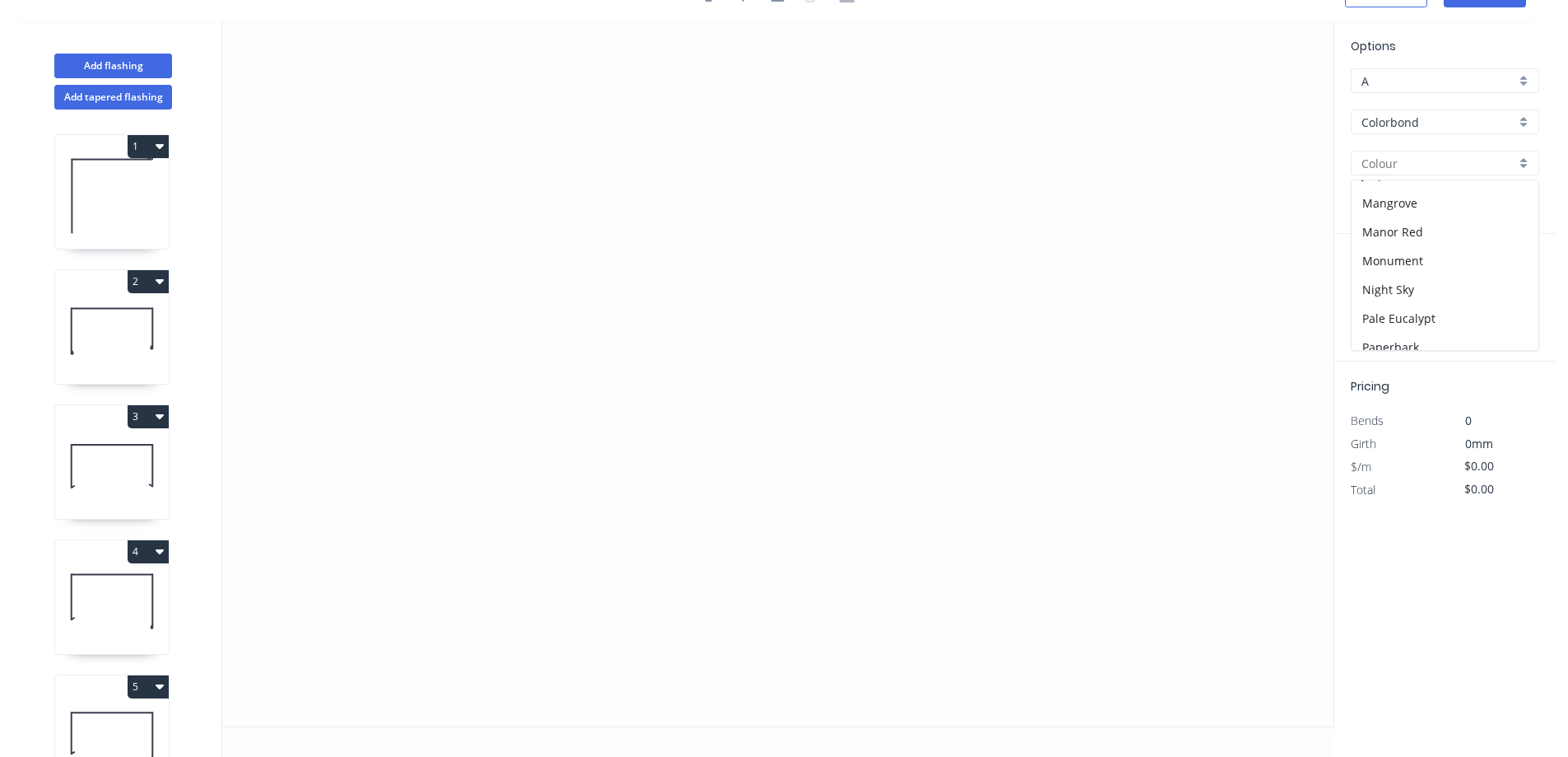
scroll to position [333, 0]
click at [1405, 296] on div "Night Sky" at bounding box center [1445, 294] width 186 height 28
type input "Night Sky"
click at [1375, 302] on input "text" at bounding box center [1376, 299] width 49 height 22
type input "1"
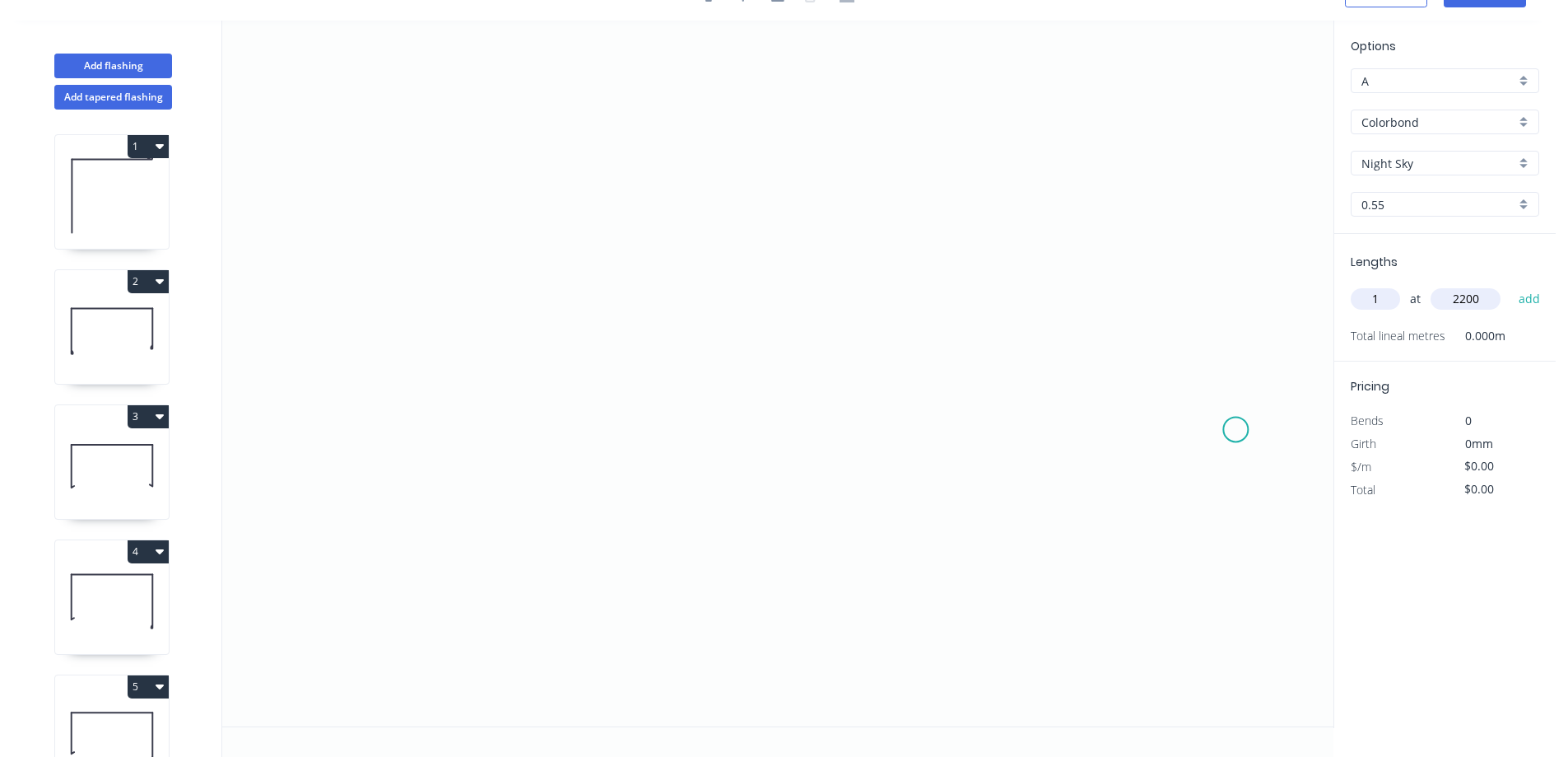
type input "2200"
click at [1511, 285] on button "add" at bounding box center [1530, 298] width 38 height 28
click at [121, 103] on button "Add tapered flashing" at bounding box center [113, 96] width 118 height 25
type input "Basalt"
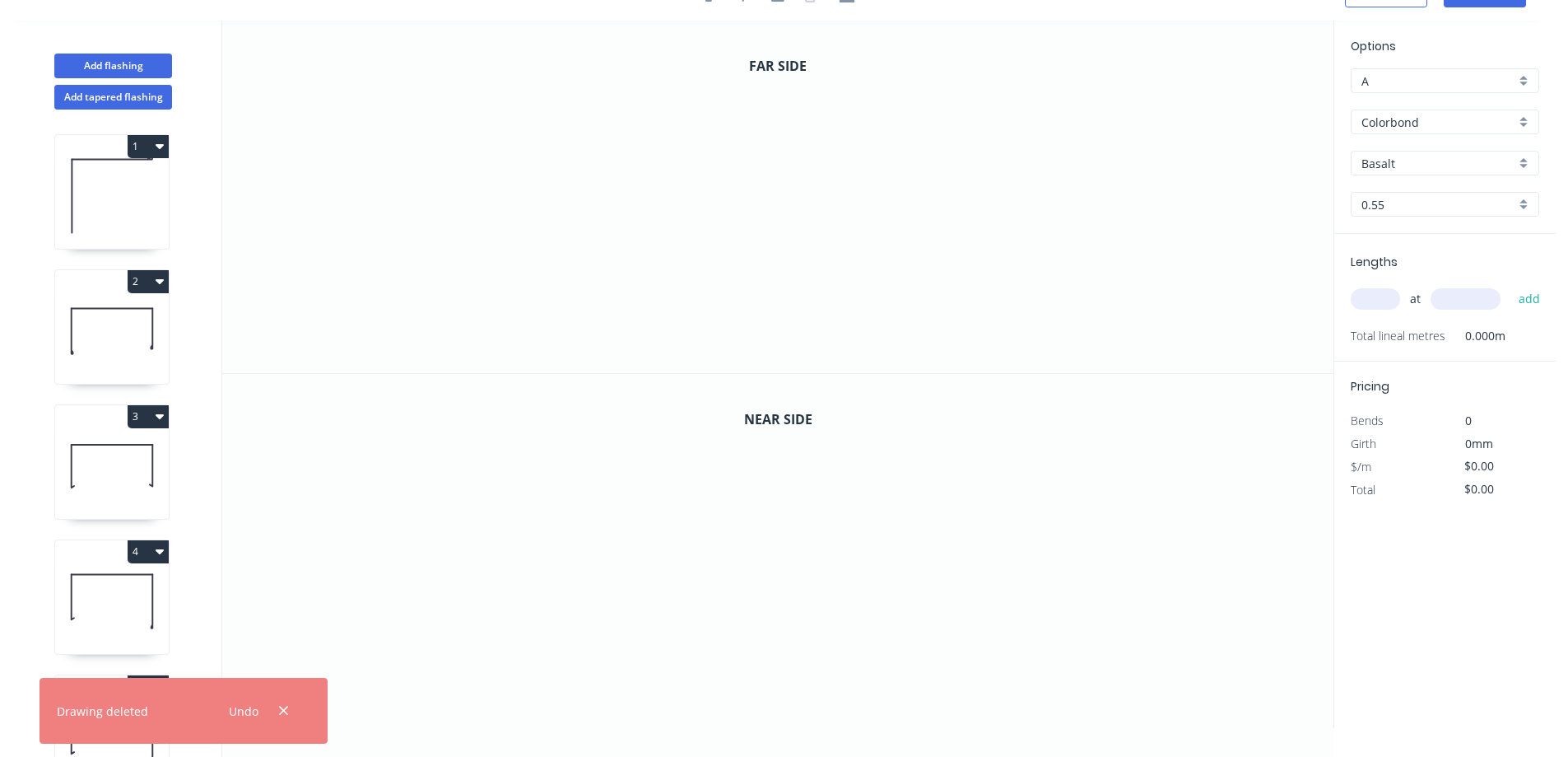
click at [1376, 305] on input "text" at bounding box center [1376, 299] width 49 height 22
type input "1"
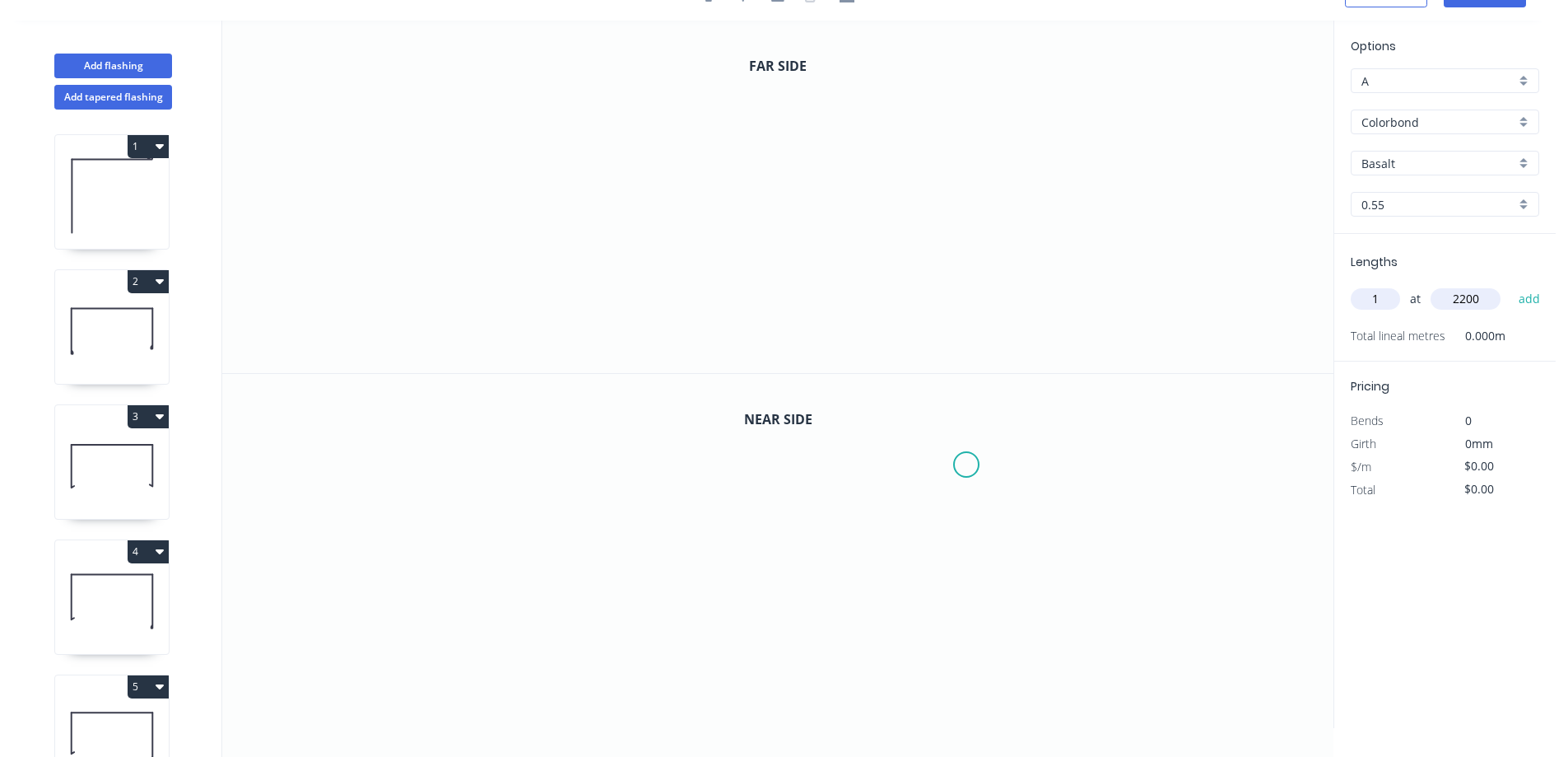
type input "2200"
click at [1511, 285] on button "add" at bounding box center [1530, 298] width 38 height 28
click at [1519, 162] on div "Basalt" at bounding box center [1445, 163] width 188 height 25
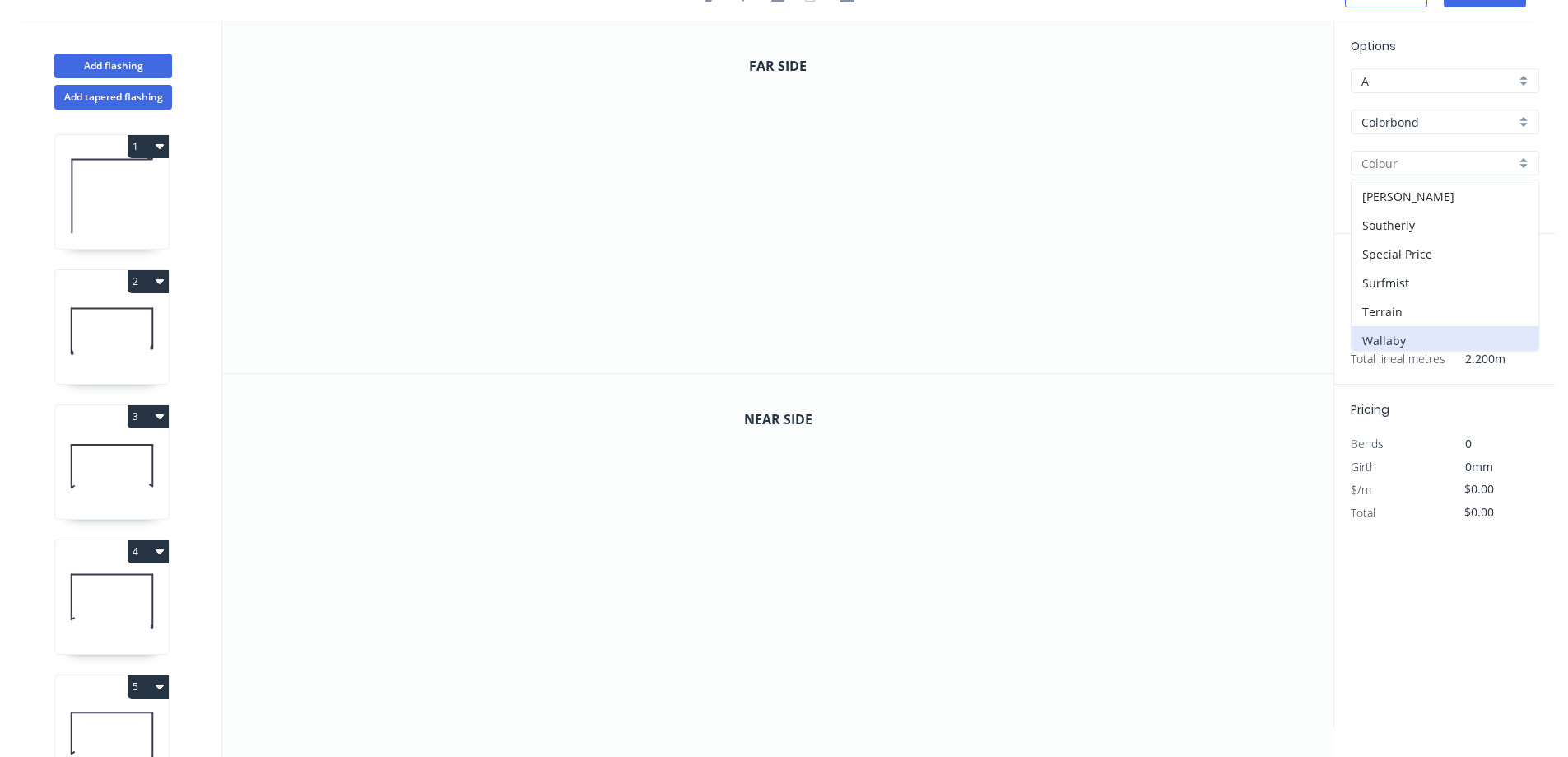
scroll to position [415, 0]
click at [1425, 211] on div "Night Sky" at bounding box center [1445, 211] width 186 height 28
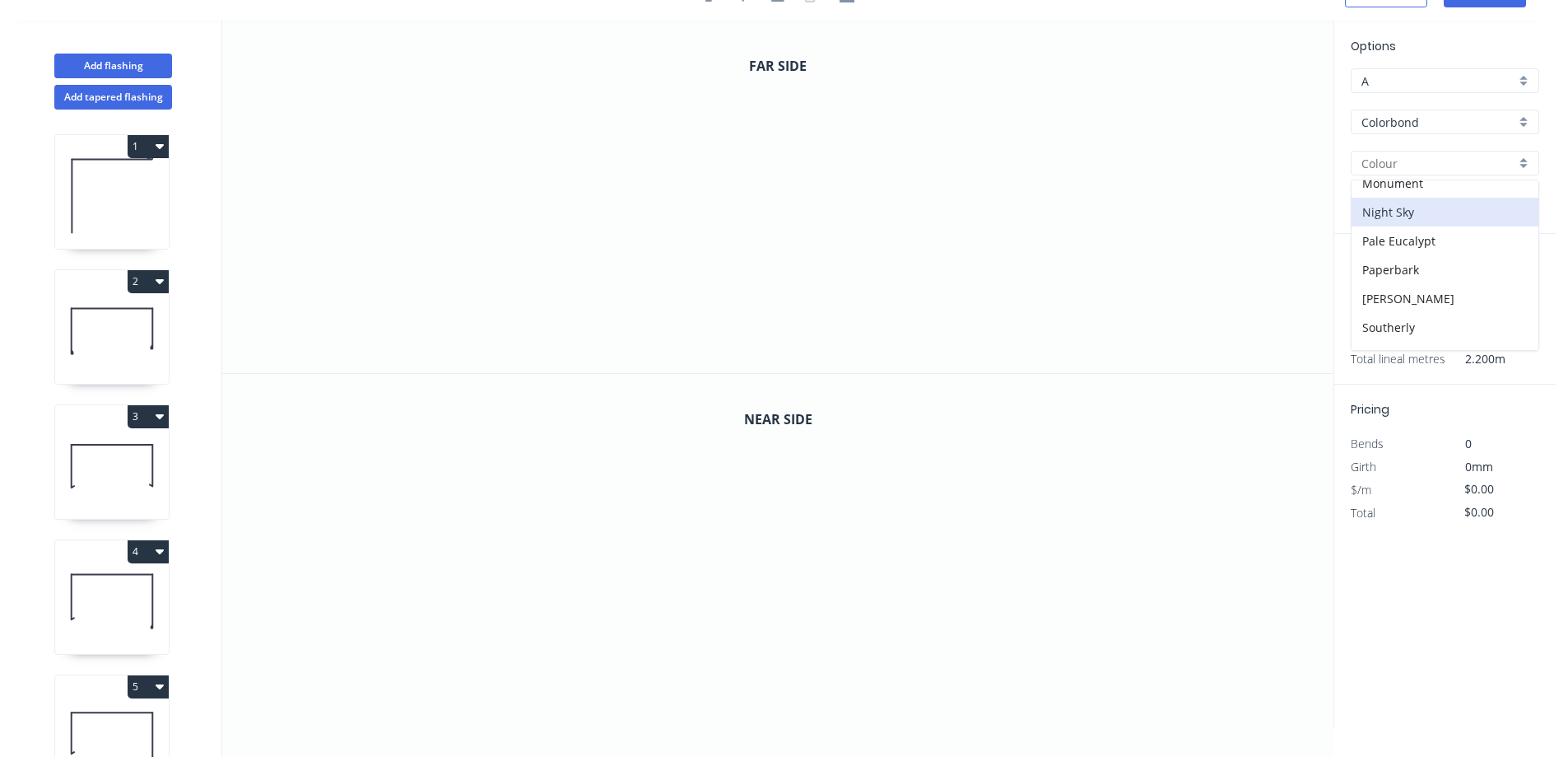
type input "Night Sky"
click at [614, 154] on icon "0" at bounding box center [778, 196] width 1112 height 352
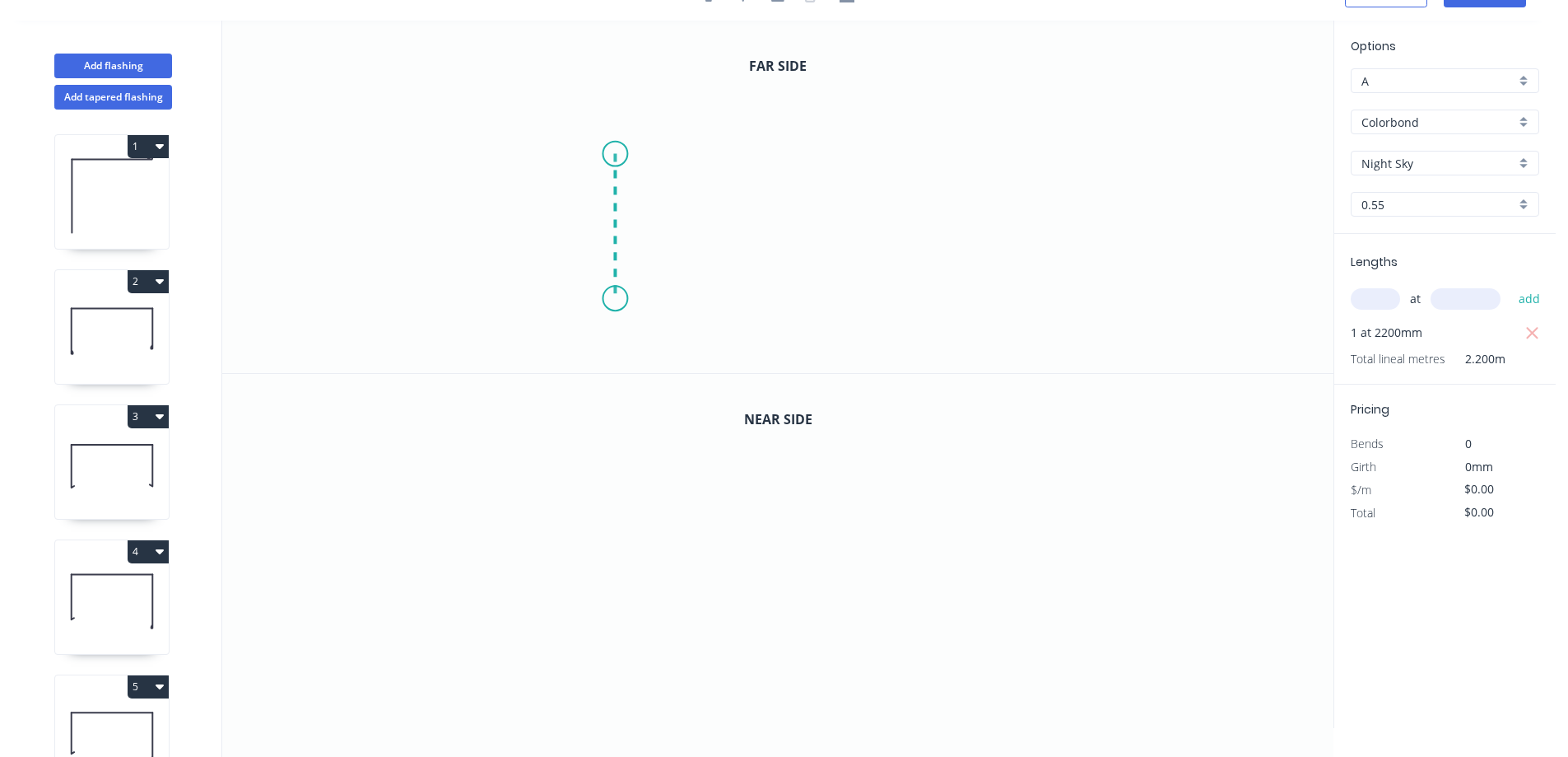
click at [616, 299] on icon "0" at bounding box center [778, 196] width 1112 height 352
click at [922, 291] on icon "0 ?" at bounding box center [778, 196] width 1112 height 352
click at [918, 177] on icon "0 ? ?" at bounding box center [778, 196] width 1112 height 352
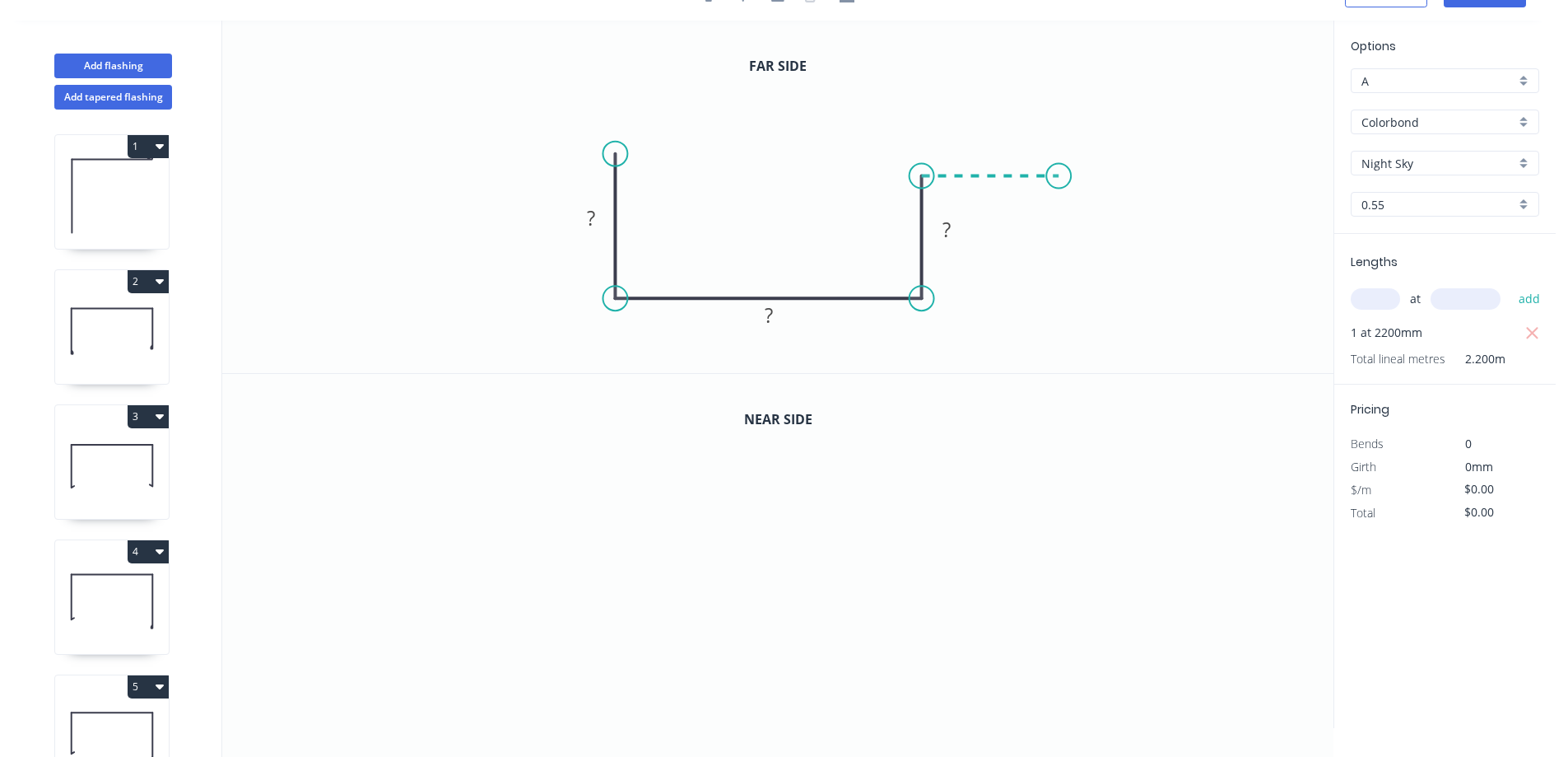
click at [1060, 180] on icon "0 ? ? ?" at bounding box center [778, 196] width 1112 height 352
click at [602, 218] on rect at bounding box center [592, 218] width 33 height 23
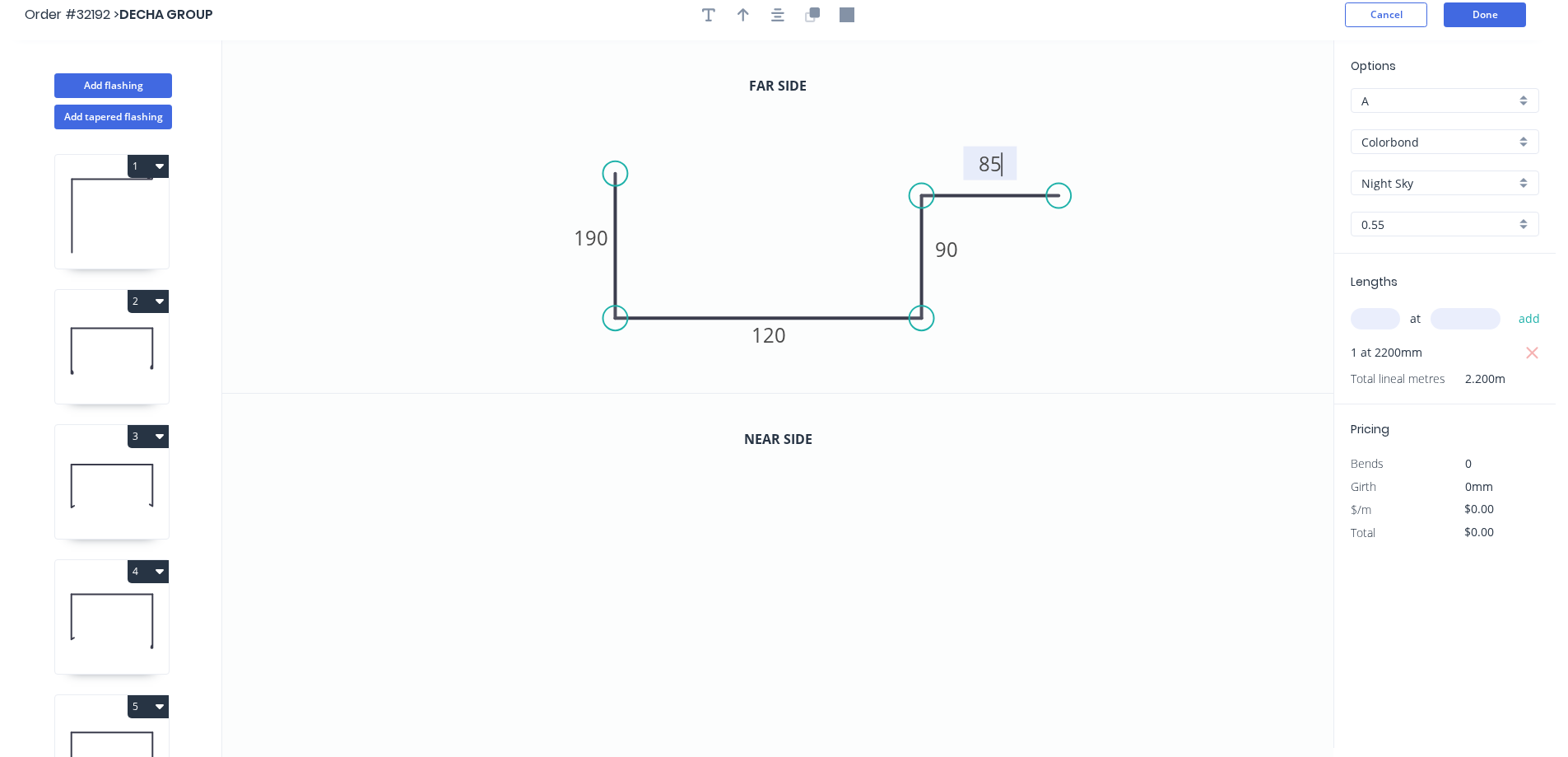
scroll to position [0, 0]
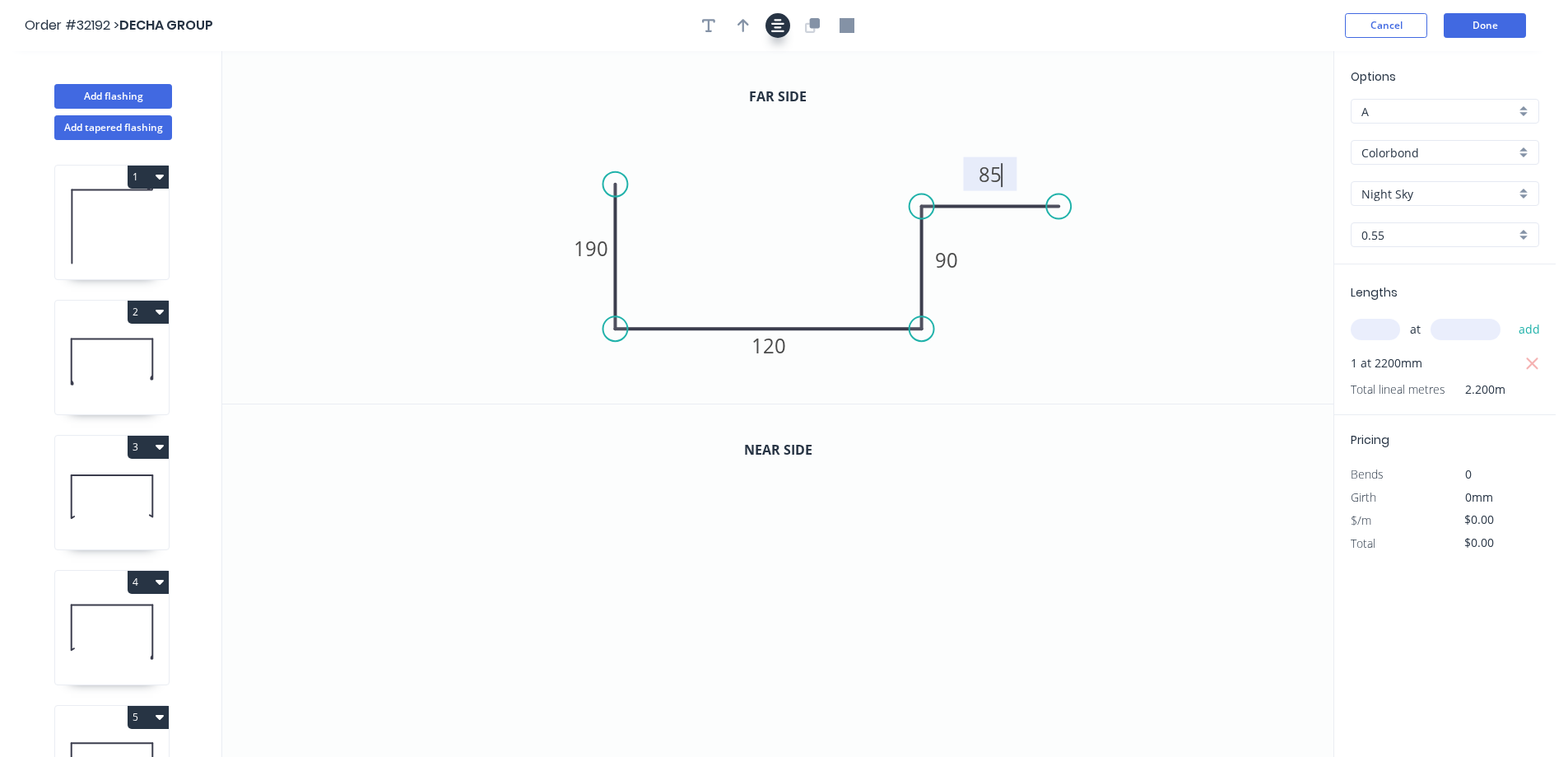
click at [781, 28] on icon "button" at bounding box center [777, 25] width 13 height 15
type input "$25.82"
type input "$56.80"
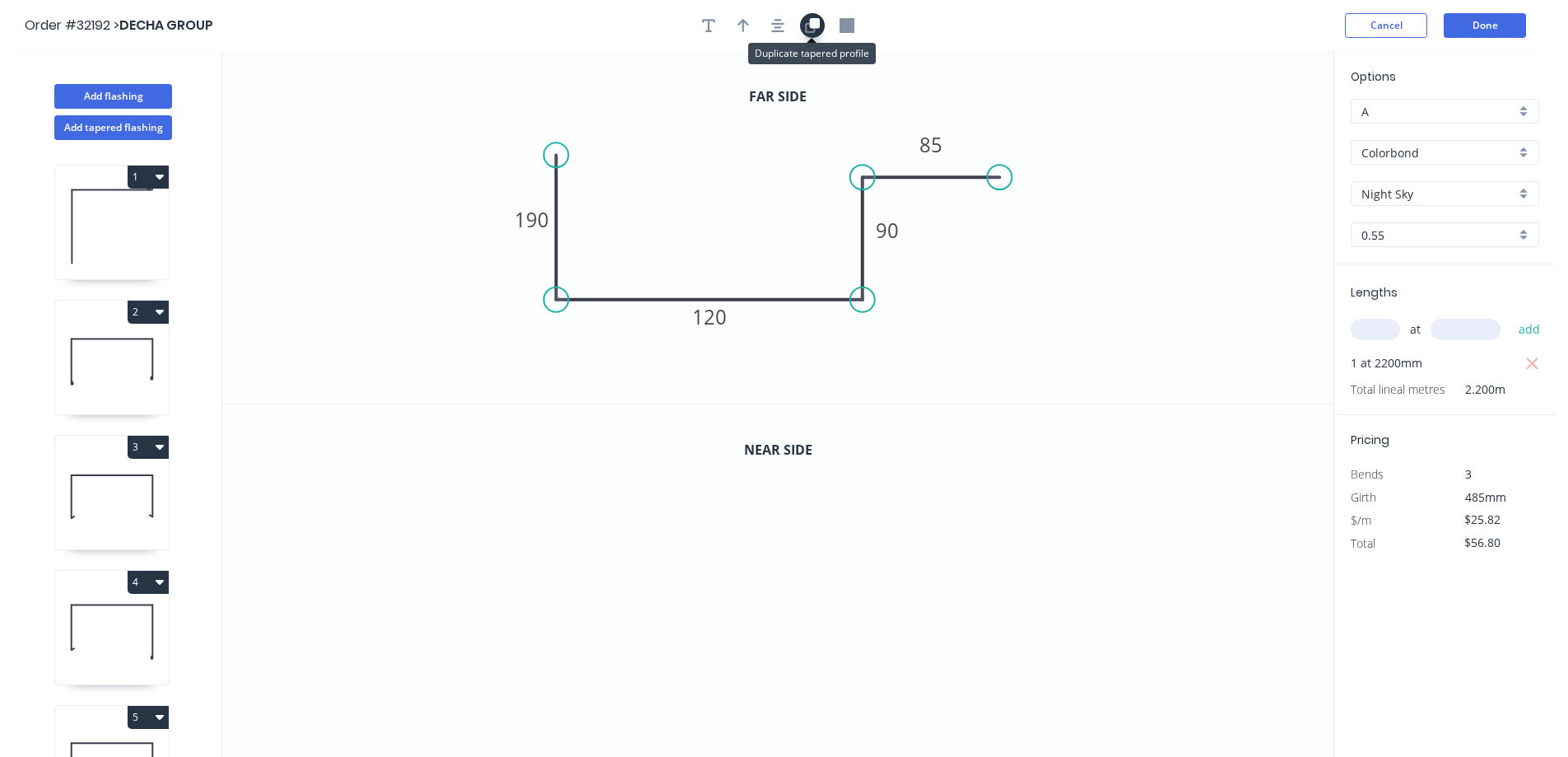
click at [818, 28] on icon "button" at bounding box center [812, 25] width 15 height 15
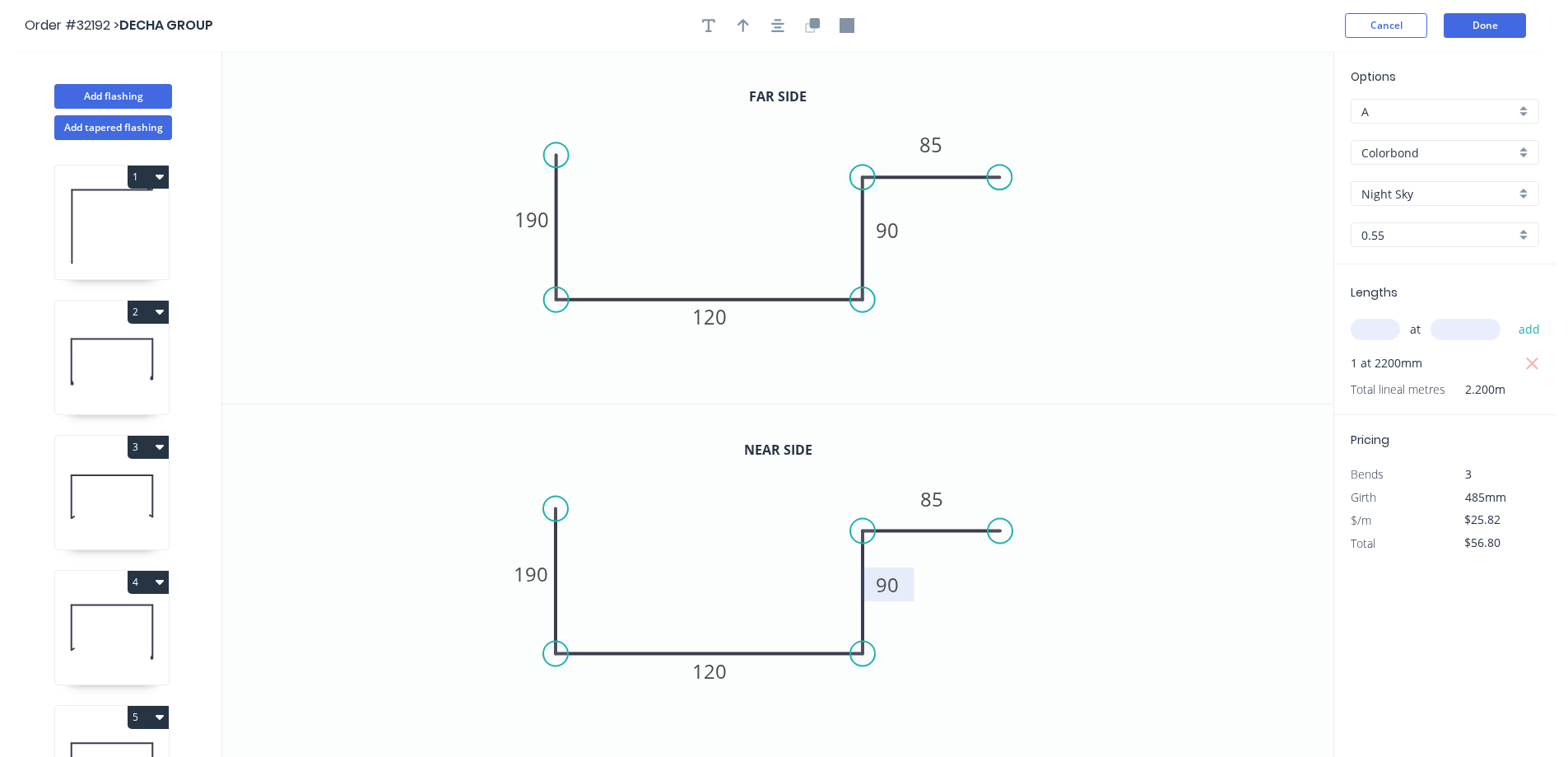
drag, startPoint x: 895, startPoint y: 587, endPoint x: 903, endPoint y: 583, distance: 8.9
click at [903, 583] on g "90" at bounding box center [888, 584] width 33 height 27
type input "$26.82"
type input "$59.00"
click at [736, 29] on button "button" at bounding box center [743, 25] width 25 height 25
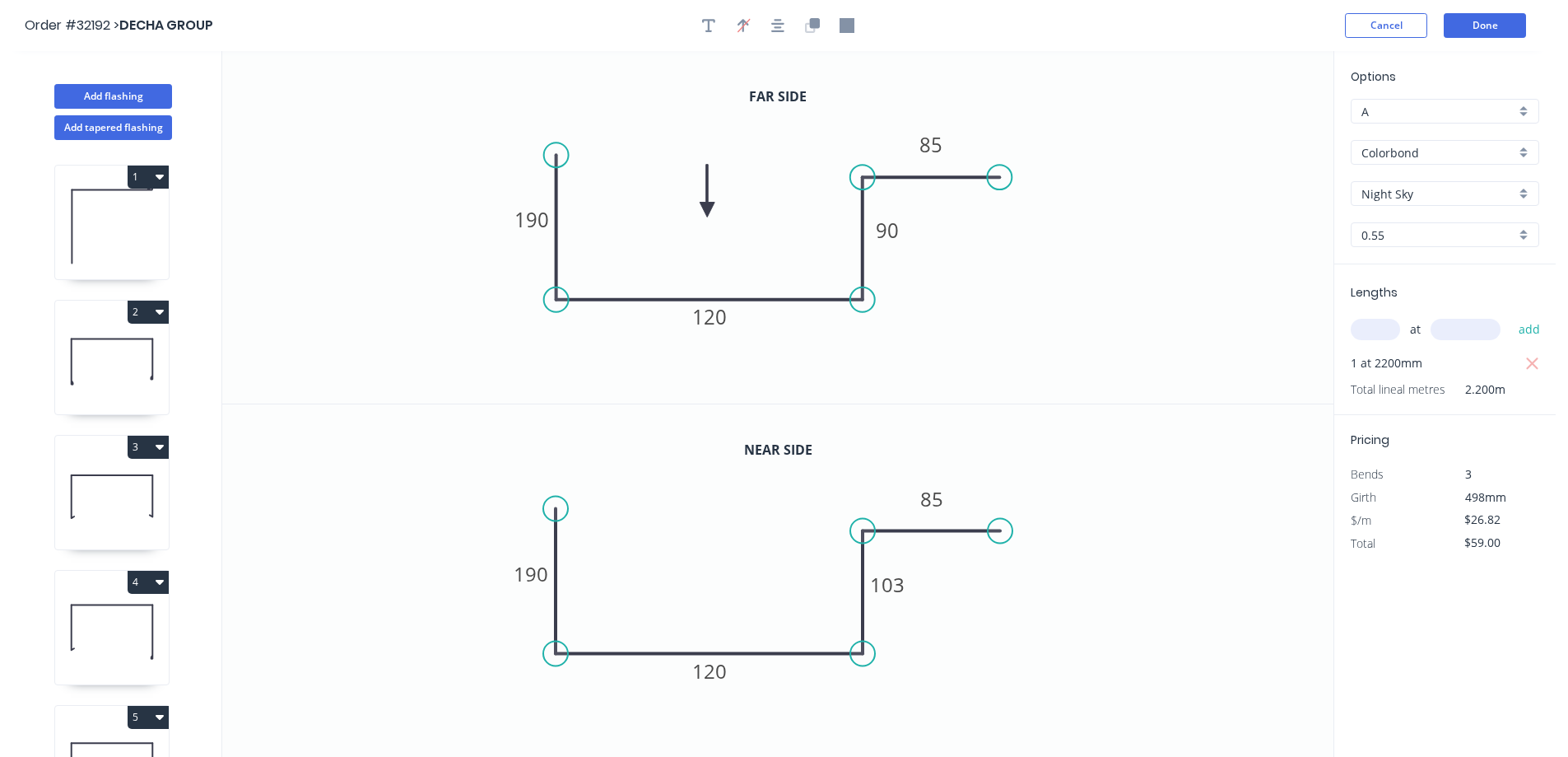
drag, startPoint x: 1251, startPoint y: 128, endPoint x: 707, endPoint y: 210, distance: 550.1
click at [707, 210] on icon at bounding box center [706, 191] width 15 height 53
click at [1482, 27] on button "Done" at bounding box center [1486, 25] width 82 height 25
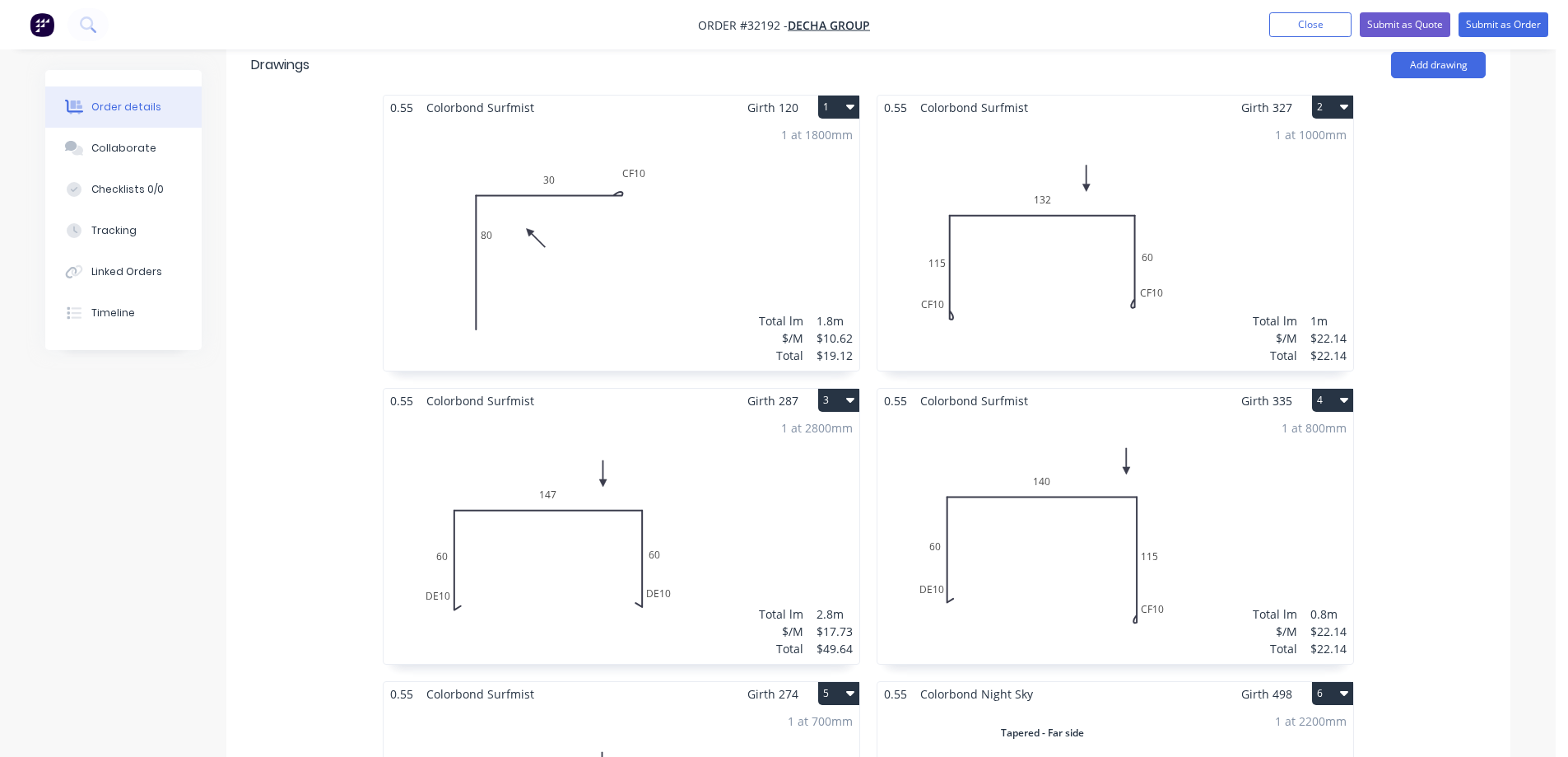
scroll to position [165, 0]
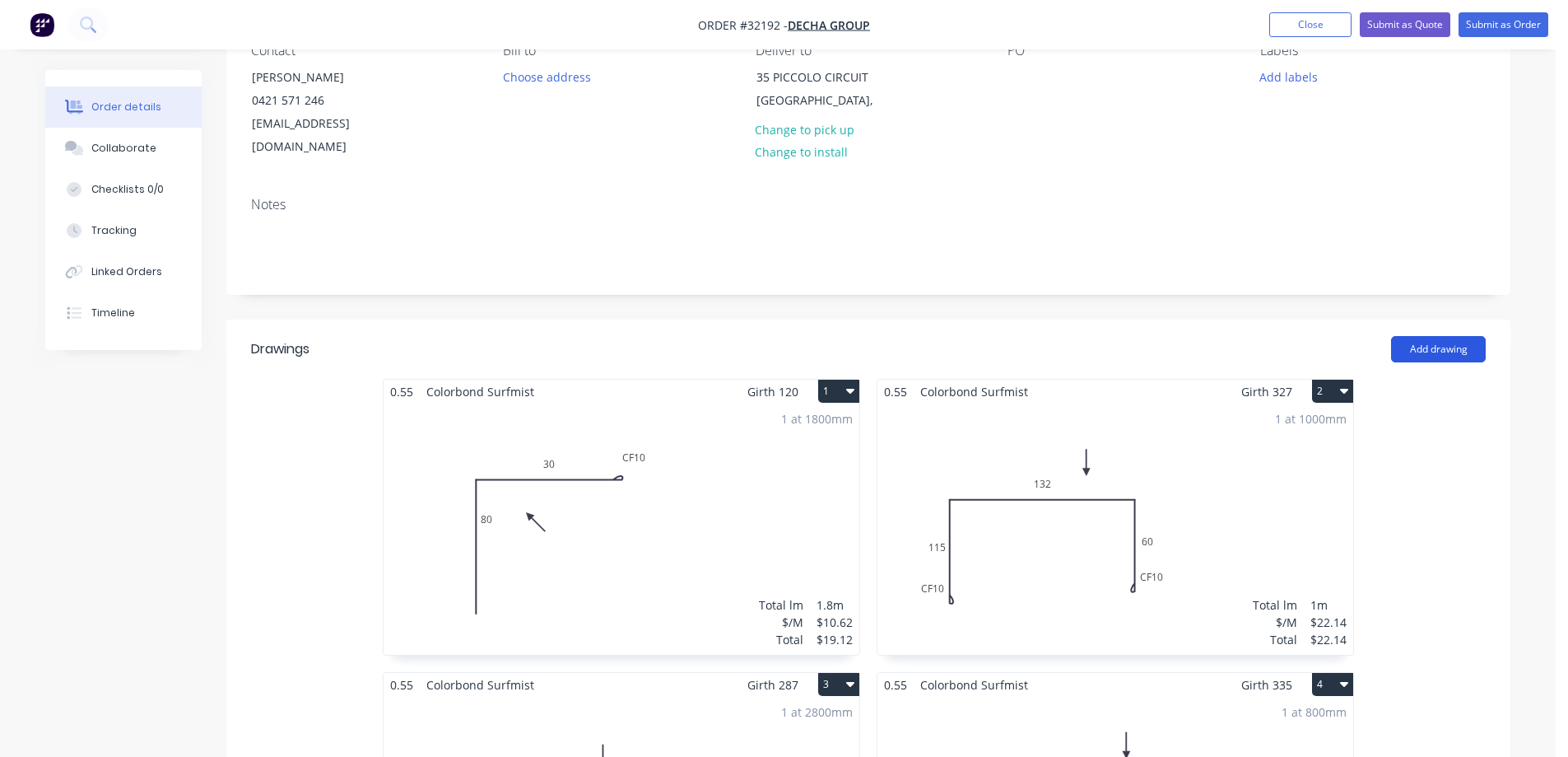
click at [1440, 336] on button "Add drawing" at bounding box center [1438, 349] width 94 height 27
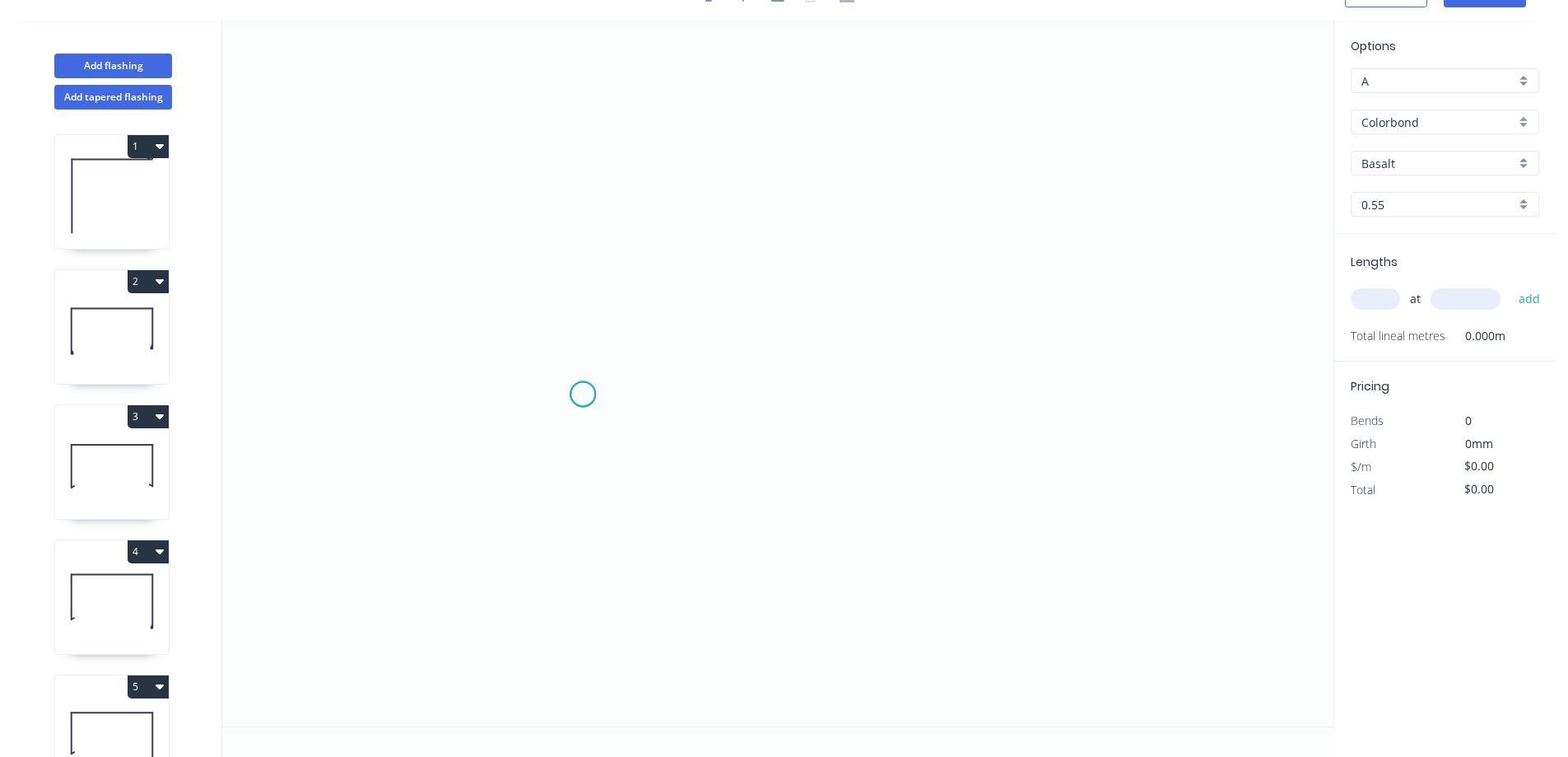
drag, startPoint x: 583, startPoint y: 395, endPoint x: 590, endPoint y: 387, distance: 10.6
click at [583, 393] on icon "0" at bounding box center [778, 373] width 1112 height 706
drag, startPoint x: 708, startPoint y: 230, endPoint x: 811, endPoint y: 232, distance: 103.0
click at [710, 230] on icon "0" at bounding box center [778, 373] width 1112 height 706
drag, startPoint x: 960, startPoint y: 219, endPoint x: 1017, endPoint y: 297, distance: 96.6
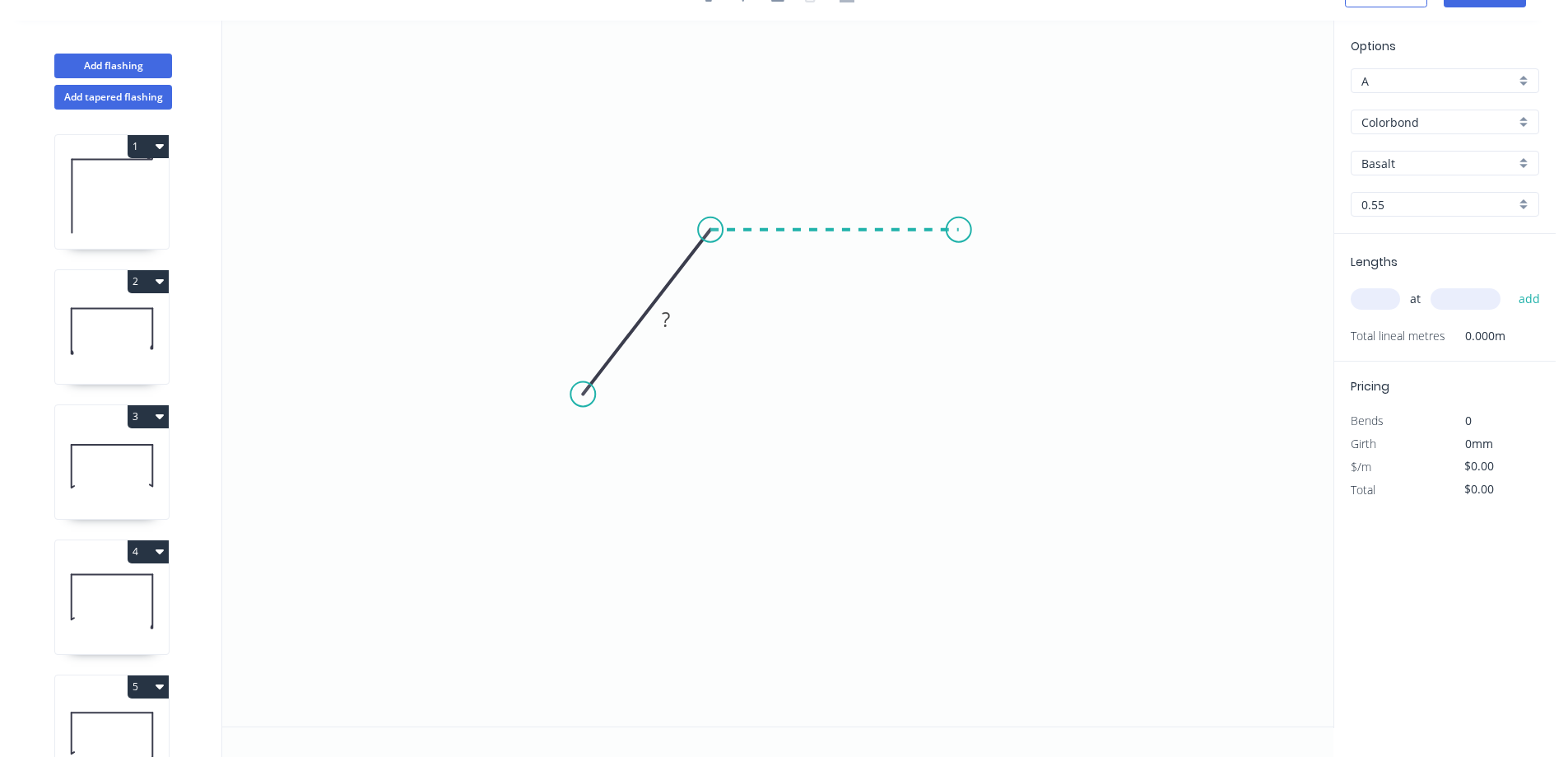
click at [960, 219] on icon "0 ?" at bounding box center [778, 373] width 1112 height 706
click at [1077, 389] on icon "0 ? ? ? º" at bounding box center [778, 373] width 1112 height 706
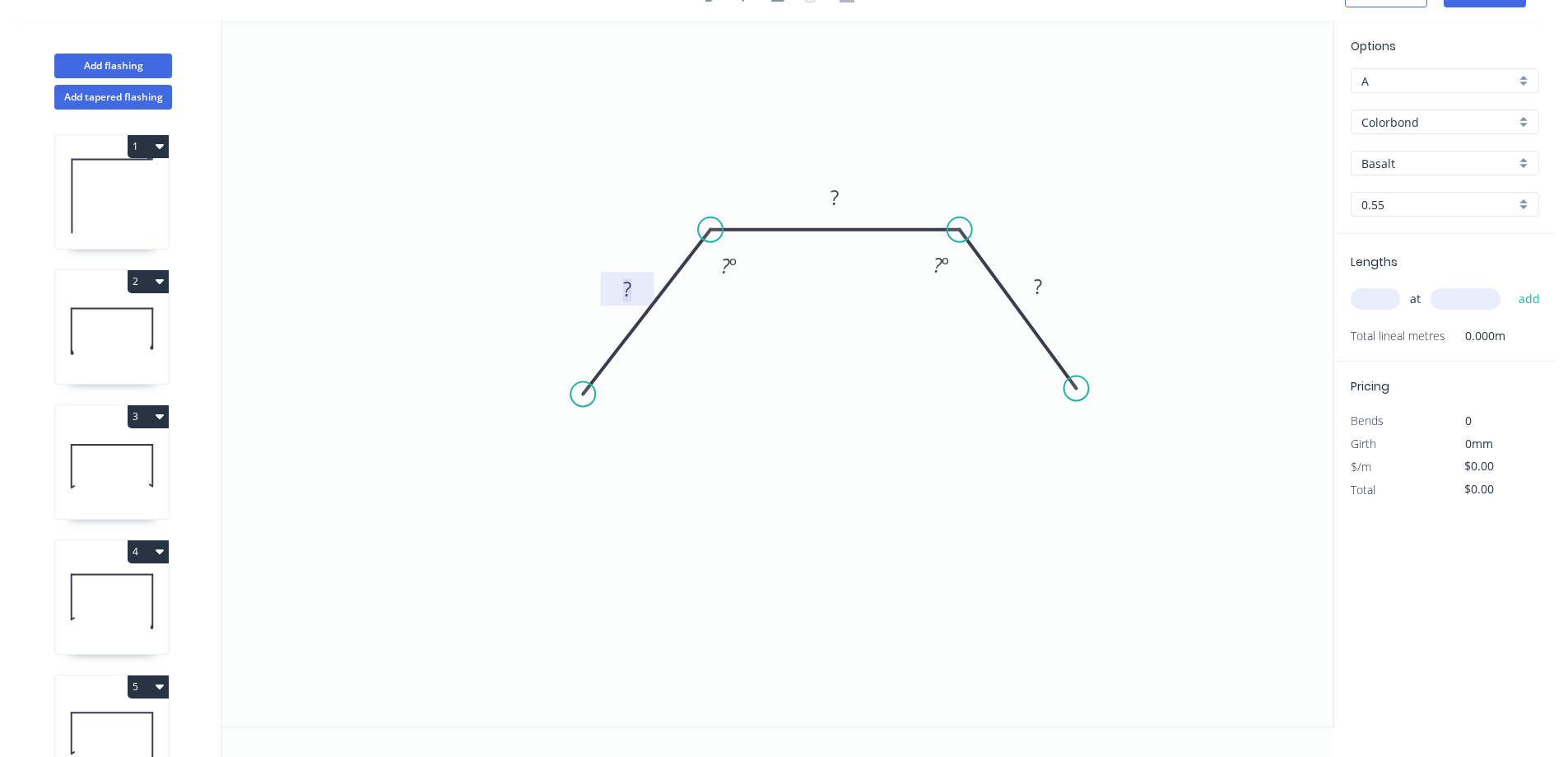
click at [634, 293] on rect at bounding box center [628, 290] width 33 height 23
type input "$7.85"
click at [735, 254] on tspan "º" at bounding box center [733, 266] width 8 height 27
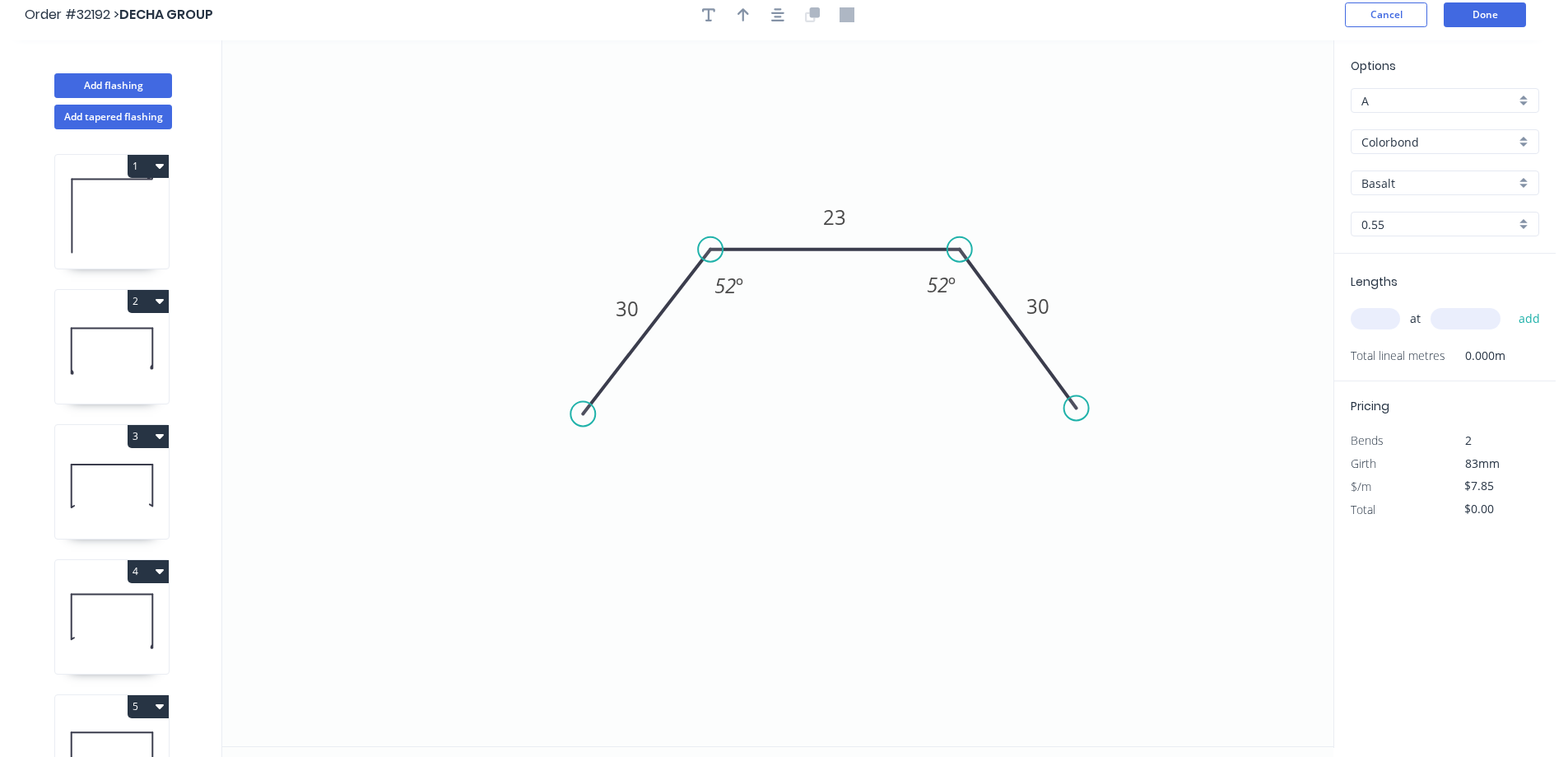
scroll to position [0, 0]
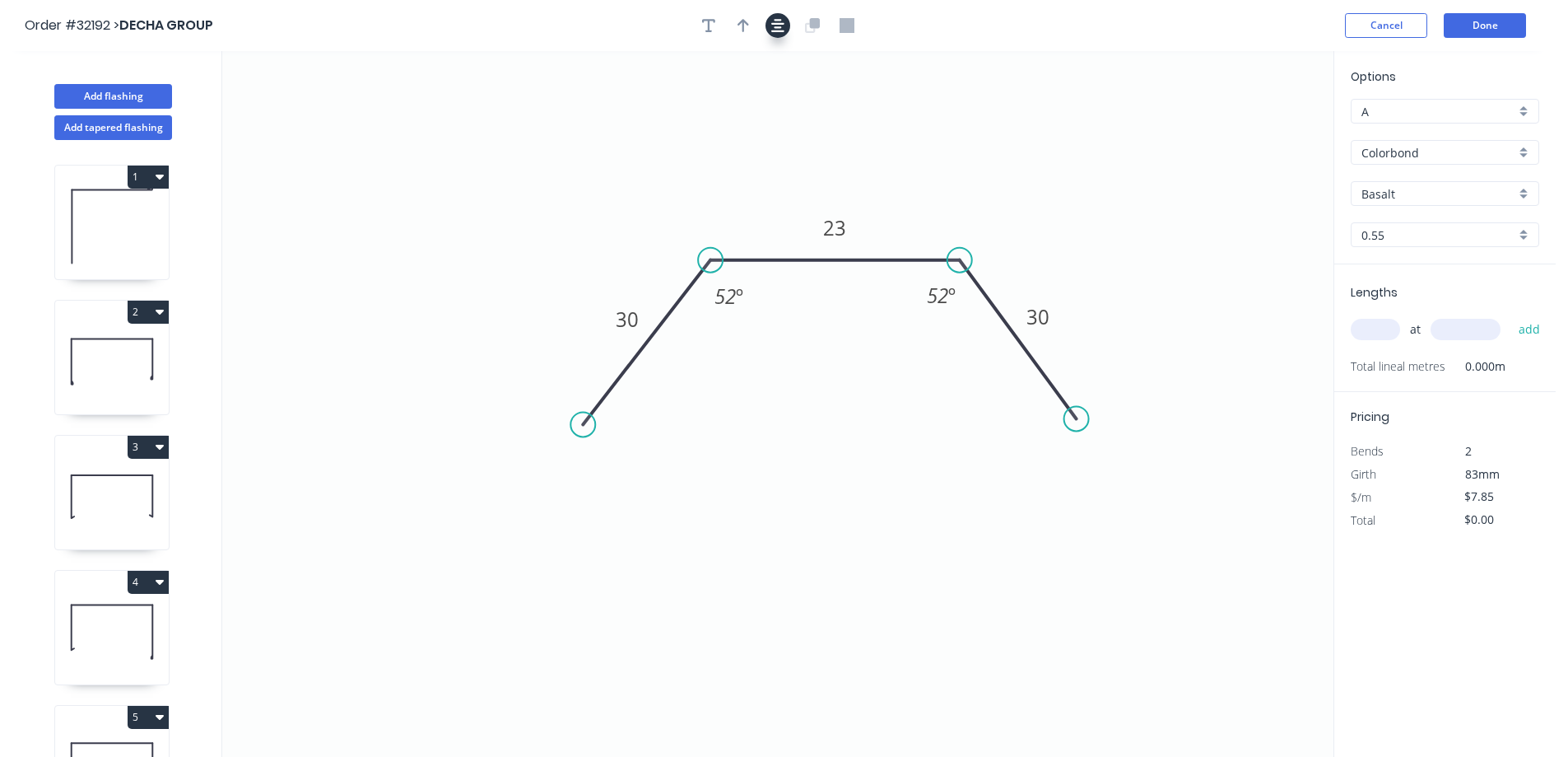
click at [777, 23] on icon "button" at bounding box center [777, 25] width 13 height 13
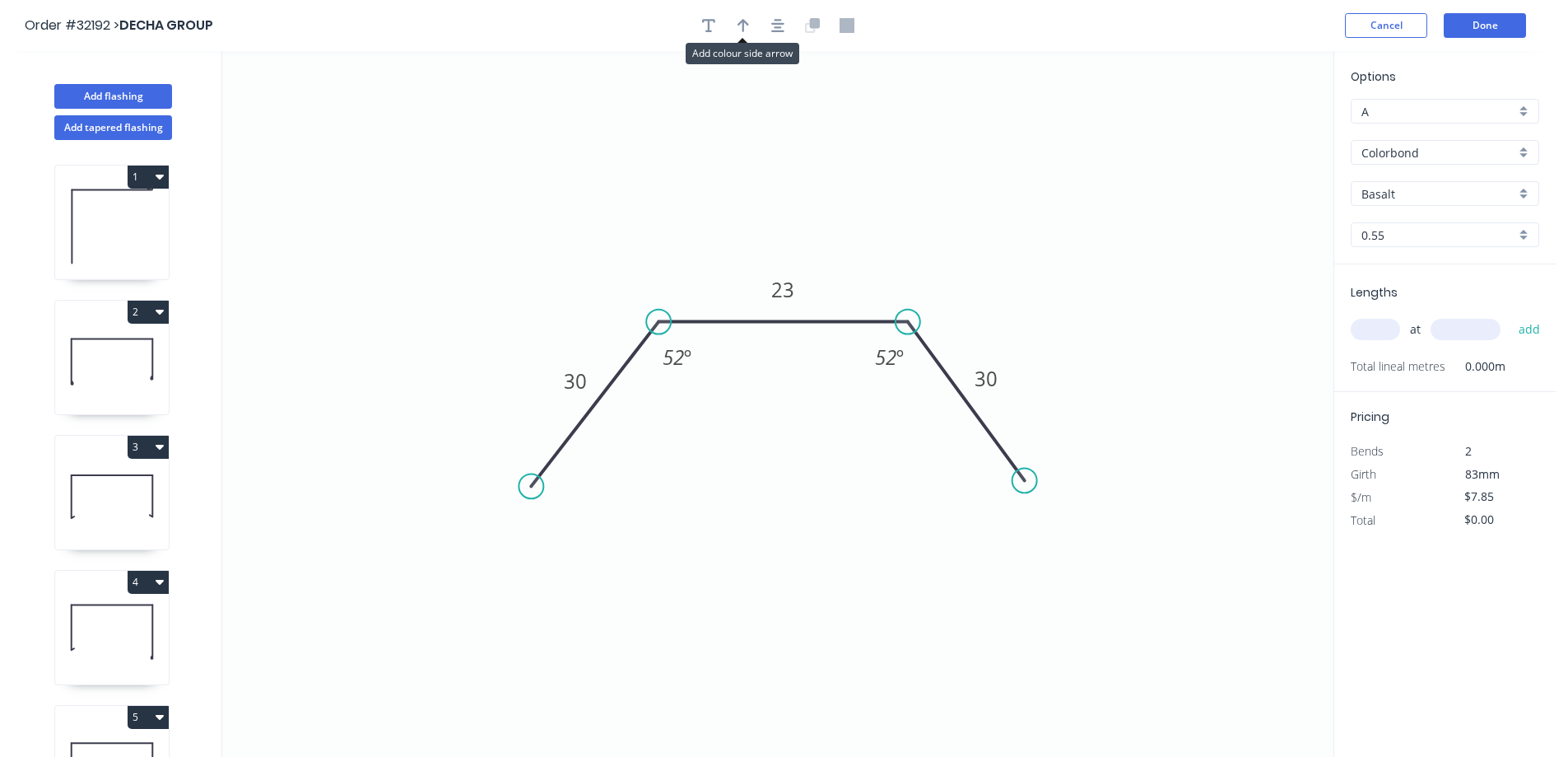
drag, startPoint x: 740, startPoint y: 28, endPoint x: 807, endPoint y: 94, distance: 94.0
click at [740, 29] on icon "button" at bounding box center [744, 25] width 12 height 15
drag, startPoint x: 1251, startPoint y: 129, endPoint x: 872, endPoint y: 271, distance: 404.7
click at [872, 273] on icon at bounding box center [878, 254] width 15 height 53
drag, startPoint x: 1388, startPoint y: 337, endPoint x: 1348, endPoint y: 330, distance: 40.6
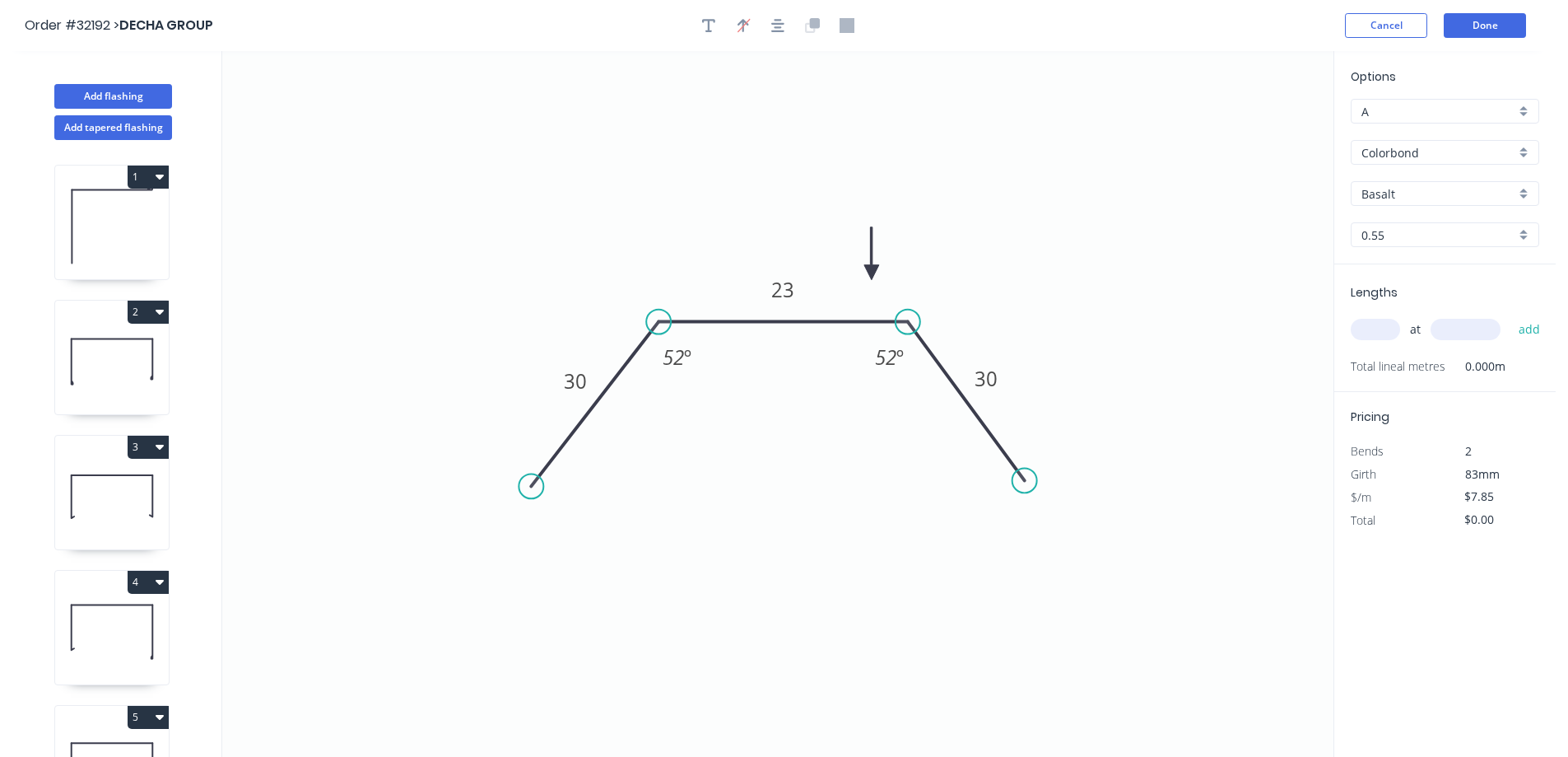
click at [1368, 333] on input "text" at bounding box center [1376, 330] width 49 height 22
type input "1"
type input "1200"
click at [1511, 315] on button "add" at bounding box center [1530, 329] width 38 height 28
type input "$9.42"
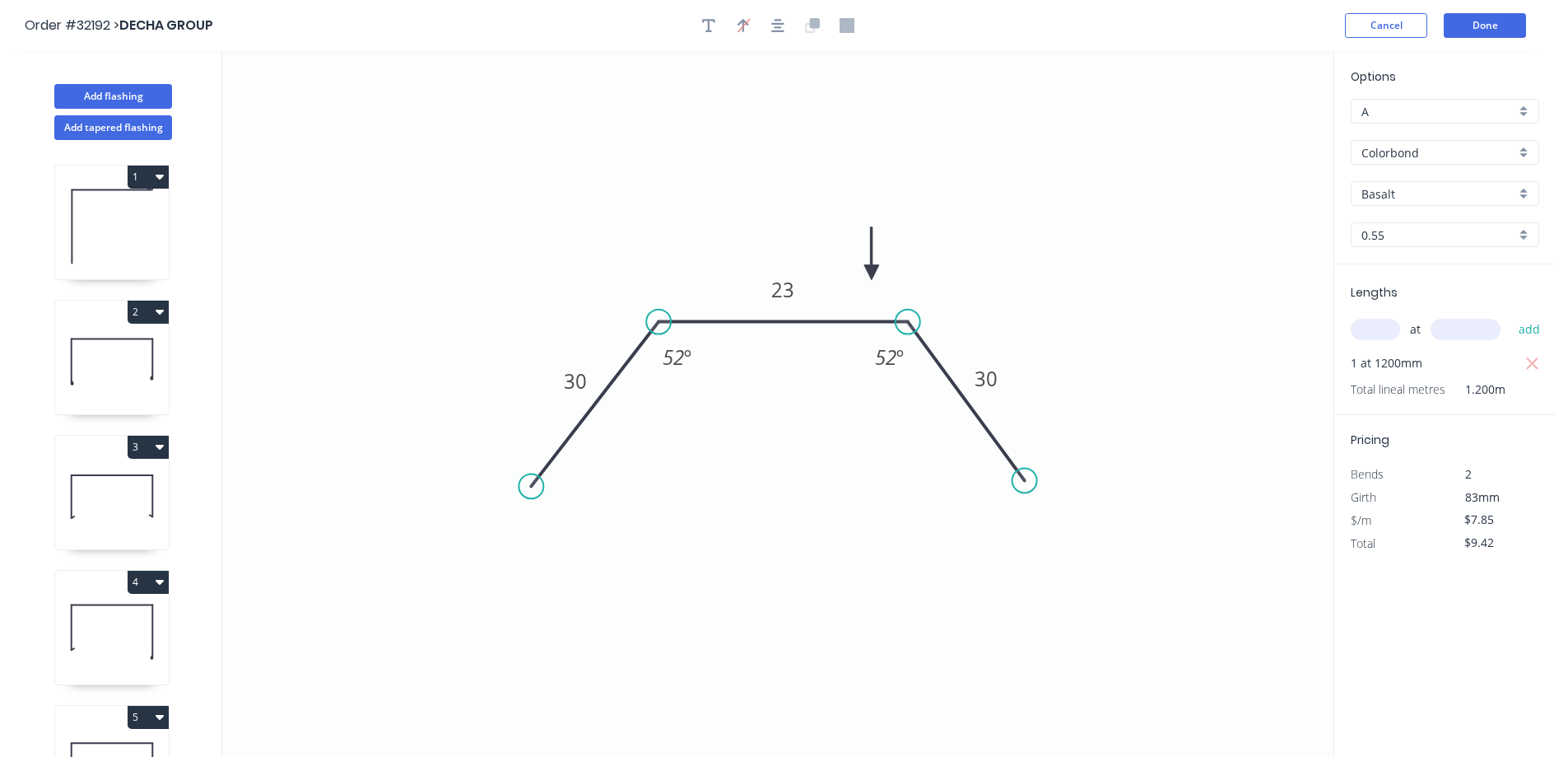
click at [1527, 189] on div "Basalt" at bounding box center [1445, 193] width 188 height 25
click at [1453, 329] on div "Surfmist" at bounding box center [1445, 336] width 186 height 28
type input "Surfmist"
click at [1497, 29] on button "Done" at bounding box center [1486, 25] width 82 height 25
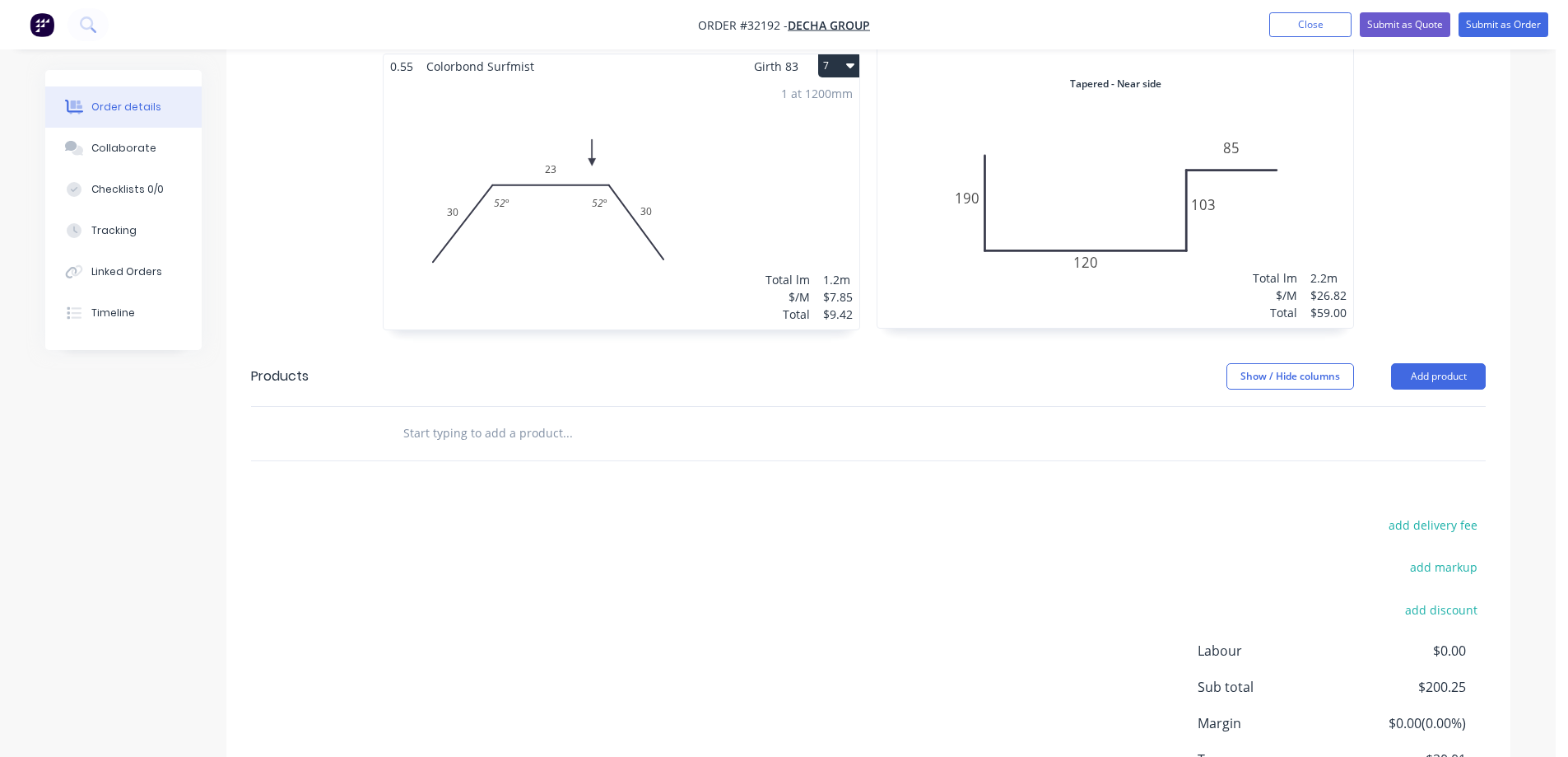
scroll to position [1472, 0]
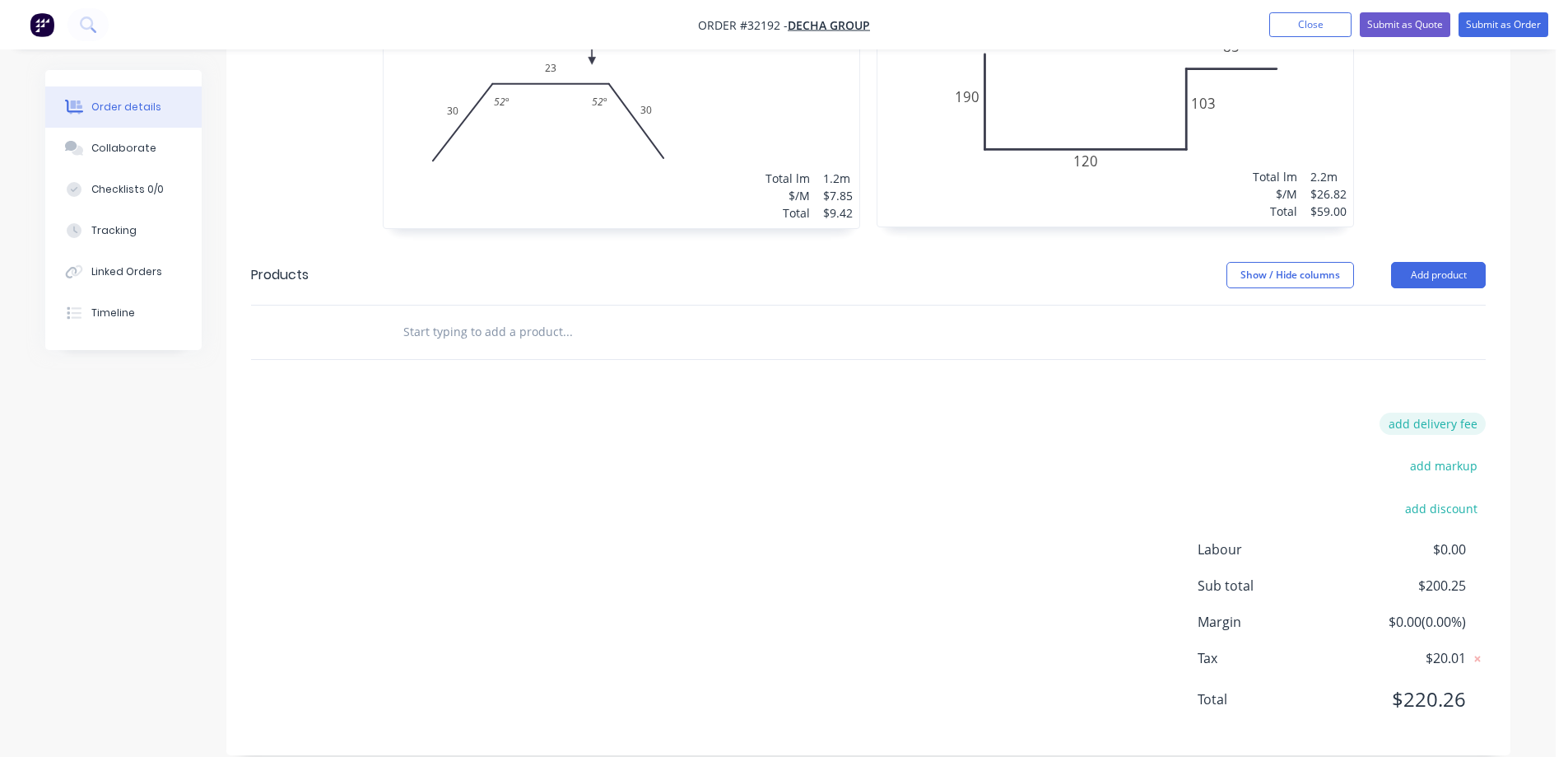
click at [1449, 412] on button "add delivery fee" at bounding box center [1433, 423] width 106 height 23
type input "80"
click input "submit" at bounding box center [0, 0] width 0 height 0
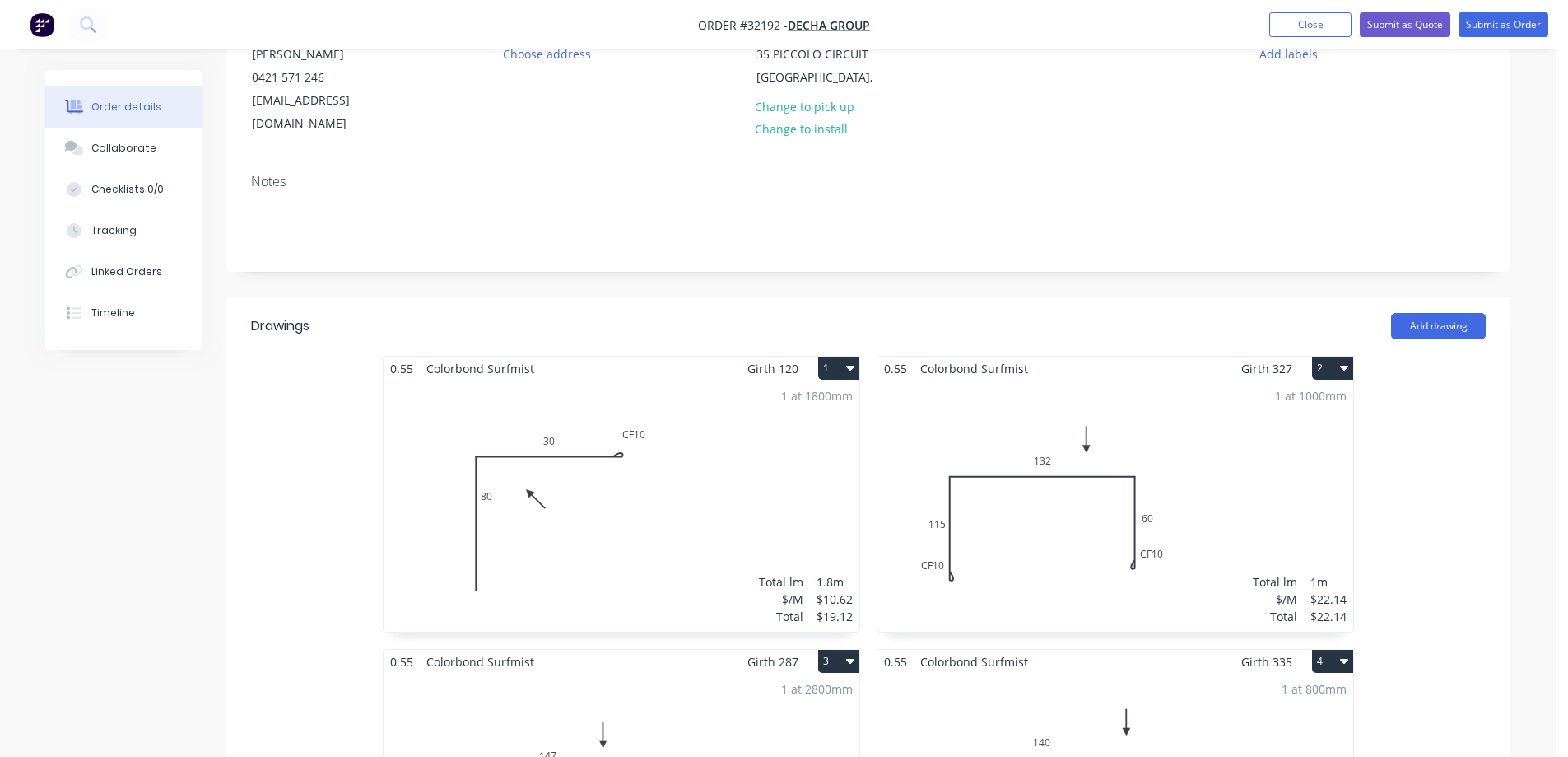
scroll to position [0, 0]
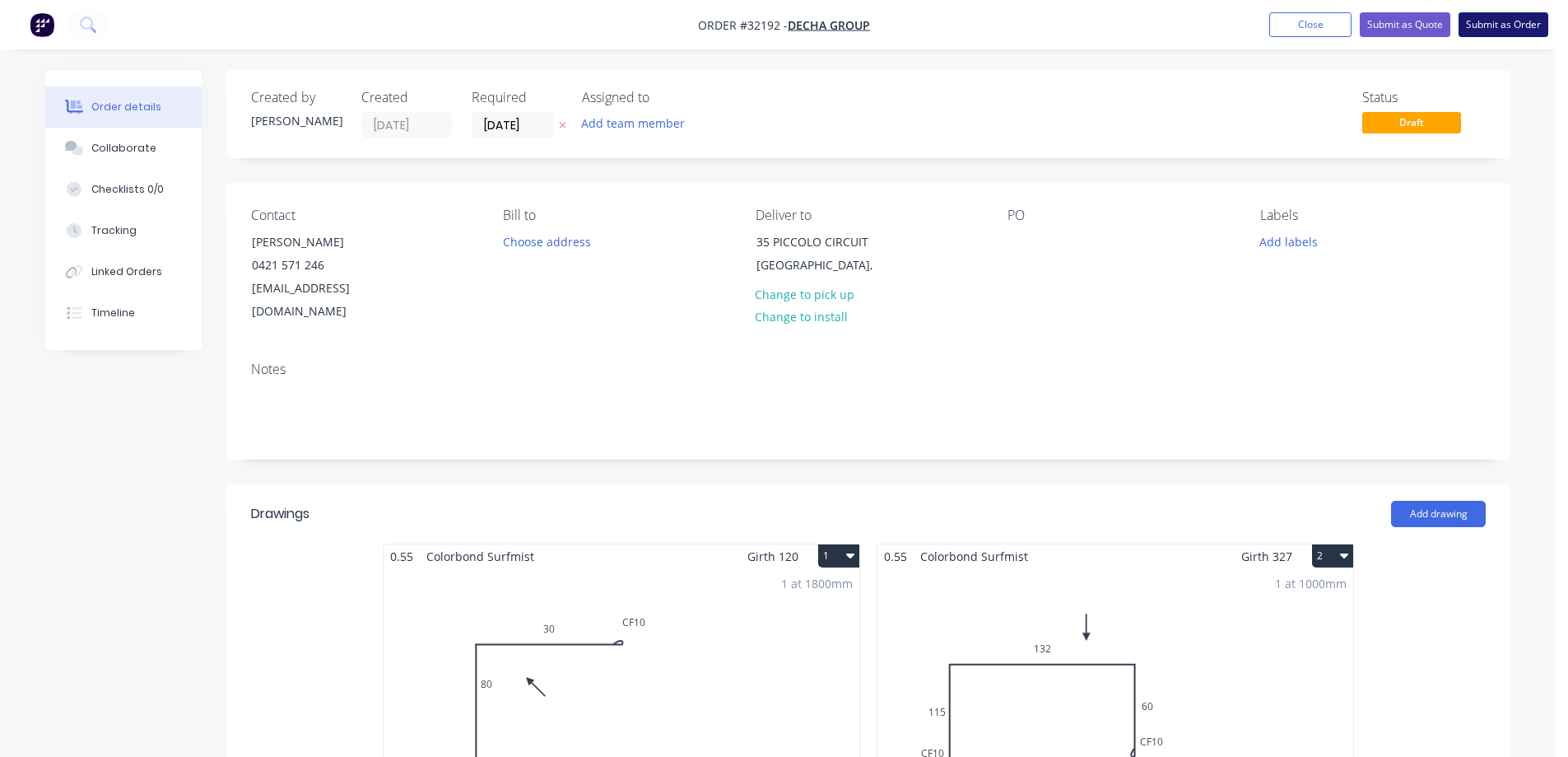
click at [1495, 27] on button "Submit as Order" at bounding box center [1503, 25] width 89 height 25
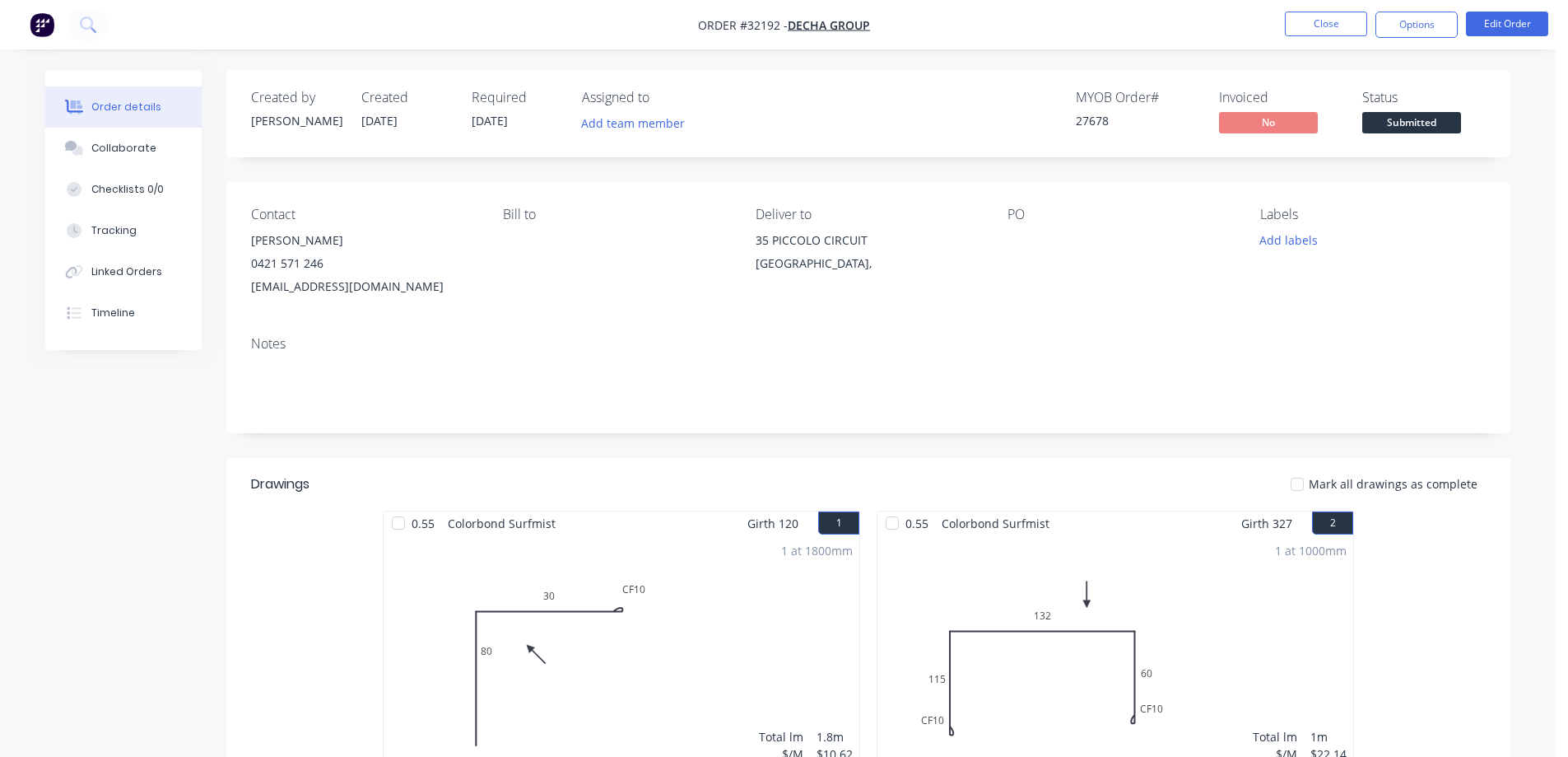
drag, startPoint x: 1415, startPoint y: 23, endPoint x: 1407, endPoint y: 41, distance: 19.7
click at [1415, 23] on button "Options" at bounding box center [1417, 25] width 82 height 27
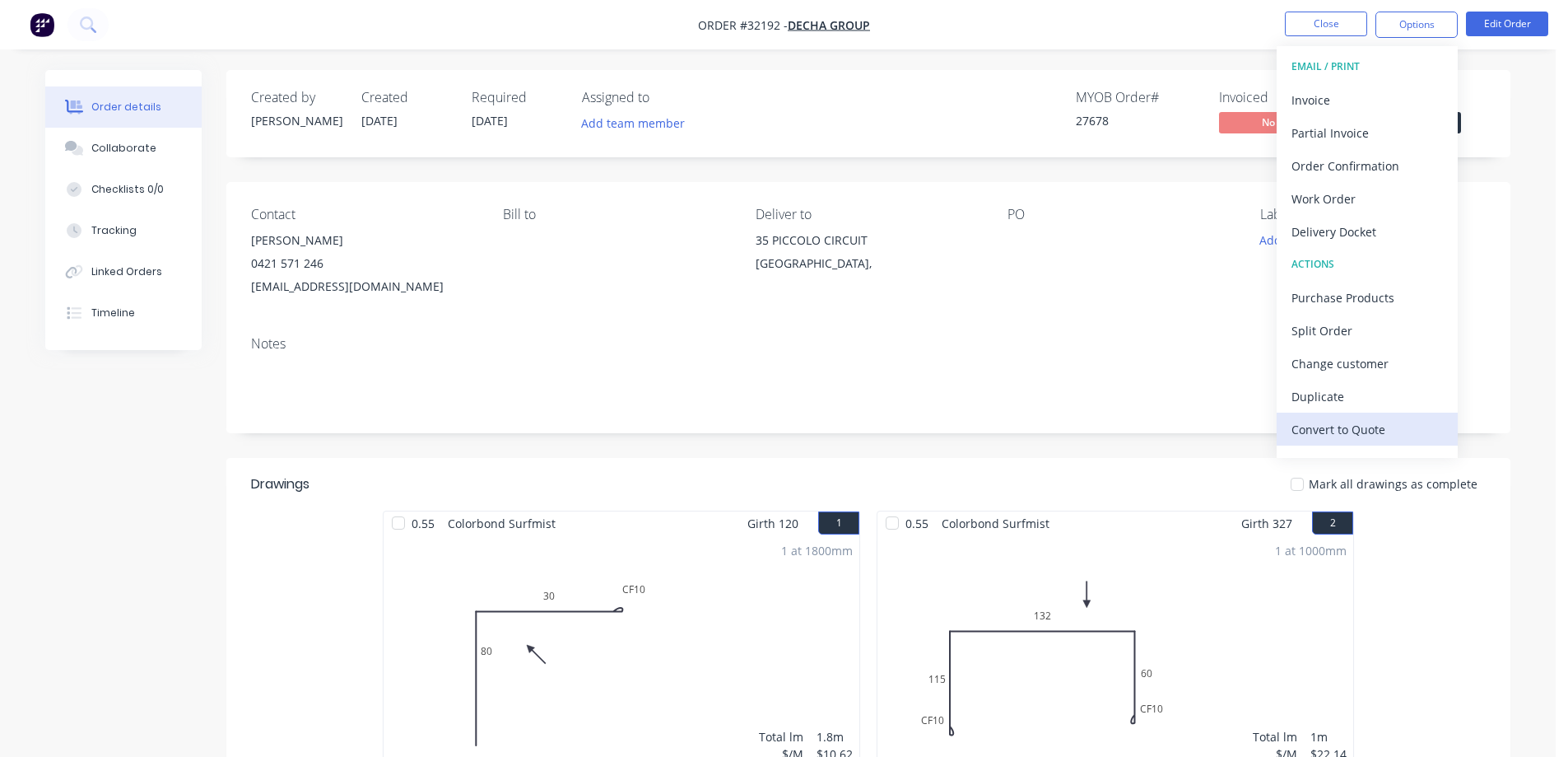
click at [1343, 425] on div "Convert to Quote" at bounding box center [1368, 429] width 151 height 24
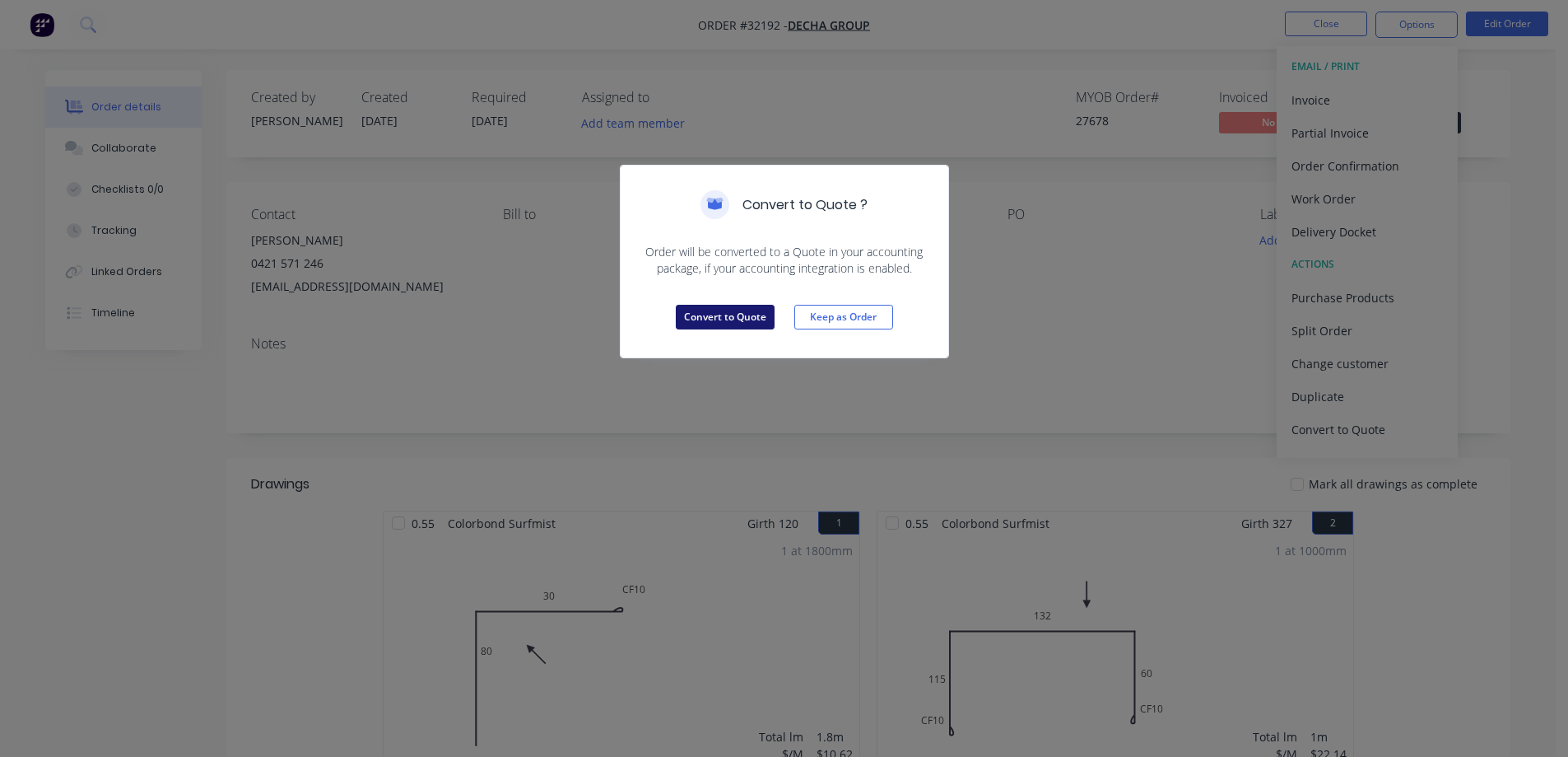
click at [745, 314] on button "Convert to Quote" at bounding box center [725, 316] width 99 height 25
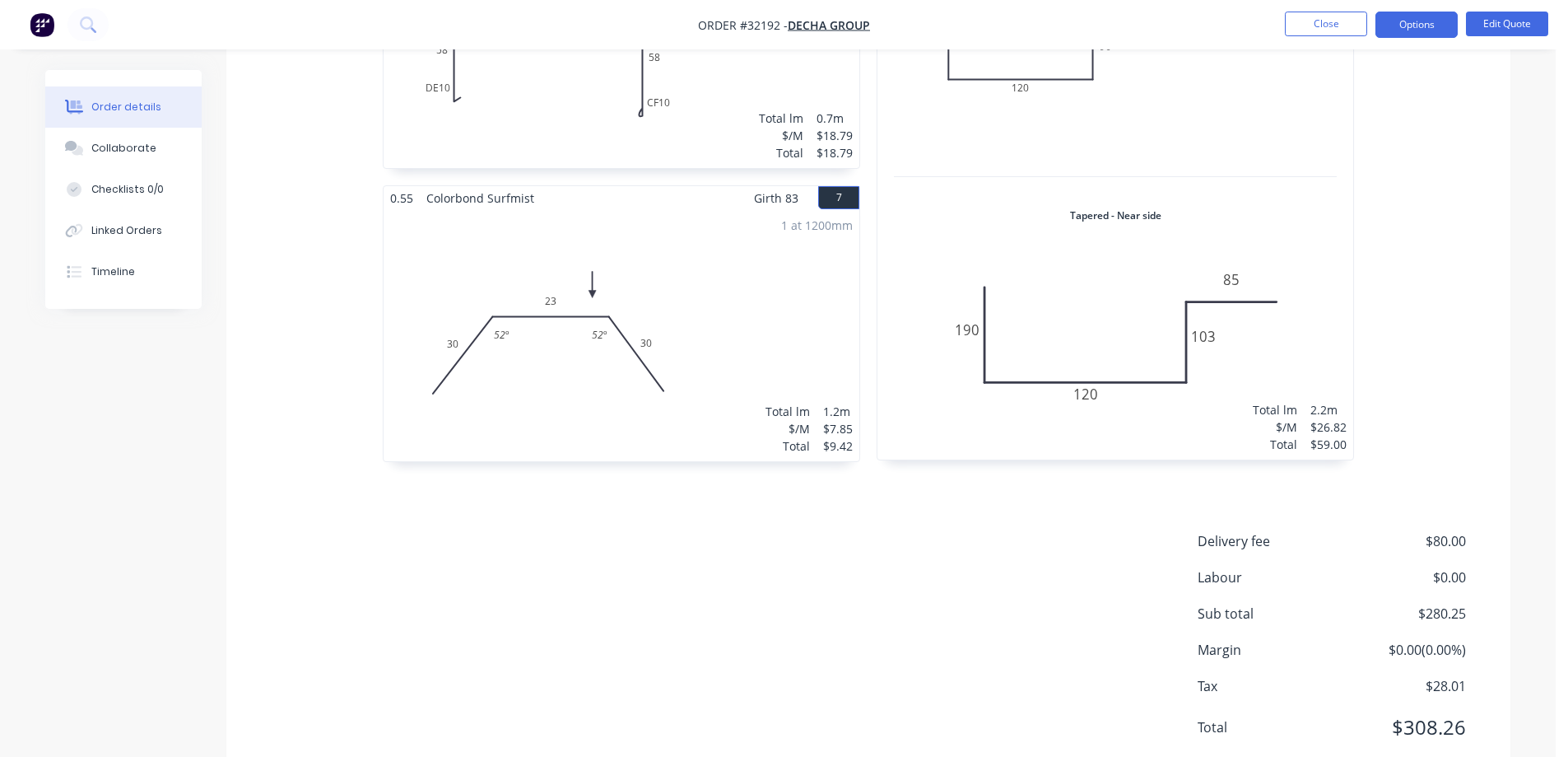
scroll to position [1257, 0]
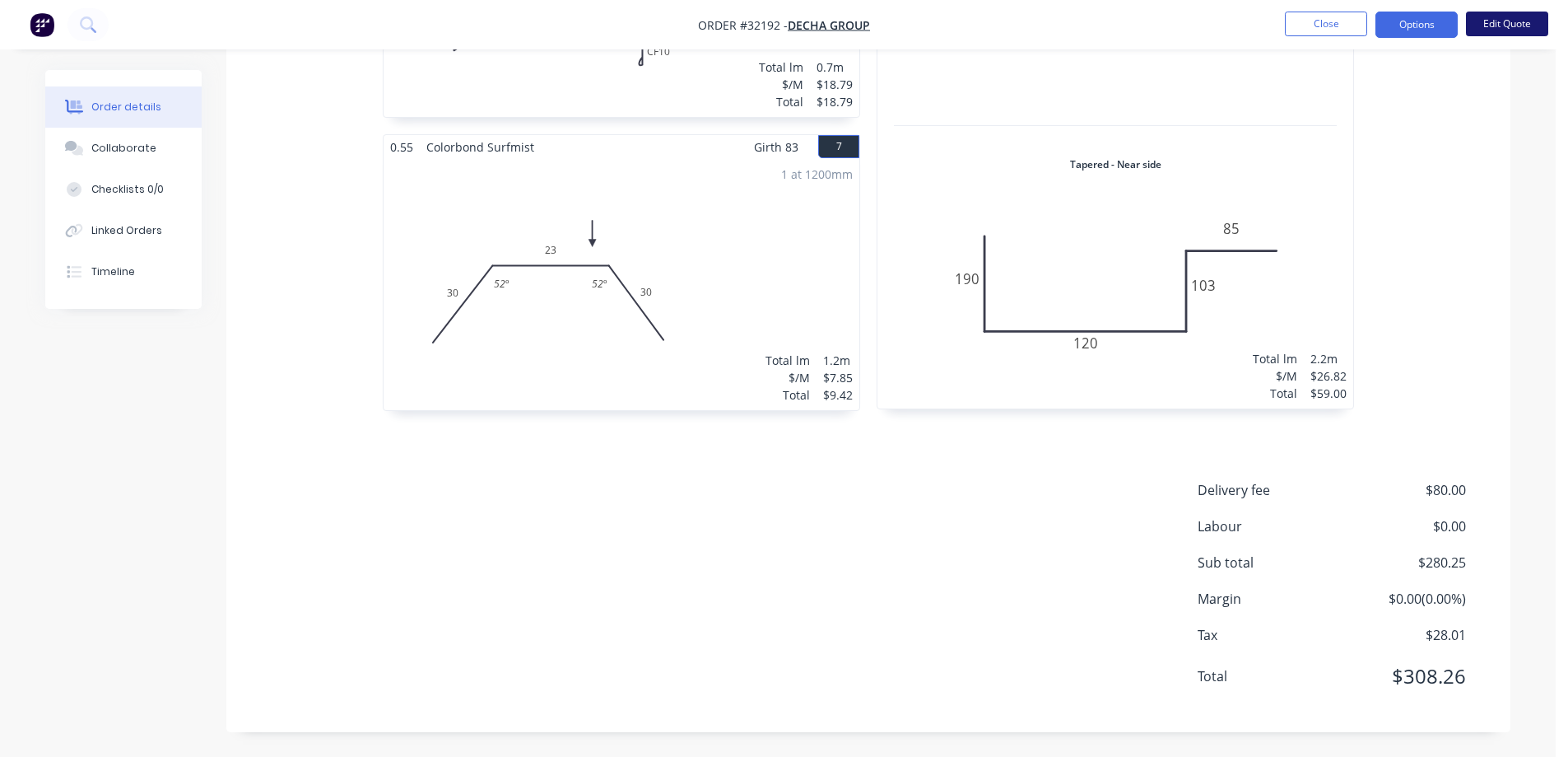
click at [1503, 23] on button "Edit Quote" at bounding box center [1507, 24] width 82 height 25
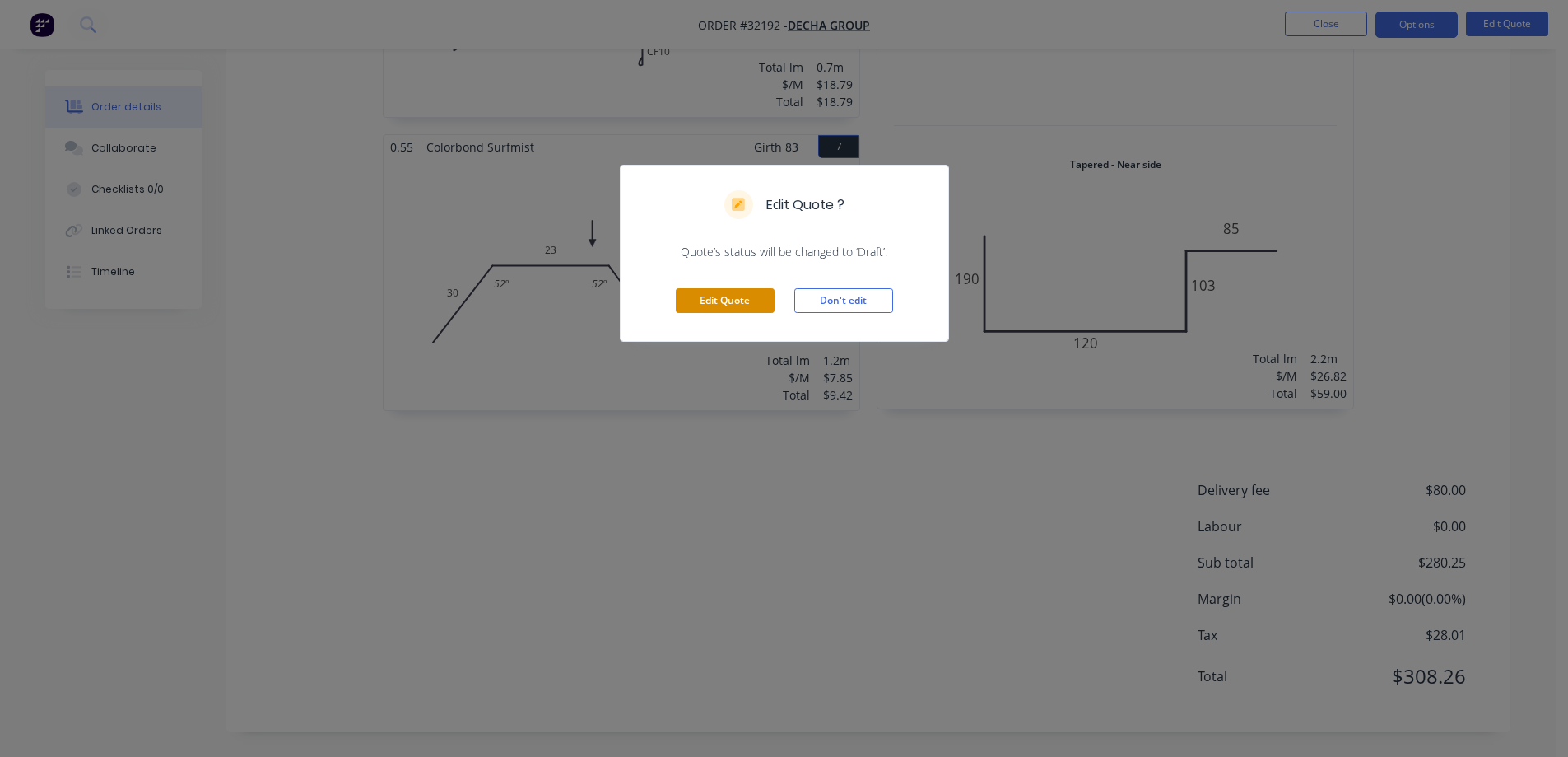
click at [732, 294] on button "Edit Quote" at bounding box center [725, 300] width 99 height 25
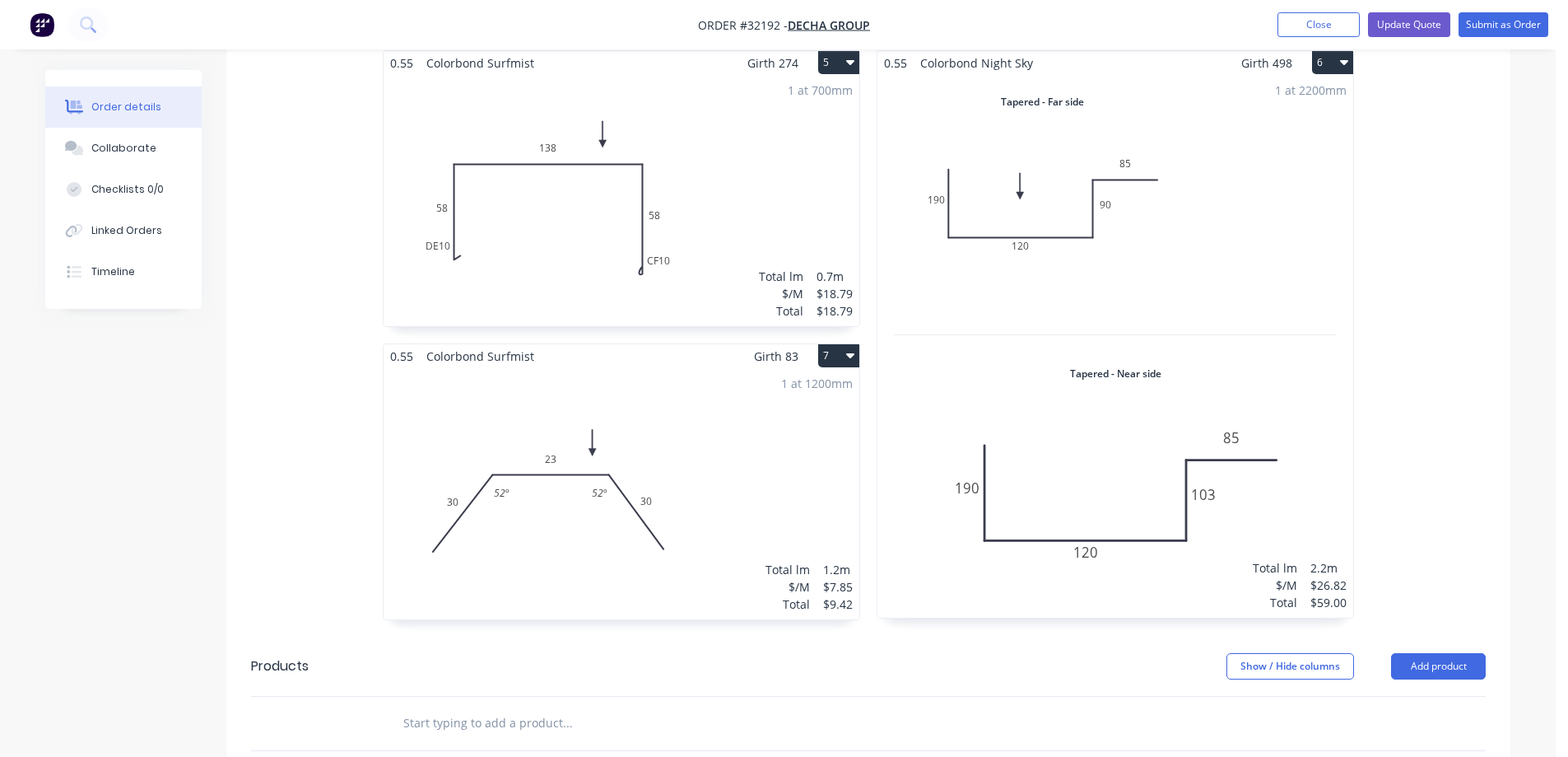
scroll to position [1236, 0]
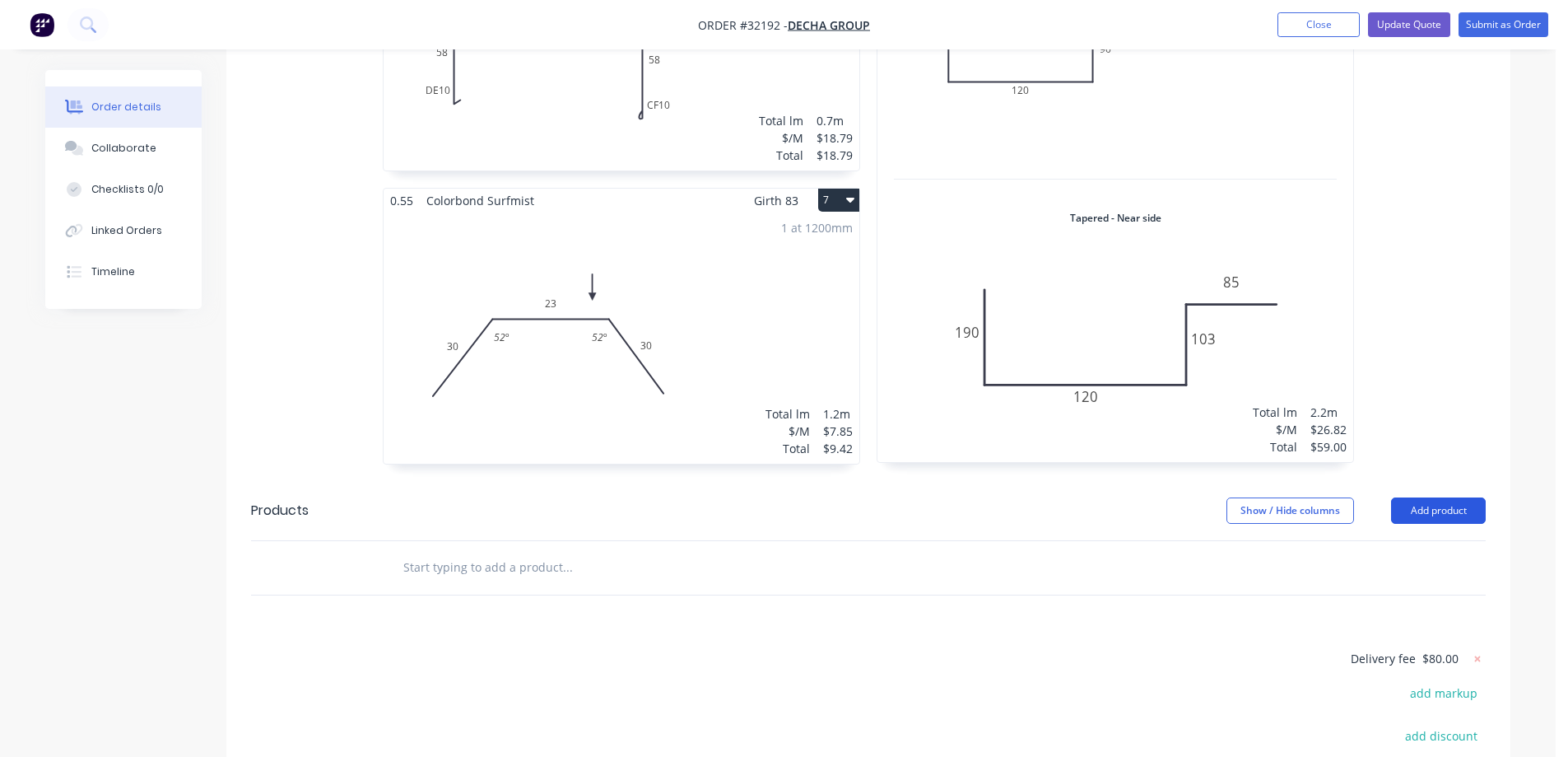
click at [1418, 498] on button "Add product" at bounding box center [1438, 511] width 94 height 27
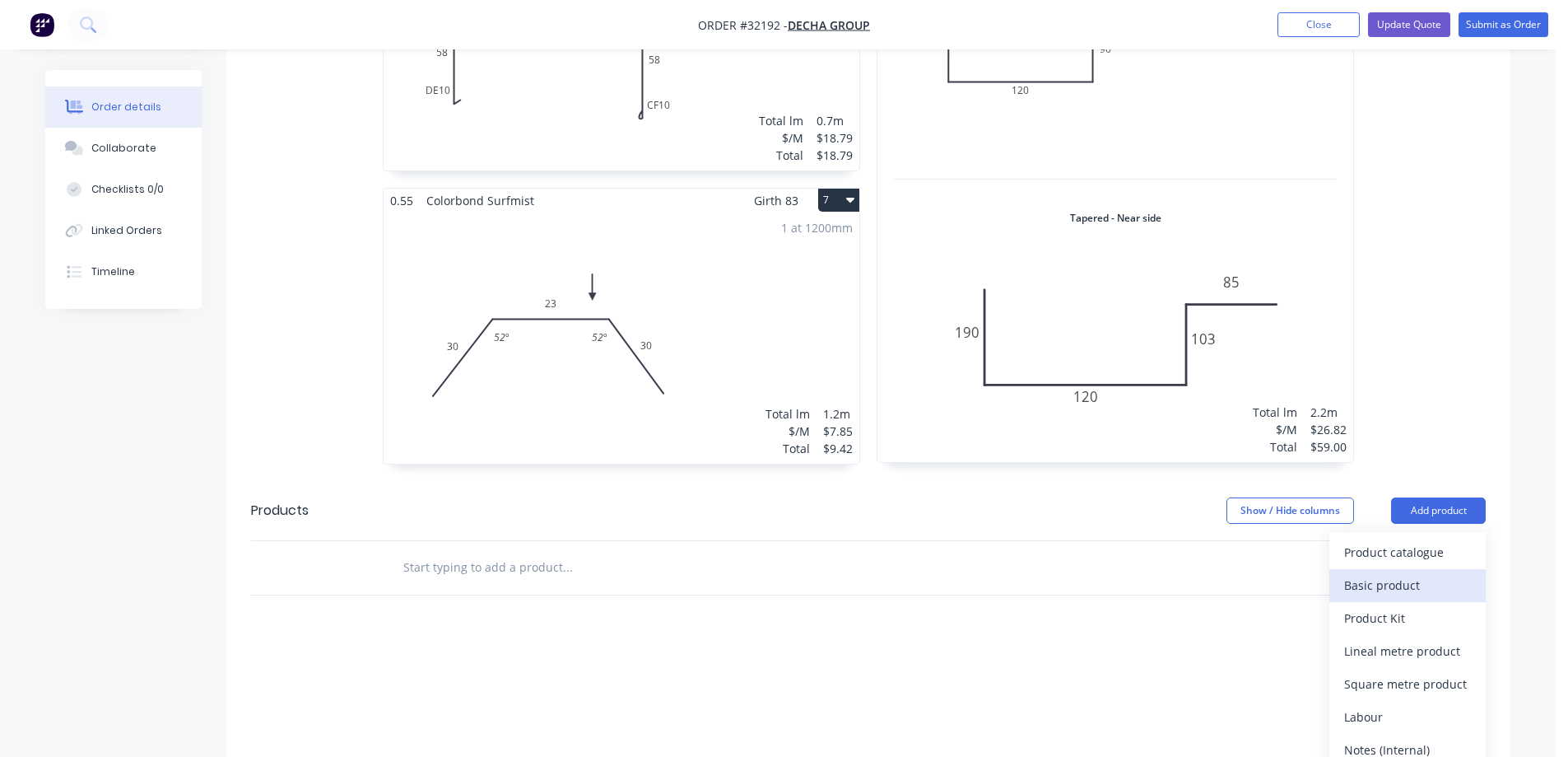
click at [1380, 573] on div "Basic product" at bounding box center [1407, 585] width 127 height 24
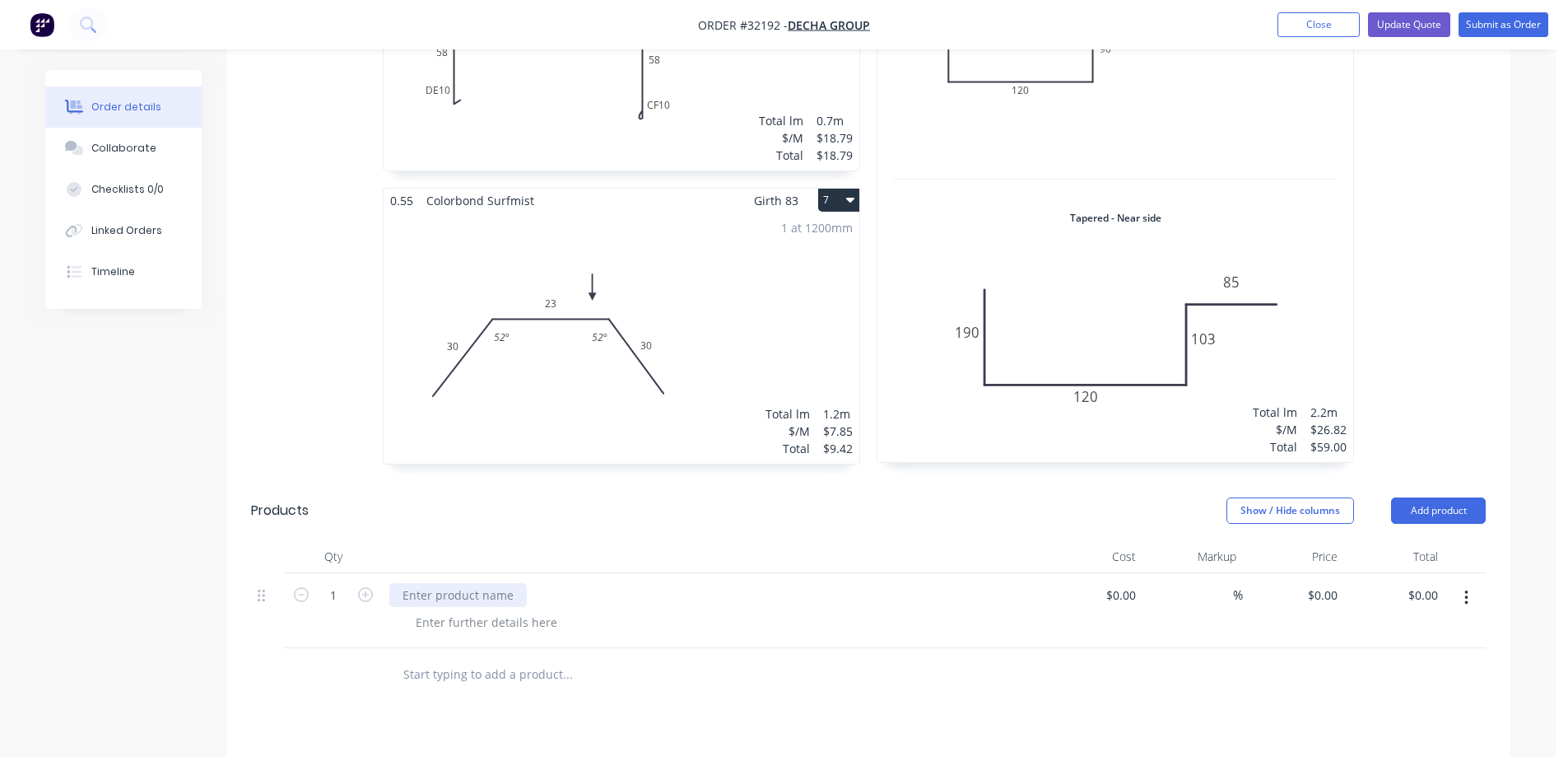
click at [498, 583] on div at bounding box center [458, 595] width 137 height 24
type input "418.20"
click at [1126, 583] on input "418.20" at bounding box center [1120, 595] width 44 height 24
click at [1152, 619] on div "%" at bounding box center [1193, 611] width 101 height 75
type input "$48.20"
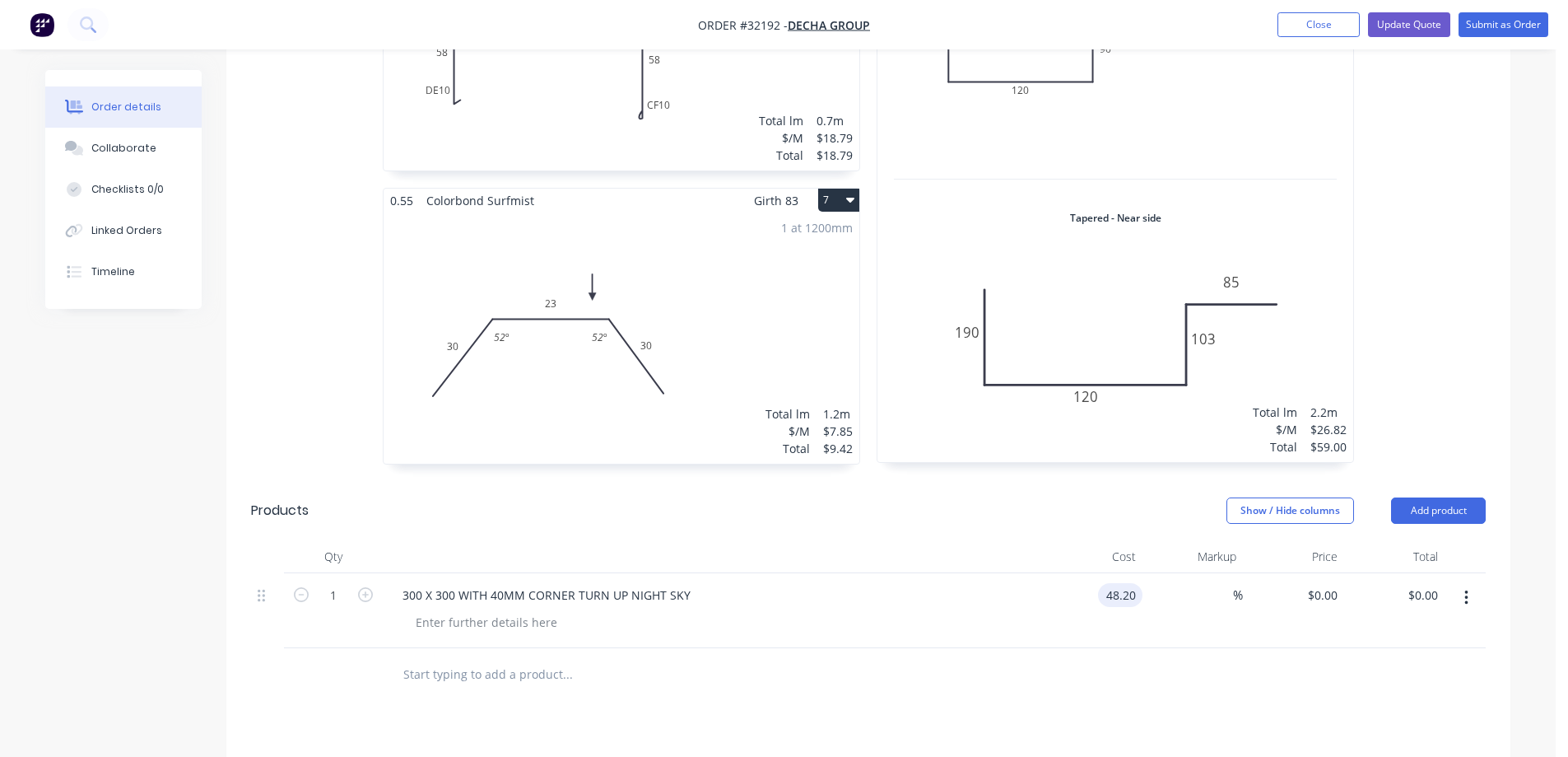
type input "$48.20"
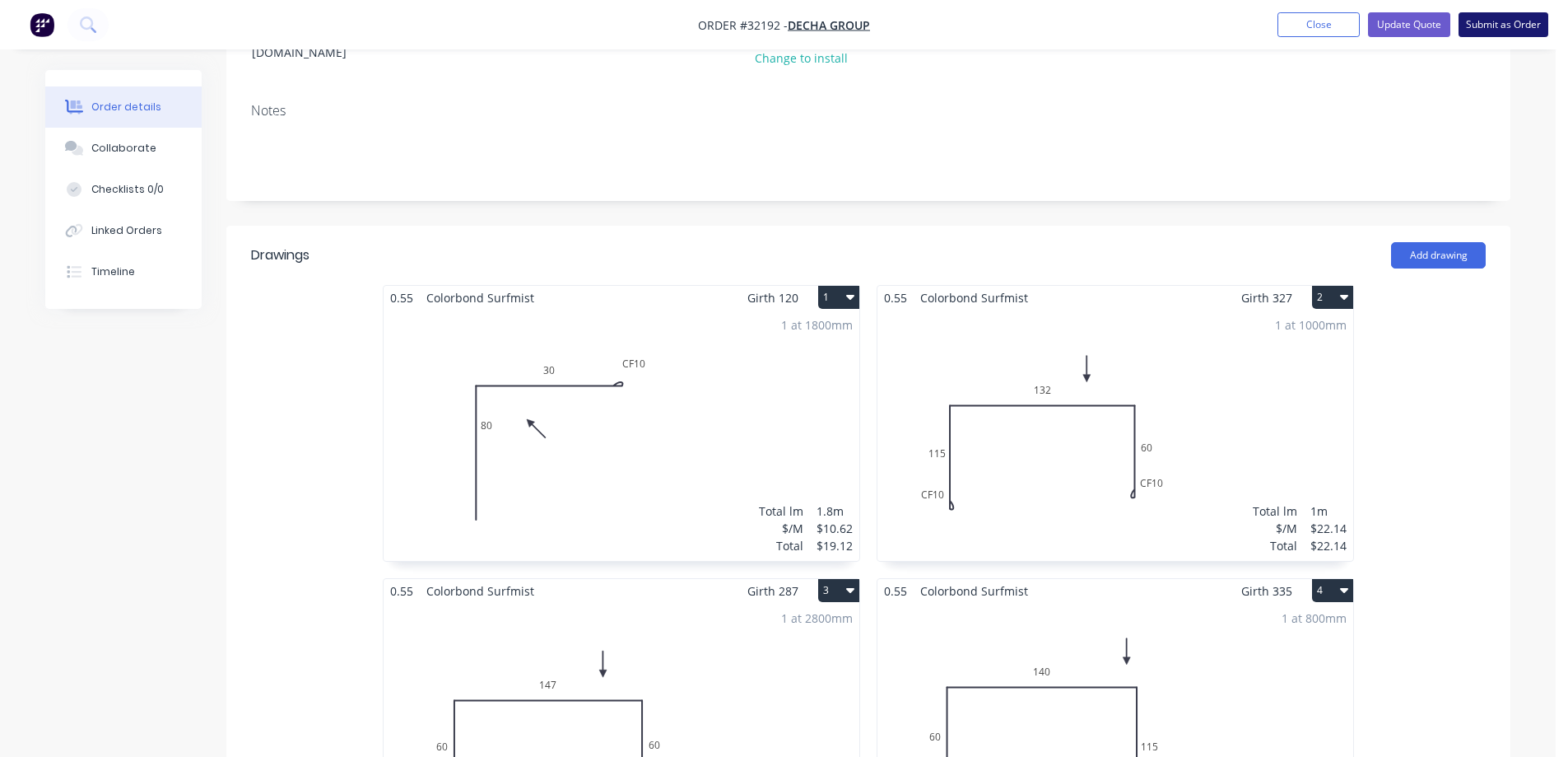
scroll to position [86, 0]
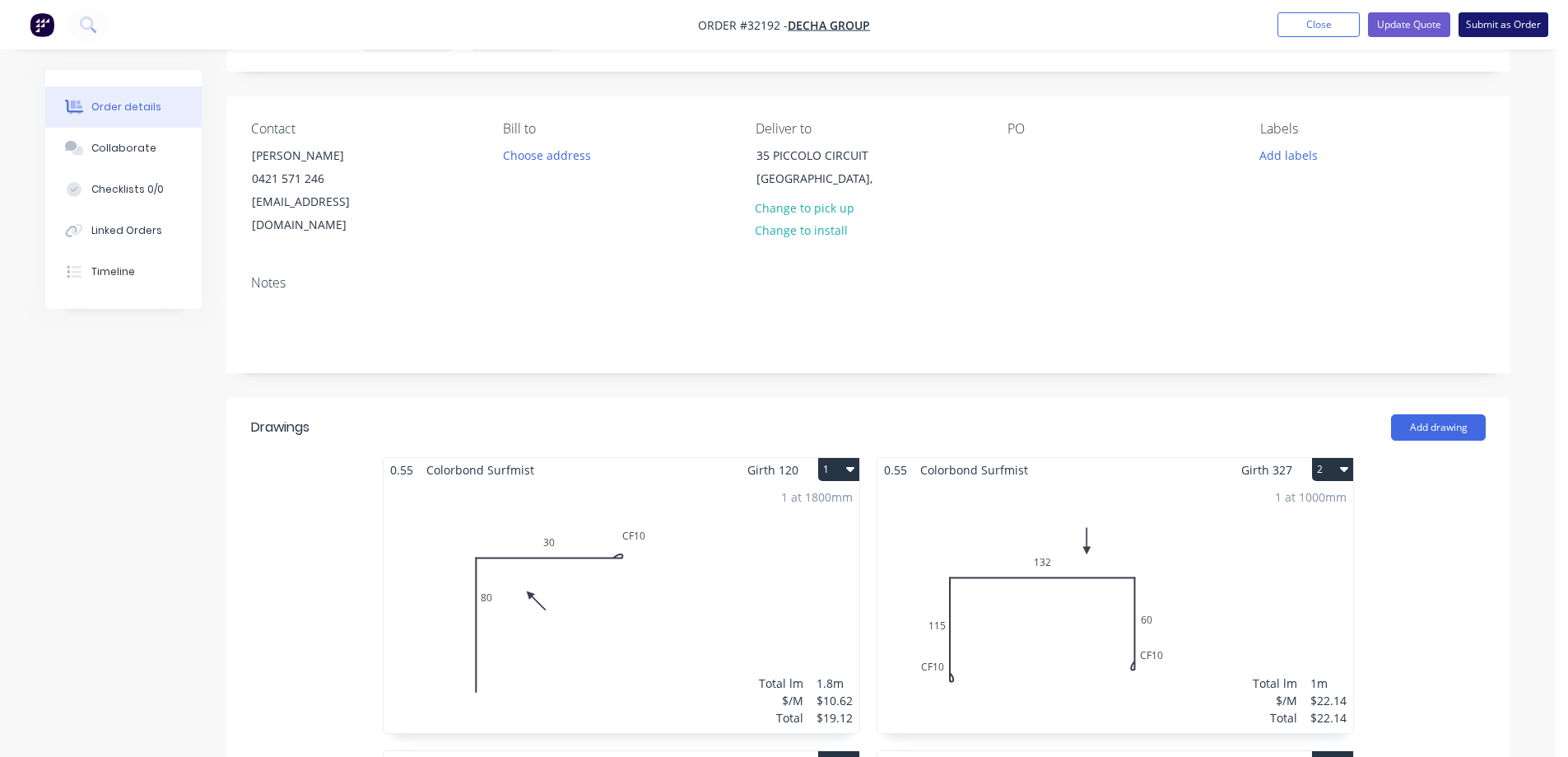
click at [1511, 28] on button "Submit as Order" at bounding box center [1503, 25] width 89 height 25
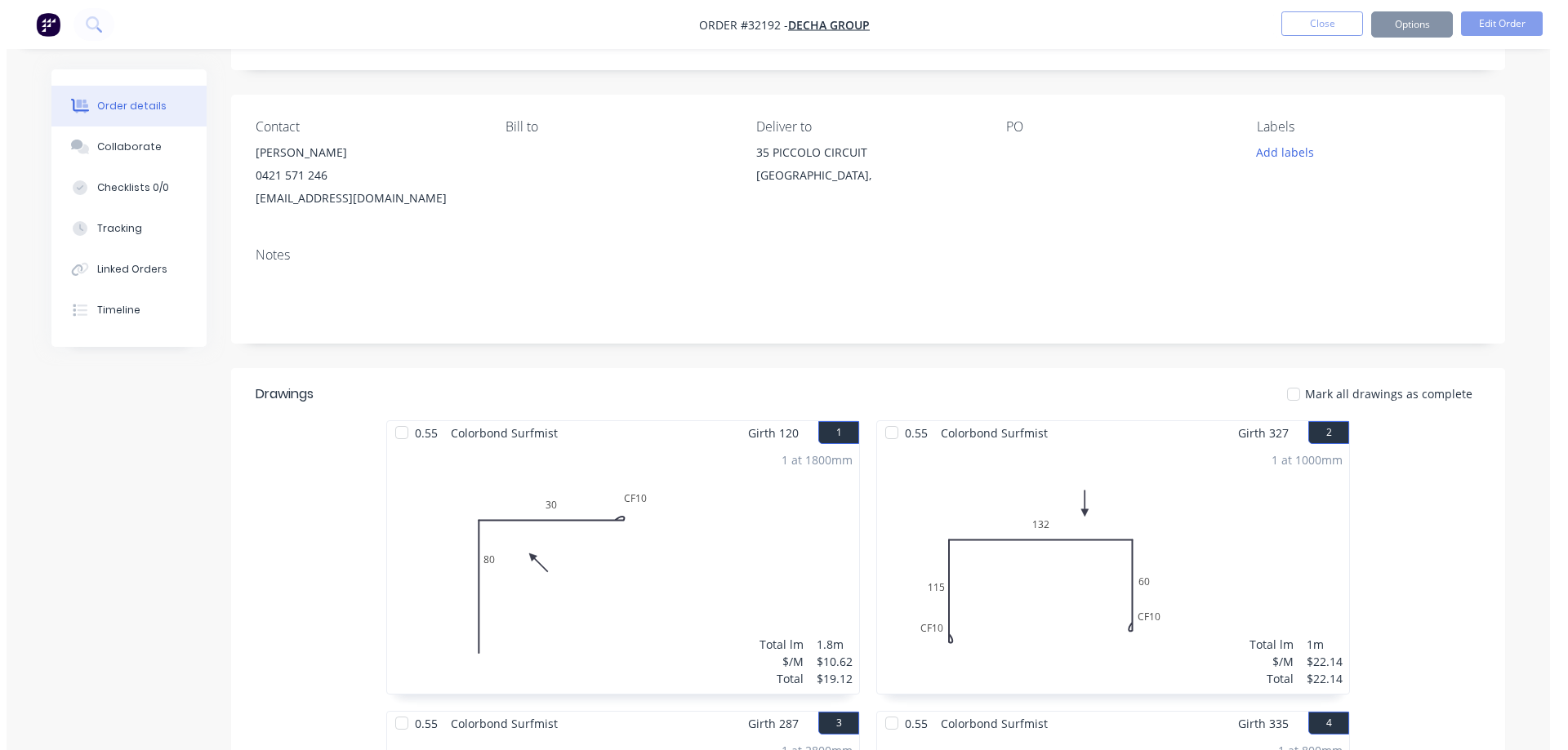
scroll to position [0, 0]
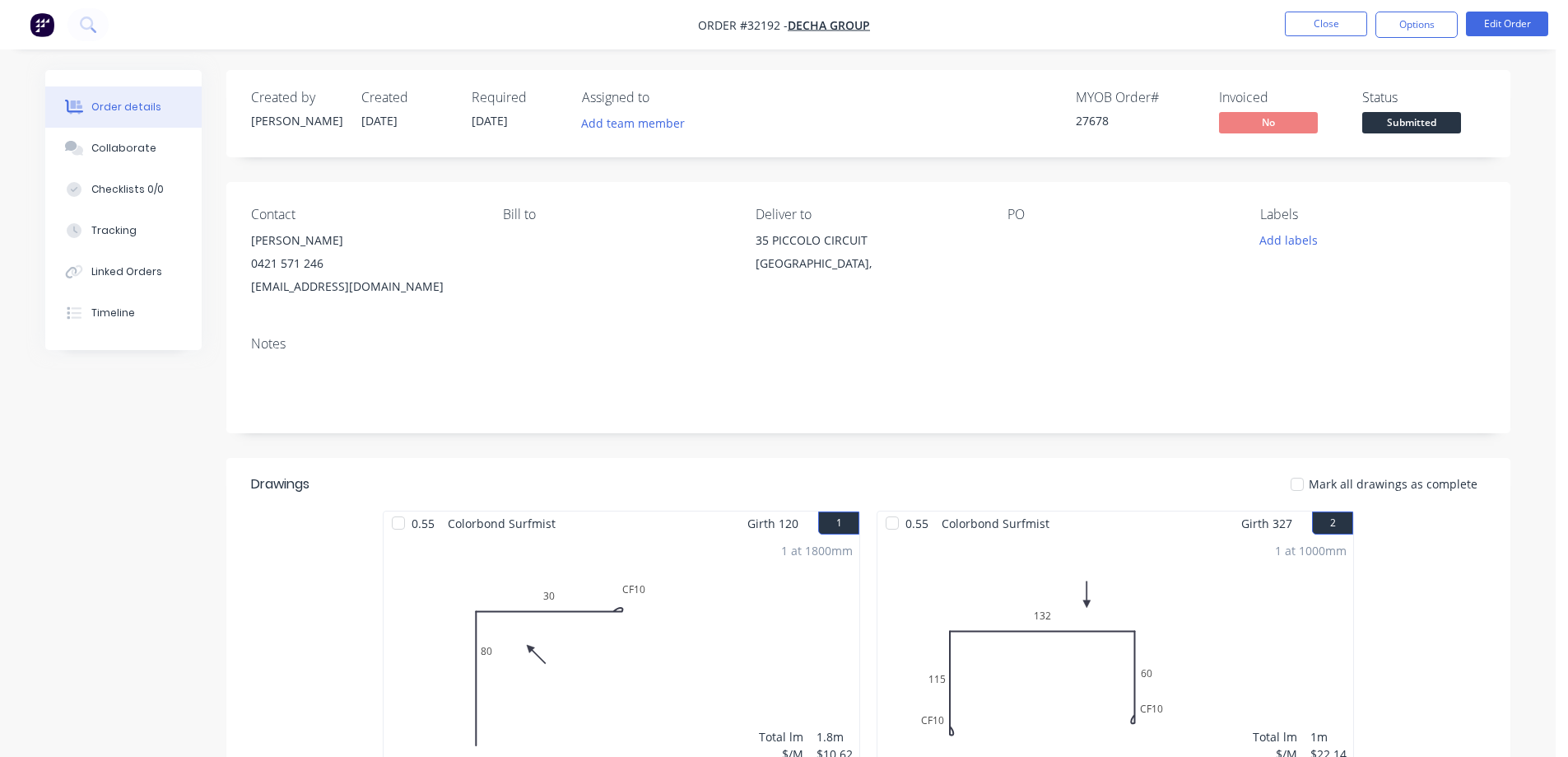
click at [1438, 117] on span "Submitted" at bounding box center [1412, 122] width 99 height 21
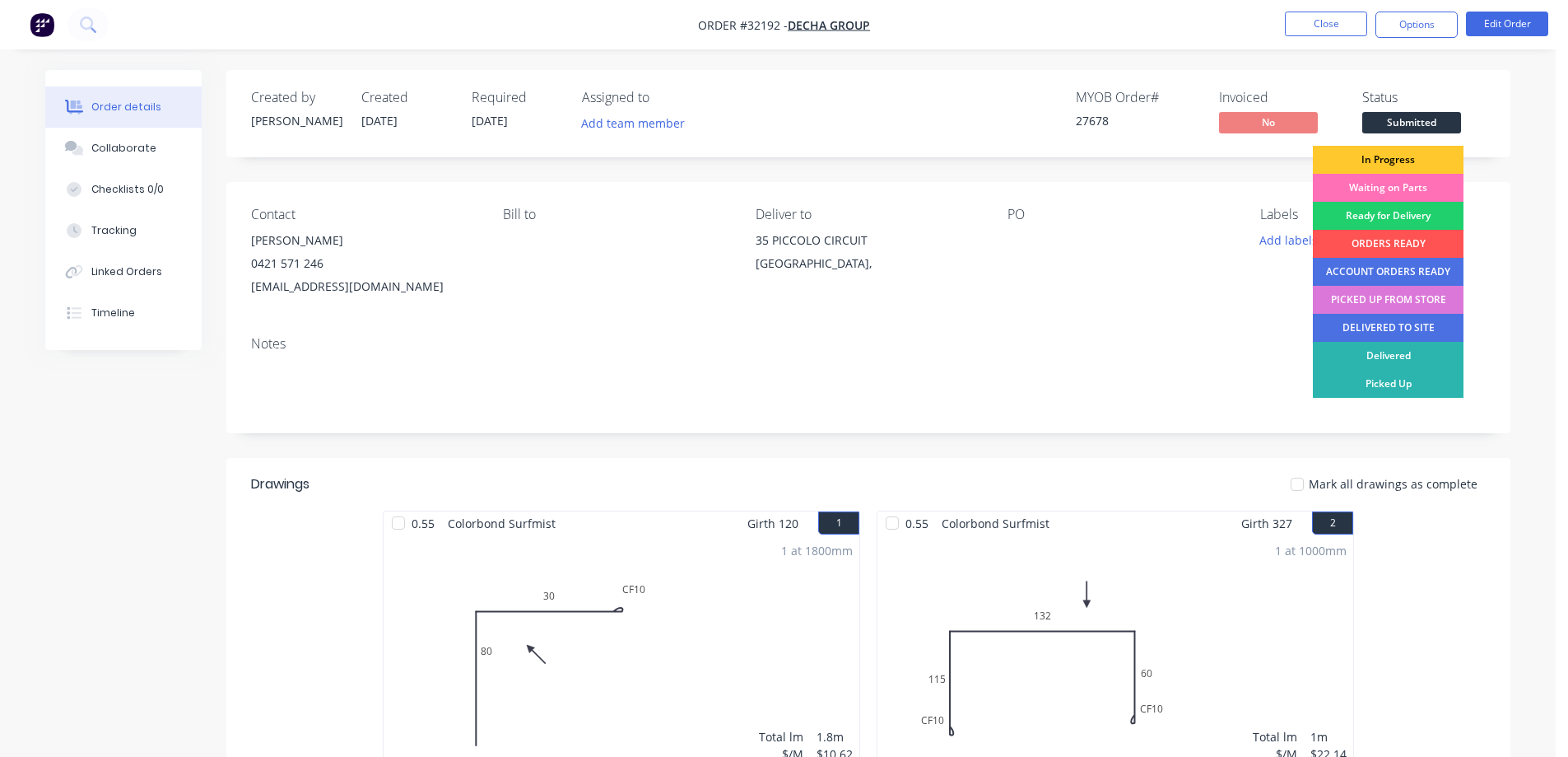
click at [1393, 156] on div "In Progress" at bounding box center [1388, 160] width 151 height 28
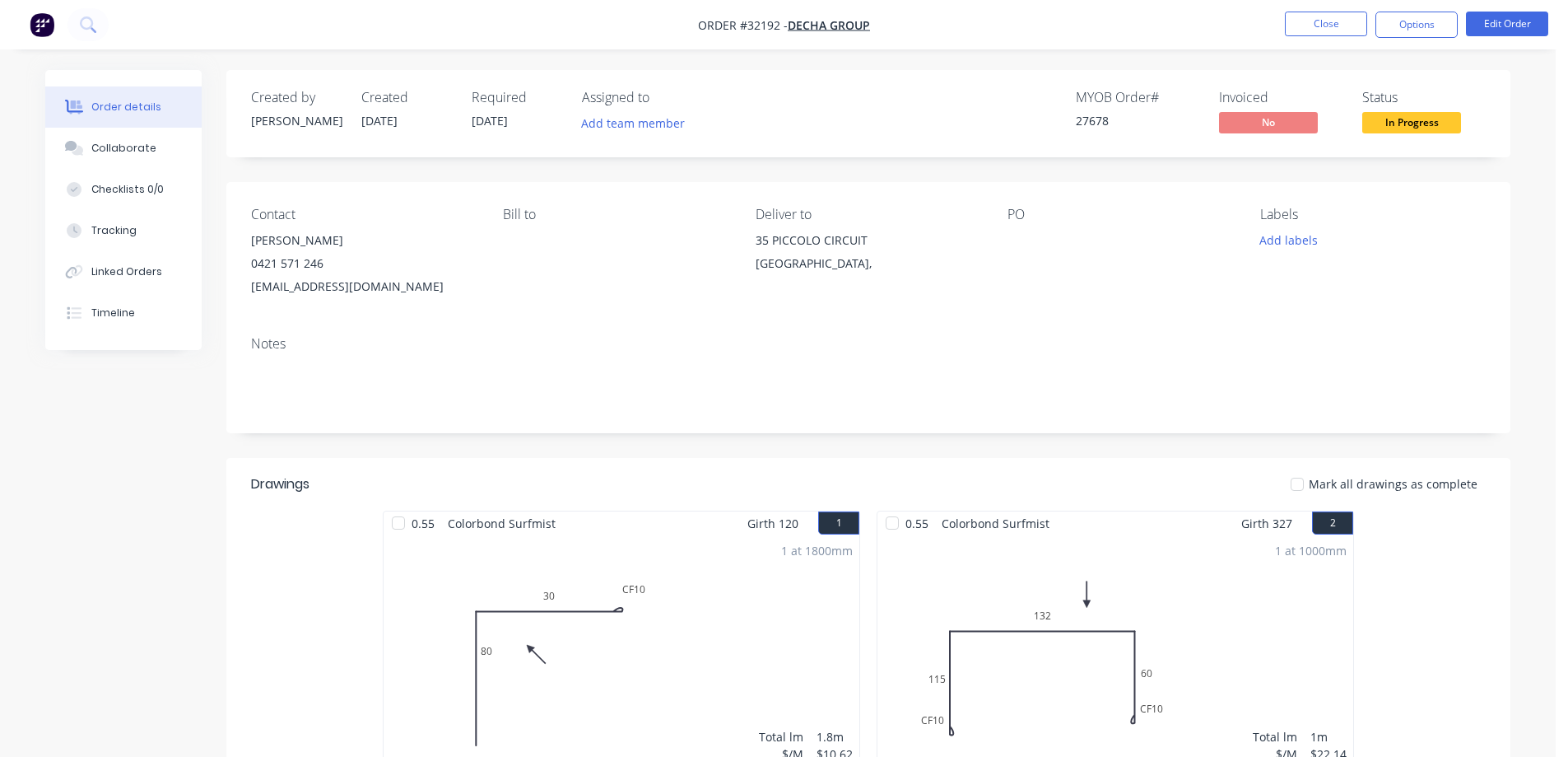
click at [1407, 126] on span "In Progress" at bounding box center [1412, 122] width 99 height 21
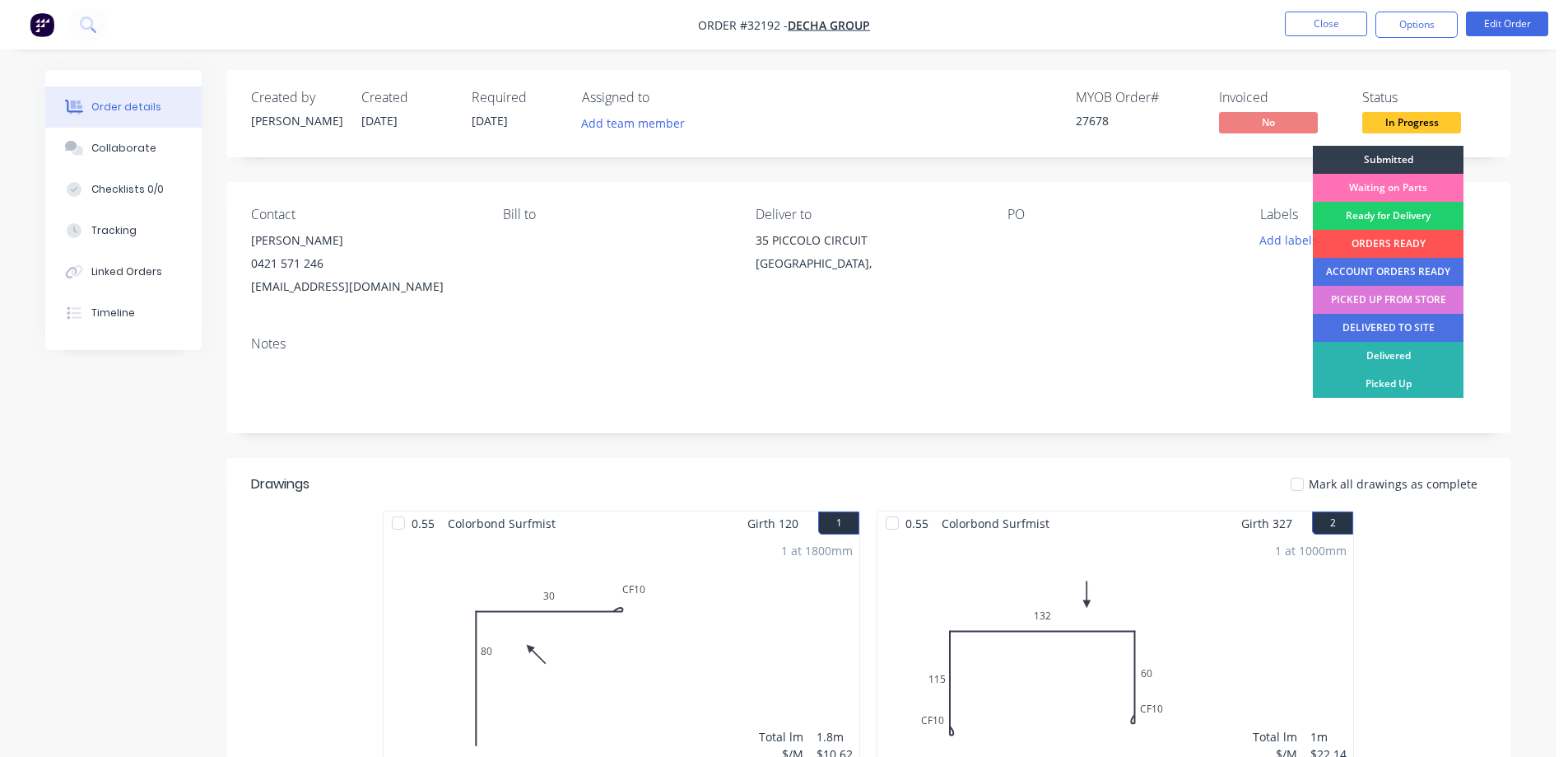
click at [1399, 333] on div "DELIVERED TO SITE" at bounding box center [1388, 328] width 151 height 28
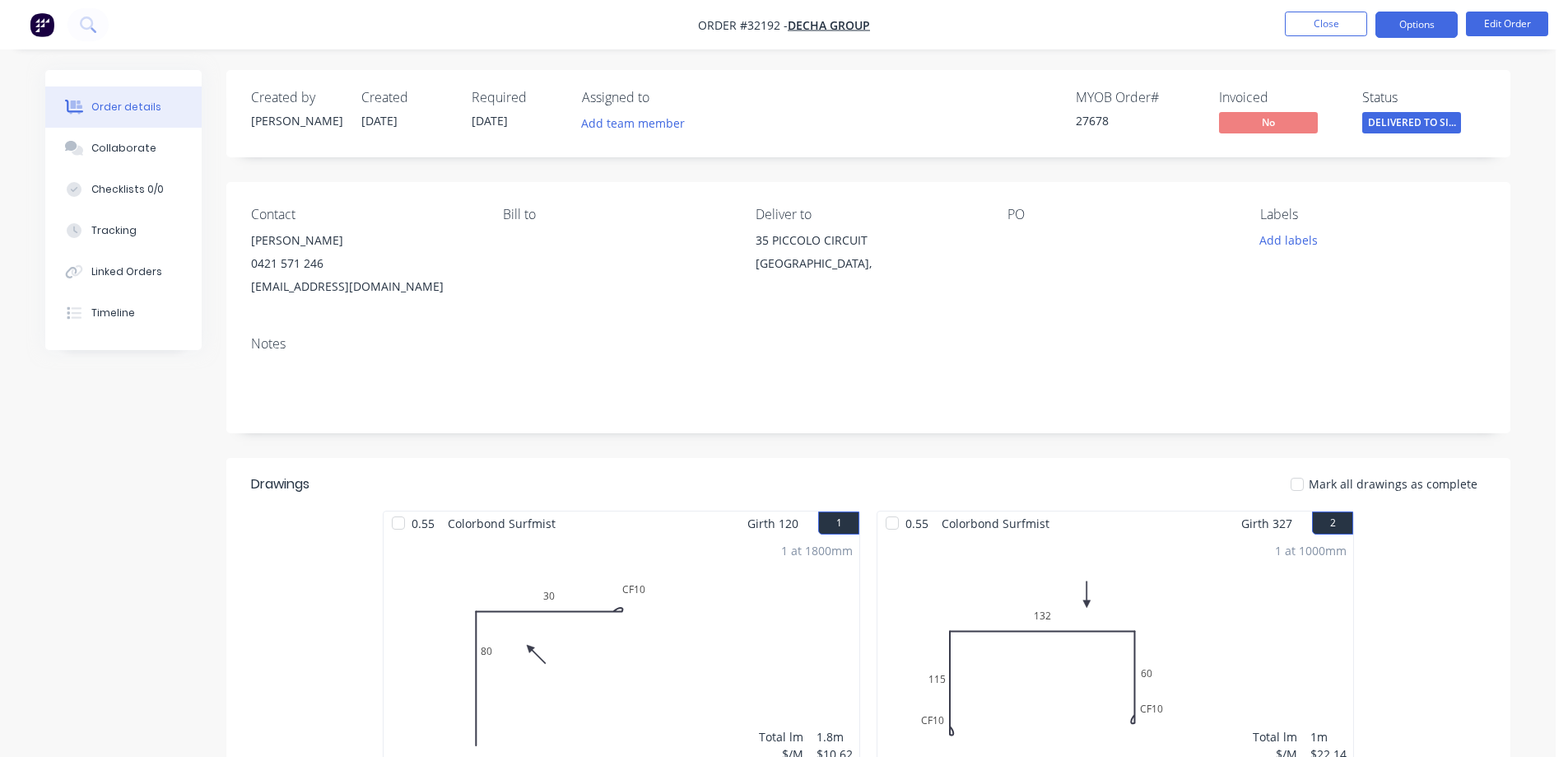
click at [1405, 30] on button "Options" at bounding box center [1417, 25] width 82 height 27
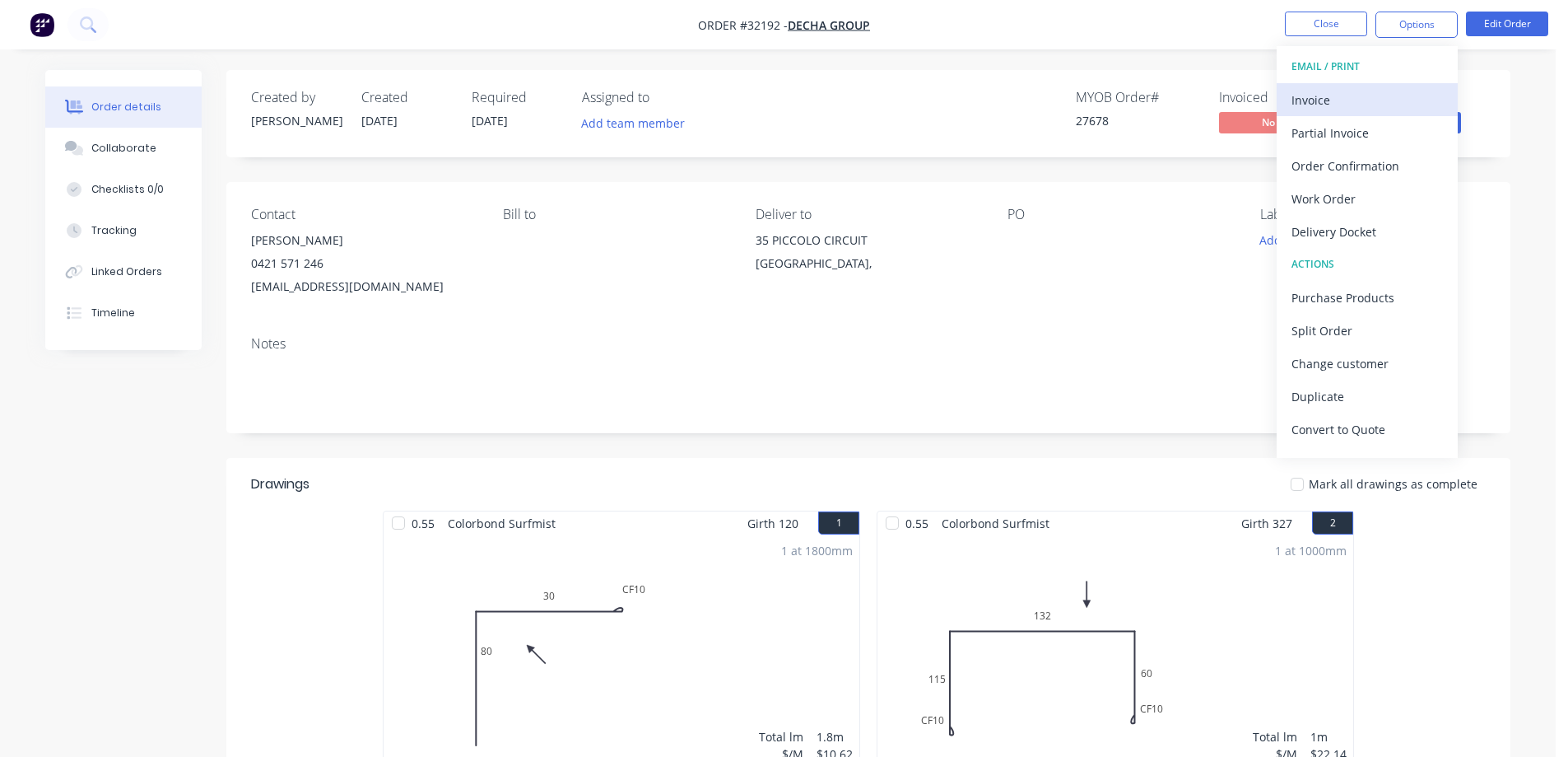
click at [1352, 105] on div "Invoice" at bounding box center [1368, 100] width 151 height 24
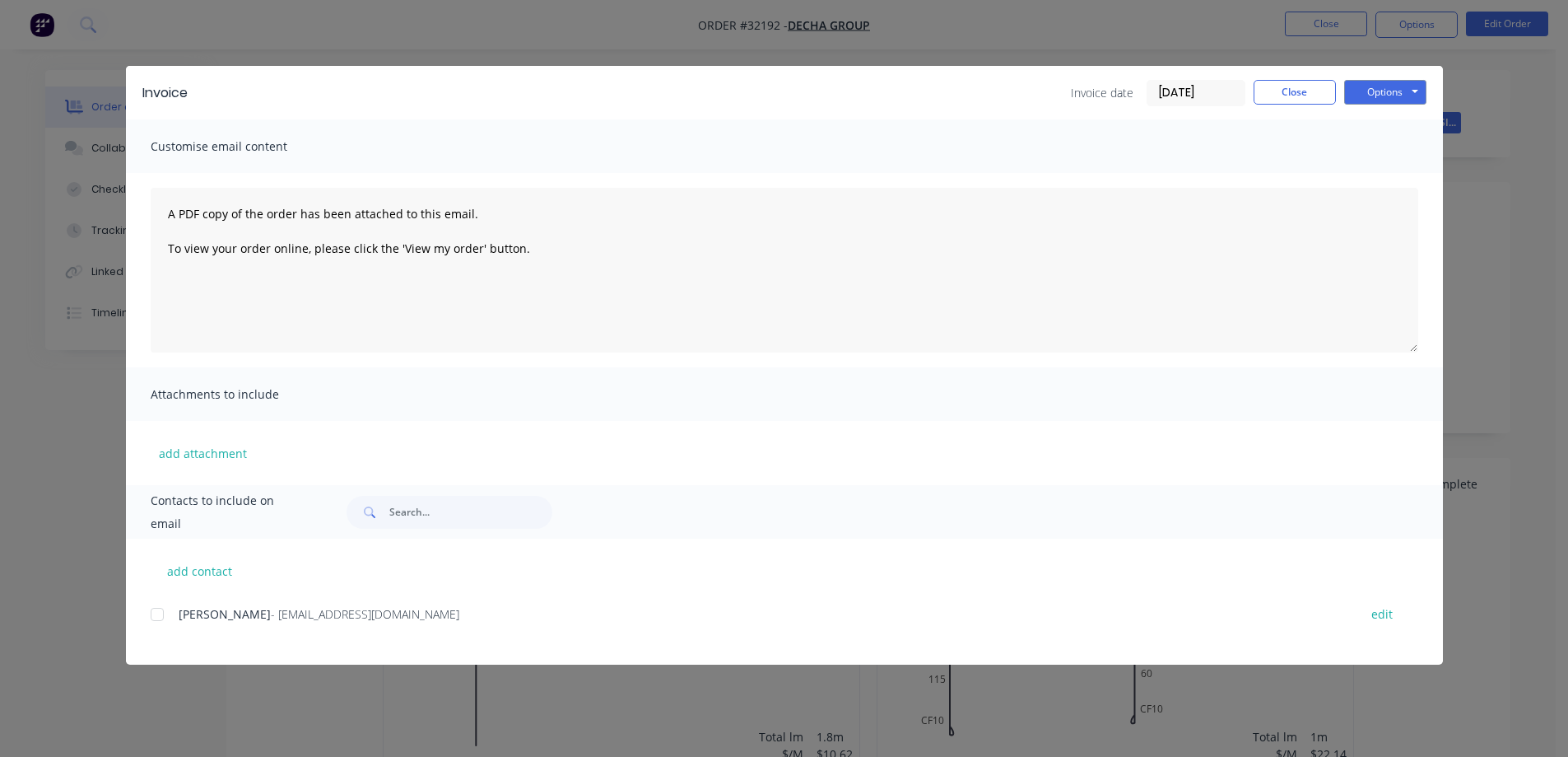
drag, startPoint x: 158, startPoint y: 614, endPoint x: 368, endPoint y: 499, distance: 239.4
click at [163, 610] on div at bounding box center [157, 615] width 33 height 33
click at [1368, 92] on button "Options" at bounding box center [1385, 91] width 82 height 25
click at [1393, 174] on button "Email" at bounding box center [1396, 176] width 105 height 27
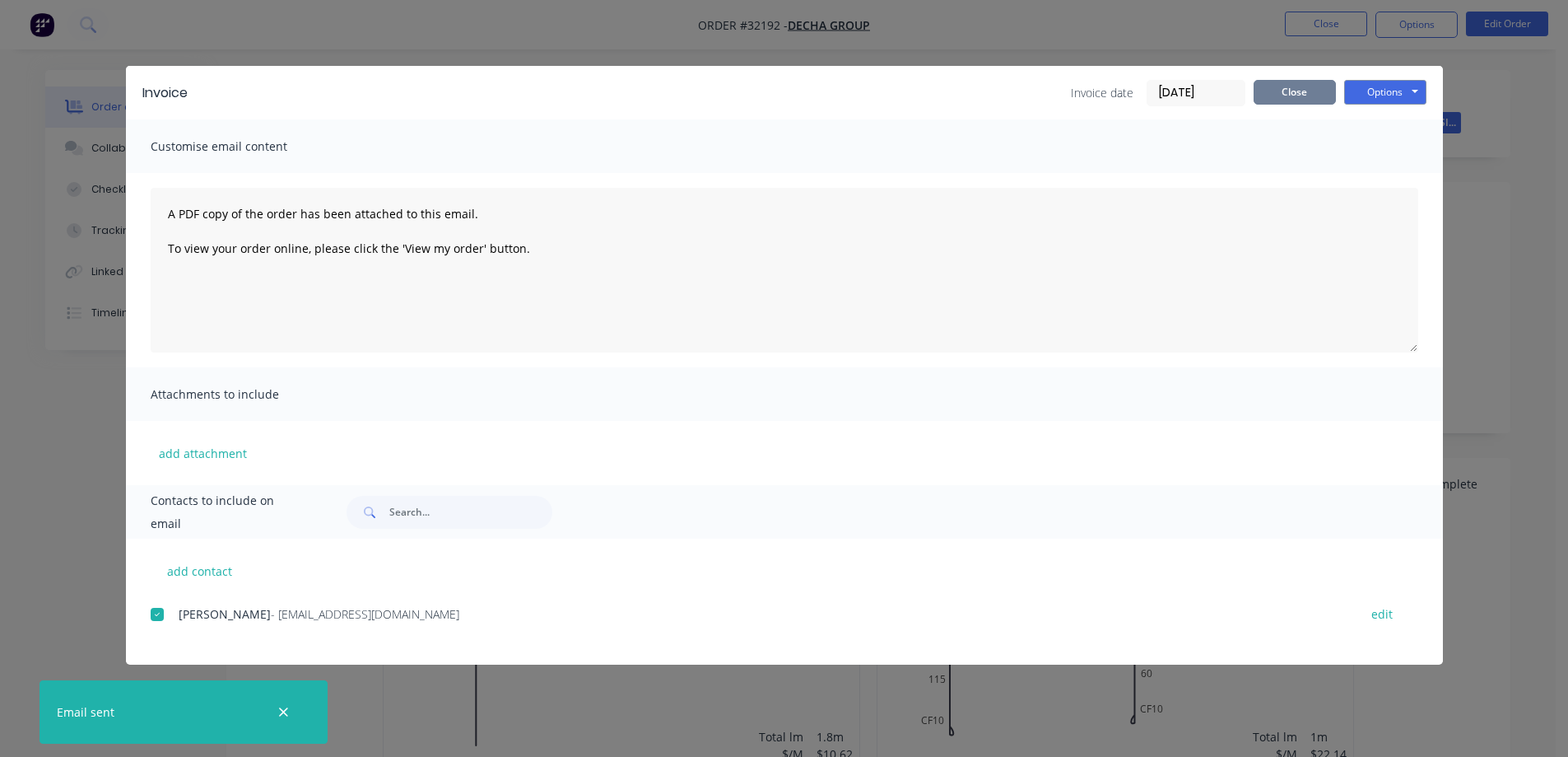
click at [1296, 93] on button "Close" at bounding box center [1295, 91] width 82 height 25
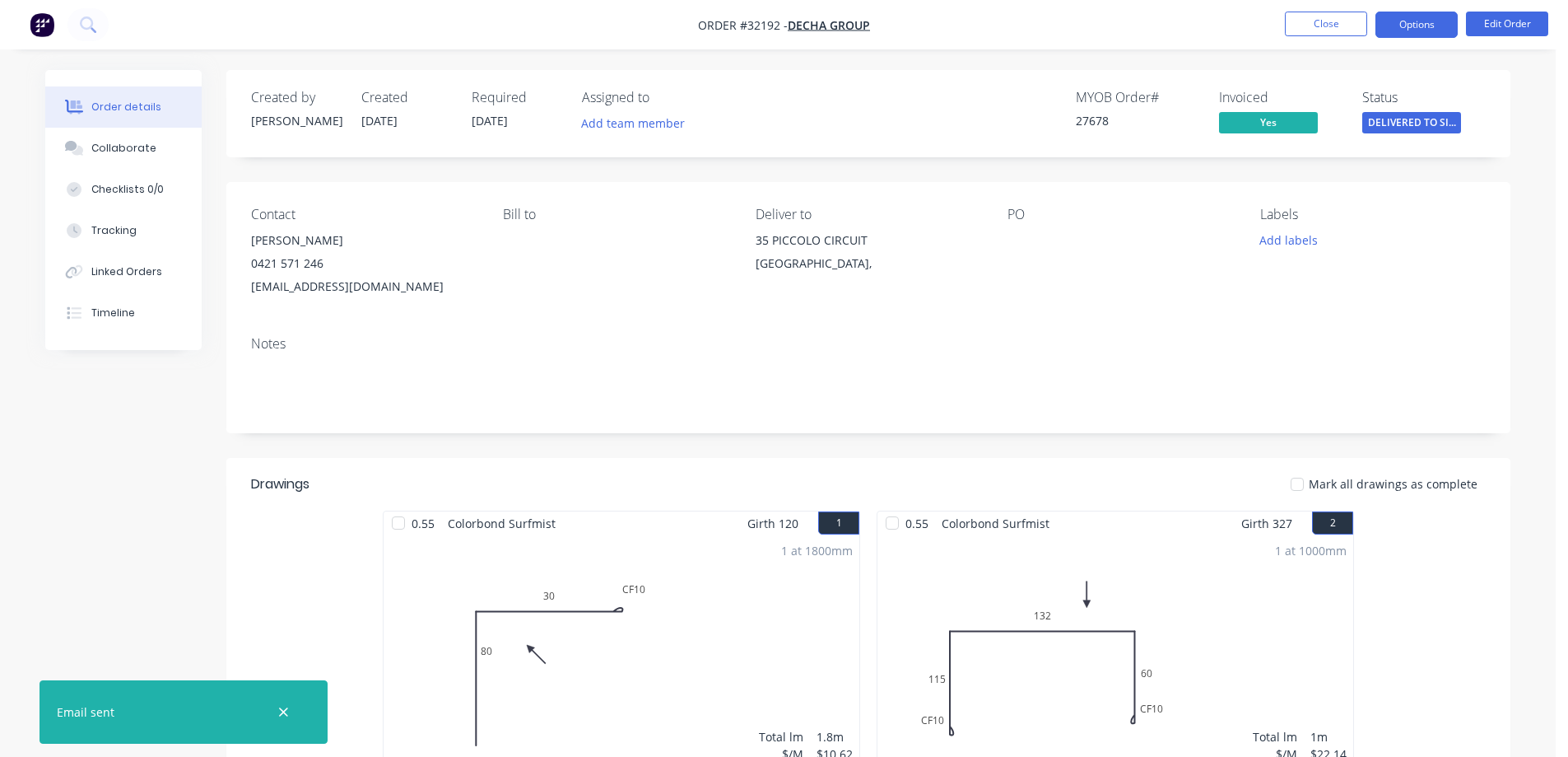
click at [1403, 27] on button "Options" at bounding box center [1417, 25] width 82 height 27
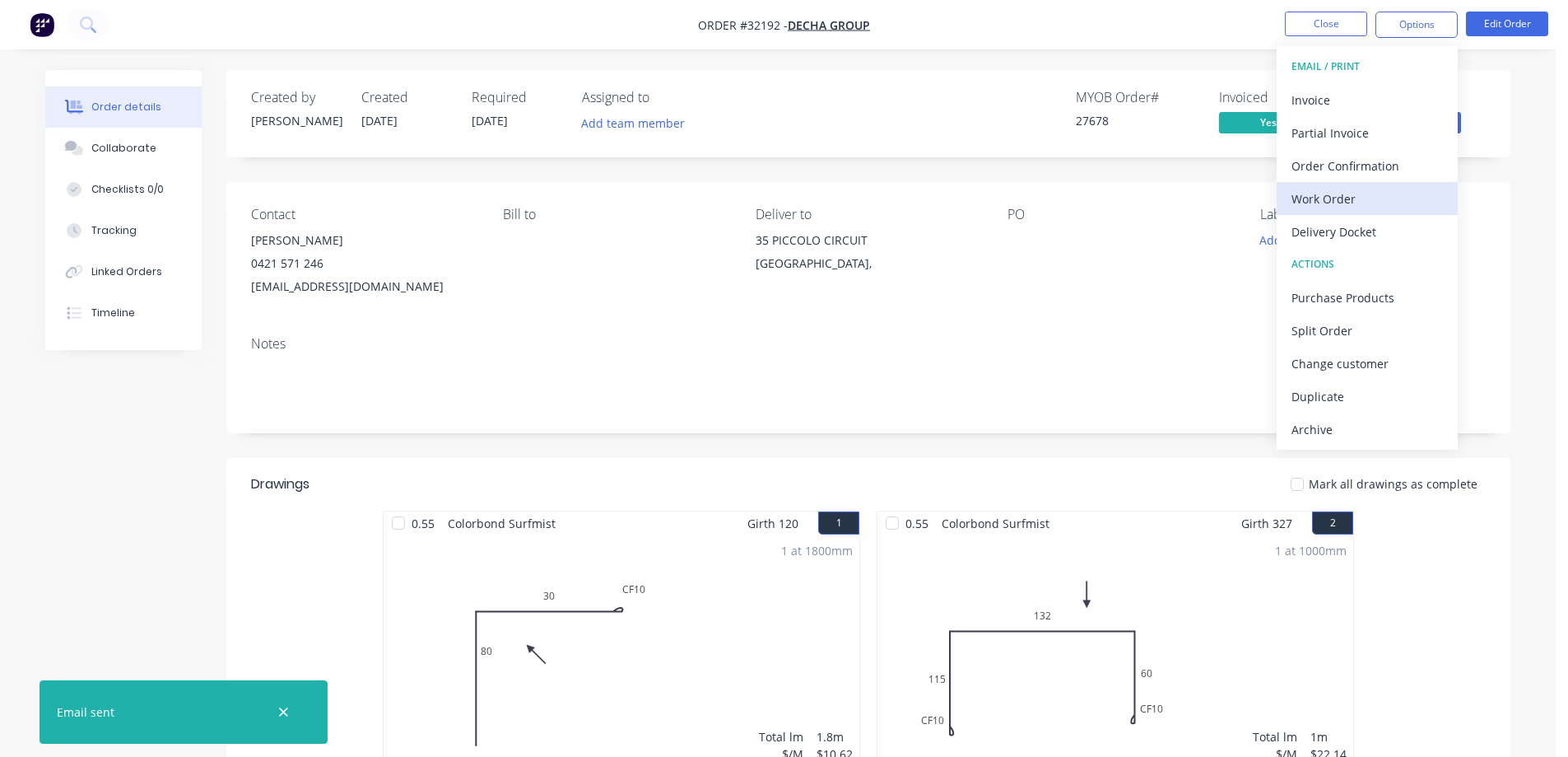
click at [1348, 197] on div "Work Order" at bounding box center [1368, 198] width 151 height 24
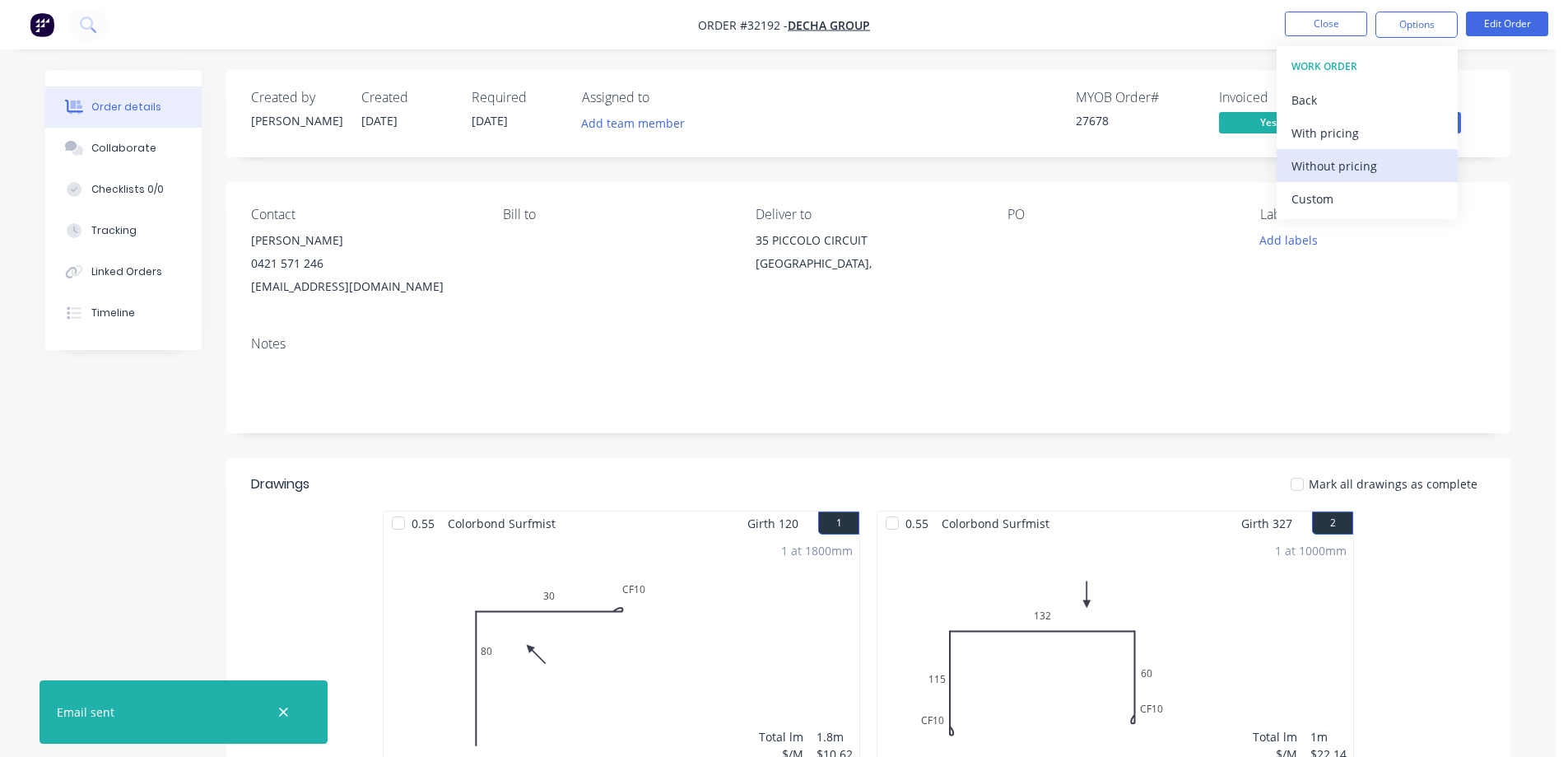
click at [1388, 167] on div "Without pricing" at bounding box center [1368, 166] width 151 height 24
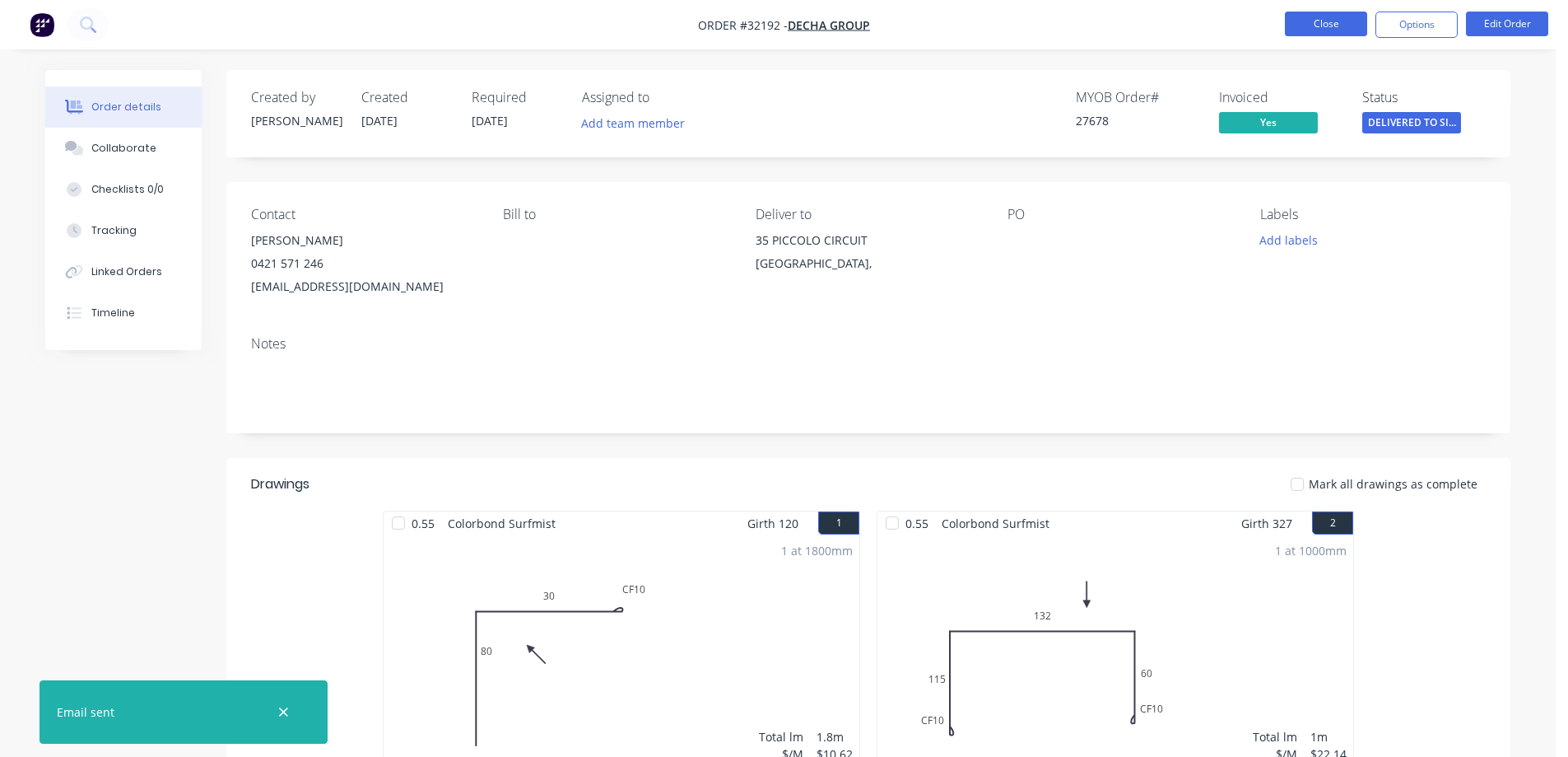
click at [1338, 23] on button "Close" at bounding box center [1327, 24] width 82 height 25
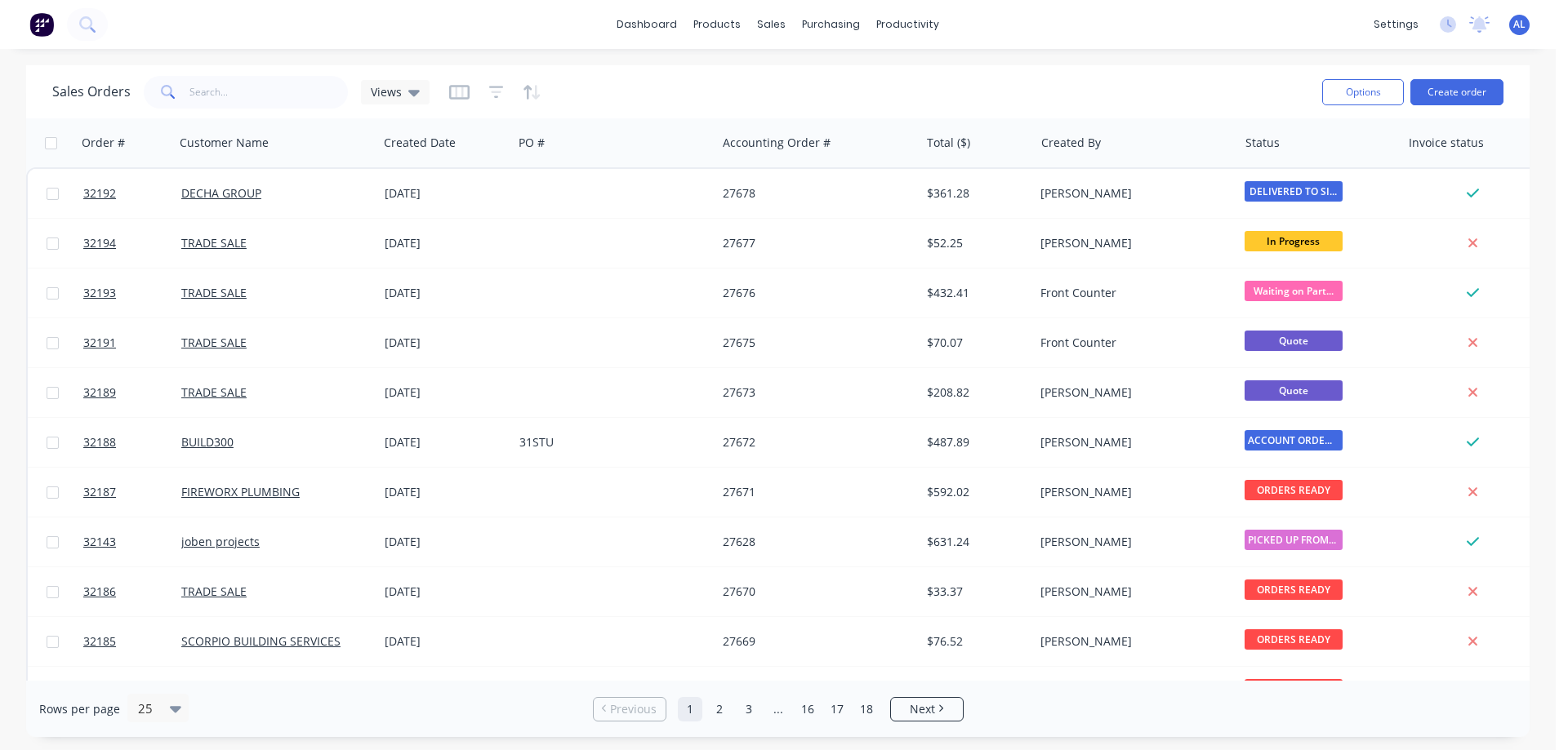
click at [37, 22] on img at bounding box center [41, 24] width 24 height 24
